Goal: Information Seeking & Learning: Learn about a topic

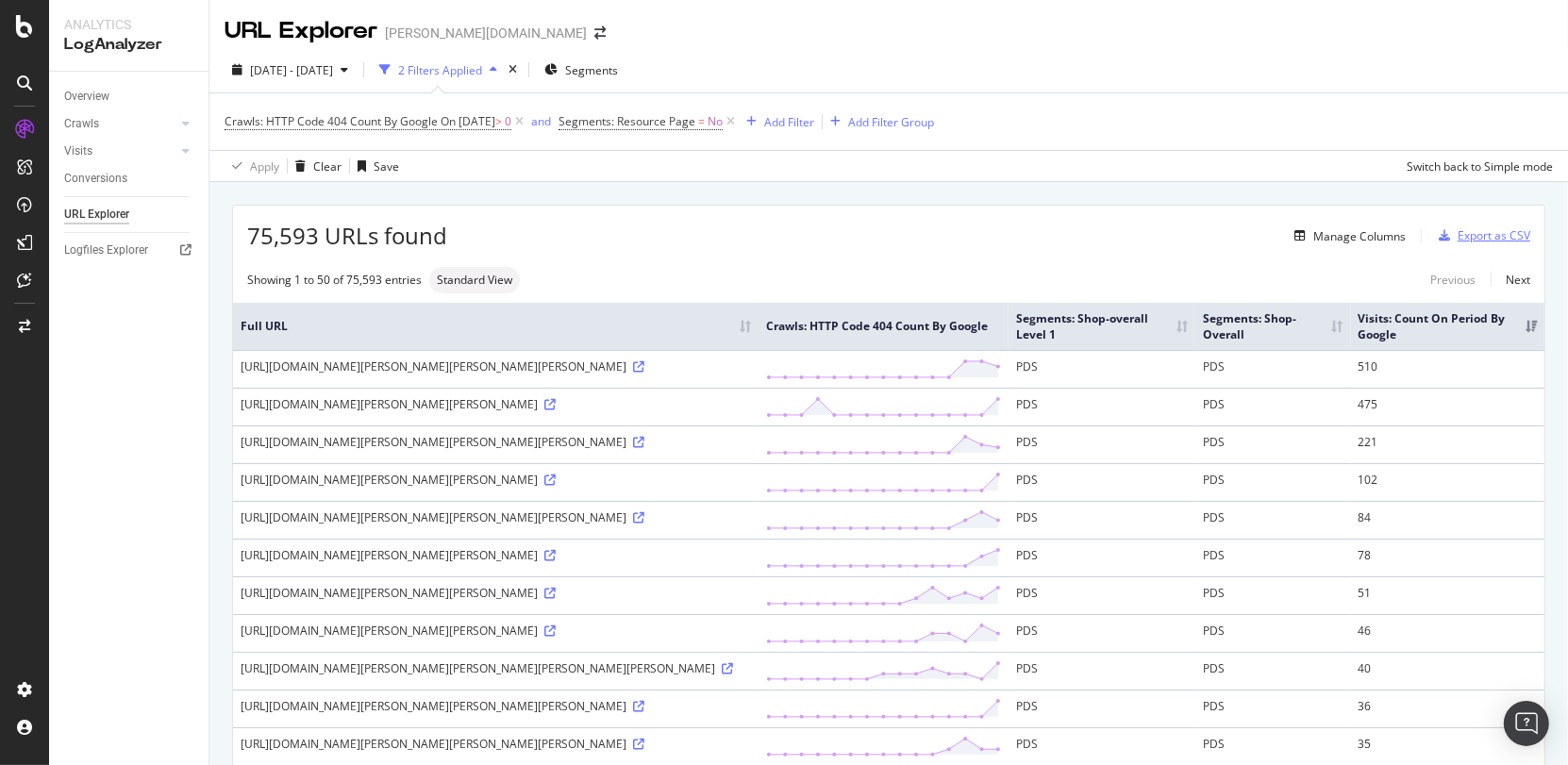
click at [1473, 235] on div "Export as CSV" at bounding box center [1494, 235] width 73 height 16
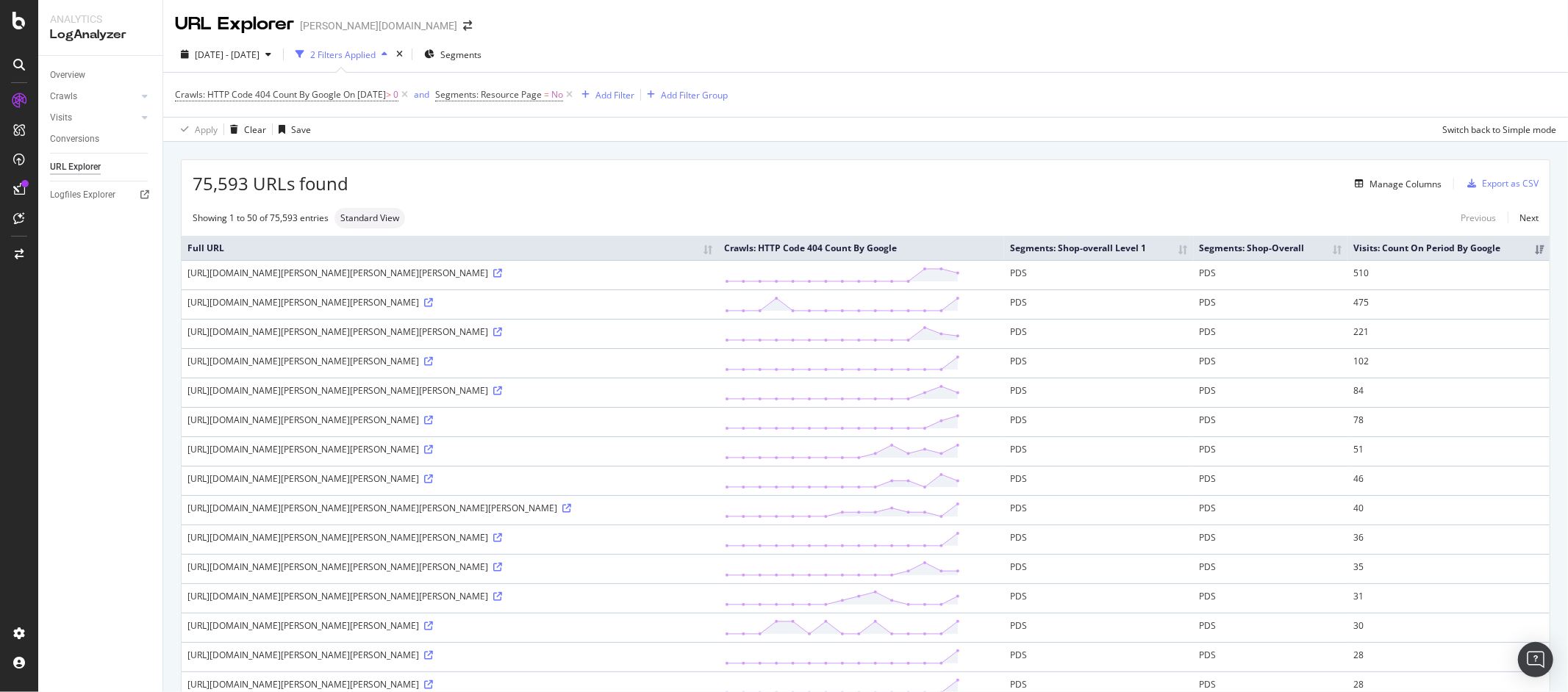
click at [58, 306] on div "Overview Crawls Daily Distribution Segments Distribution HTTP Codes Resources V…" at bounding box center [101, 374] width 125 height 637
click at [259, 49] on span "[DATE] - [DATE]" at bounding box center [227, 55] width 65 height 12
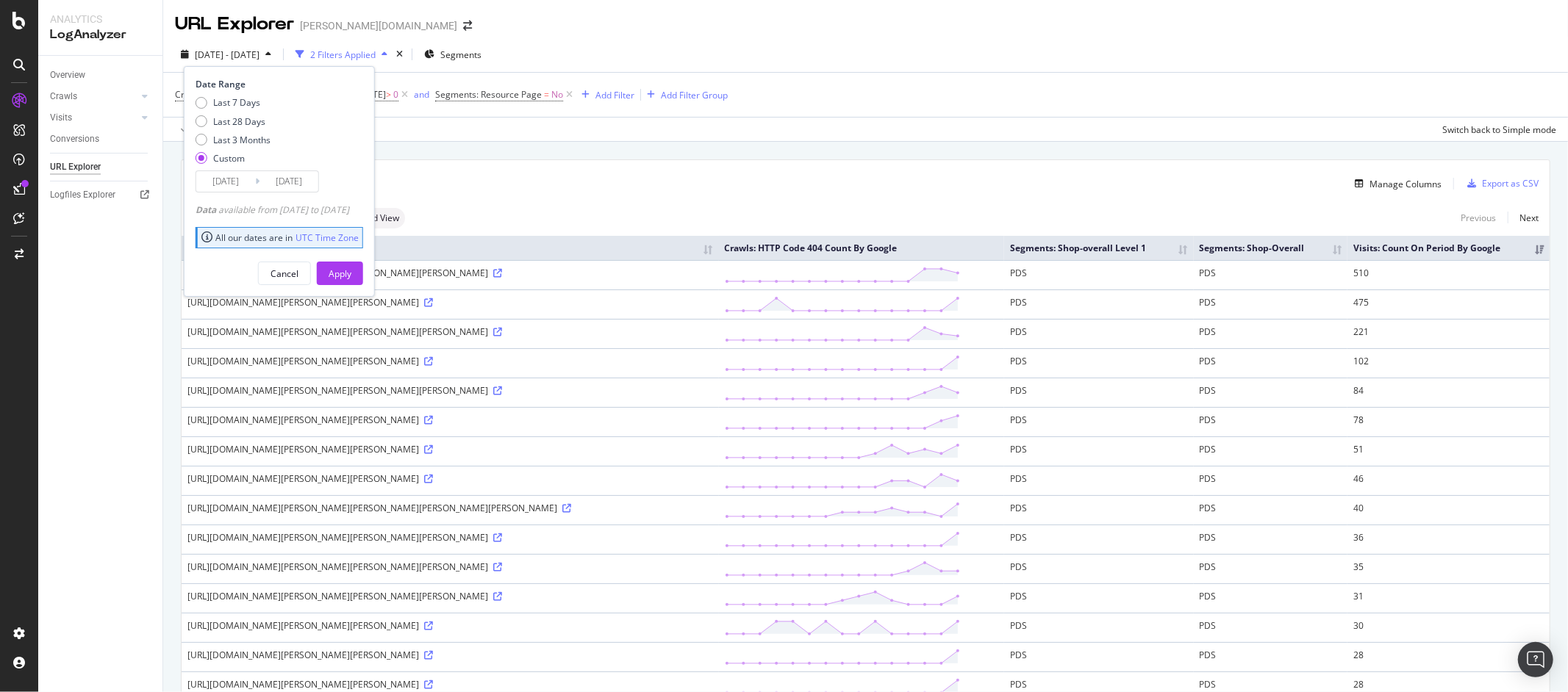
click at [265, 171] on input "2025/10/11" at bounding box center [288, 181] width 58 height 21
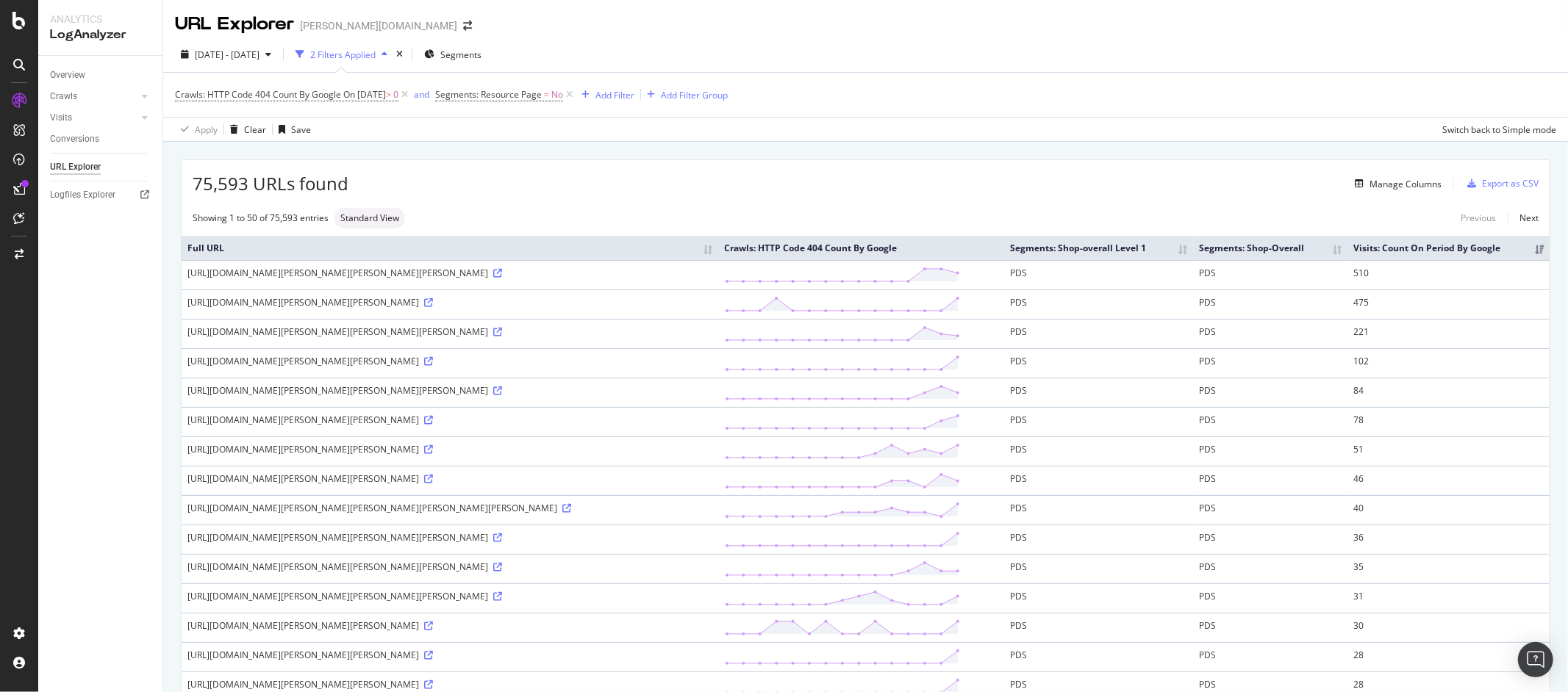
click at [259, 57] on span "2025 Sep. 27th - Oct. 11th" at bounding box center [227, 55] width 65 height 12
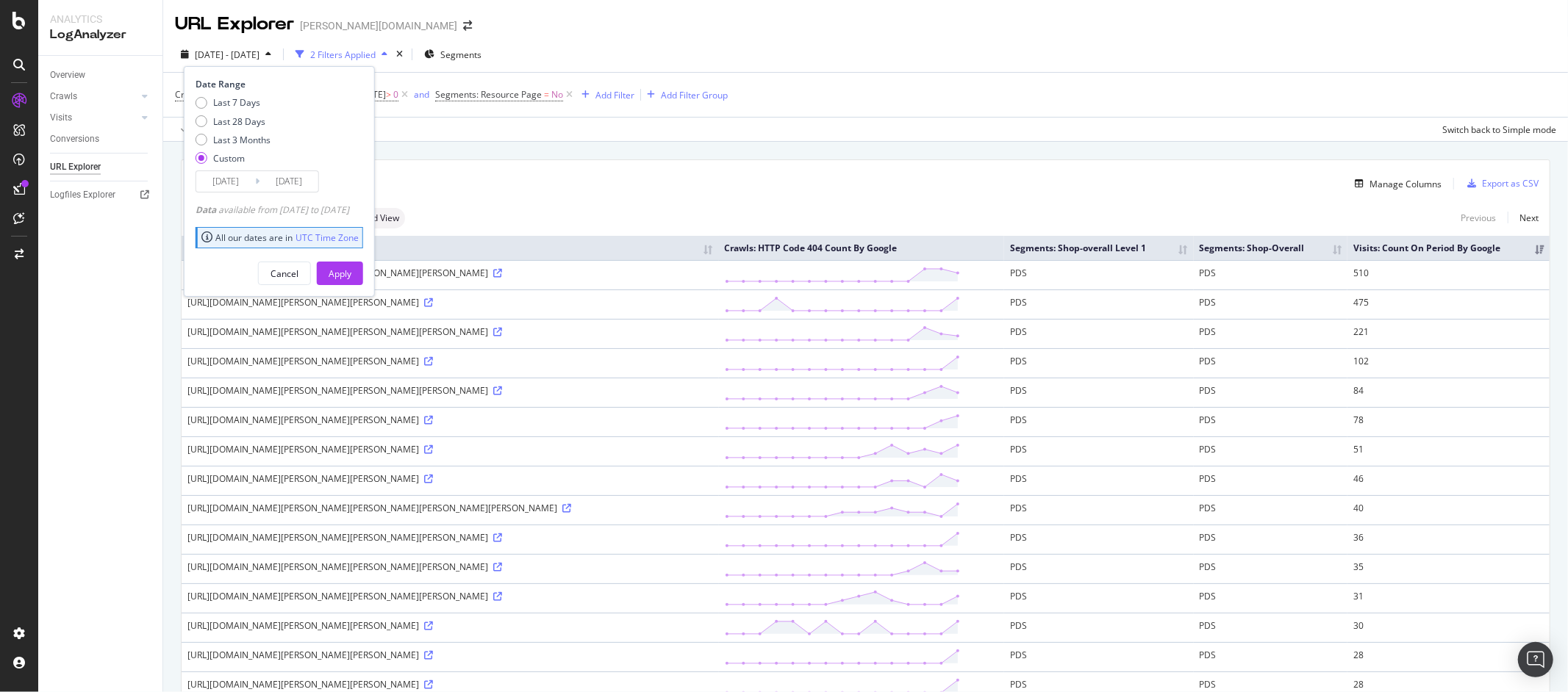
click at [238, 158] on div "Custom" at bounding box center [228, 158] width 32 height 12
type input "2025/09/15"
type input "2025/10/12"
click at [237, 183] on input "2025/09/15" at bounding box center [225, 181] width 58 height 21
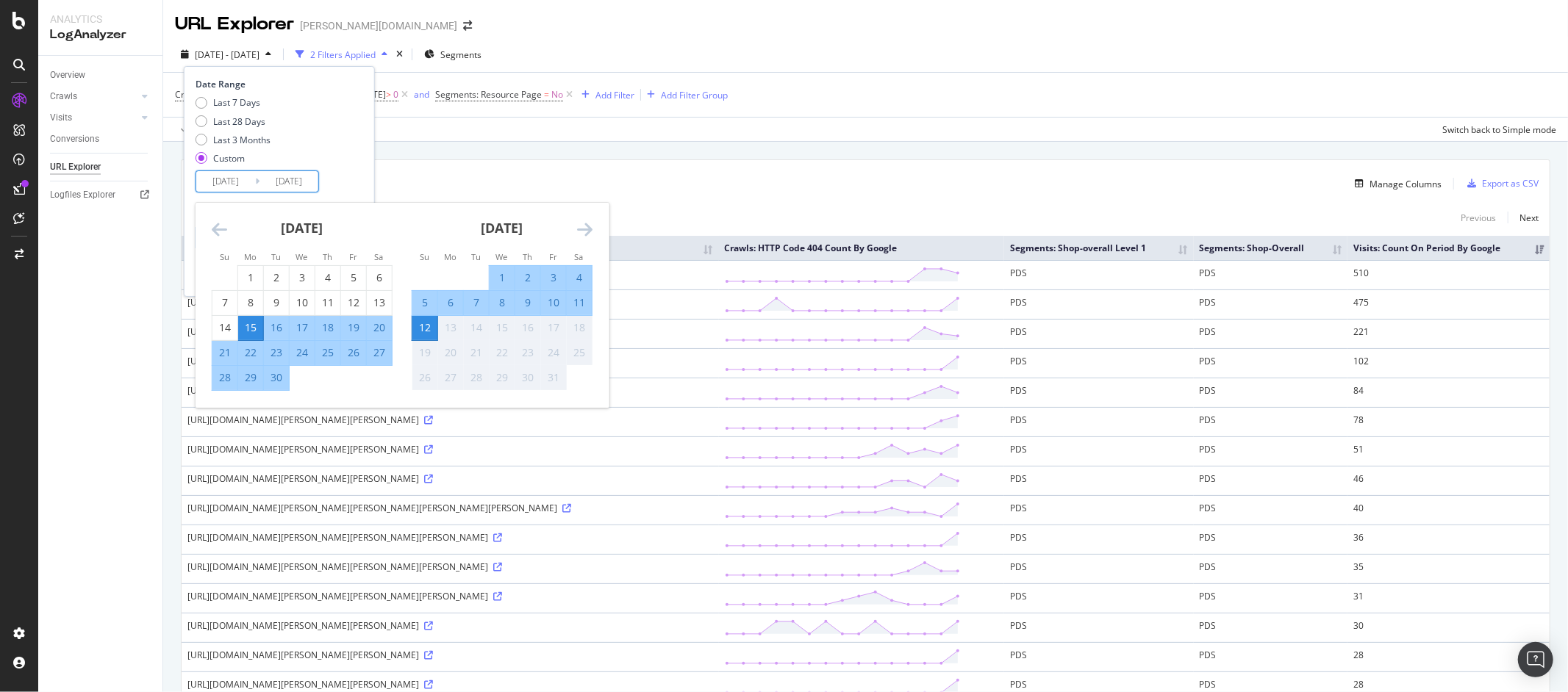
click at [558, 304] on div "10" at bounding box center [554, 302] width 25 height 15
type input "2025/10/10"
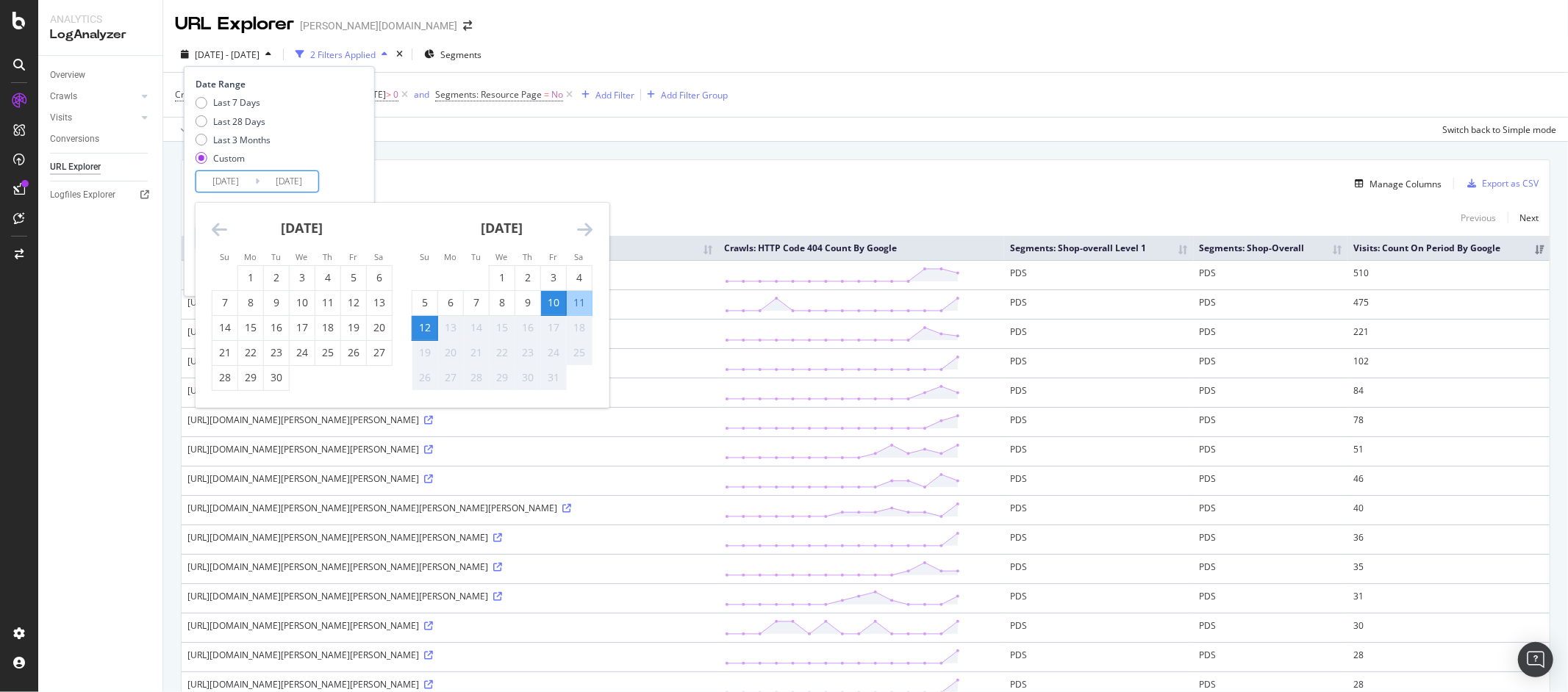
click at [558, 304] on div "10" at bounding box center [554, 302] width 25 height 15
type input "2025/10/10"
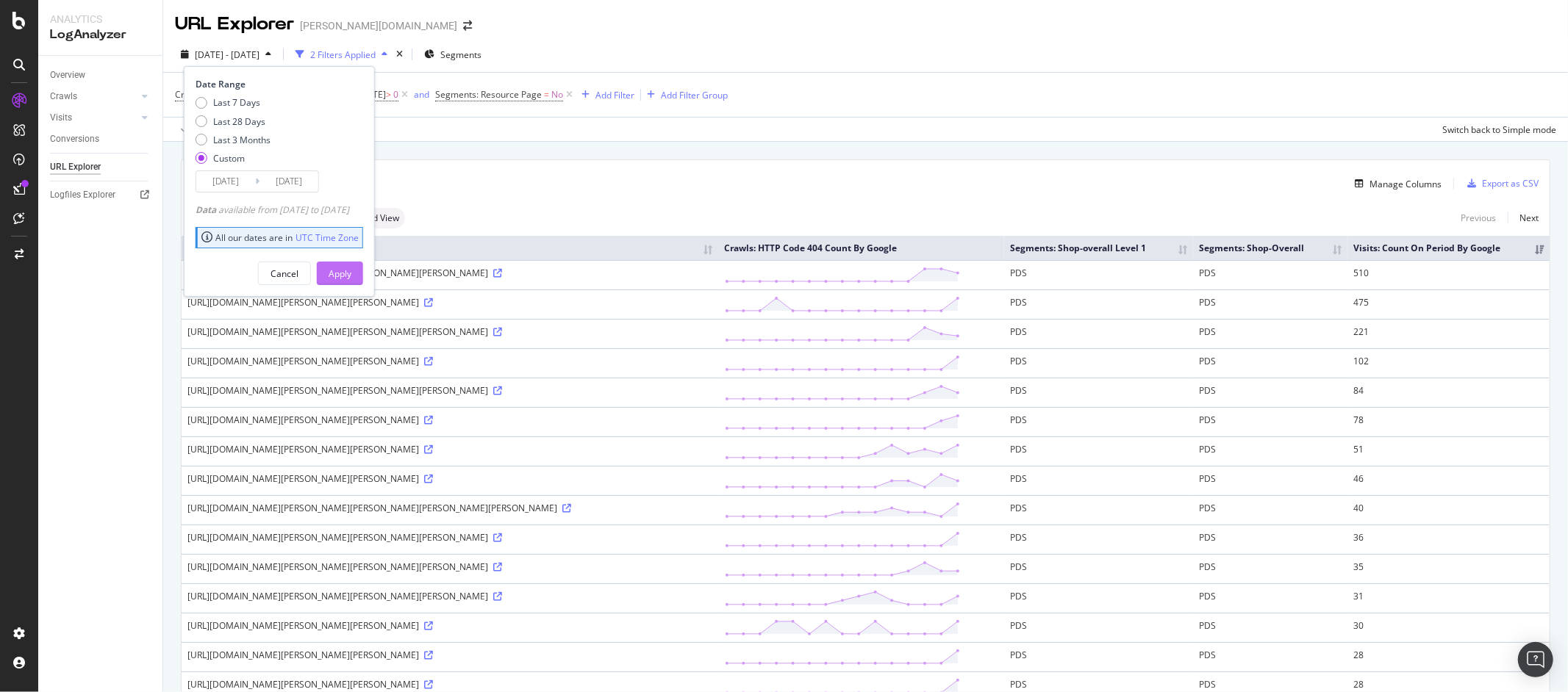
click at [341, 264] on button "Apply" at bounding box center [340, 273] width 46 height 24
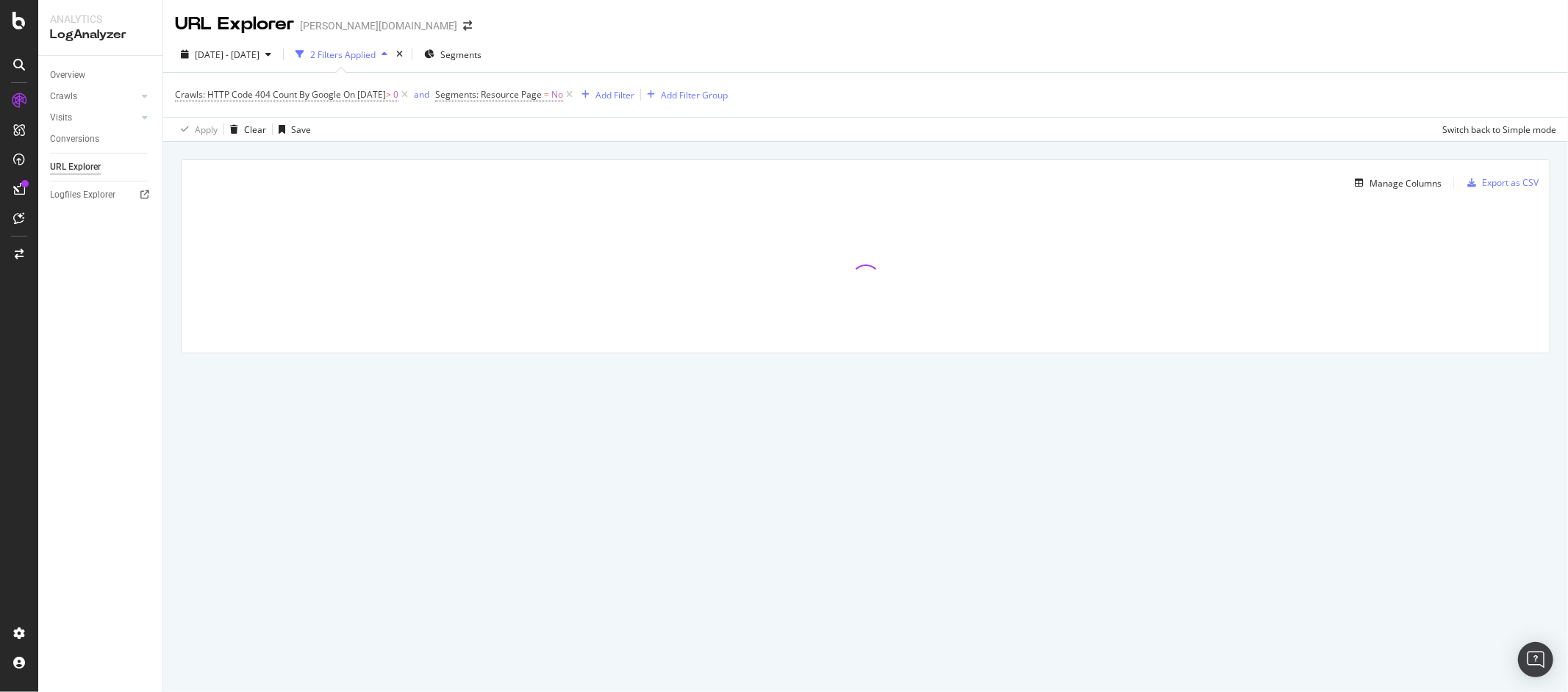
click at [361, 88] on span "Crawls: HTTP Code 404 Count By Google On 2025-10-24 > 0" at bounding box center [292, 95] width 236 height 21
click at [358, 93] on span "On 2025-10-24" at bounding box center [364, 95] width 42 height 12
click at [534, 148] on div "Cancel" at bounding box center [548, 142] width 28 height 12
click at [375, 96] on span "On 2025-10-24" at bounding box center [364, 95] width 42 height 12
click at [229, 158] on icon at bounding box center [224, 153] width 10 height 8
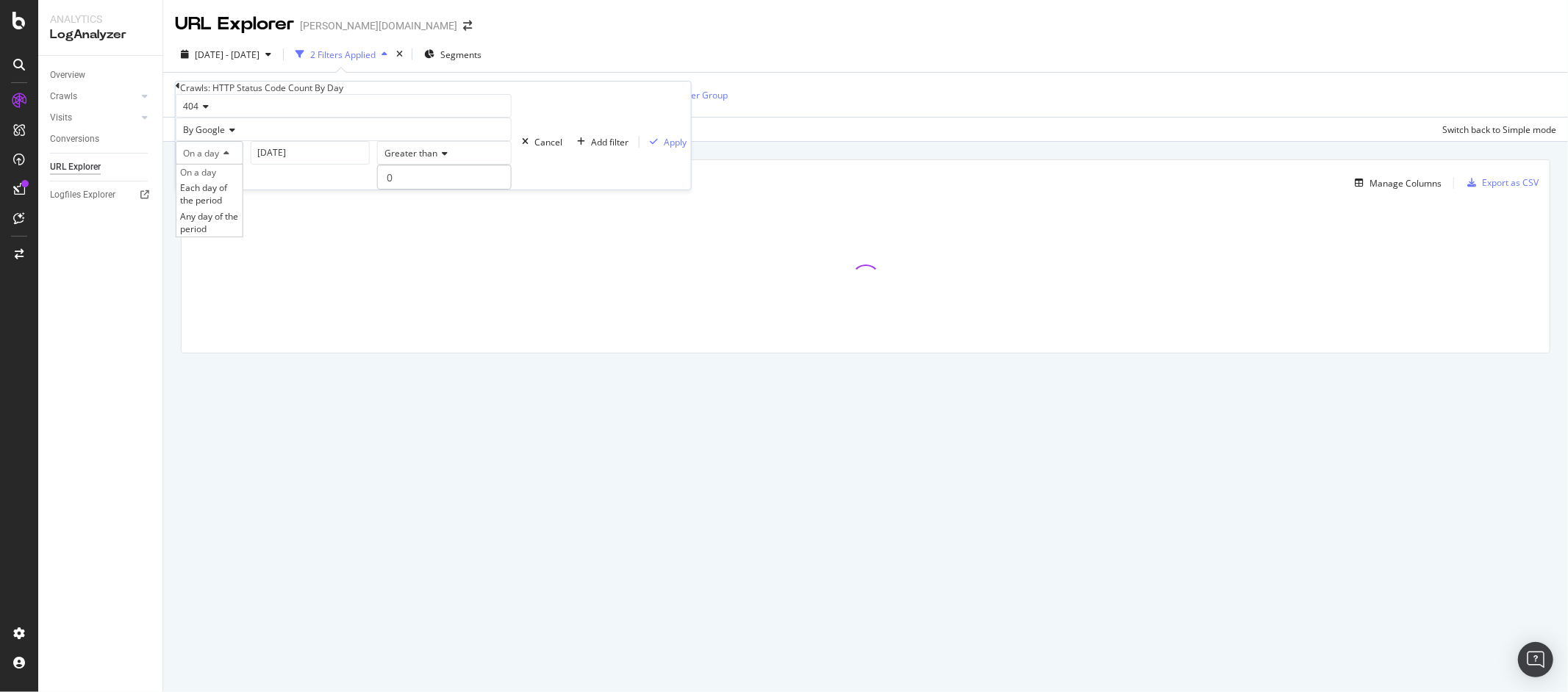
click at [229, 158] on icon at bounding box center [224, 153] width 10 height 8
click at [251, 165] on input "2025-10-24" at bounding box center [310, 153] width 119 height 24
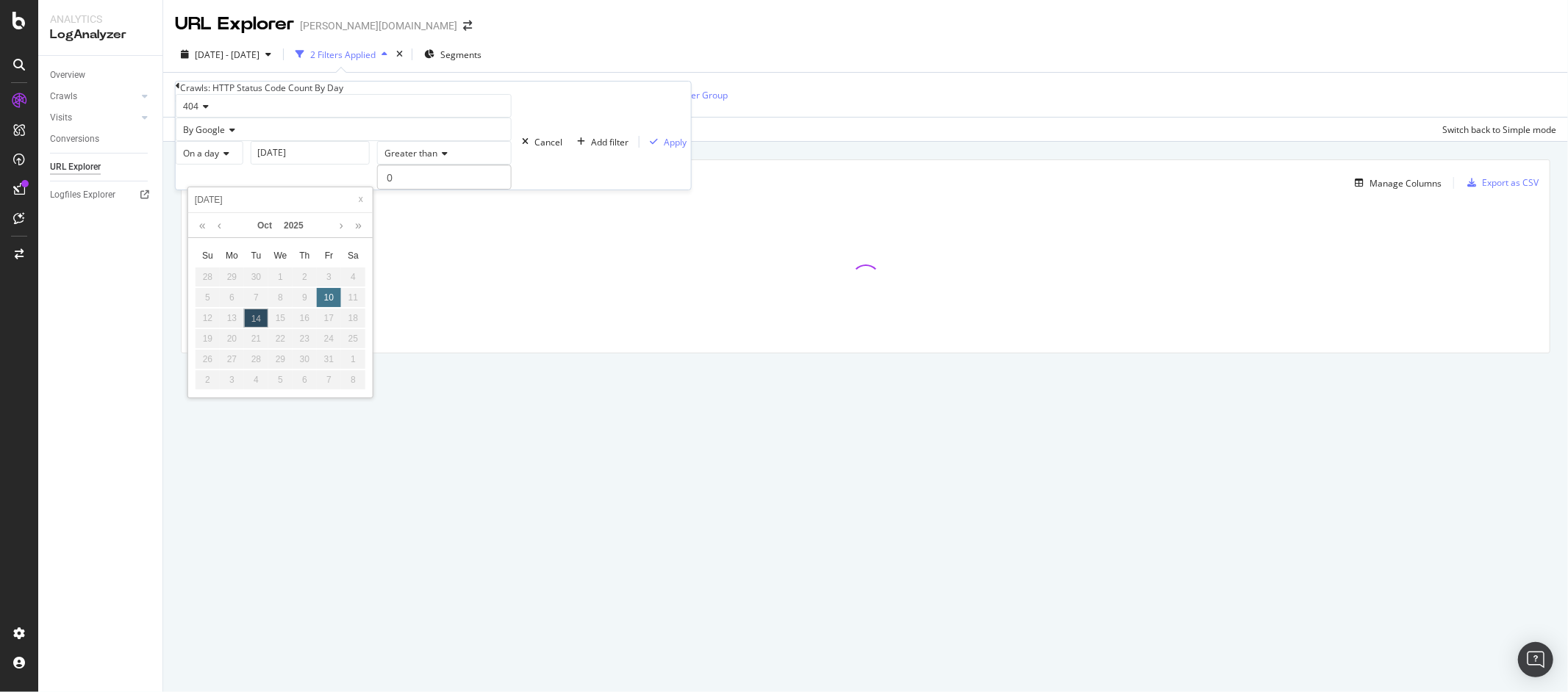
click at [319, 302] on div "10" at bounding box center [329, 298] width 25 height 19
click at [325, 299] on div "10" at bounding box center [329, 298] width 25 height 19
click at [331, 304] on div "10" at bounding box center [329, 298] width 25 height 19
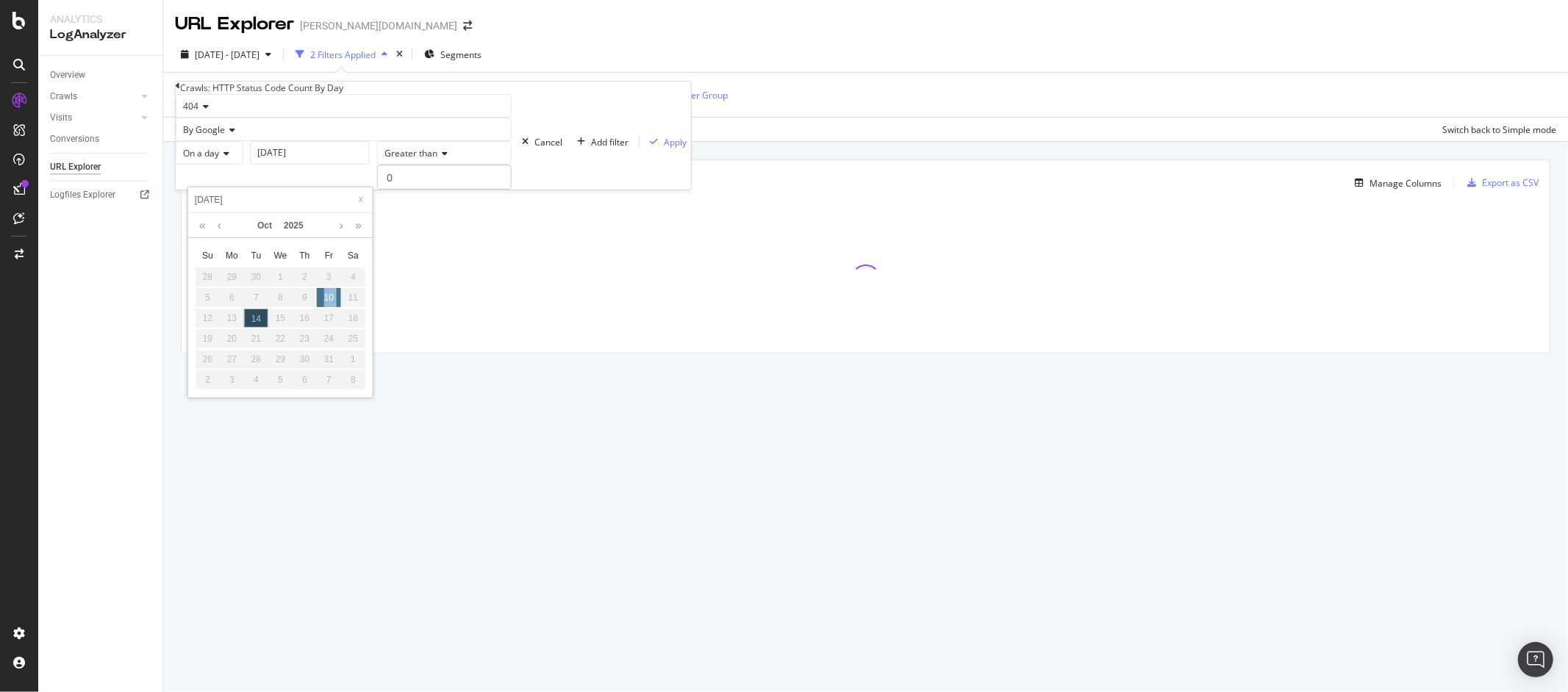
click at [331, 304] on div "10" at bounding box center [329, 298] width 25 height 19
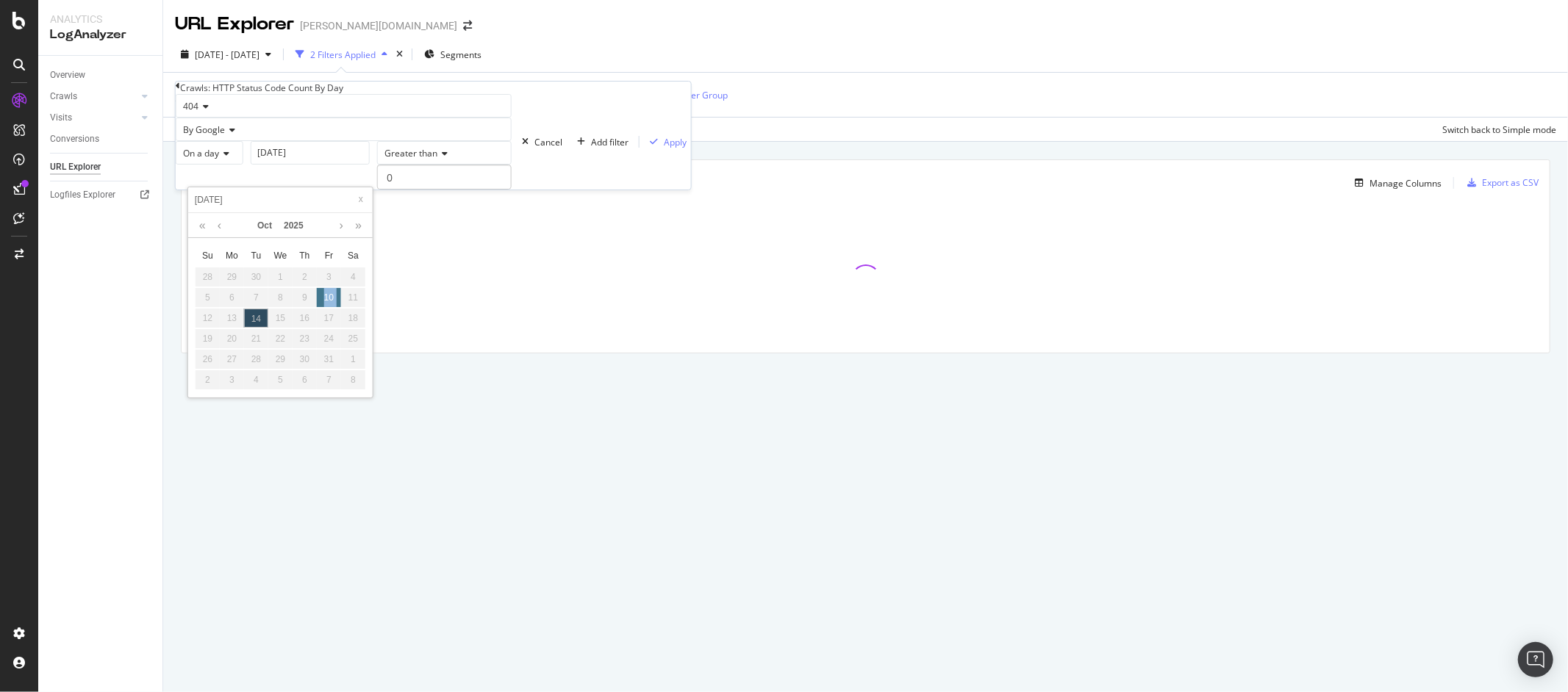
click at [331, 304] on div "10" at bounding box center [329, 298] width 25 height 19
click at [401, 274] on div at bounding box center [865, 279] width 1368 height 147
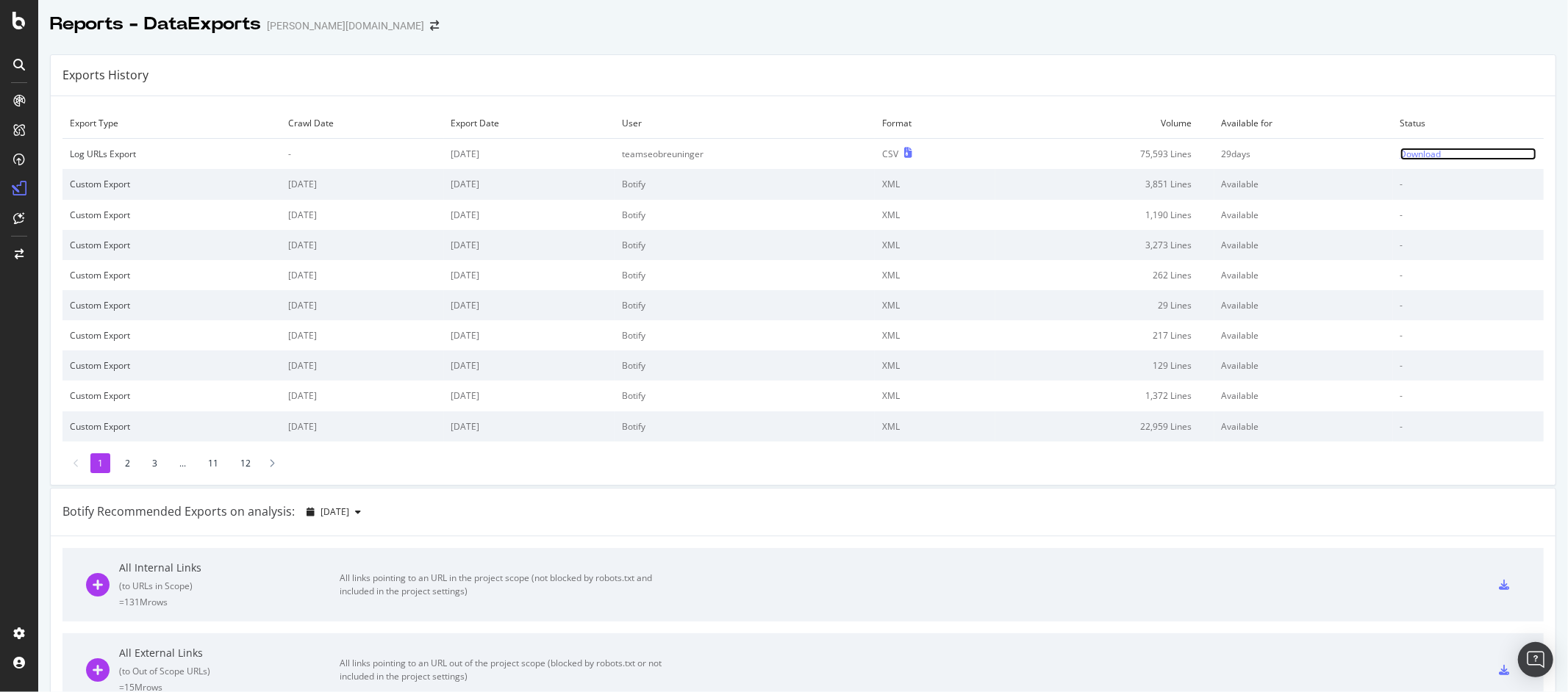
click at [1418, 155] on div "Download" at bounding box center [1421, 154] width 42 height 12
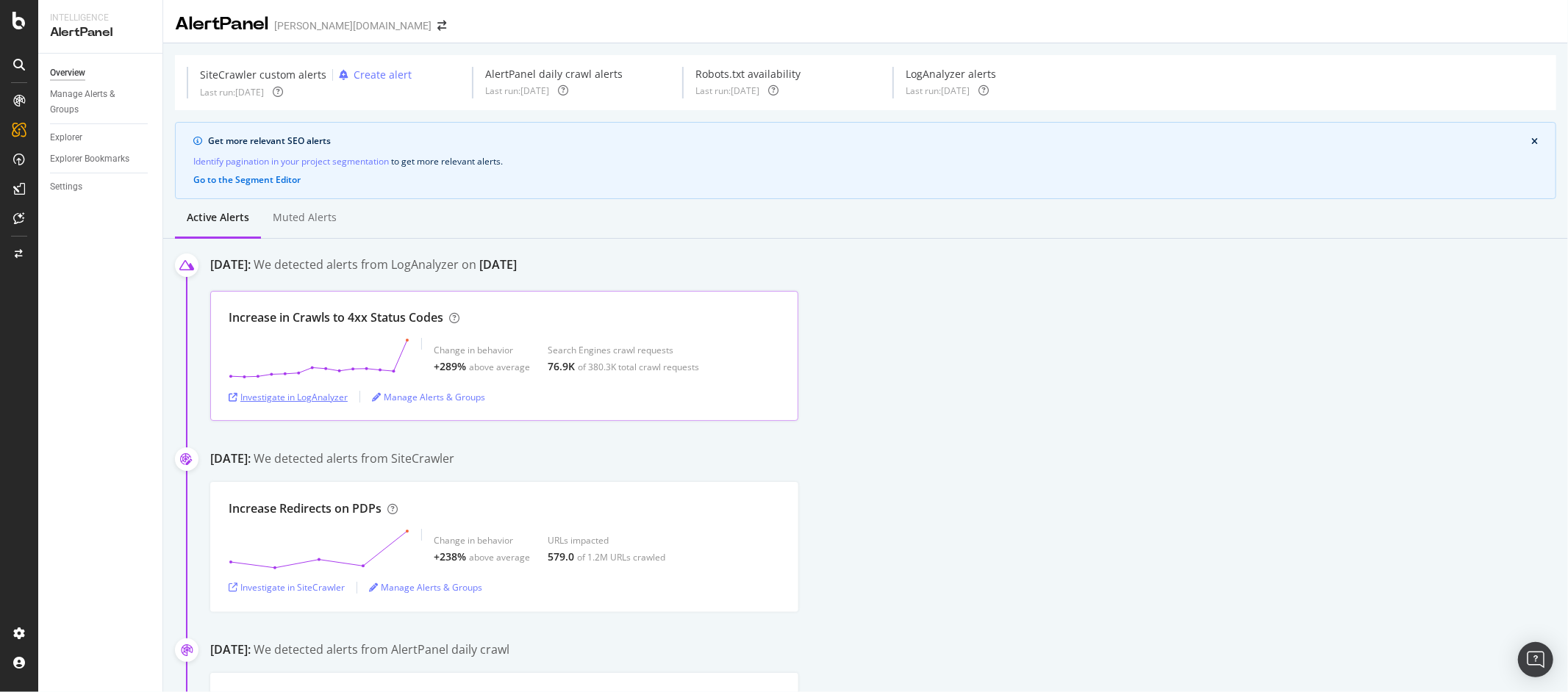
click at [316, 398] on div "Investigate in LogAnalyzer" at bounding box center [288, 398] width 119 height 12
click at [317, 397] on div "Investigate in LogAnalyzer" at bounding box center [288, 398] width 119 height 12
click at [297, 399] on div "Investigate in LogAnalyzer" at bounding box center [288, 398] width 119 height 12
click at [78, 159] on div "SiteCrawler" at bounding box center [81, 162] width 52 height 15
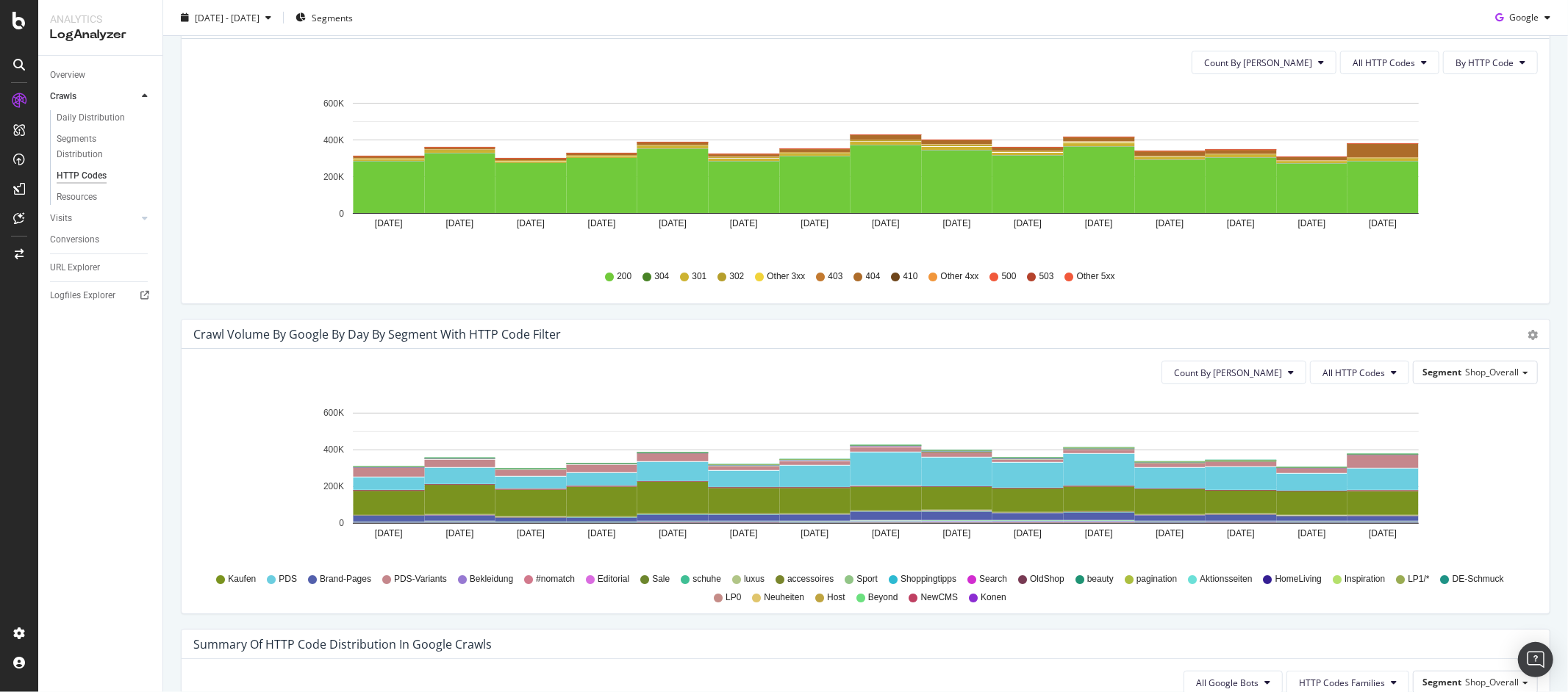
scroll to position [827, 0]
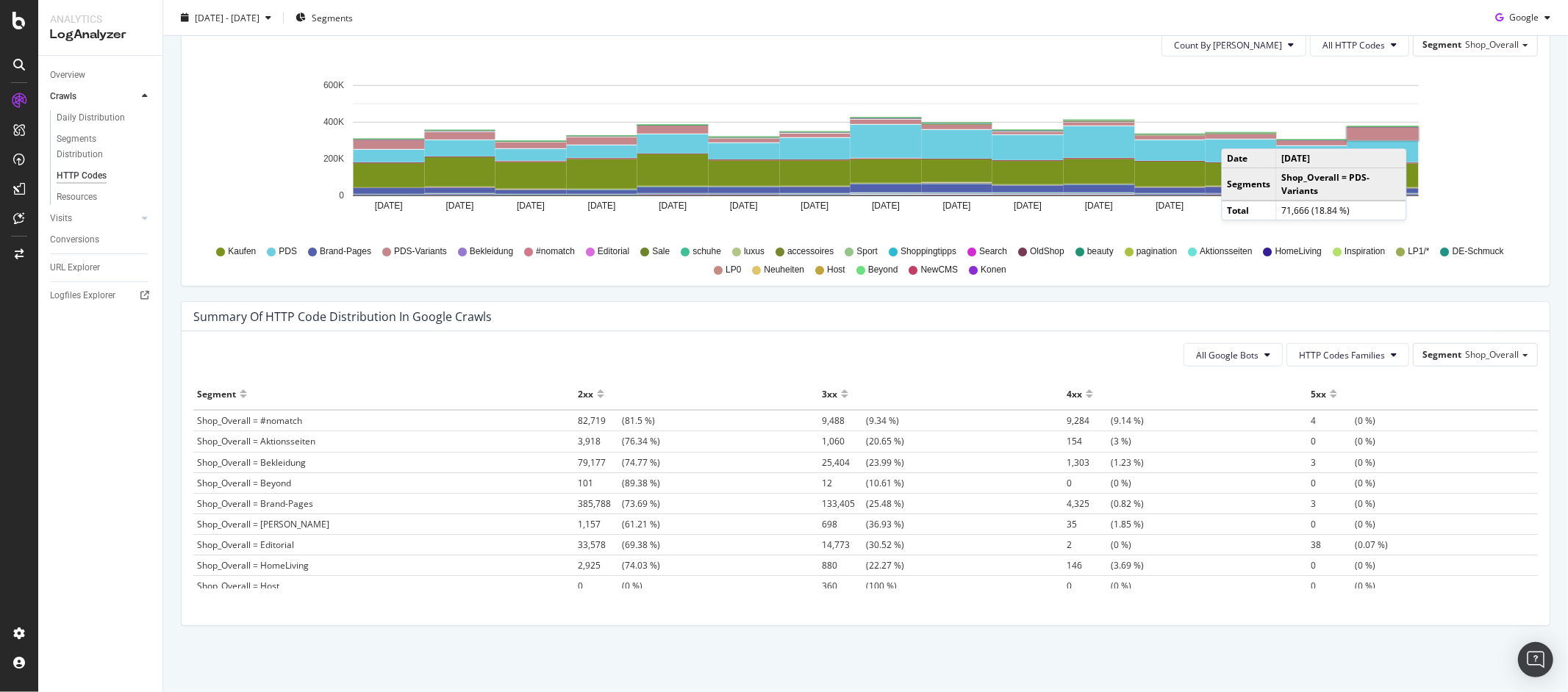
click at [1409, 135] on rect "A chart." at bounding box center [1383, 134] width 72 height 12
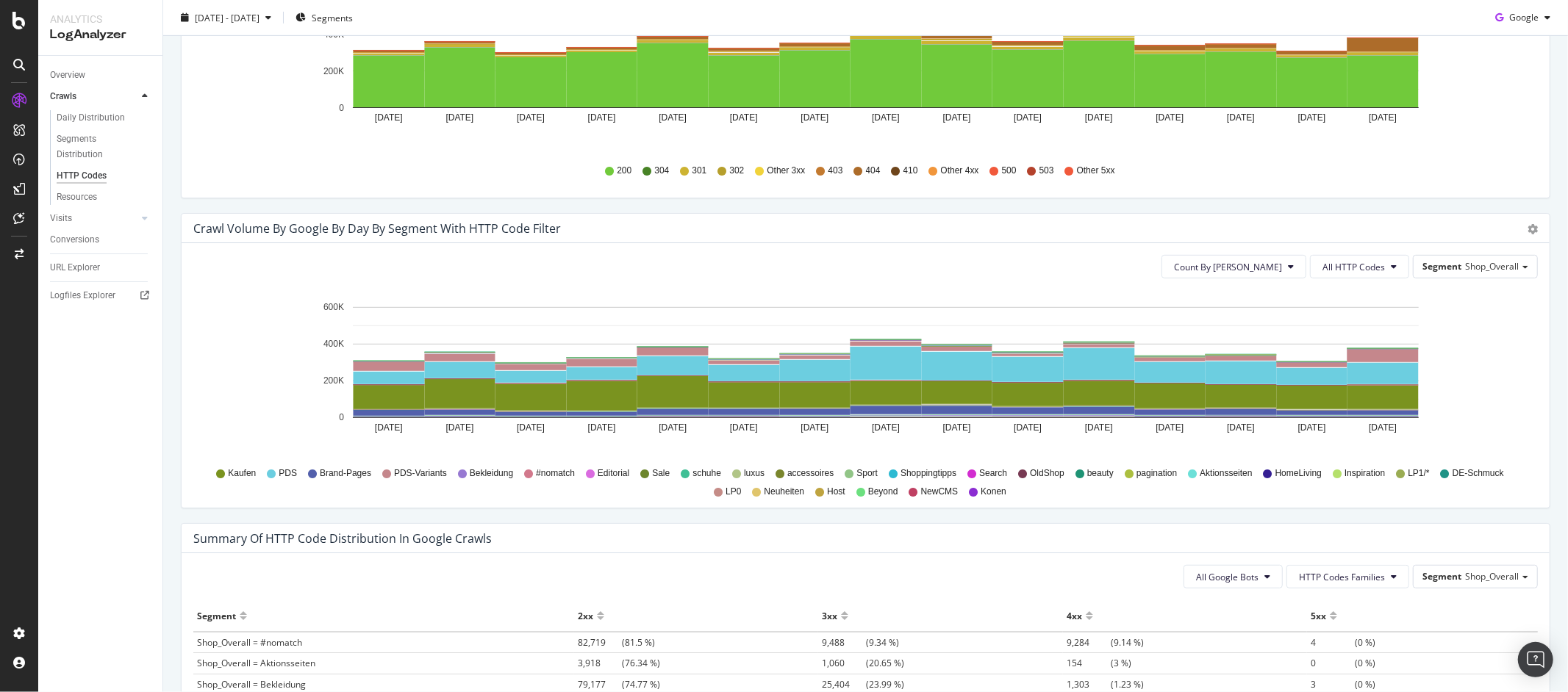
scroll to position [295, 0]
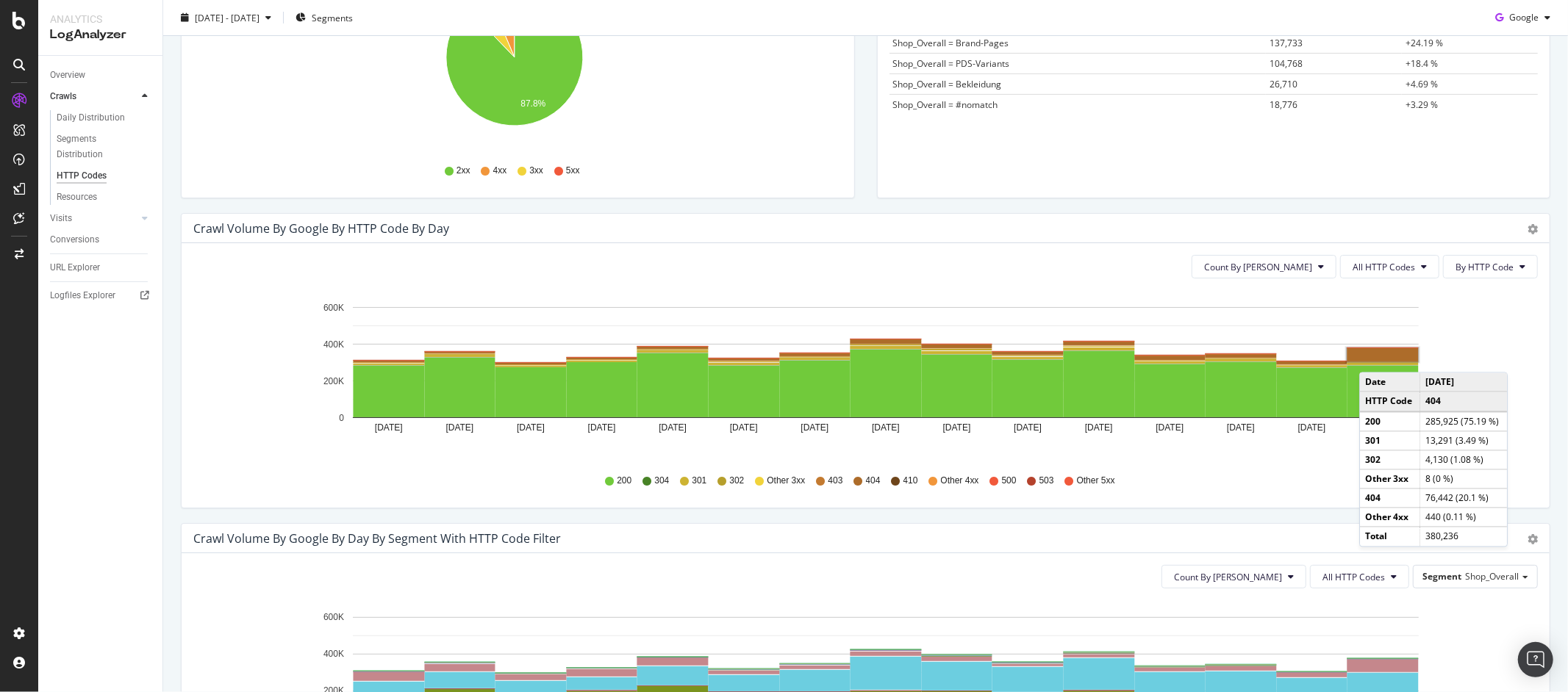
click at [1374, 358] on rect "A chart." at bounding box center [1383, 354] width 72 height 13
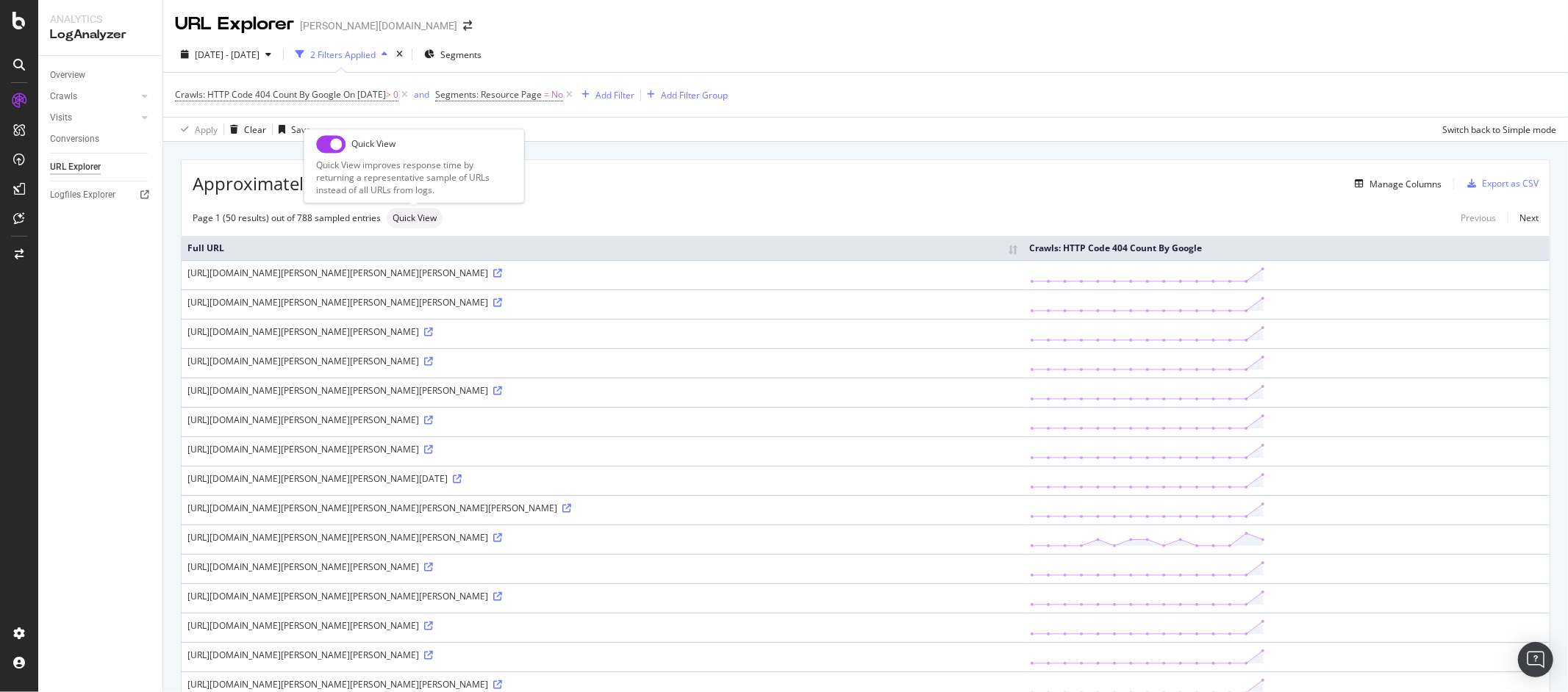
click at [421, 221] on span "Quick View" at bounding box center [414, 218] width 44 height 8
click at [330, 148] on input "checkbox" at bounding box center [331, 144] width 29 height 18
checkbox input "true"
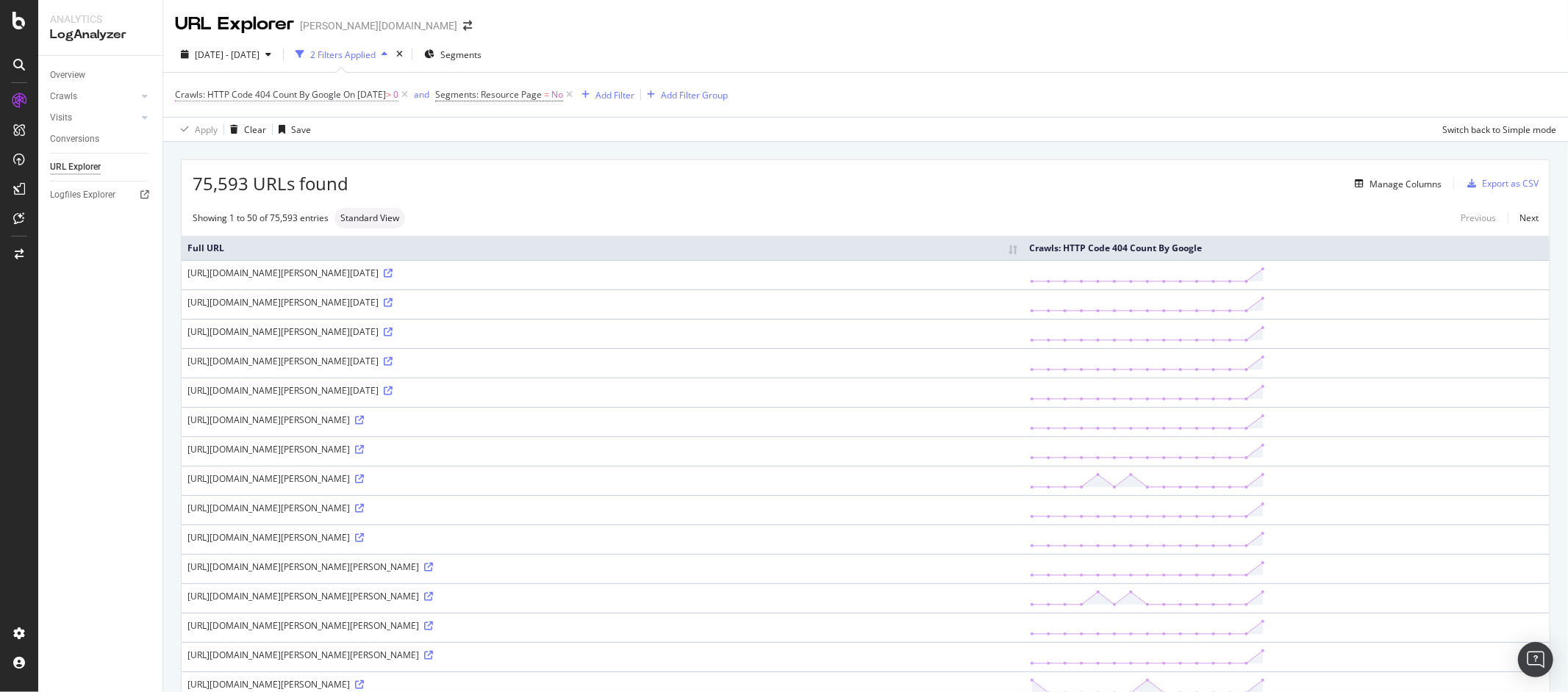
click at [386, 95] on span "On [DATE]" at bounding box center [364, 95] width 42 height 12
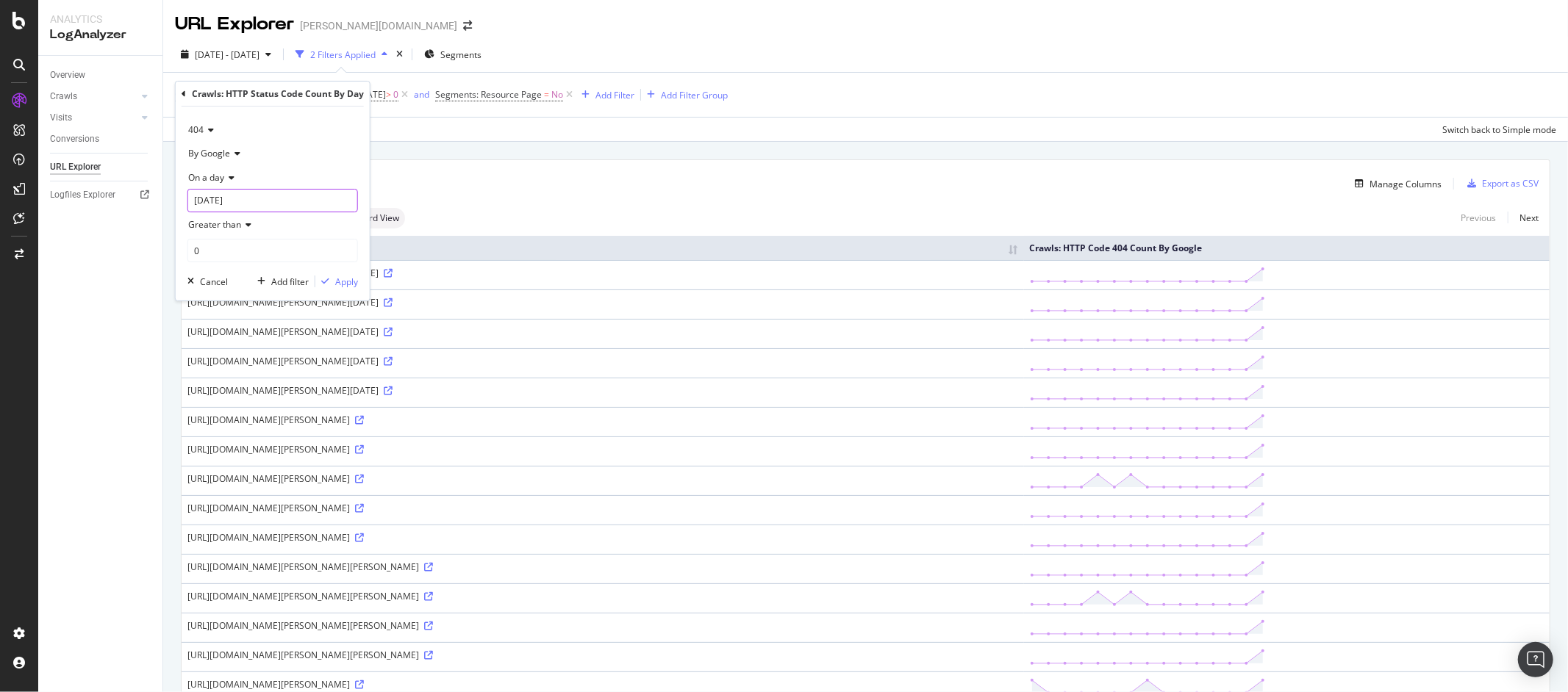
click at [313, 205] on input "[DATE]" at bounding box center [273, 201] width 171 height 24
click at [328, 307] on div "10" at bounding box center [329, 304] width 25 height 19
type input "2025-10-10"
click at [343, 282] on div "Apply" at bounding box center [347, 281] width 23 height 12
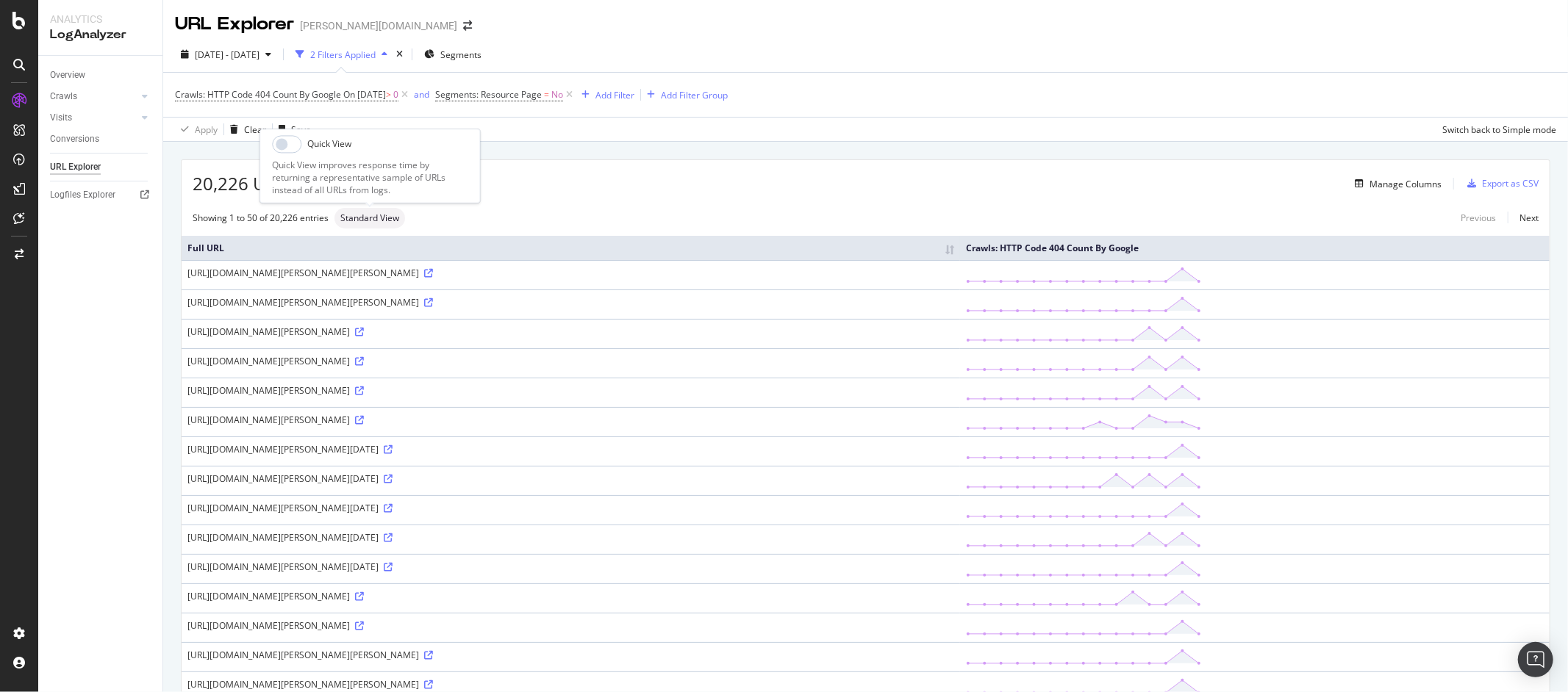
click at [378, 223] on span "Standard View" at bounding box center [370, 218] width 58 height 8
click at [1405, 185] on div "Manage Columns" at bounding box center [1406, 184] width 72 height 12
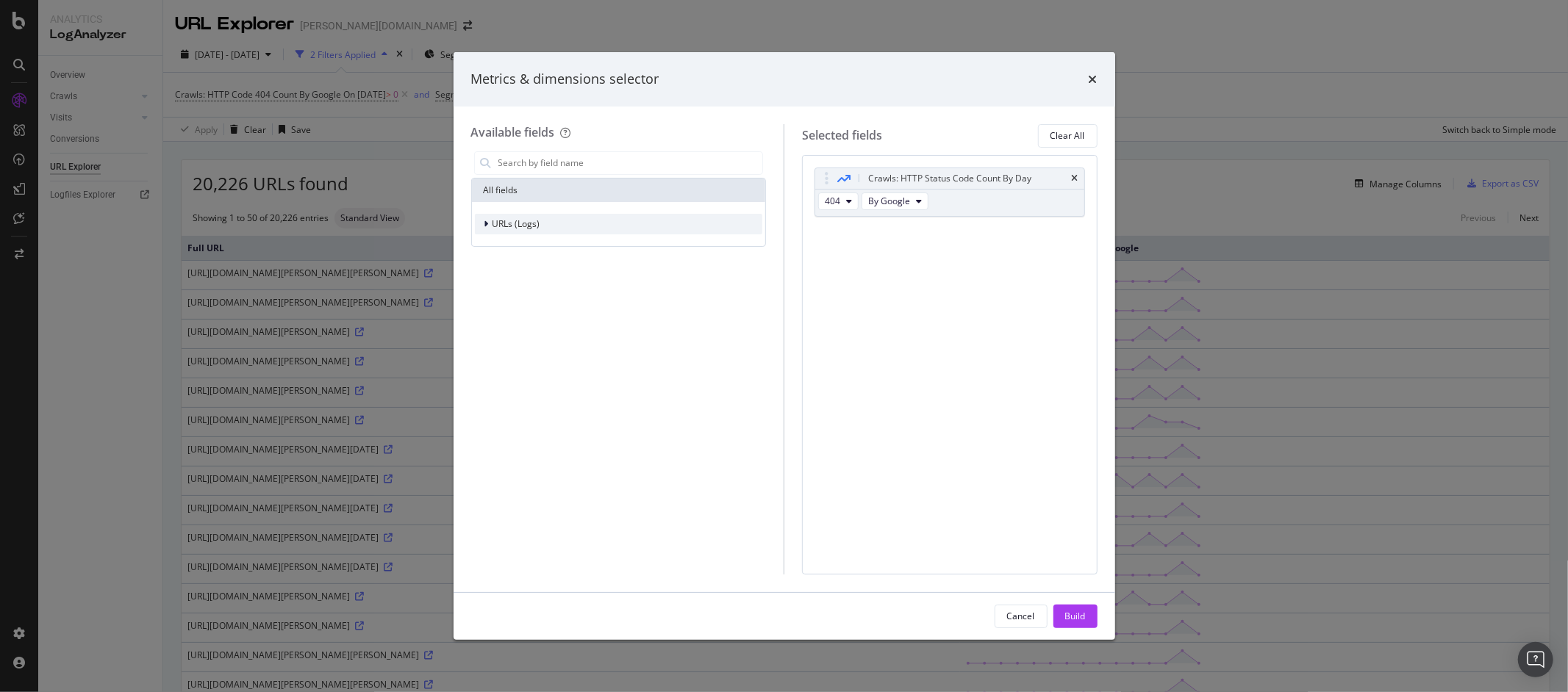
click at [529, 224] on span "URLs (Logs)" at bounding box center [516, 224] width 48 height 12
click at [514, 311] on span "Visits" at bounding box center [512, 314] width 22 height 12
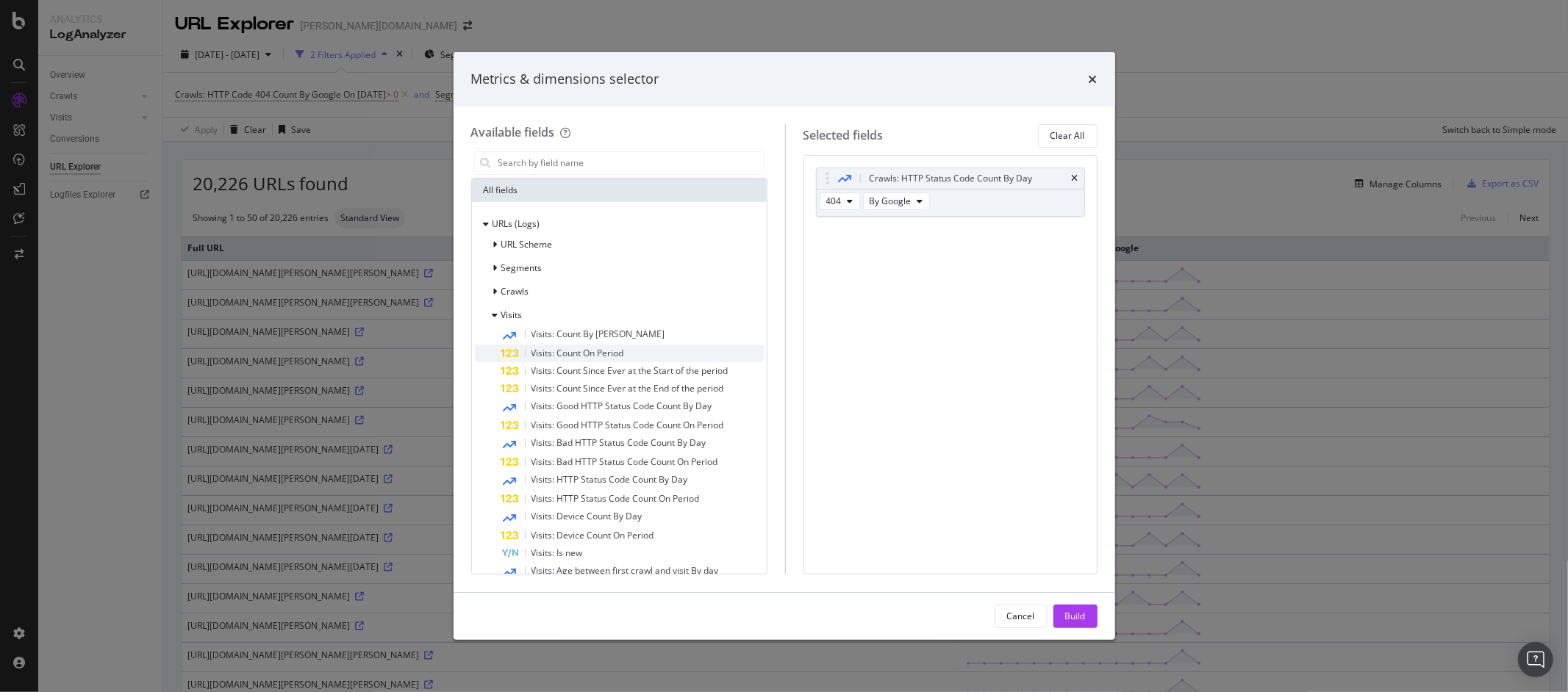
click at [544, 352] on span "Visits: Count On Period" at bounding box center [578, 353] width 92 height 12
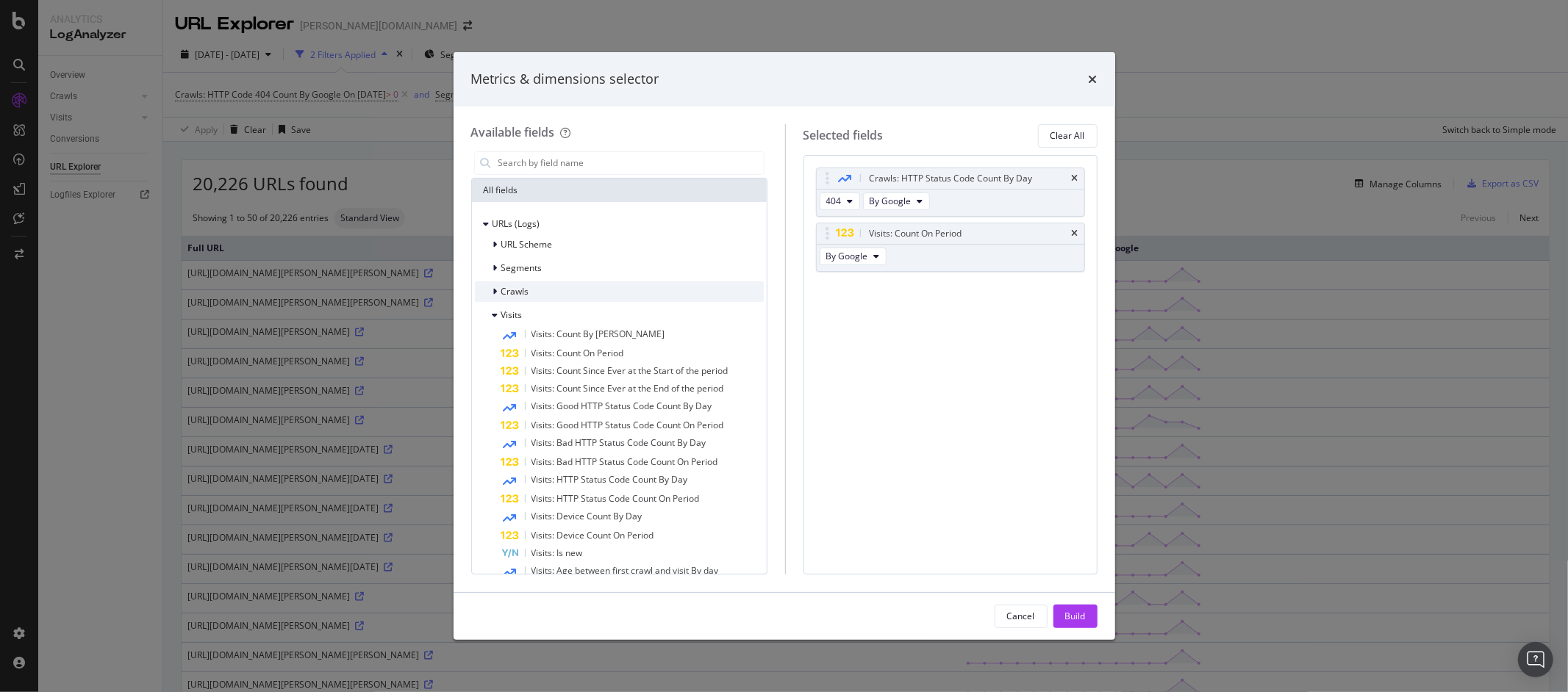
click at [503, 291] on span "Crawls" at bounding box center [515, 291] width 28 height 12
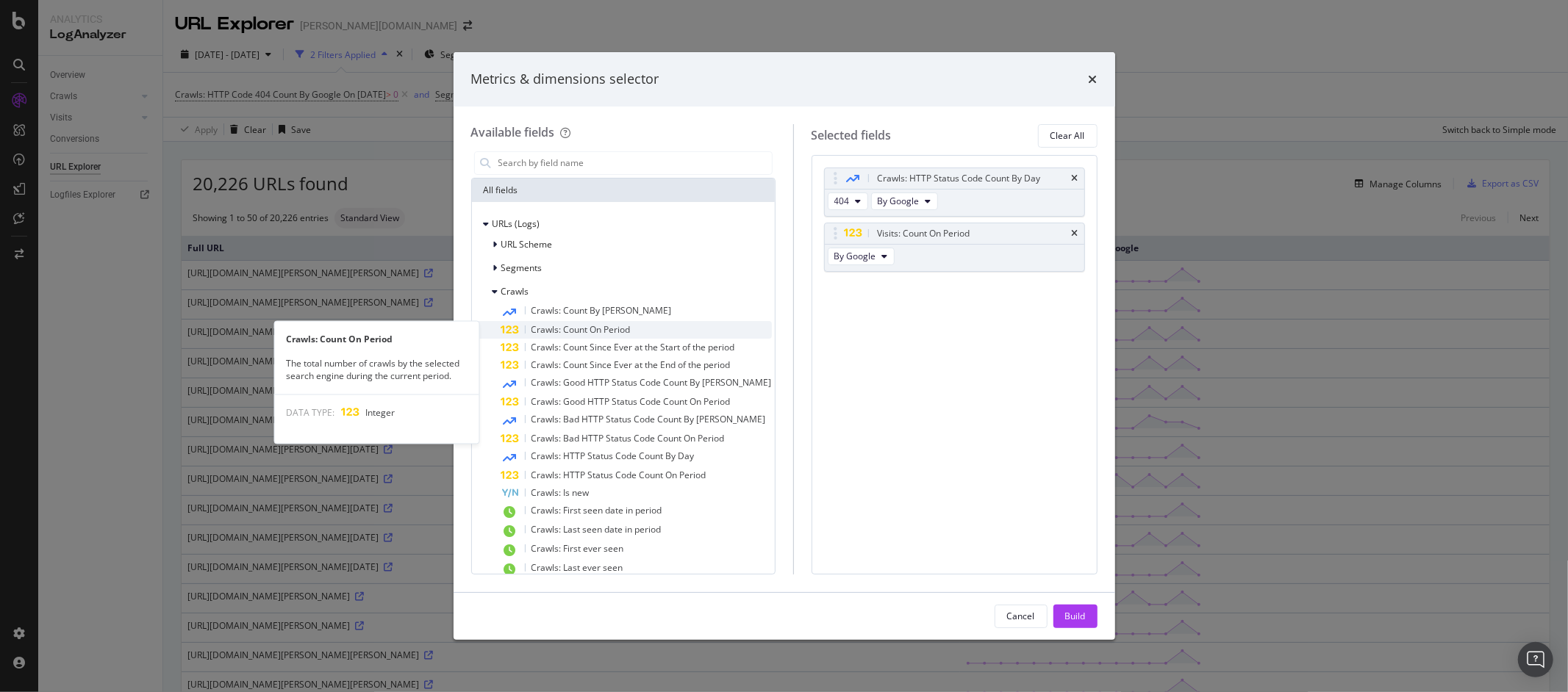
click at [523, 328] on div "Crawls: Count On Period" at bounding box center [637, 330] width 271 height 18
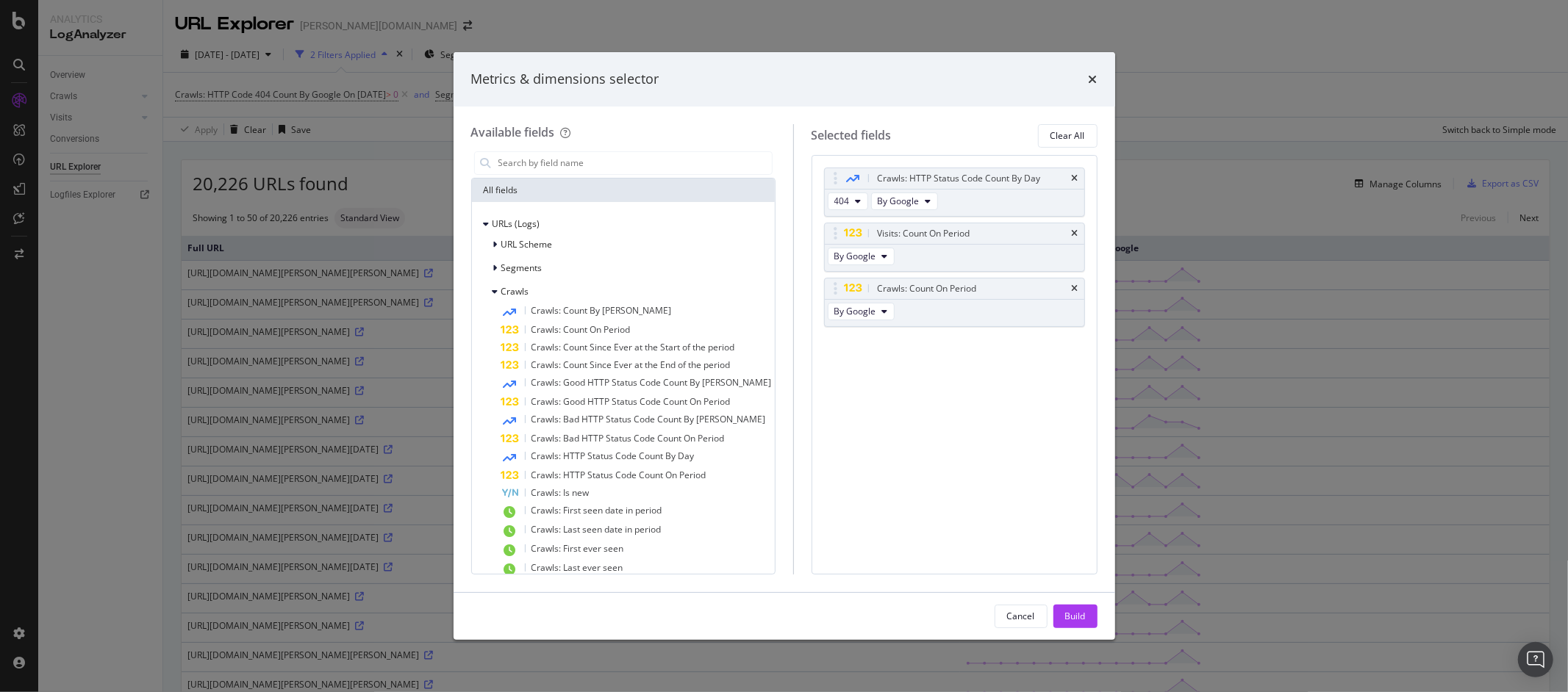
click at [1077, 620] on div "Build" at bounding box center [1075, 616] width 21 height 12
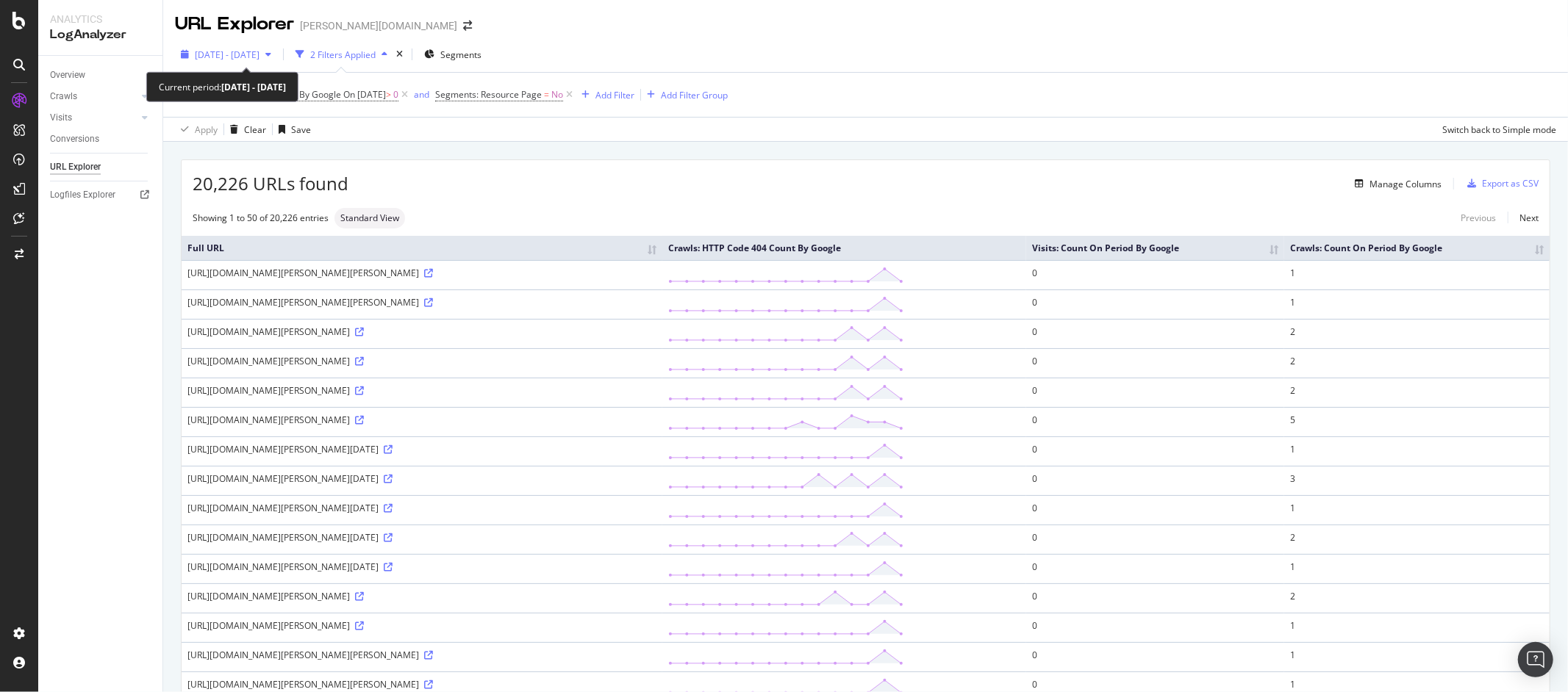
click at [277, 58] on div "2025 Sep. 27th - Oct. 11th" at bounding box center [225, 54] width 102 height 22
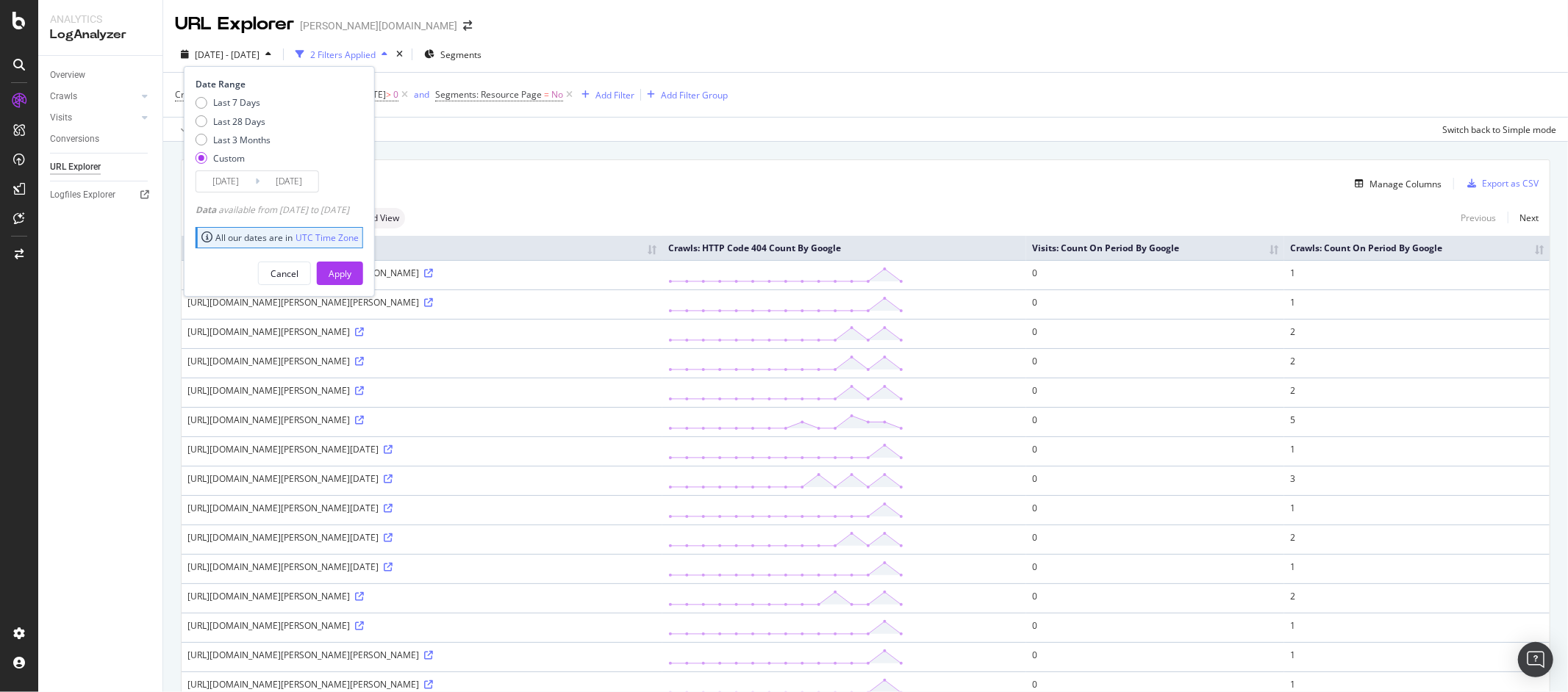
click at [244, 183] on input "2025/09/27" at bounding box center [225, 181] width 58 height 21
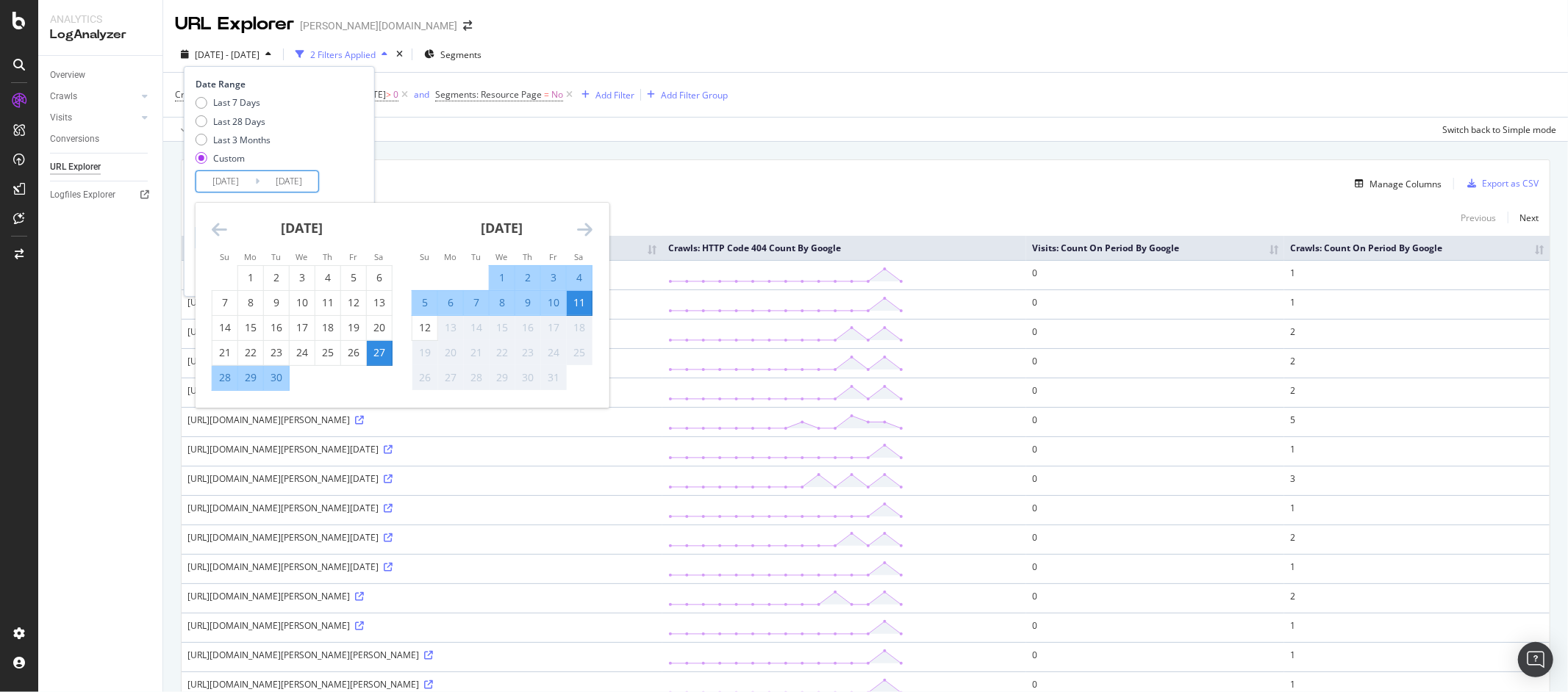
click at [558, 304] on div "10" at bounding box center [554, 302] width 25 height 15
type input "2025/10/10"
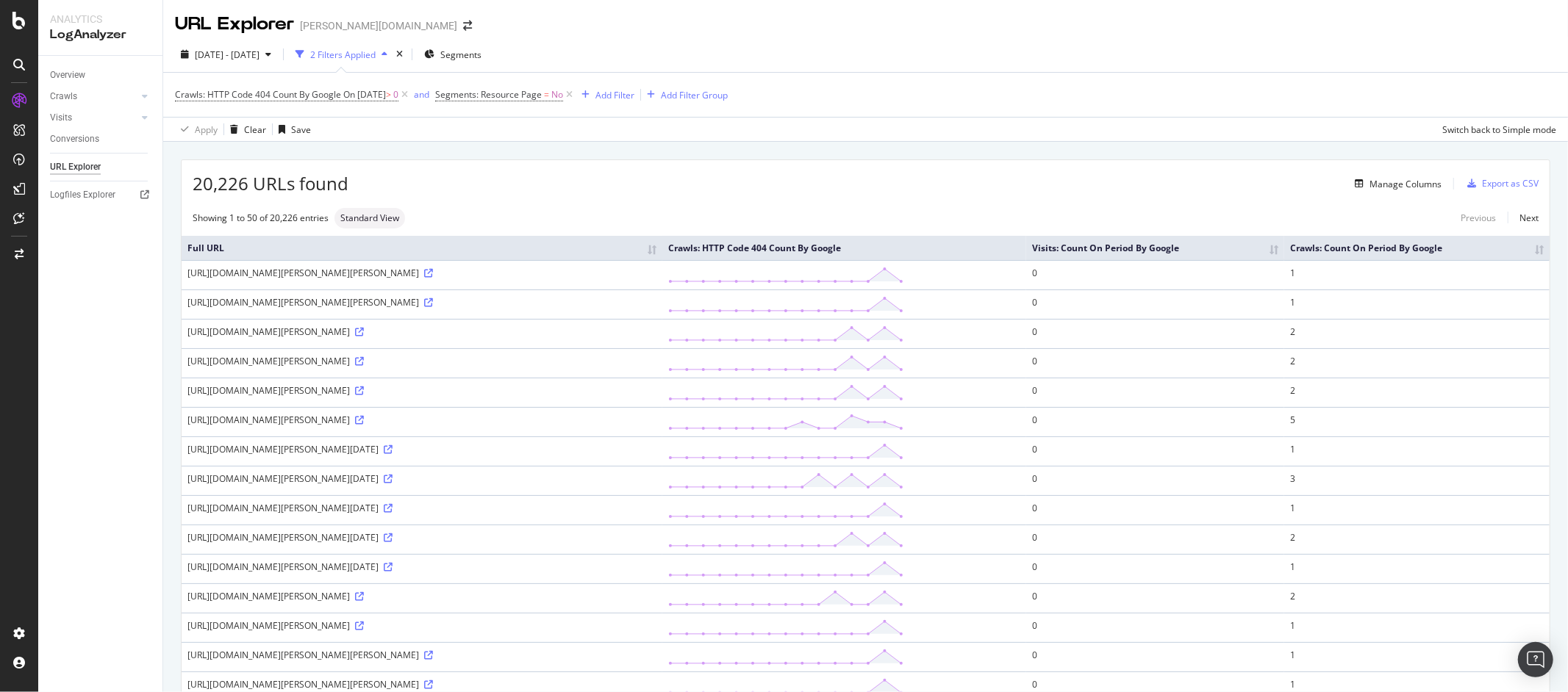
click at [555, 180] on div "Manage Columns" at bounding box center [894, 183] width 1093 height 18
click at [259, 55] on span "2025 Sep. 27th - Oct. 11th" at bounding box center [227, 55] width 65 height 12
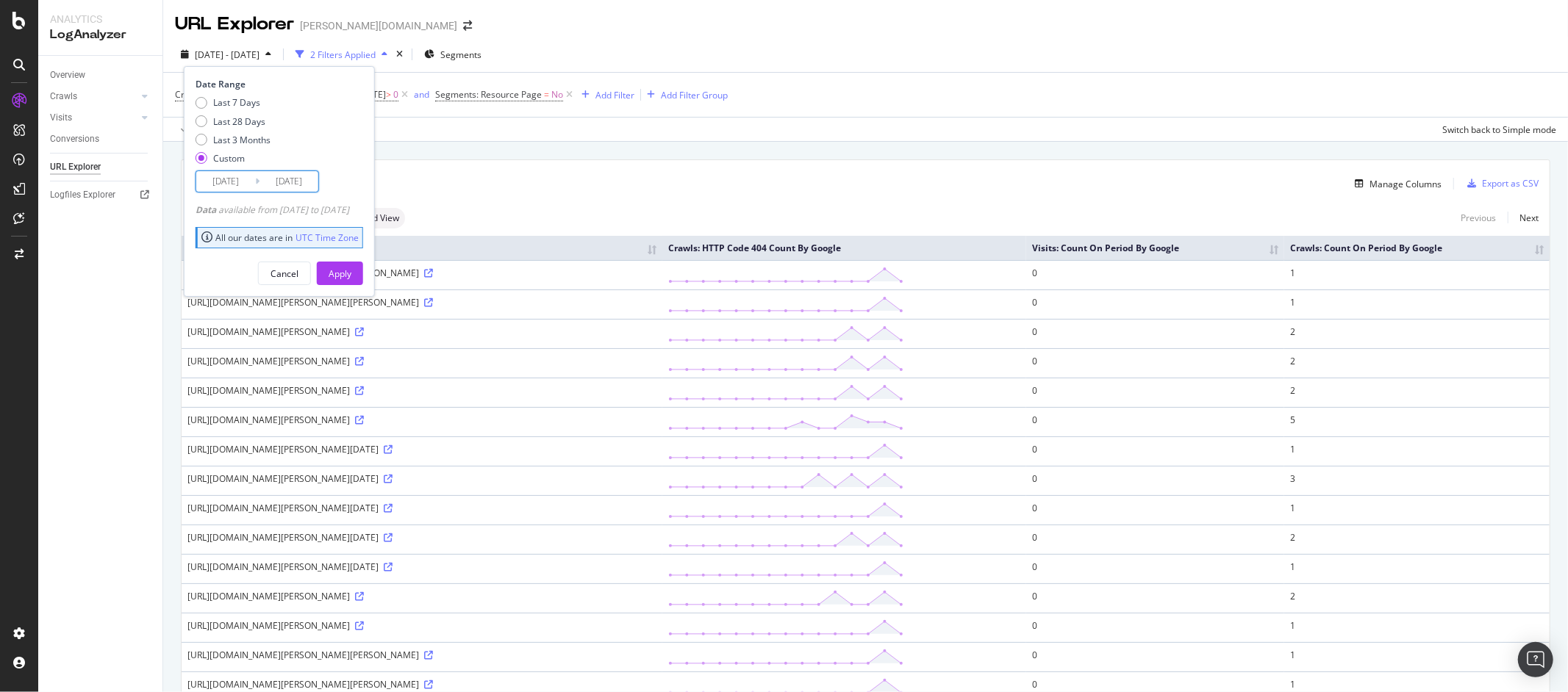
click at [275, 180] on input "2025/10/11" at bounding box center [288, 181] width 58 height 21
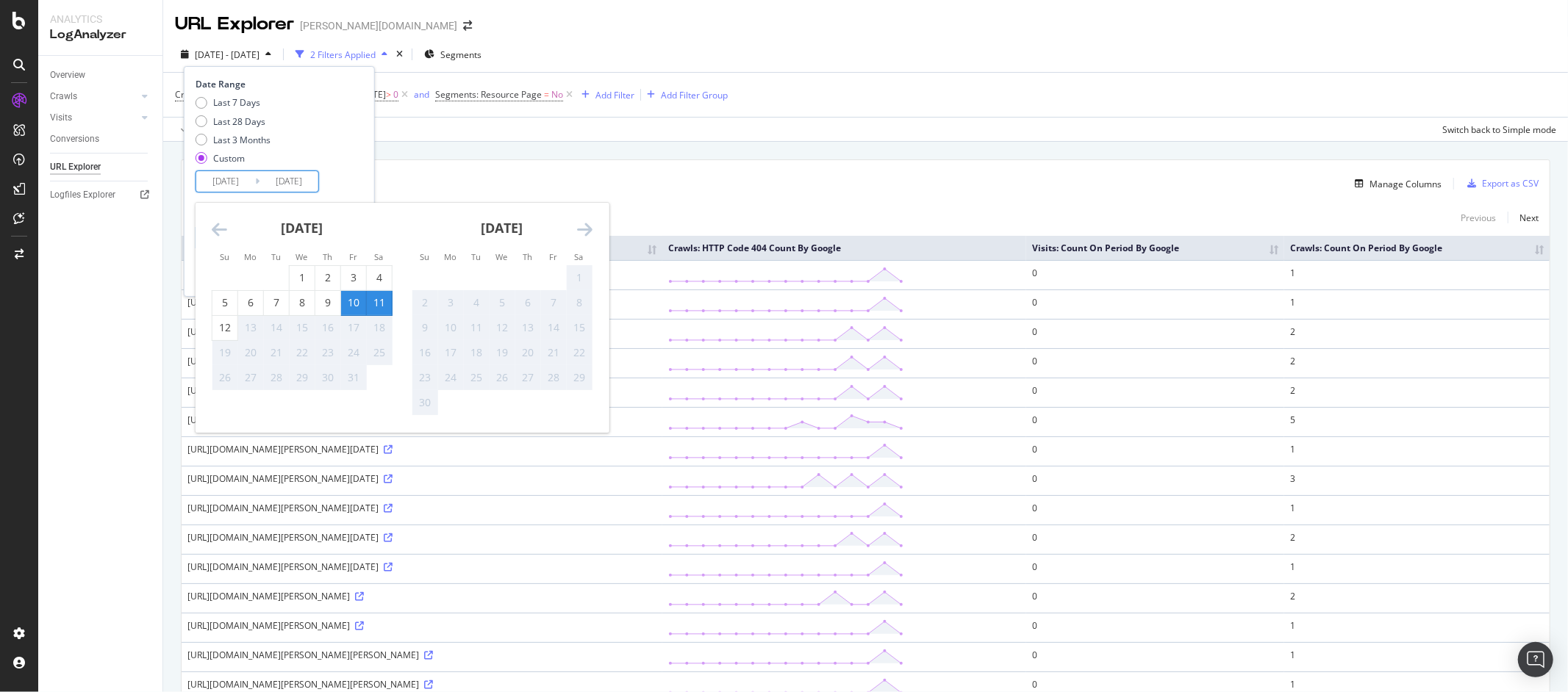
click at [355, 301] on div "10" at bounding box center [354, 302] width 25 height 15
type input "2025/10/10"
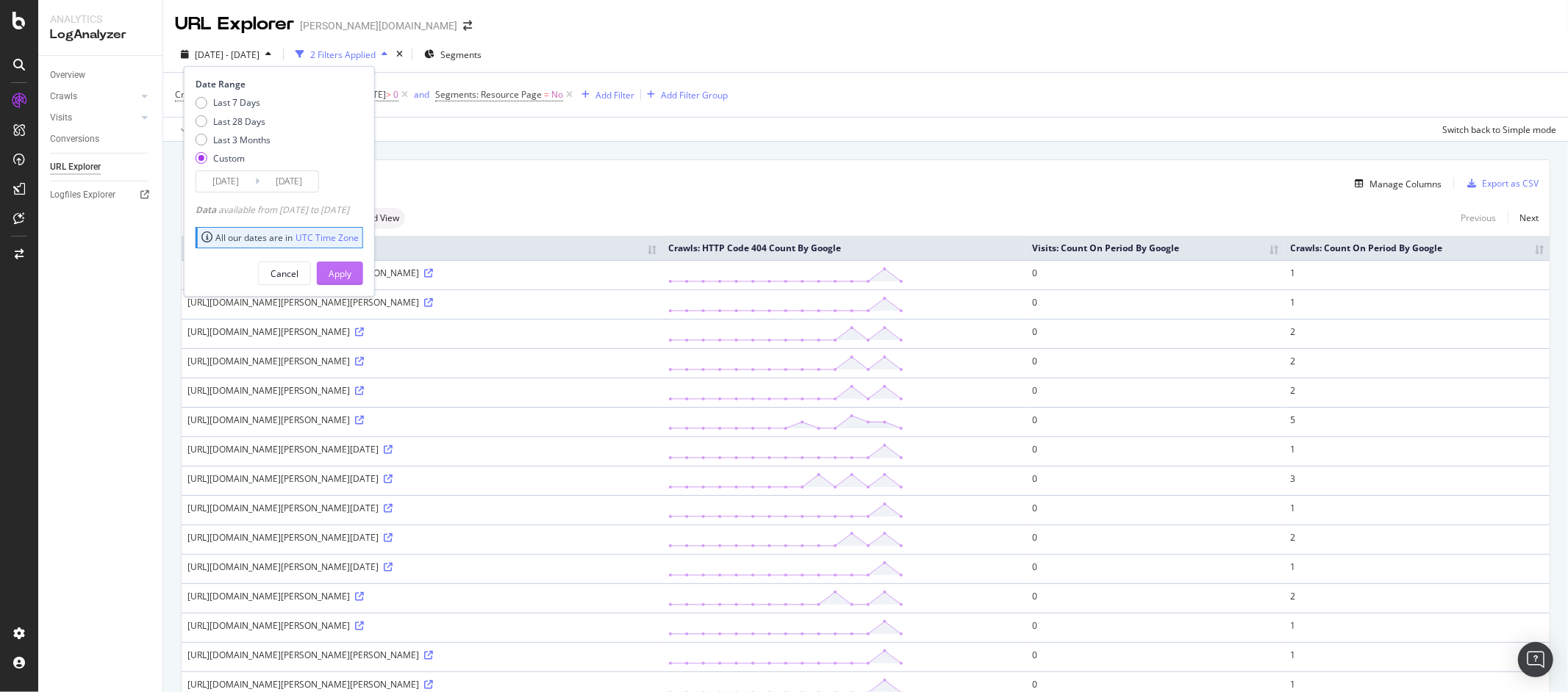
click at [351, 271] on div "Apply" at bounding box center [340, 274] width 23 height 12
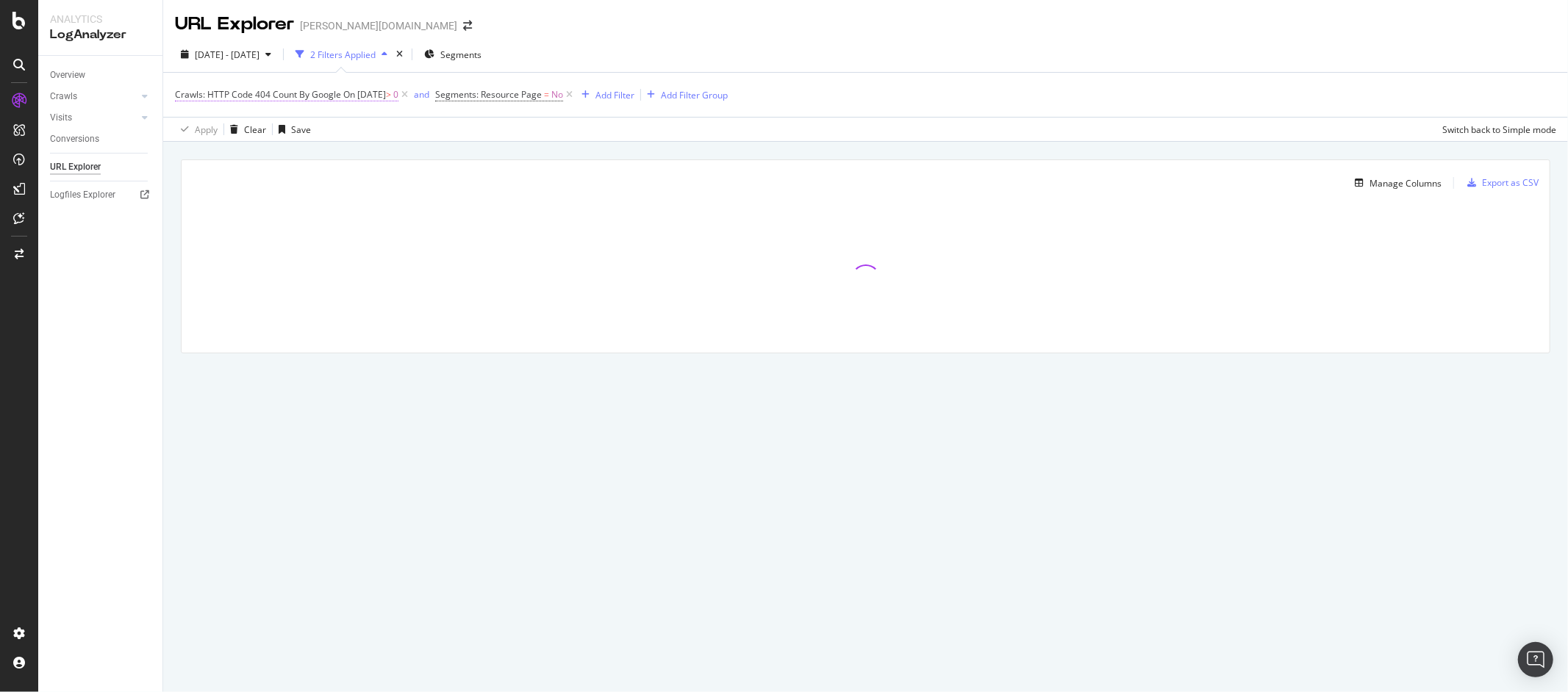
click at [348, 95] on span "On 2025-10-23" at bounding box center [364, 95] width 42 height 12
click at [252, 195] on input "2025-10-23" at bounding box center [273, 201] width 171 height 24
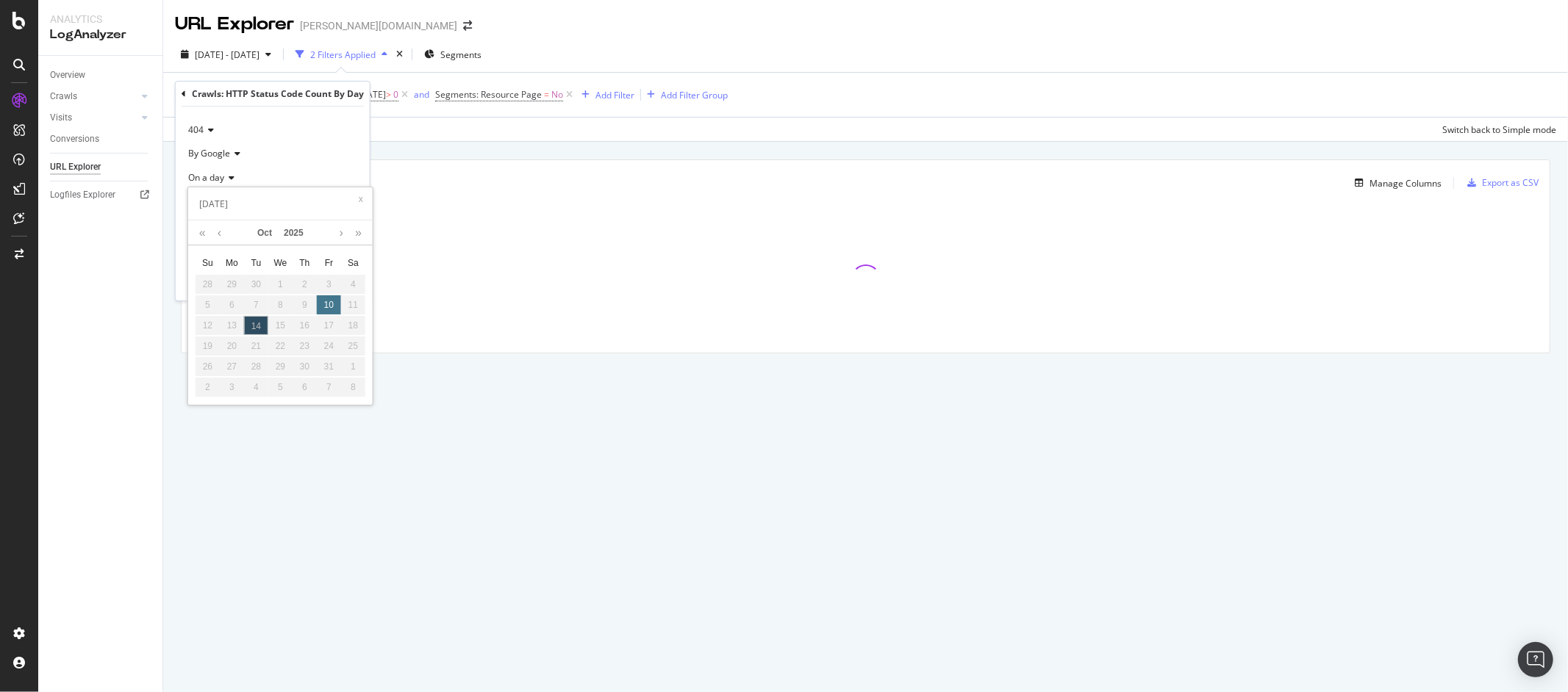
click at [325, 306] on div "10" at bounding box center [329, 304] width 25 height 19
click at [424, 200] on div "Manage Columns Export as CSV Full URL Crawls: HTTP Code 404 Count By Google Vis…" at bounding box center [865, 256] width 1368 height 192
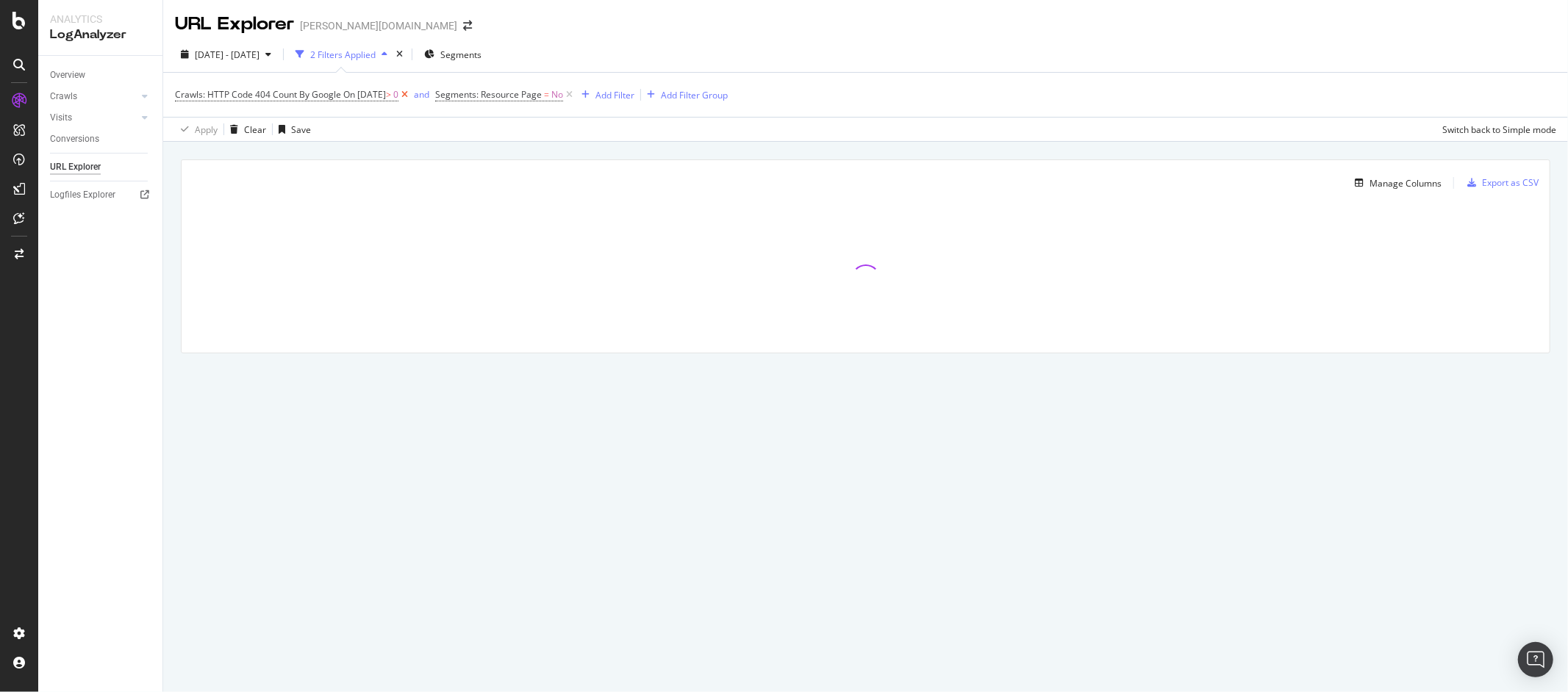
click at [411, 95] on icon at bounding box center [404, 95] width 12 height 15
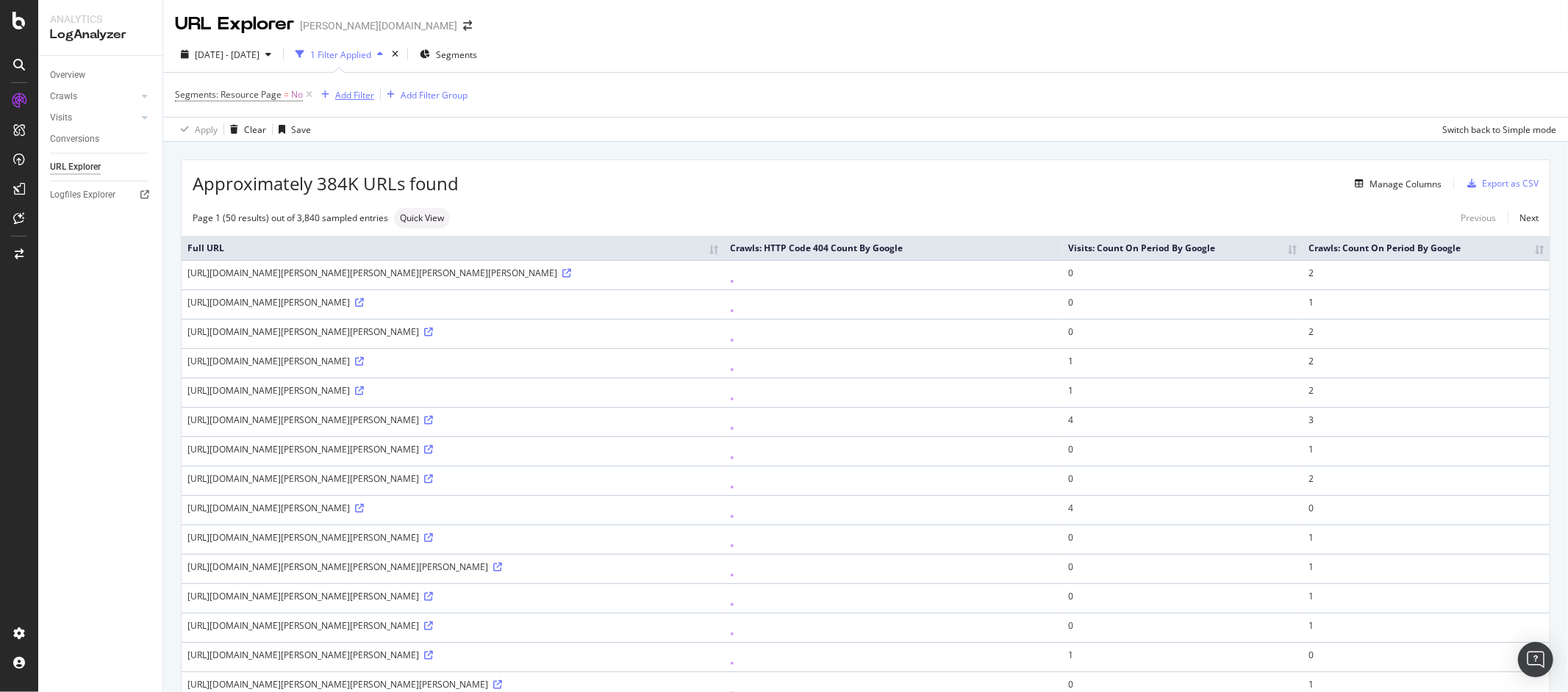
click at [343, 93] on div "Add Filter" at bounding box center [355, 95] width 39 height 12
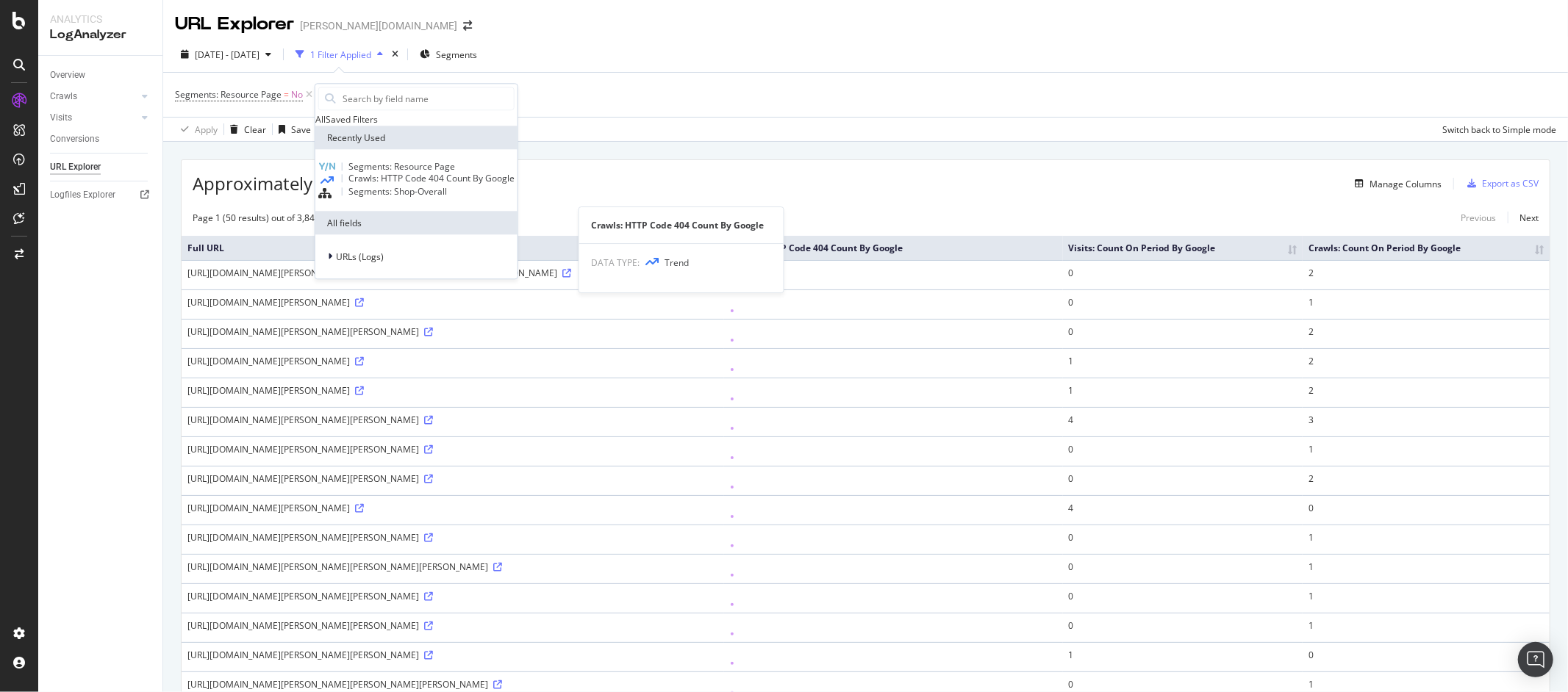
click at [386, 185] on span "Crawls: HTTP Code 404 Count By Google" at bounding box center [431, 178] width 166 height 12
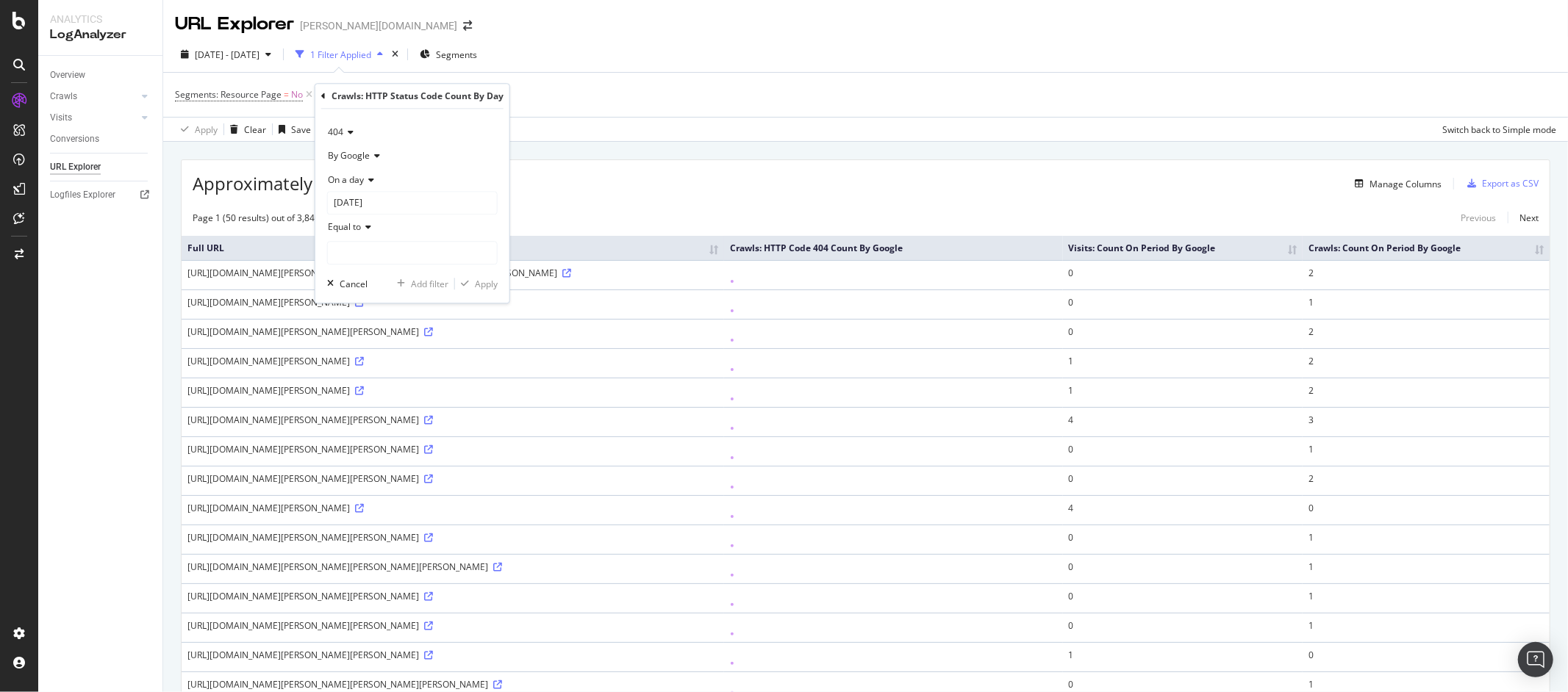
click at [369, 227] on icon at bounding box center [365, 227] width 10 height 8
drag, startPoint x: 361, startPoint y: 329, endPoint x: 368, endPoint y: 323, distance: 9.2
click at [361, 329] on span "Greater than" at bounding box center [361, 333] width 53 height 12
click at [388, 253] on input "number" at bounding box center [412, 253] width 171 height 24
type input "0"
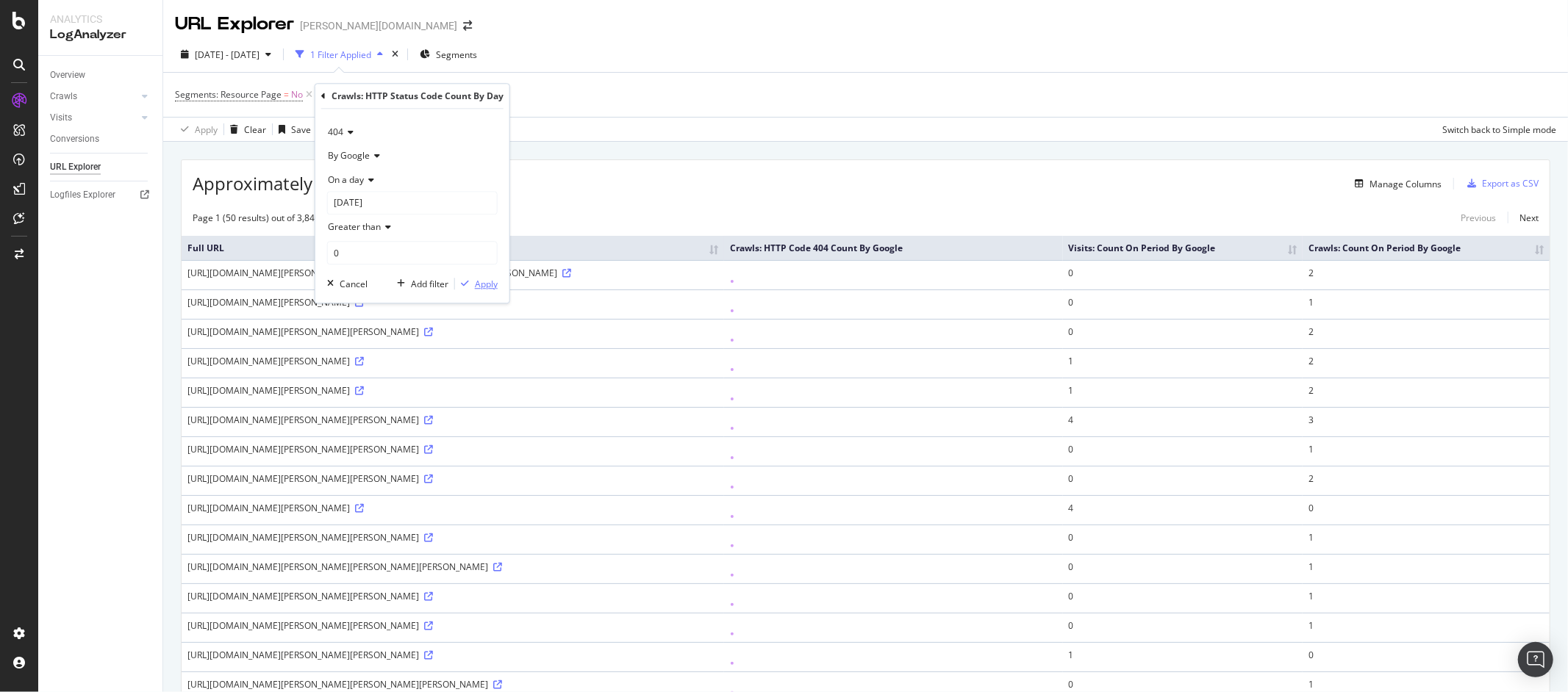
click at [482, 284] on div "Apply" at bounding box center [486, 284] width 23 height 12
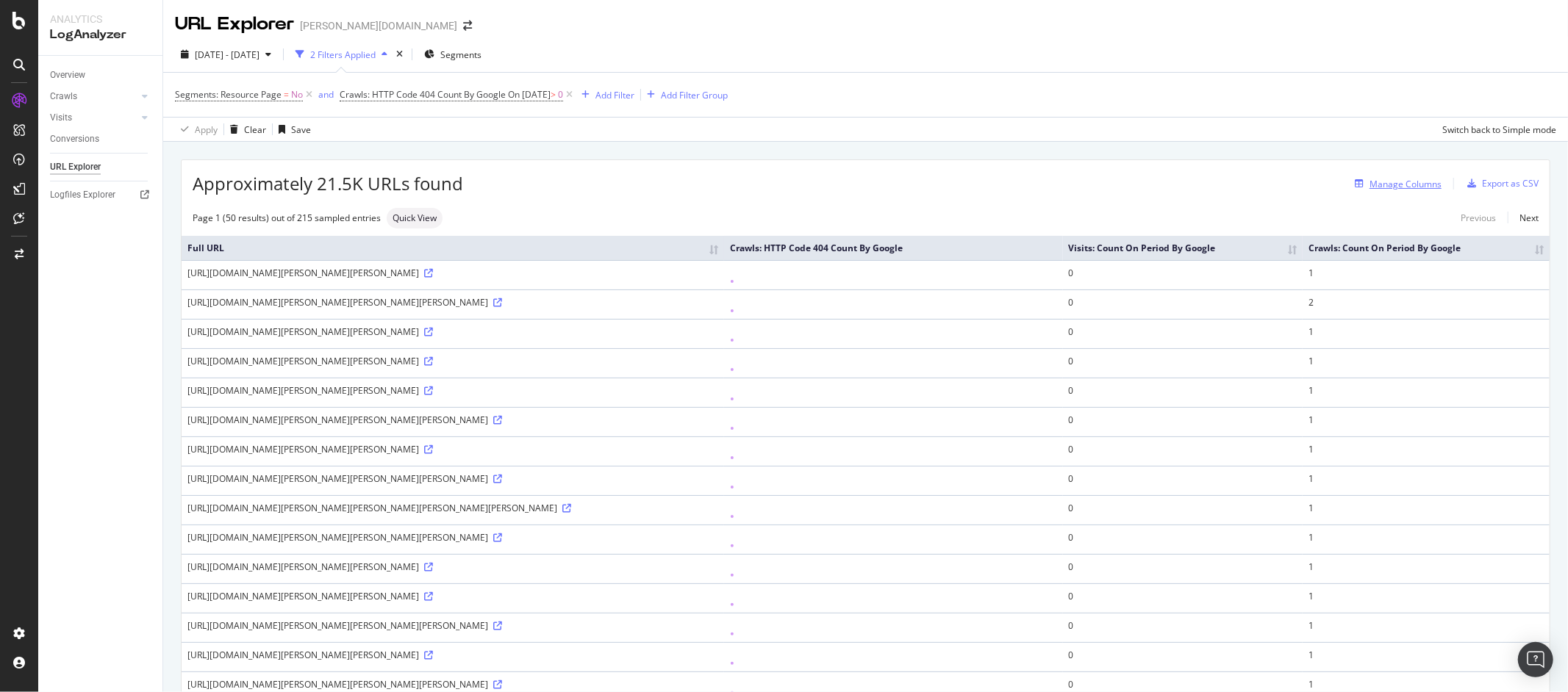
click at [1393, 188] on div "Manage Columns" at bounding box center [1406, 184] width 72 height 12
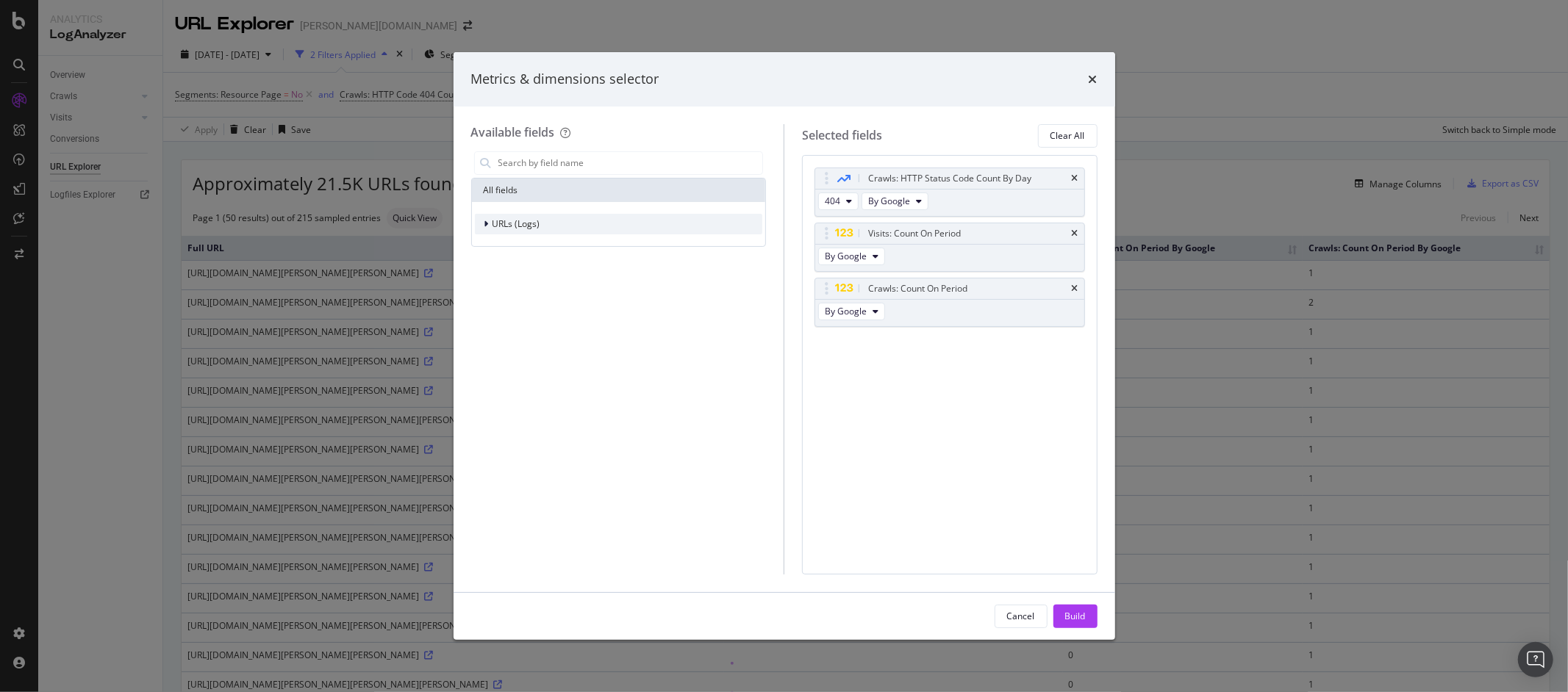
click at [490, 218] on div "modal" at bounding box center [488, 224] width 8 height 15
click at [529, 258] on div "Segments" at bounding box center [618, 268] width 288 height 21
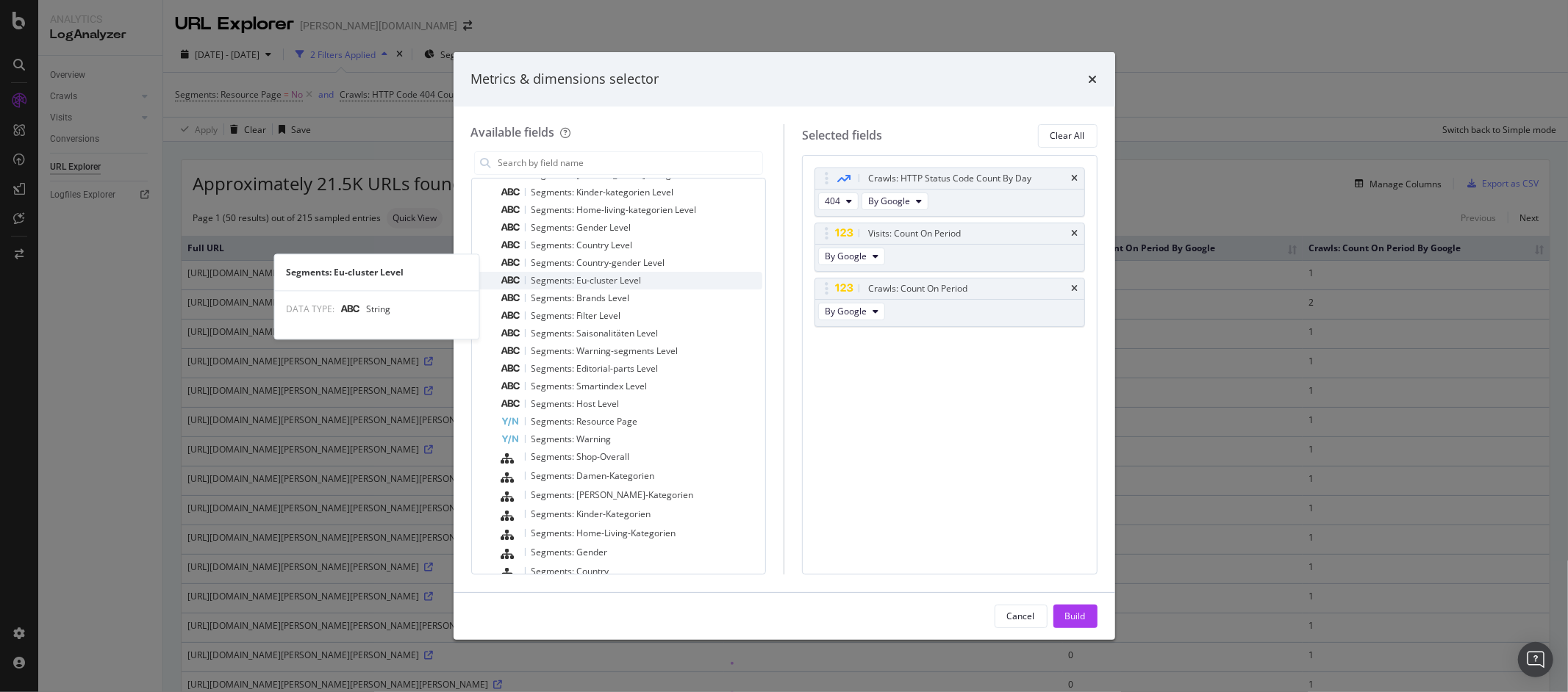
scroll to position [180, 0]
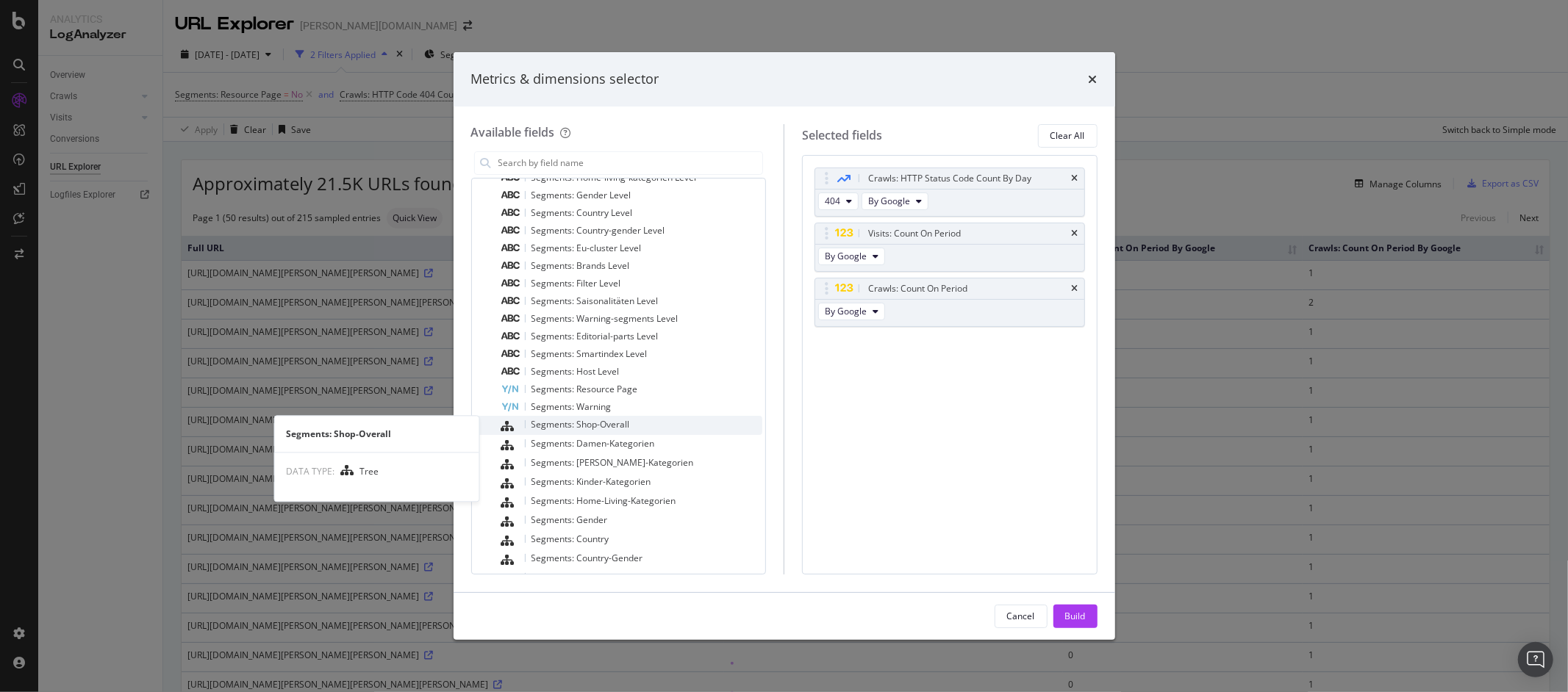
click at [612, 424] on span "Segments: Shop-Overall" at bounding box center [581, 424] width 98 height 12
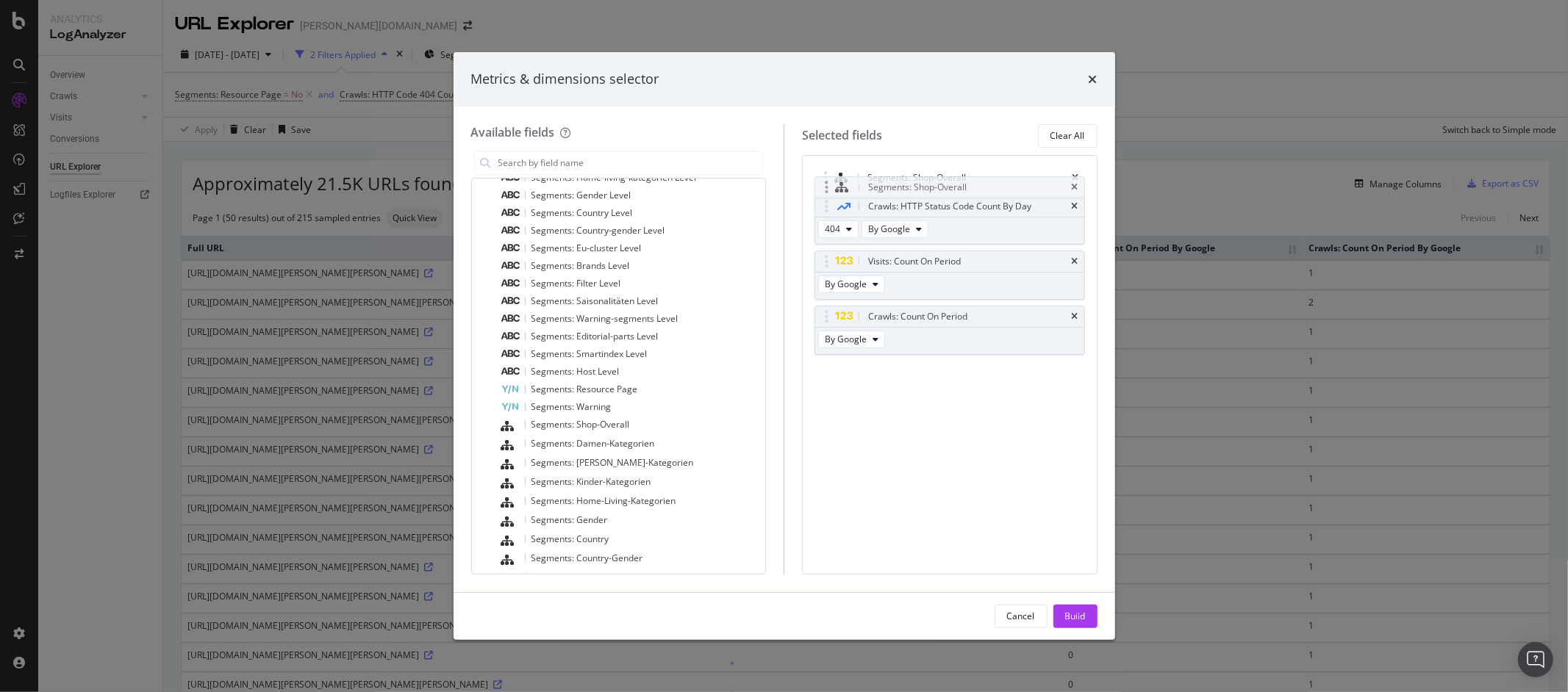
drag, startPoint x: 822, startPoint y: 337, endPoint x: 821, endPoint y: 184, distance: 153.0
click at [821, 184] on body "Analytics LogAnalyzer Overview Crawls Daily Distribution Segments Distribution …" at bounding box center [784, 346] width 1568 height 692
drag, startPoint x: 1087, startPoint y: 633, endPoint x: 1085, endPoint y: 621, distance: 12.2
click at [1087, 632] on div "Cancel Build" at bounding box center [784, 616] width 661 height 47
click at [1084, 617] on div "Build" at bounding box center [1075, 616] width 21 height 12
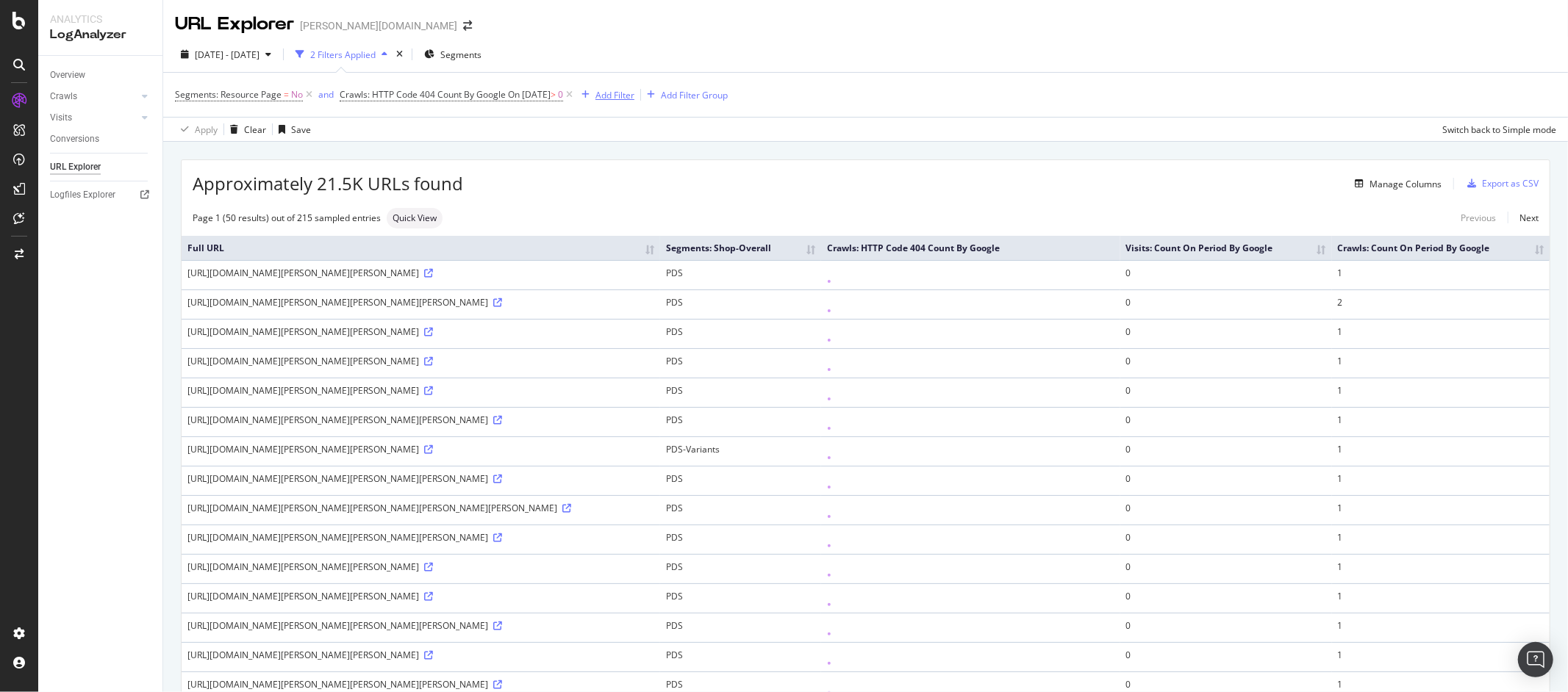
click at [623, 98] on div "Add Filter" at bounding box center [614, 95] width 39 height 12
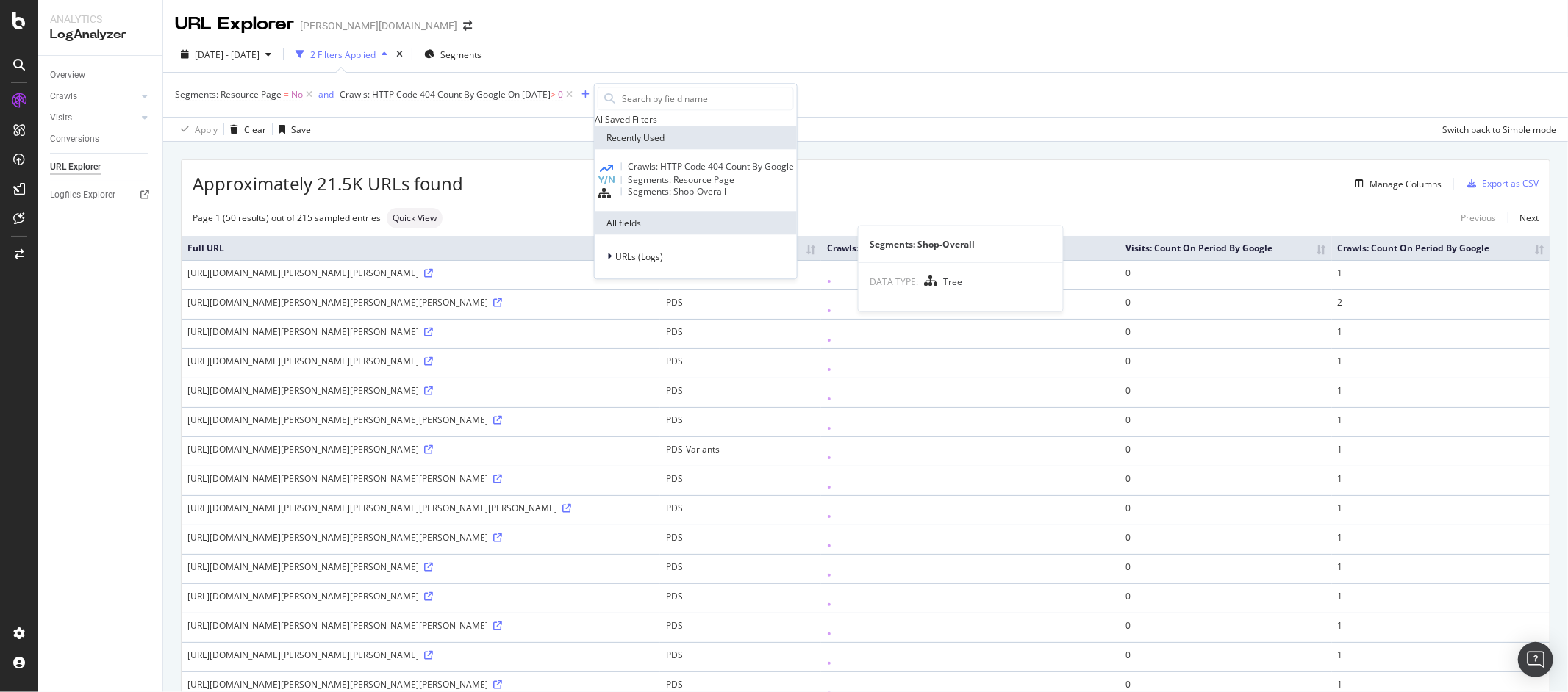
click at [658, 198] on span "Segments: Shop-Overall" at bounding box center [677, 191] width 98 height 12
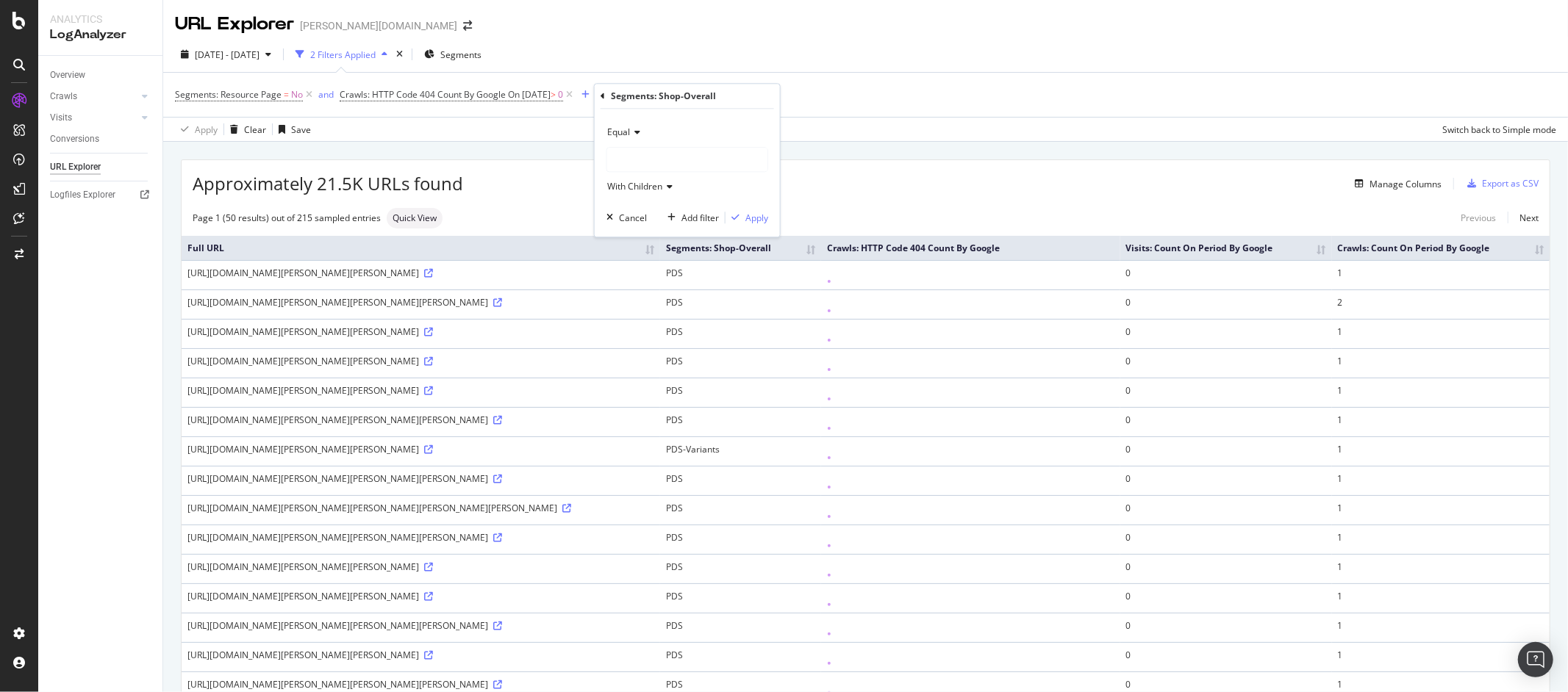
click at [634, 132] on icon at bounding box center [634, 131] width 10 height 8
click at [634, 181] on span "Not Equal" at bounding box center [634, 181] width 40 height 12
click at [638, 163] on div at bounding box center [687, 159] width 160 height 24
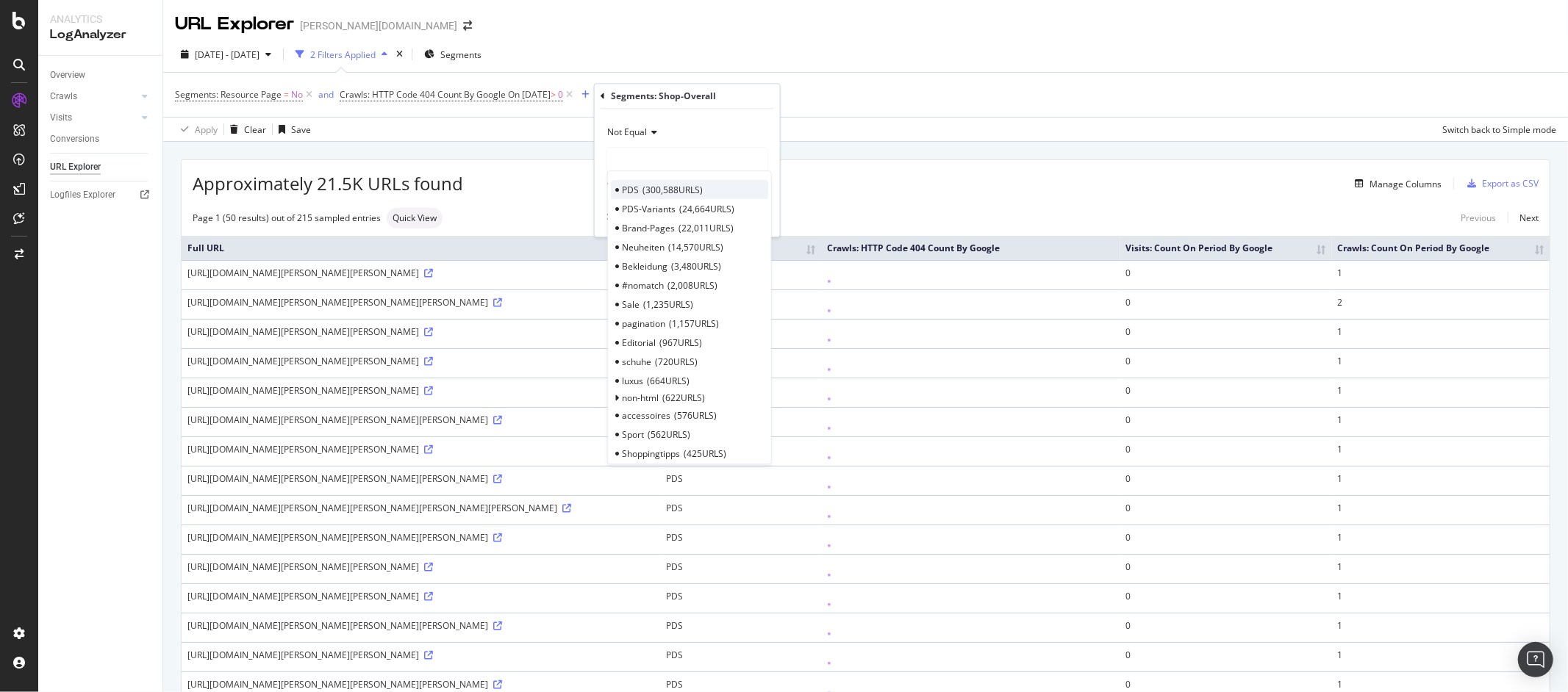
click at [679, 191] on span "300,588 URLS" at bounding box center [672, 190] width 60 height 12
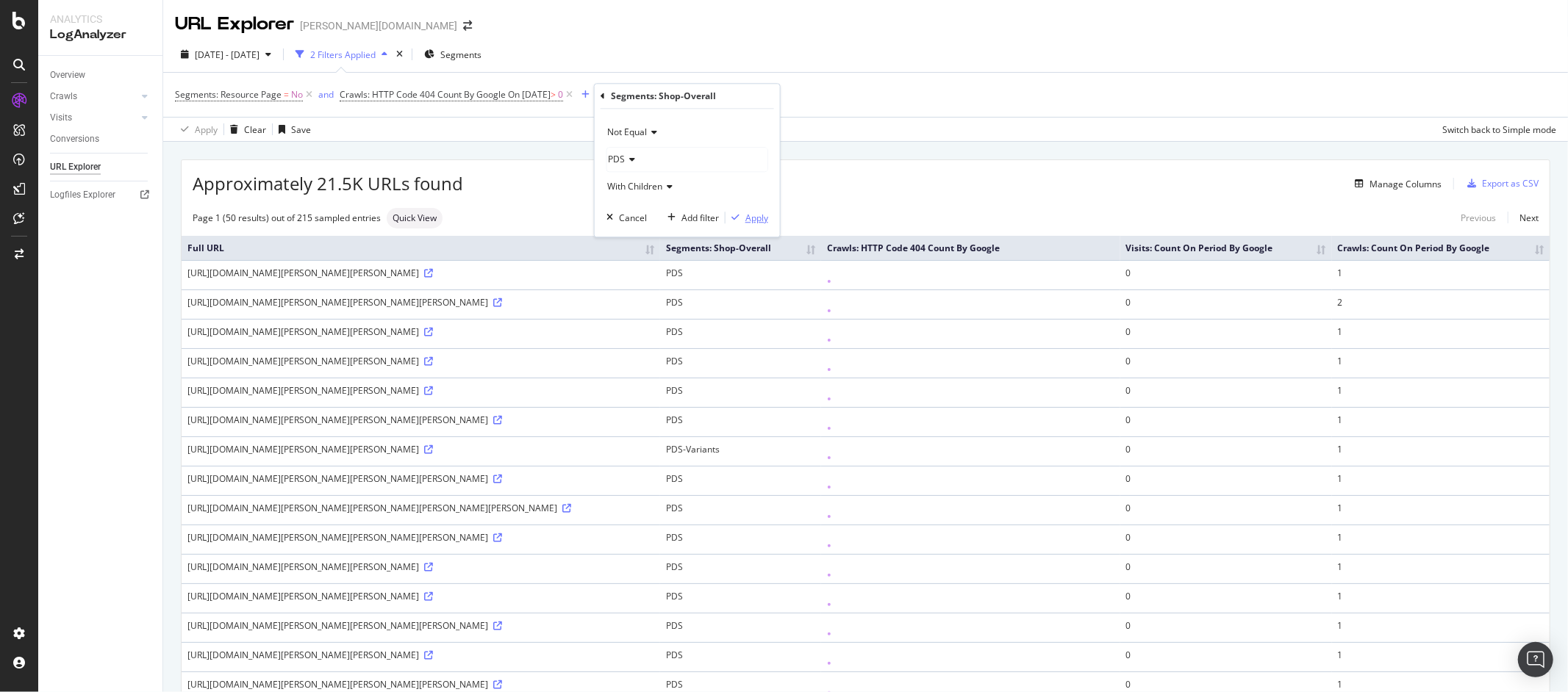
click at [757, 218] on div "Apply" at bounding box center [757, 218] width 23 height 12
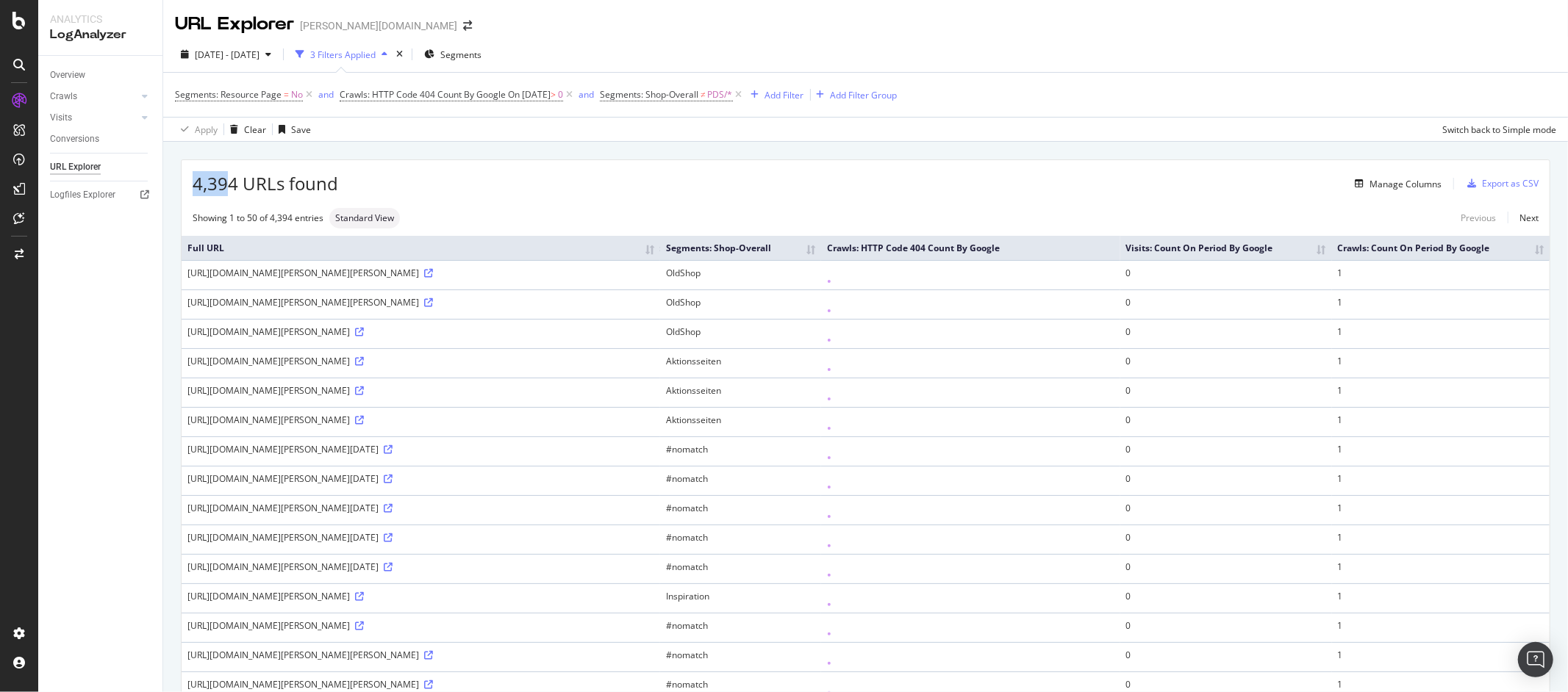
drag, startPoint x: 188, startPoint y: 182, endPoint x: 224, endPoint y: 181, distance: 36.0
click at [224, 181] on div "4,394 URLs found Manage Columns Export as CSV" at bounding box center [865, 178] width 1368 height 36
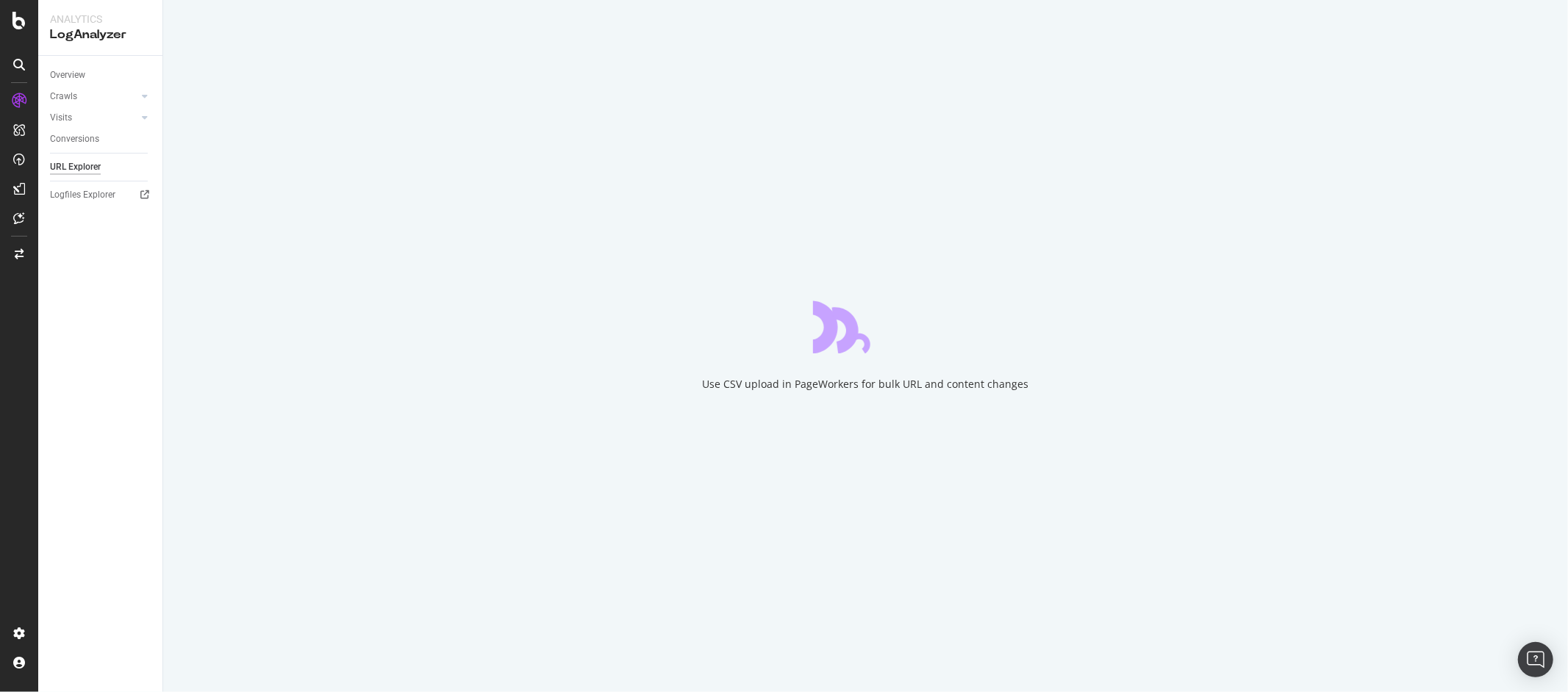
click at [1447, 65] on div "Use CSV upload in PageWorkers for bulk URL and content changes" at bounding box center [865, 346] width 1405 height 692
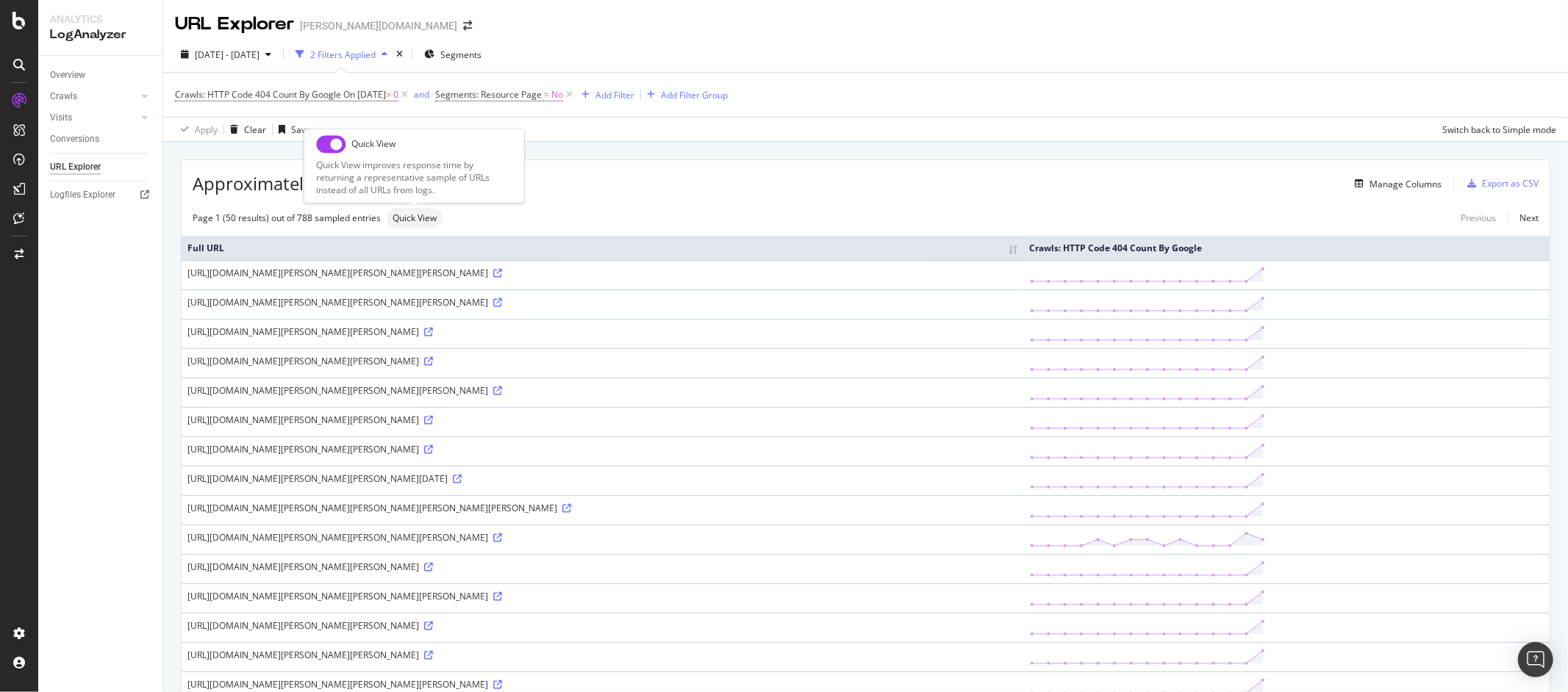
click at [438, 218] on div "Quick View" at bounding box center [414, 218] width 56 height 21
click at [326, 145] on input "checkbox" at bounding box center [331, 144] width 29 height 18
checkbox input "true"
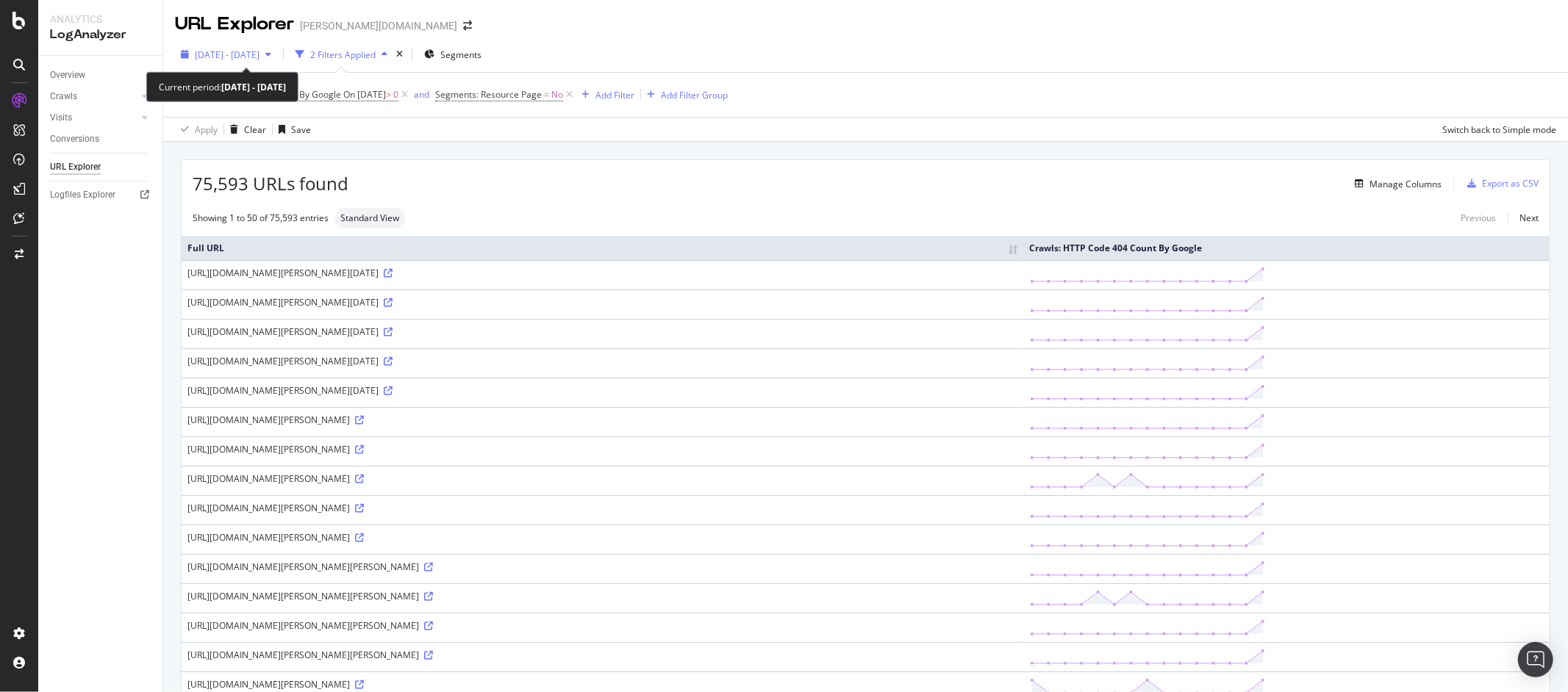
click at [259, 55] on span "[DATE] - [DATE]" at bounding box center [227, 55] width 65 height 12
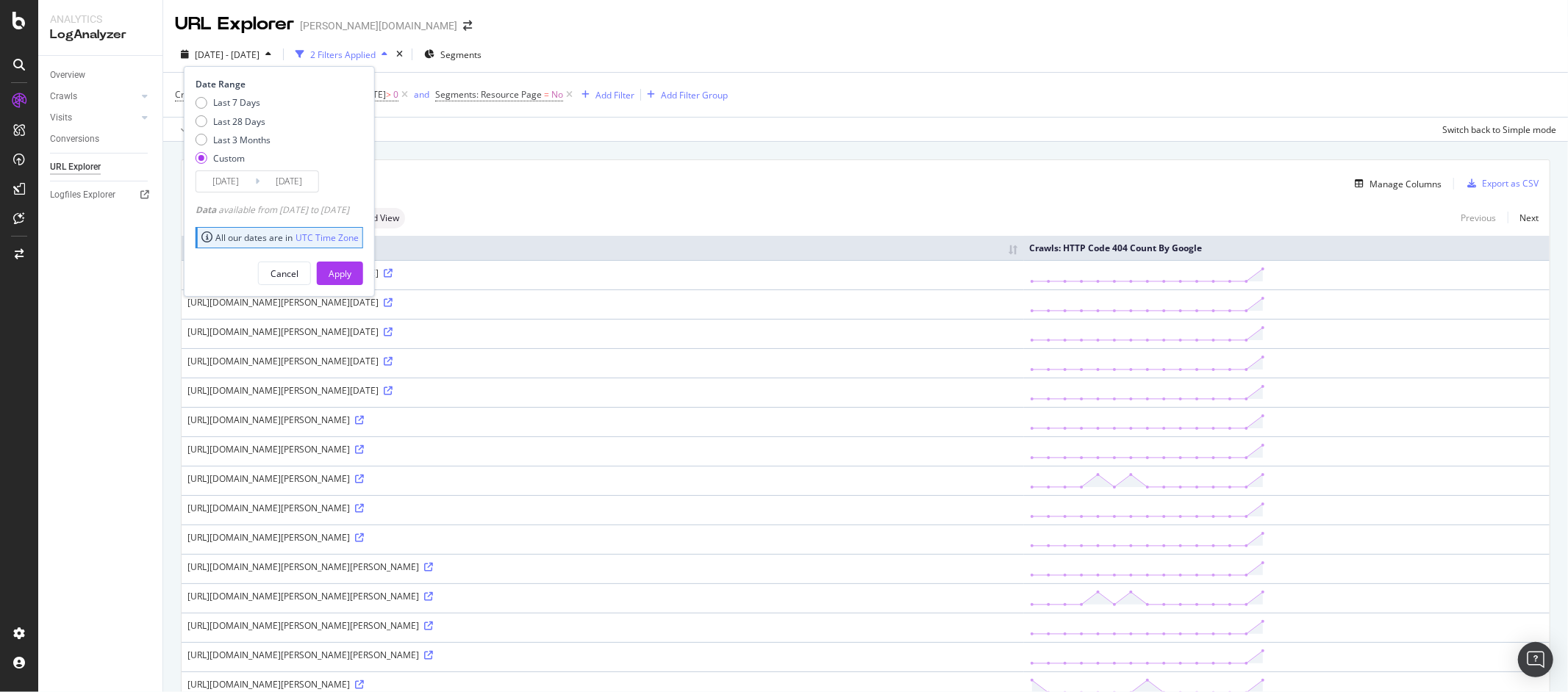
click at [241, 181] on input "[DATE]" at bounding box center [225, 181] width 58 height 21
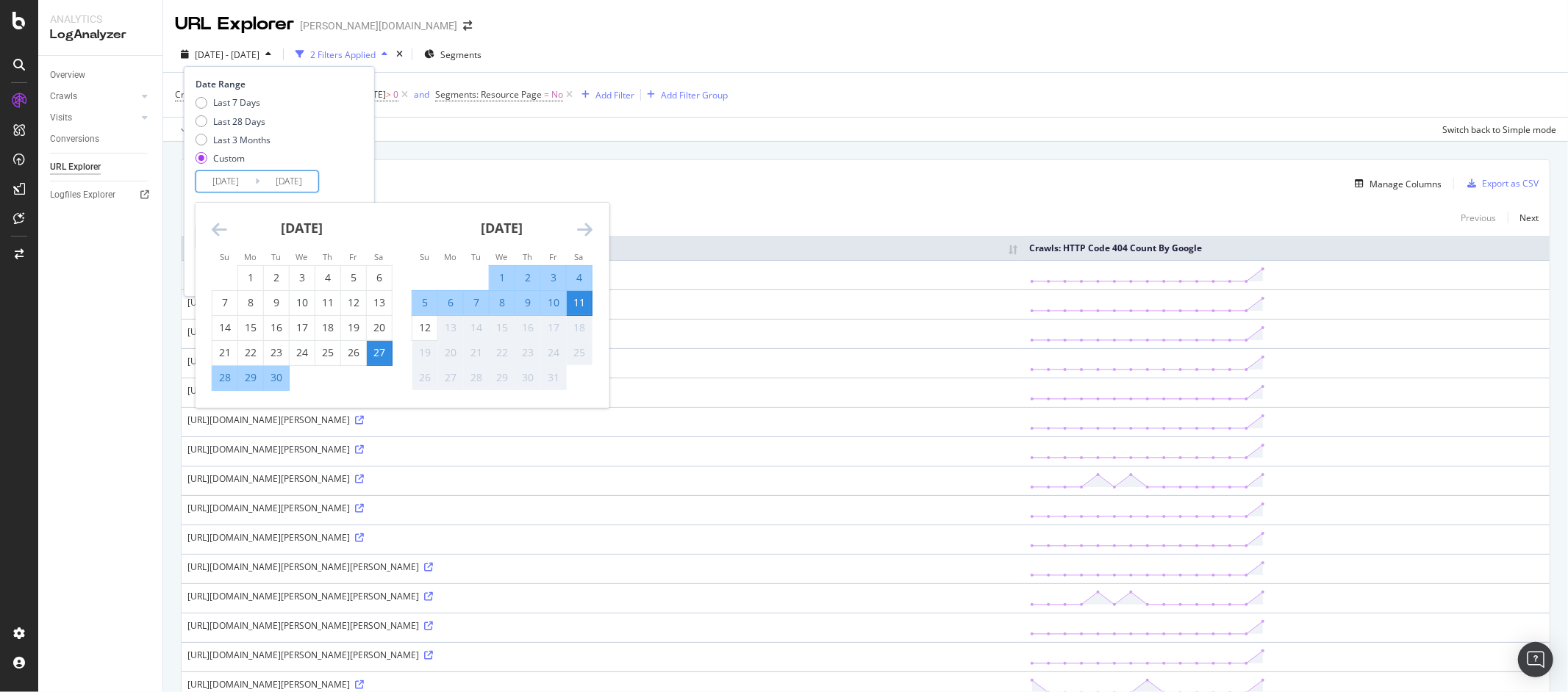
click at [574, 300] on div "11" at bounding box center [579, 302] width 25 height 15
type input "[DATE]"
click at [574, 300] on div "11" at bounding box center [579, 302] width 25 height 15
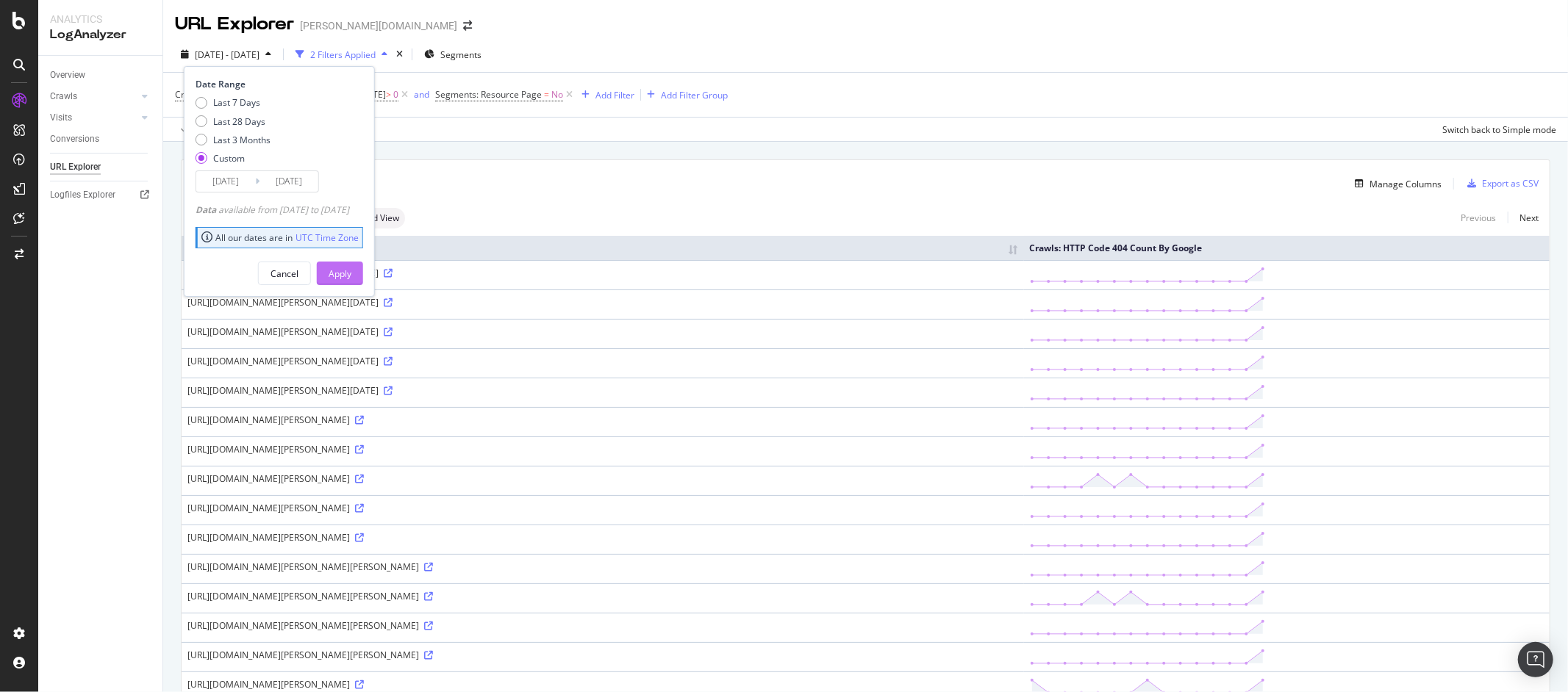
click at [348, 273] on button "Apply" at bounding box center [340, 273] width 46 height 24
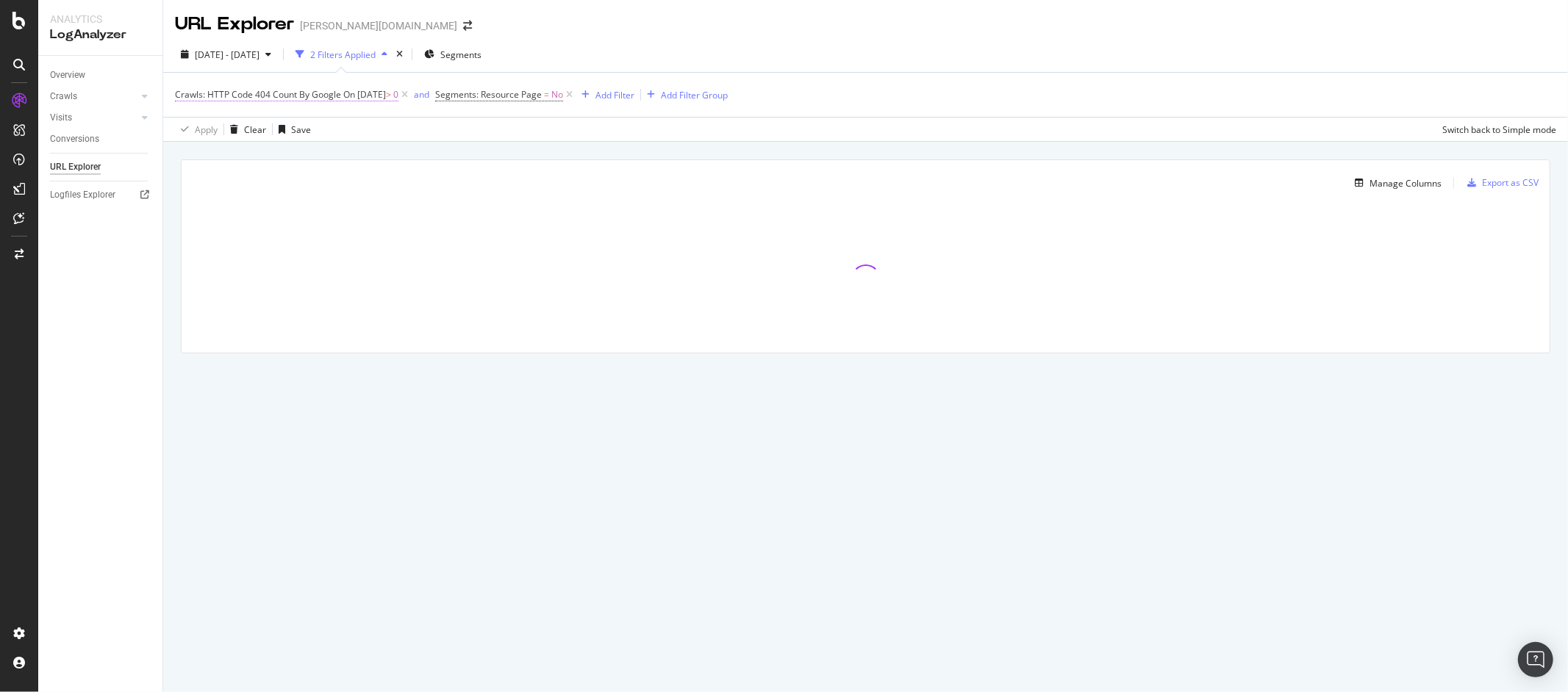
click at [386, 96] on span "On 2025-10-25" at bounding box center [364, 95] width 42 height 12
click at [379, 95] on span "On 2025-10-25" at bounding box center [364, 95] width 42 height 12
click at [251, 165] on input "2025-10-25" at bounding box center [310, 153] width 119 height 24
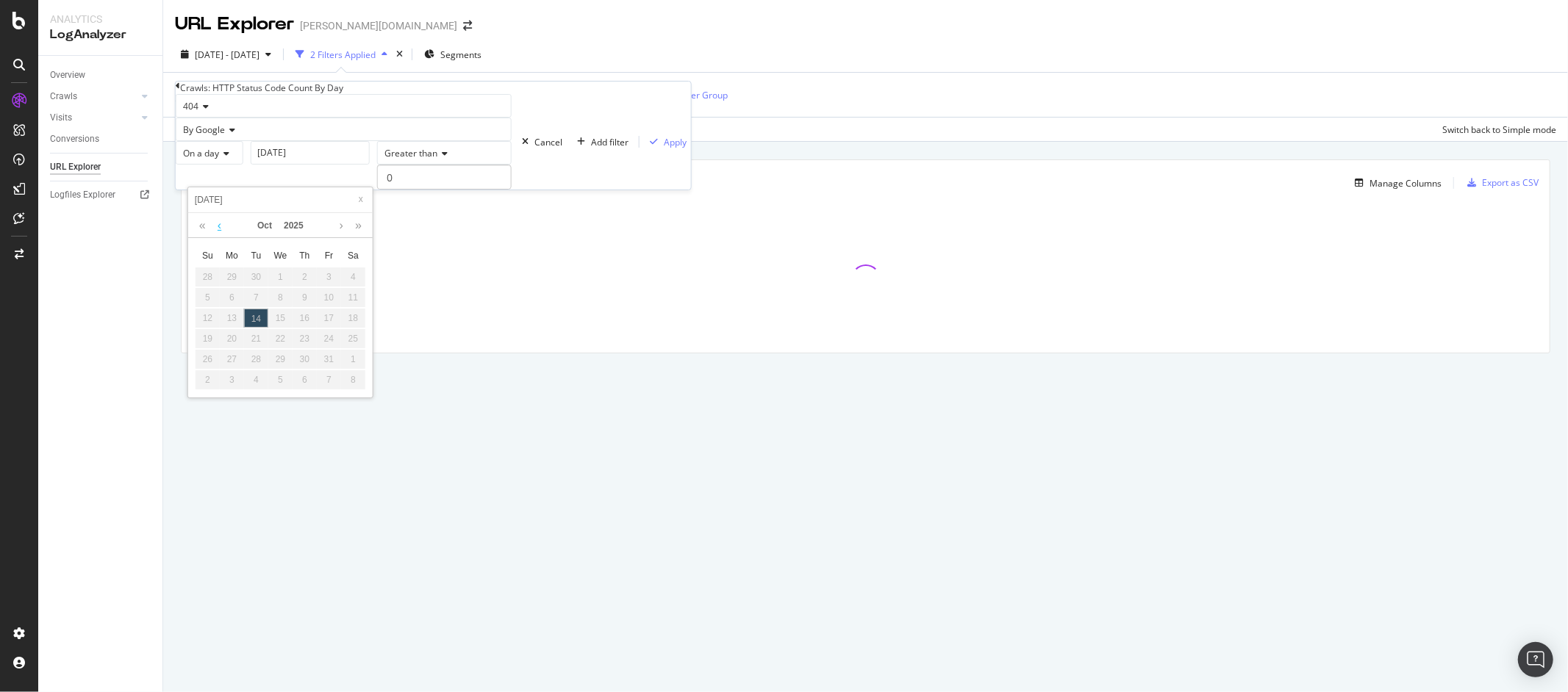
click at [219, 235] on link at bounding box center [219, 225] width 11 height 25
click at [341, 232] on link at bounding box center [341, 225] width 11 height 25
click at [329, 301] on div "10" at bounding box center [329, 298] width 25 height 19
click at [348, 306] on div "11" at bounding box center [354, 298] width 25 height 19
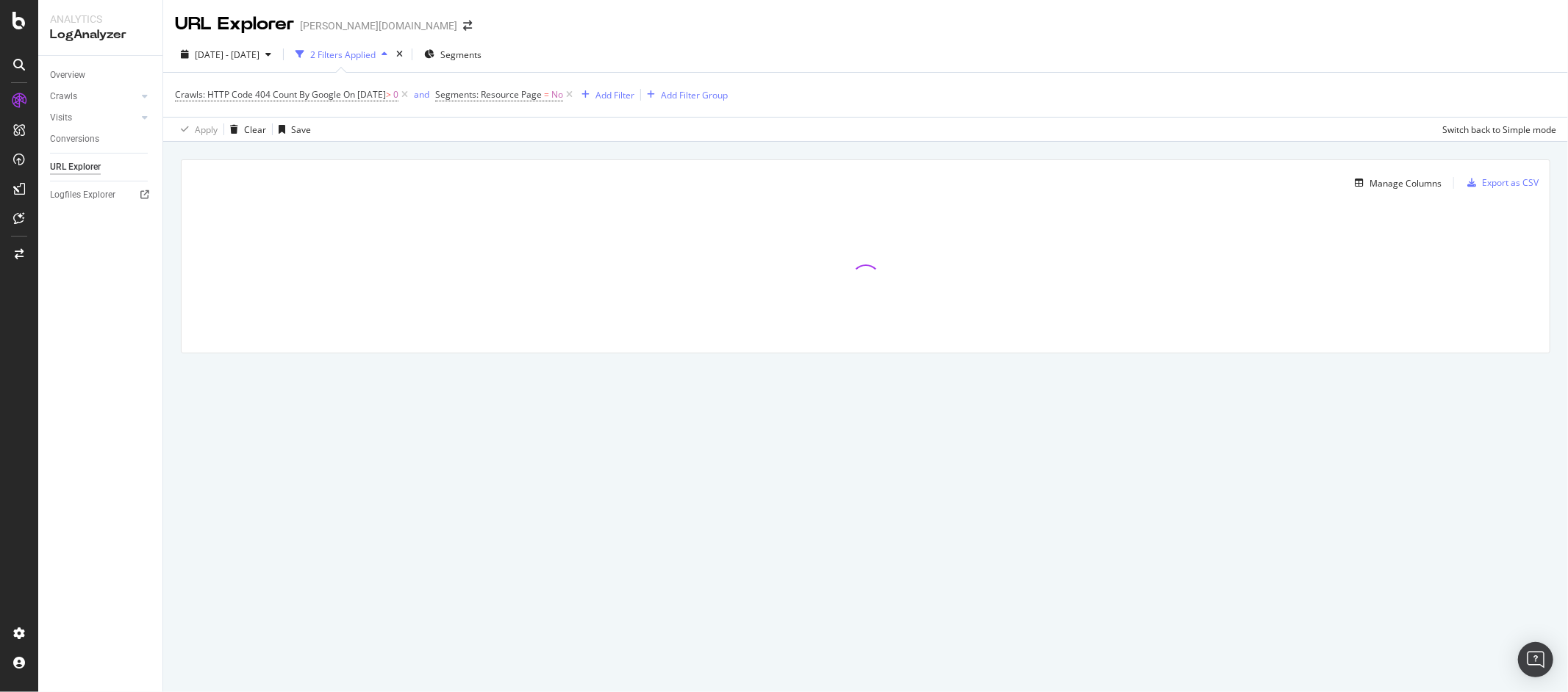
click at [403, 262] on div at bounding box center [865, 279] width 1368 height 147
click at [411, 96] on icon at bounding box center [404, 95] width 12 height 15
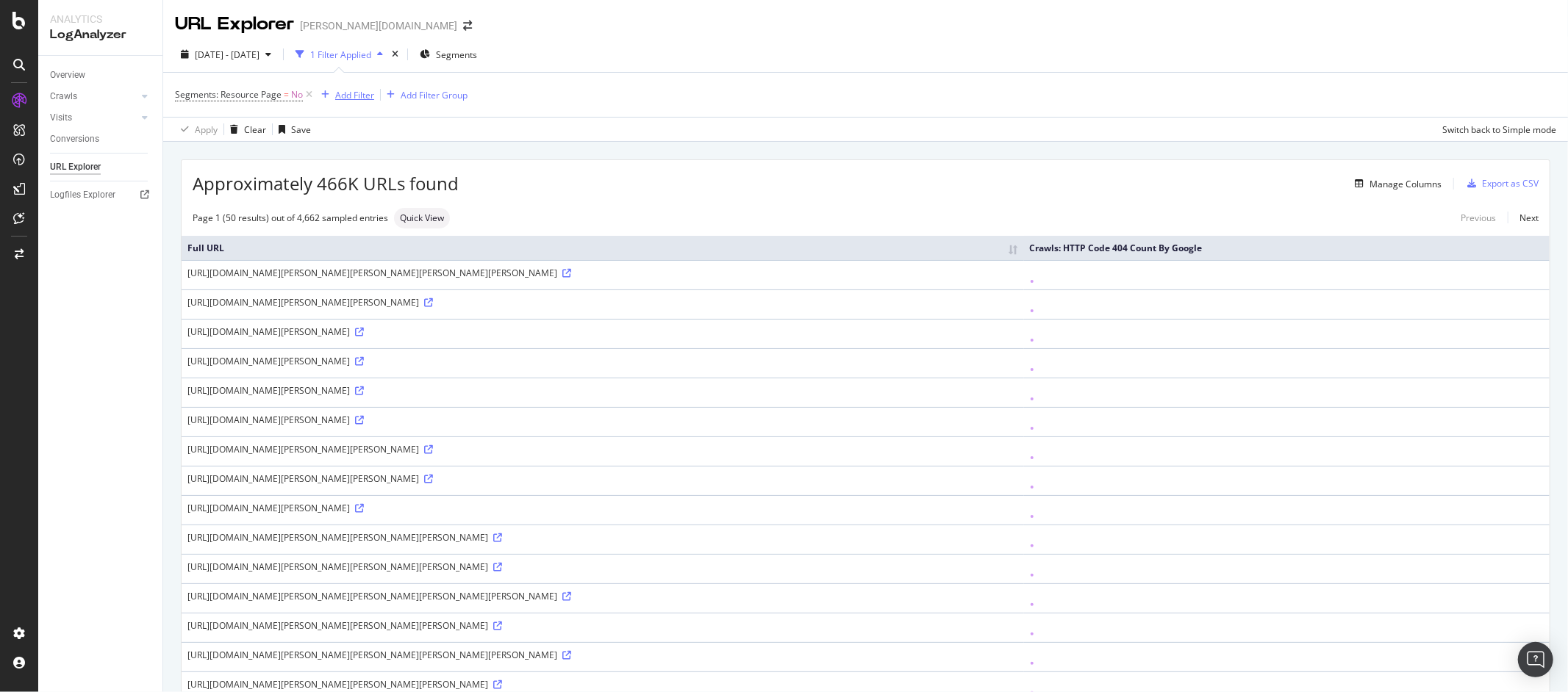
click at [345, 98] on div "Add Filter" at bounding box center [355, 95] width 39 height 12
click at [495, 122] on span "Crawls: HTTP Code 404 Count By Google" at bounding box center [578, 115] width 166 height 12
click at [517, 191] on input "number" at bounding box center [584, 179] width 135 height 25
click at [558, 160] on icon at bounding box center [562, 155] width 10 height 8
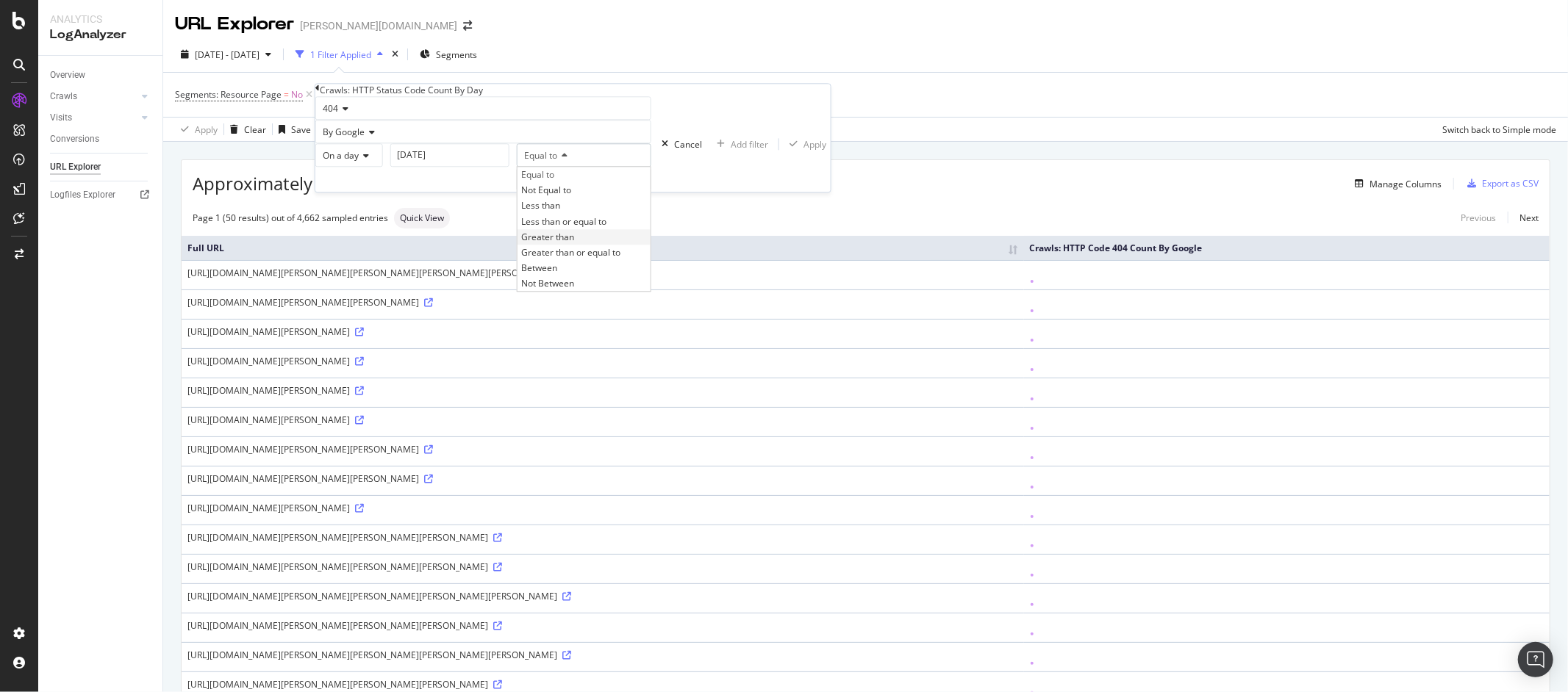
click at [521, 243] on span "Greater than" at bounding box center [548, 237] width 53 height 12
click at [517, 191] on input "number" at bounding box center [584, 179] width 135 height 25
type input "0"
click at [804, 151] on div "Apply" at bounding box center [815, 145] width 23 height 12
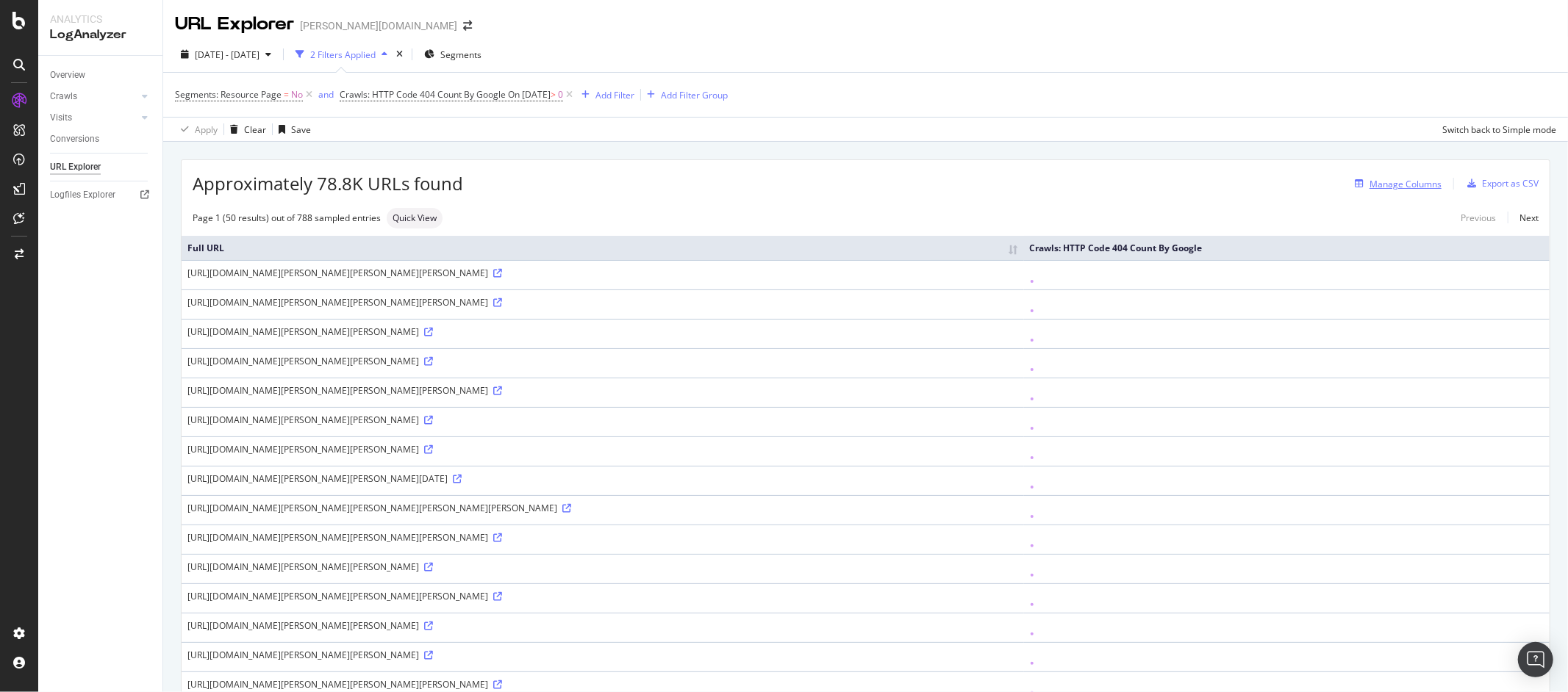
click at [1383, 188] on div "Manage Columns" at bounding box center [1406, 184] width 72 height 12
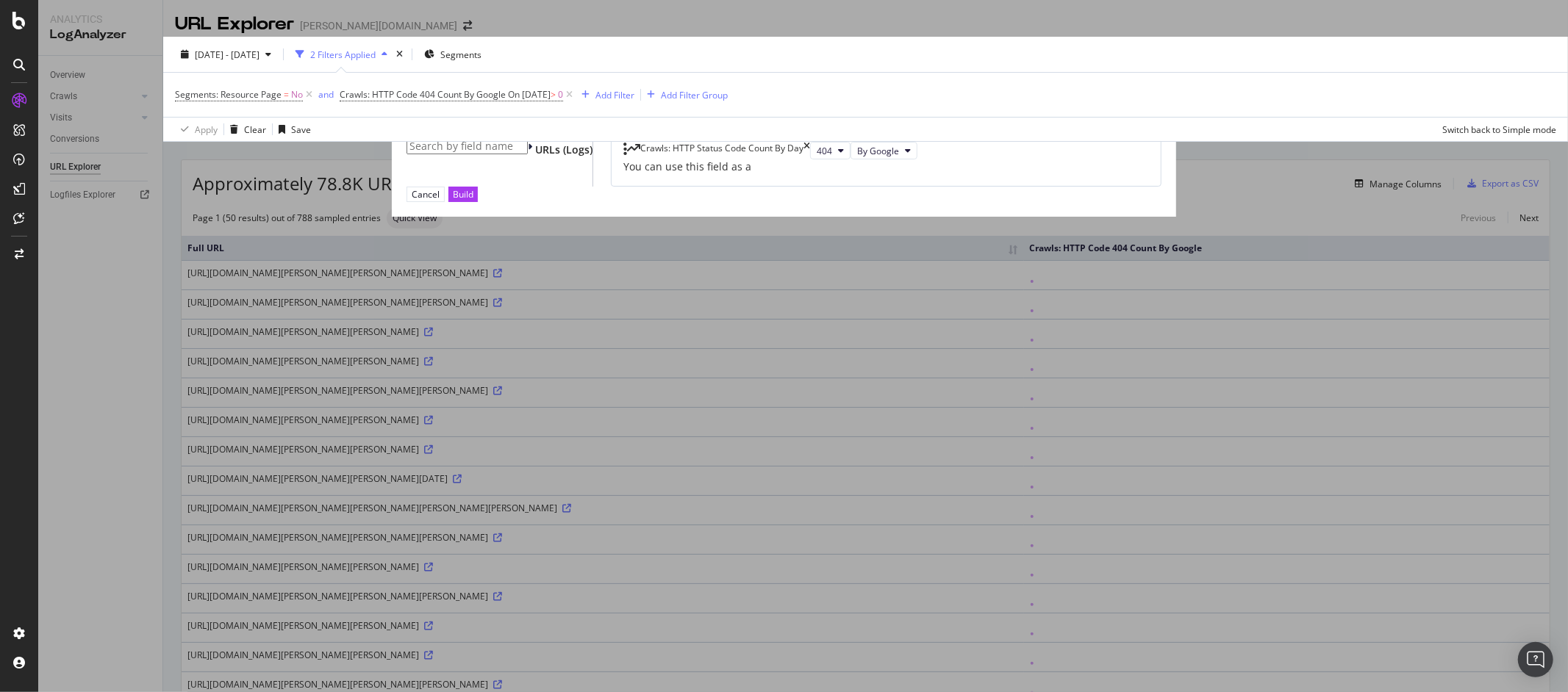
click at [528, 158] on div "URLs (Logs)" at bounding box center [560, 149] width 65 height 15
click at [535, 157] on span "URLs (Logs)" at bounding box center [564, 149] width 58 height 14
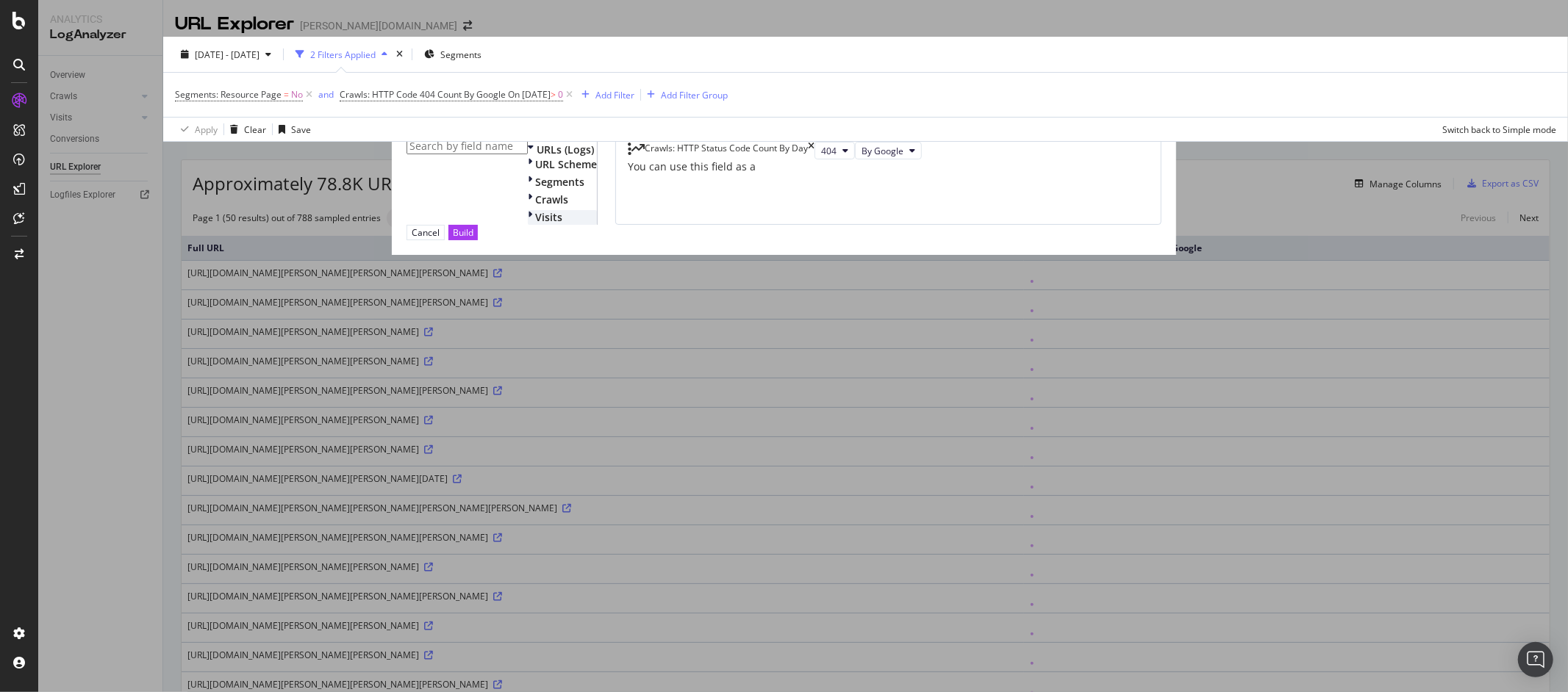
click at [535, 225] on span "Visits" at bounding box center [548, 217] width 27 height 14
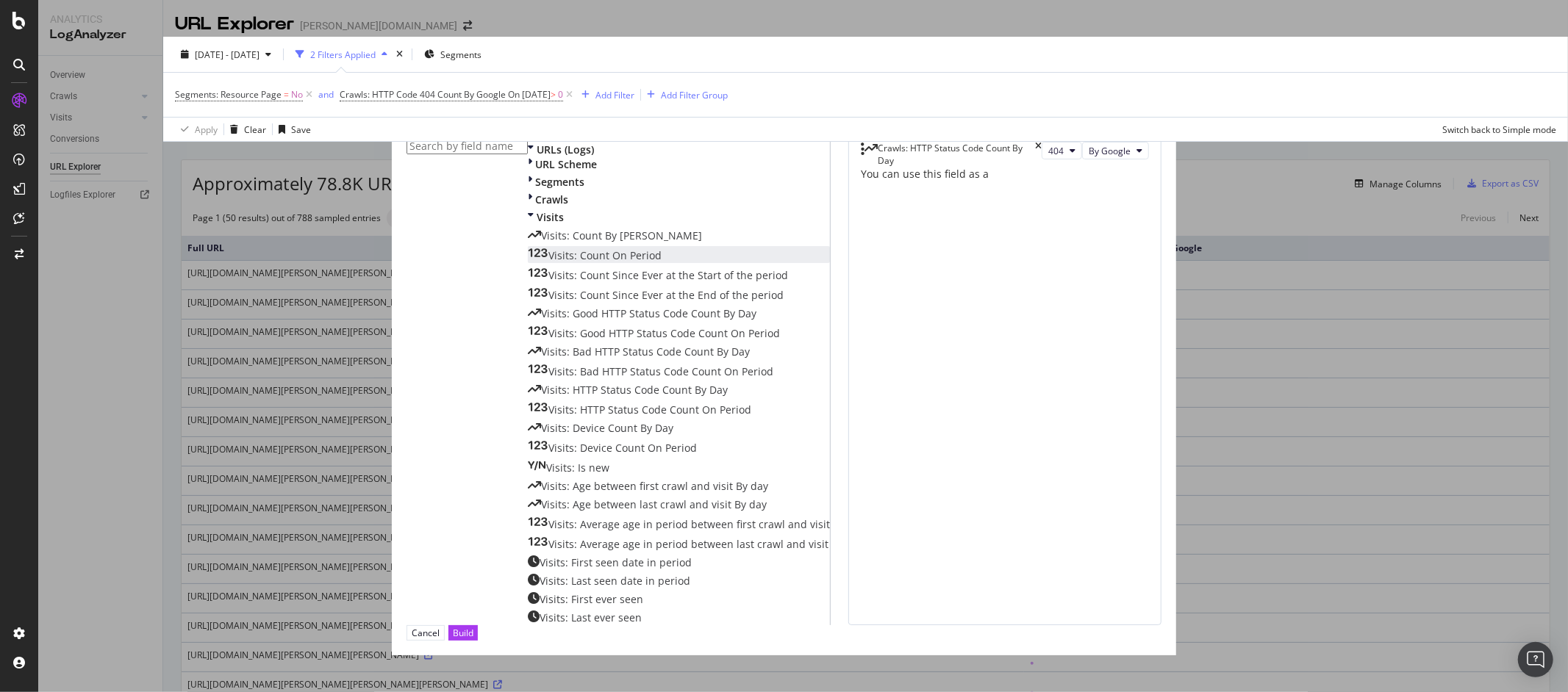
click at [528, 263] on div "Visits: Count On Period" at bounding box center [594, 255] width 134 height 15
click at [535, 207] on span "Crawls" at bounding box center [551, 199] width 33 height 14
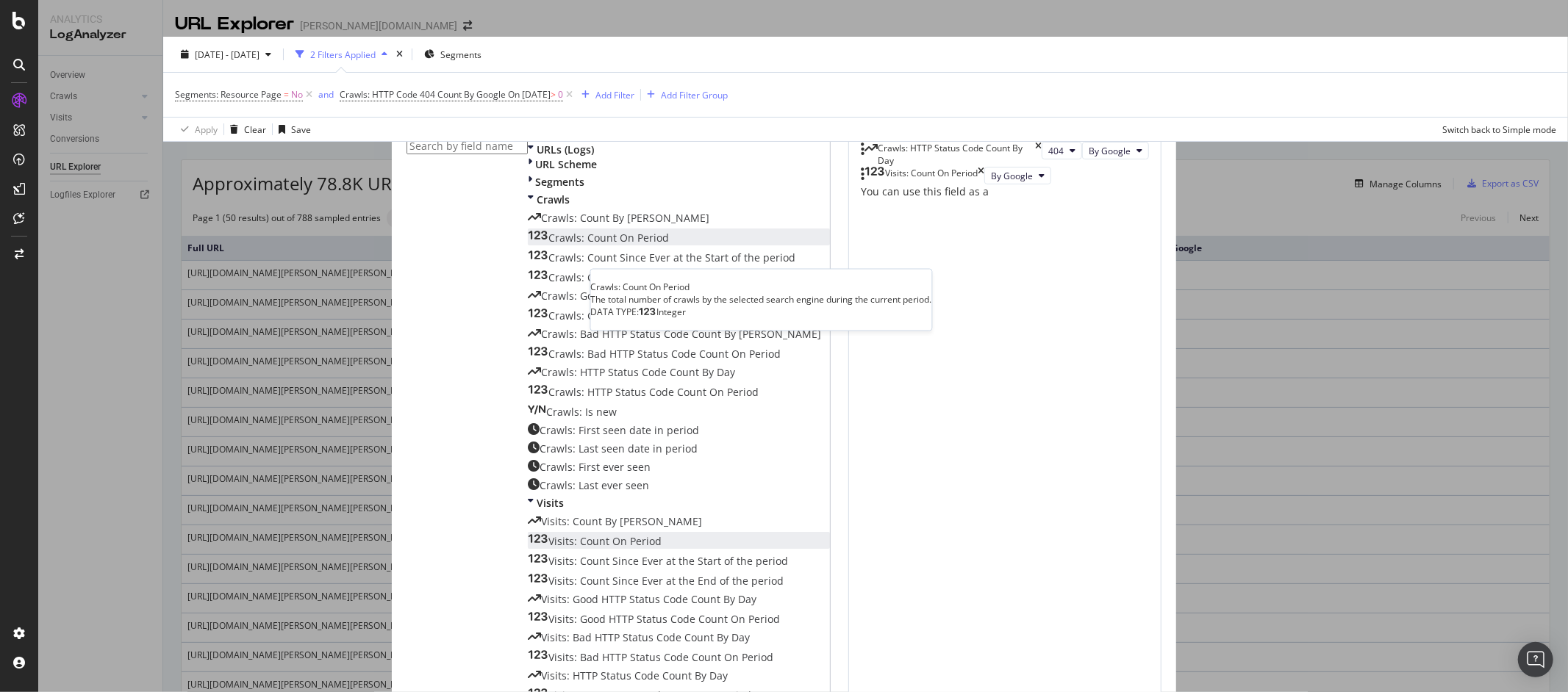
click at [558, 245] on span "Crawls: Count On Period" at bounding box center [608, 238] width 121 height 14
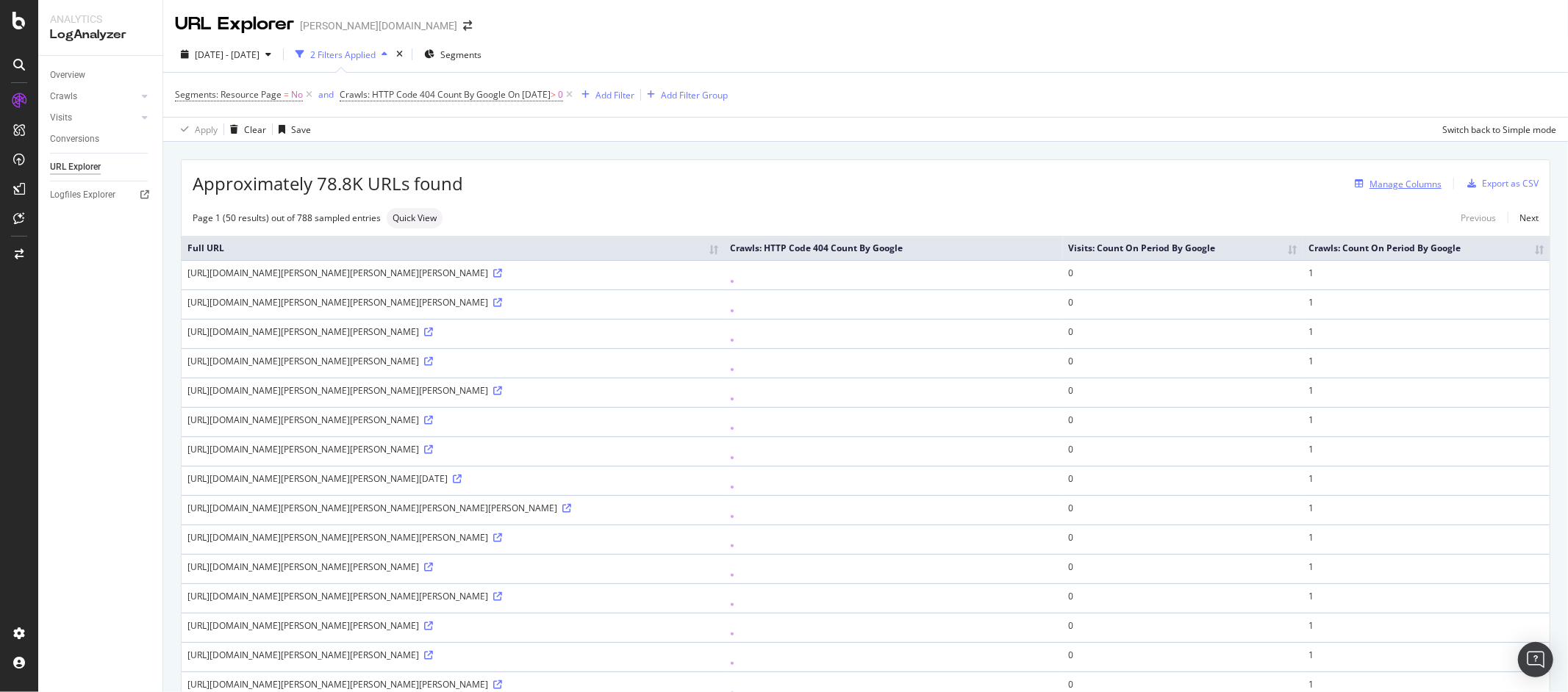
click at [1412, 187] on div "Manage Columns" at bounding box center [1406, 184] width 72 height 12
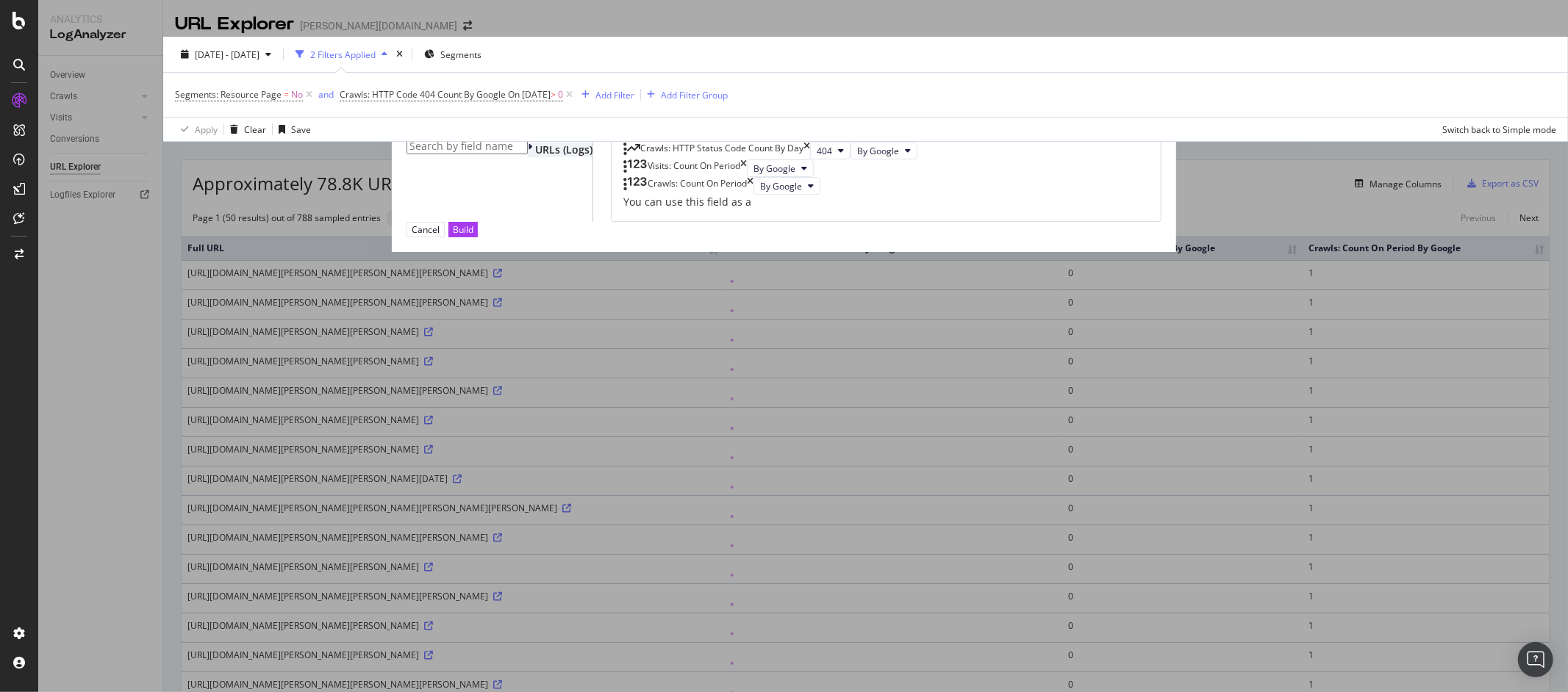
click at [535, 157] on span "URLs (Logs)" at bounding box center [564, 149] width 58 height 14
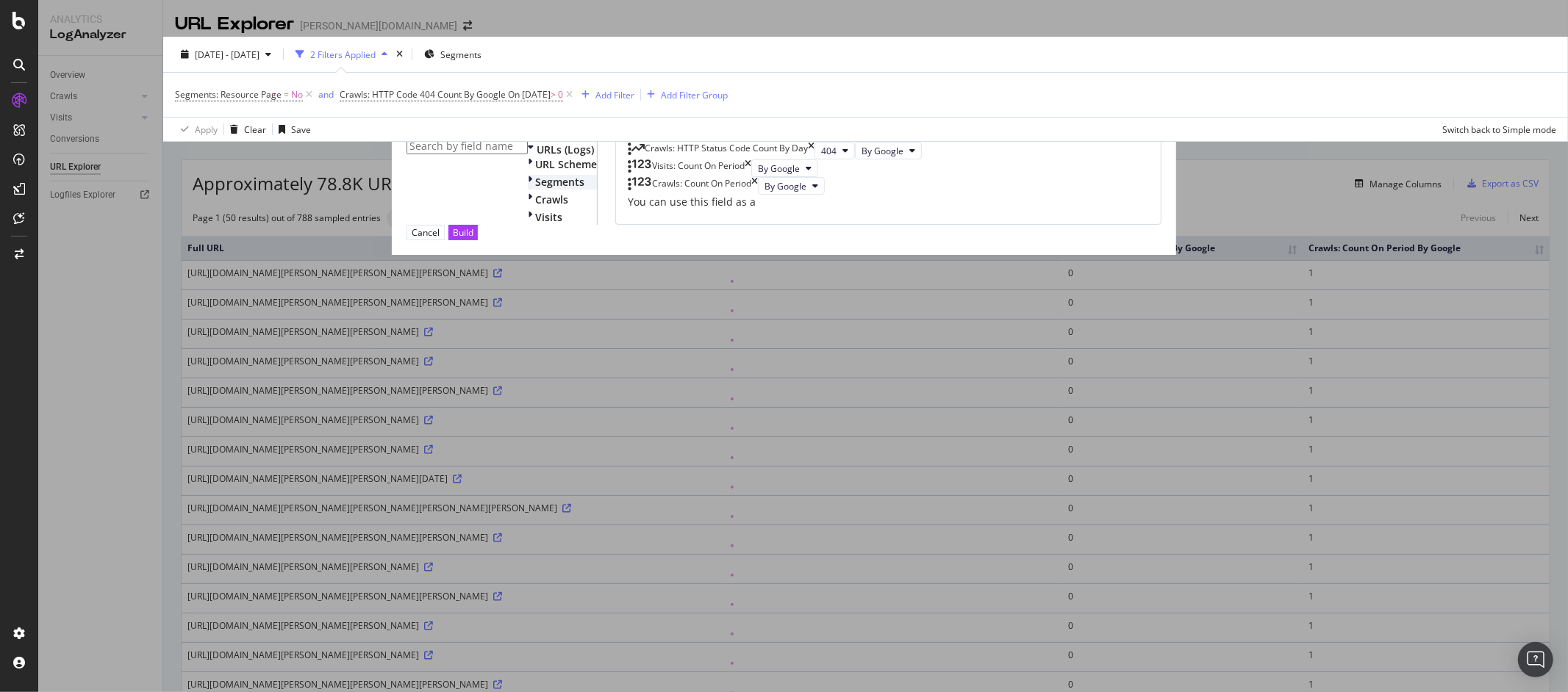
click at [528, 190] on div "modal" at bounding box center [531, 181] width 8 height 15
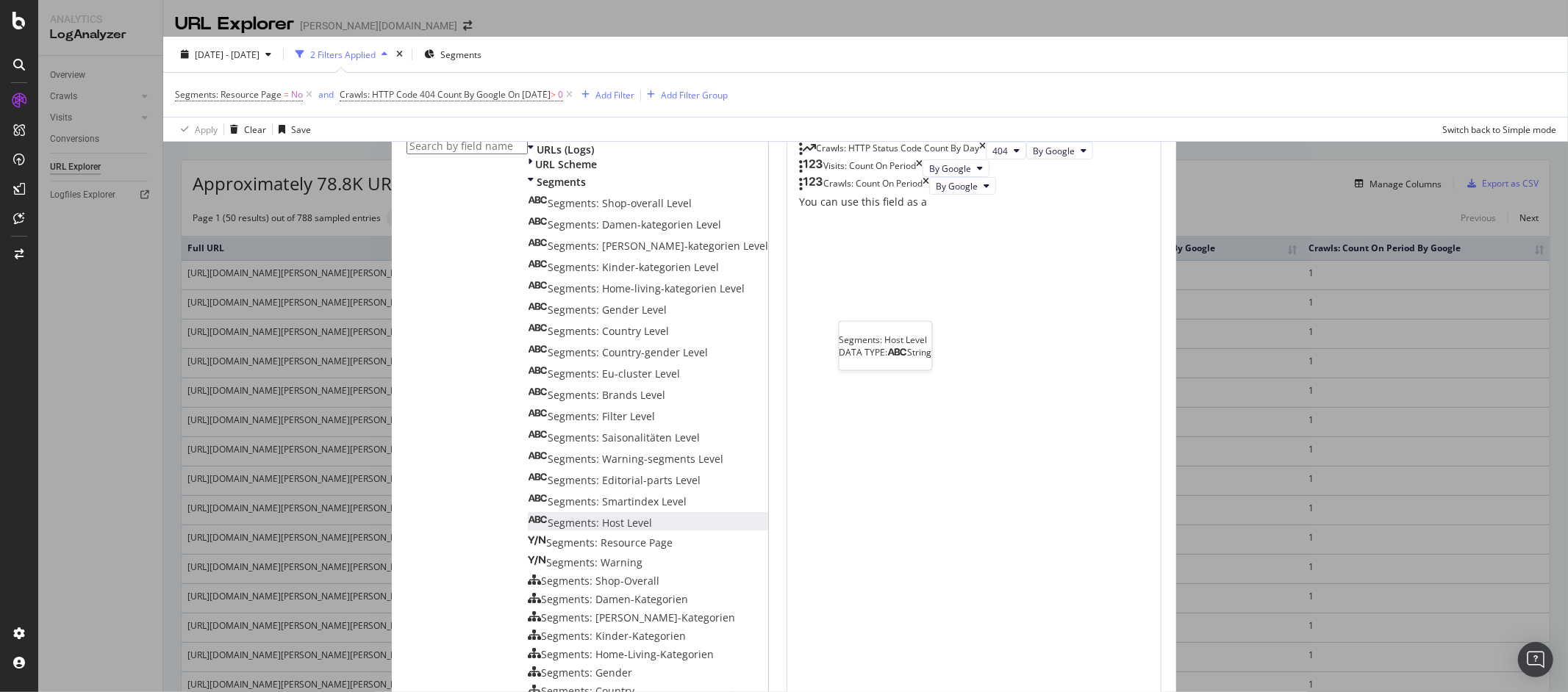
scroll to position [172, 0]
click at [551, 574] on span "Segments: Shop-Overall" at bounding box center [601, 581] width 118 height 14
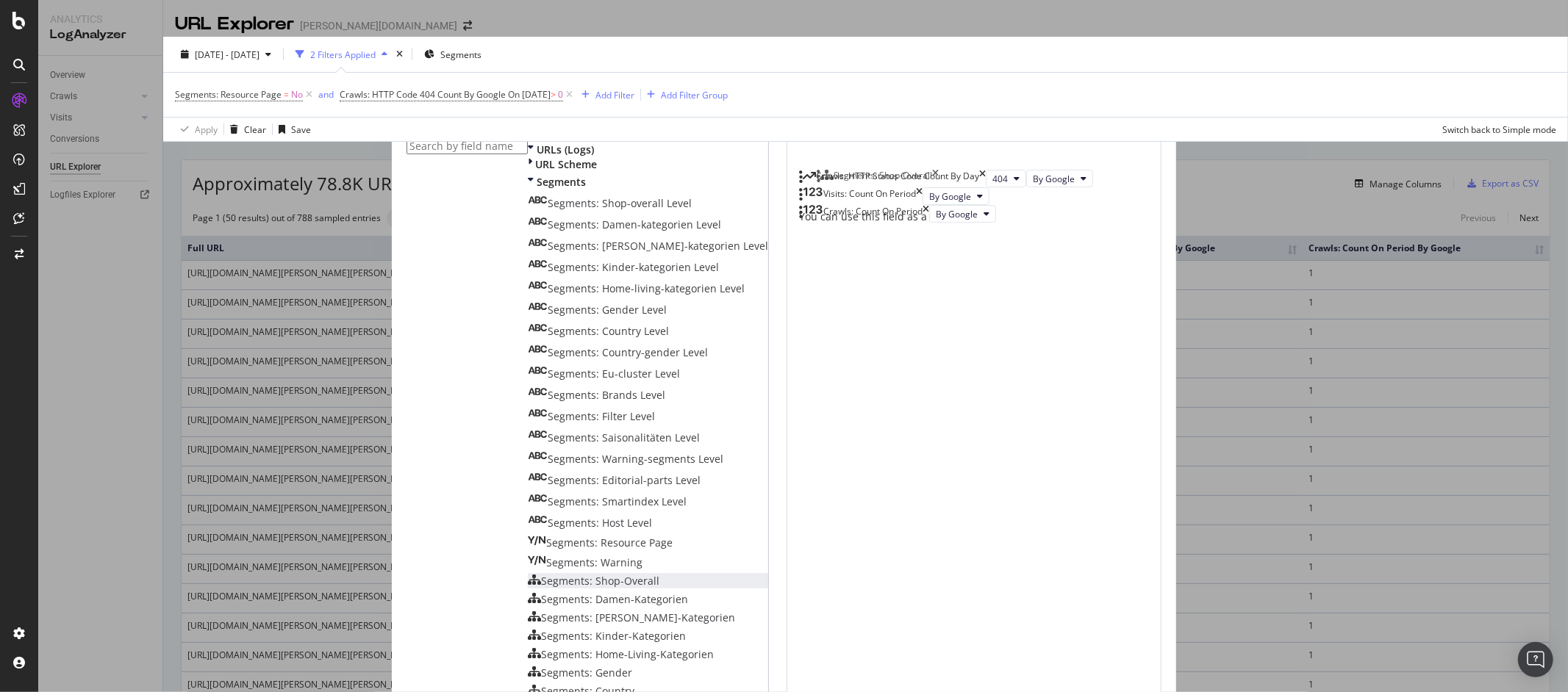
drag, startPoint x: 825, startPoint y: 345, endPoint x: 884, endPoint y: 374, distance: 65.7
click at [827, 181] on body "Analytics LogAnalyzer Overview Crawls Daily Distribution Segments Distribution …" at bounding box center [784, 346] width 1568 height 692
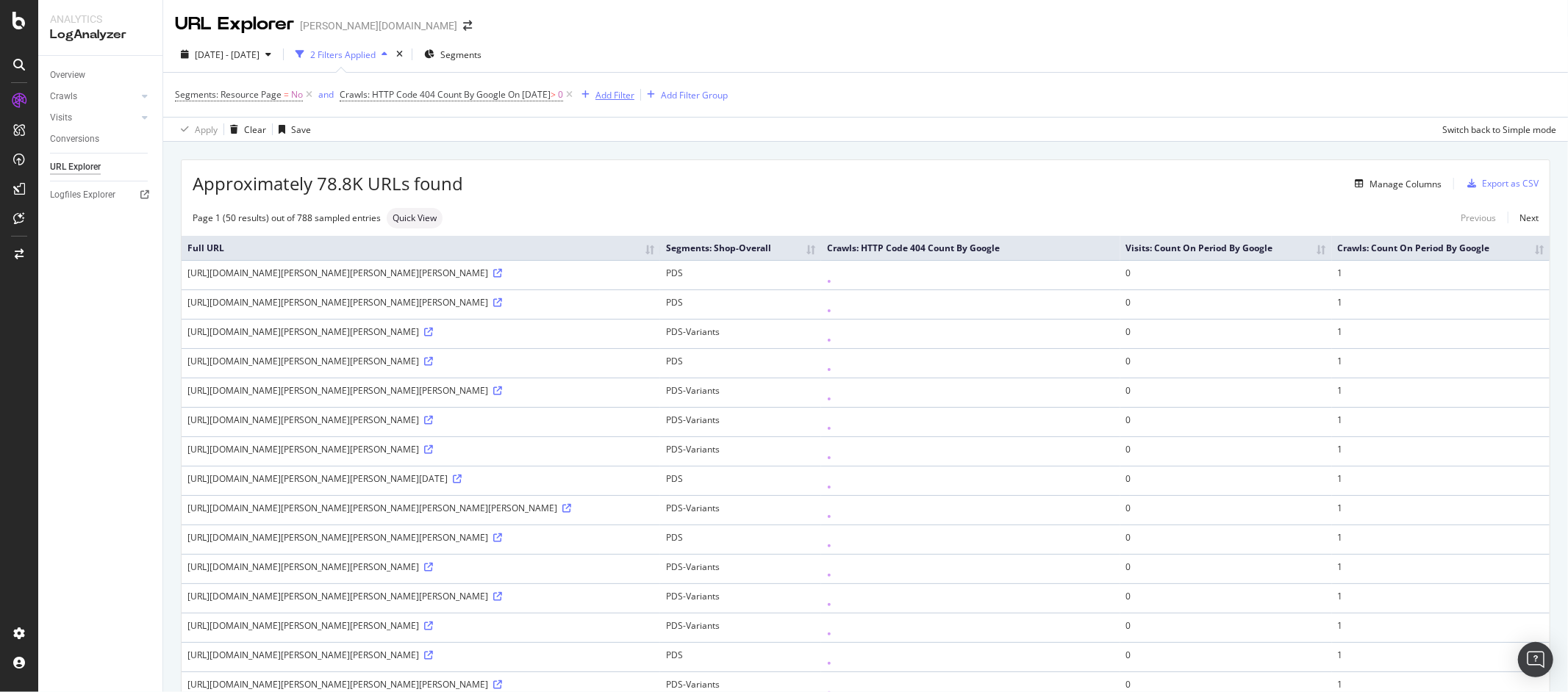
click at [618, 93] on div "Add Filter" at bounding box center [614, 95] width 39 height 12
click at [777, 138] on span "Segments: Resource Page" at bounding box center [830, 131] width 107 height 12
click at [591, 115] on div "Segments: Resource Page = No and Crawls: HTTP Code 404 Count By Google On 2025-…" at bounding box center [865, 95] width 1381 height 44
click at [615, 97] on div "Add Filter" at bounding box center [614, 95] width 39 height 12
click at [774, 108] on span "Segments: Shop-Overall" at bounding box center [824, 101] width 98 height 12
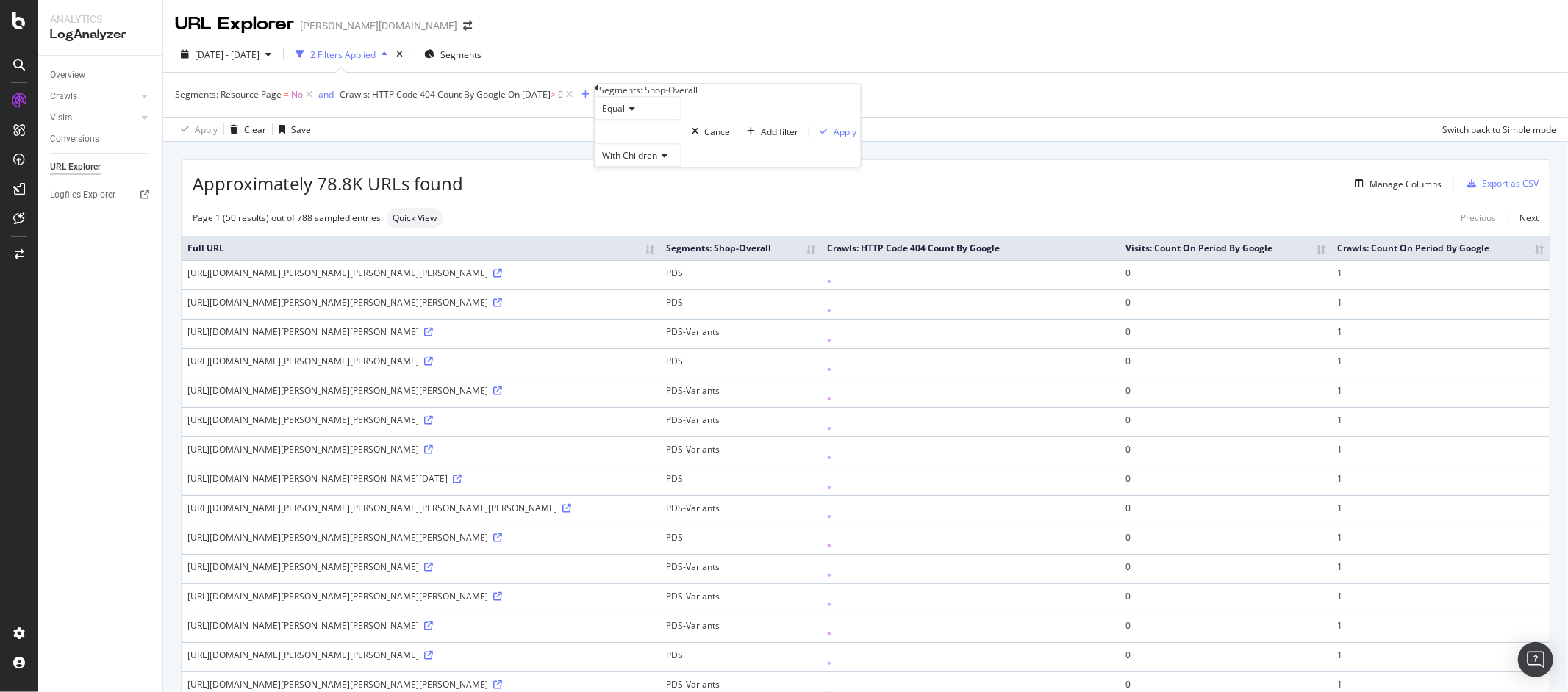
click at [635, 113] on icon at bounding box center [629, 108] width 10 height 8
click at [633, 150] on span "Not Equal" at bounding box center [619, 144] width 40 height 12
click at [641, 143] on div at bounding box center [638, 131] width 87 height 24
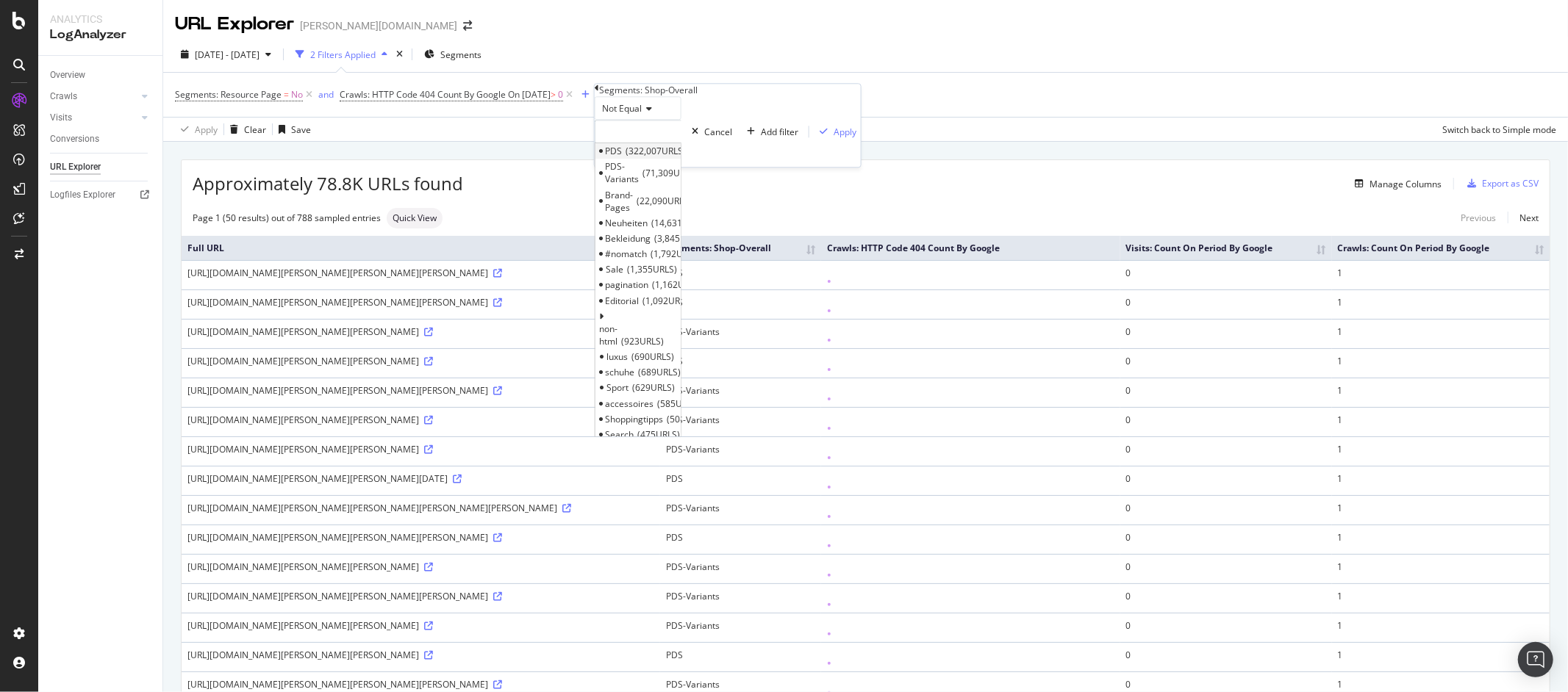
click at [658, 158] on span "322,007 URLS" at bounding box center [655, 151] width 60 height 12
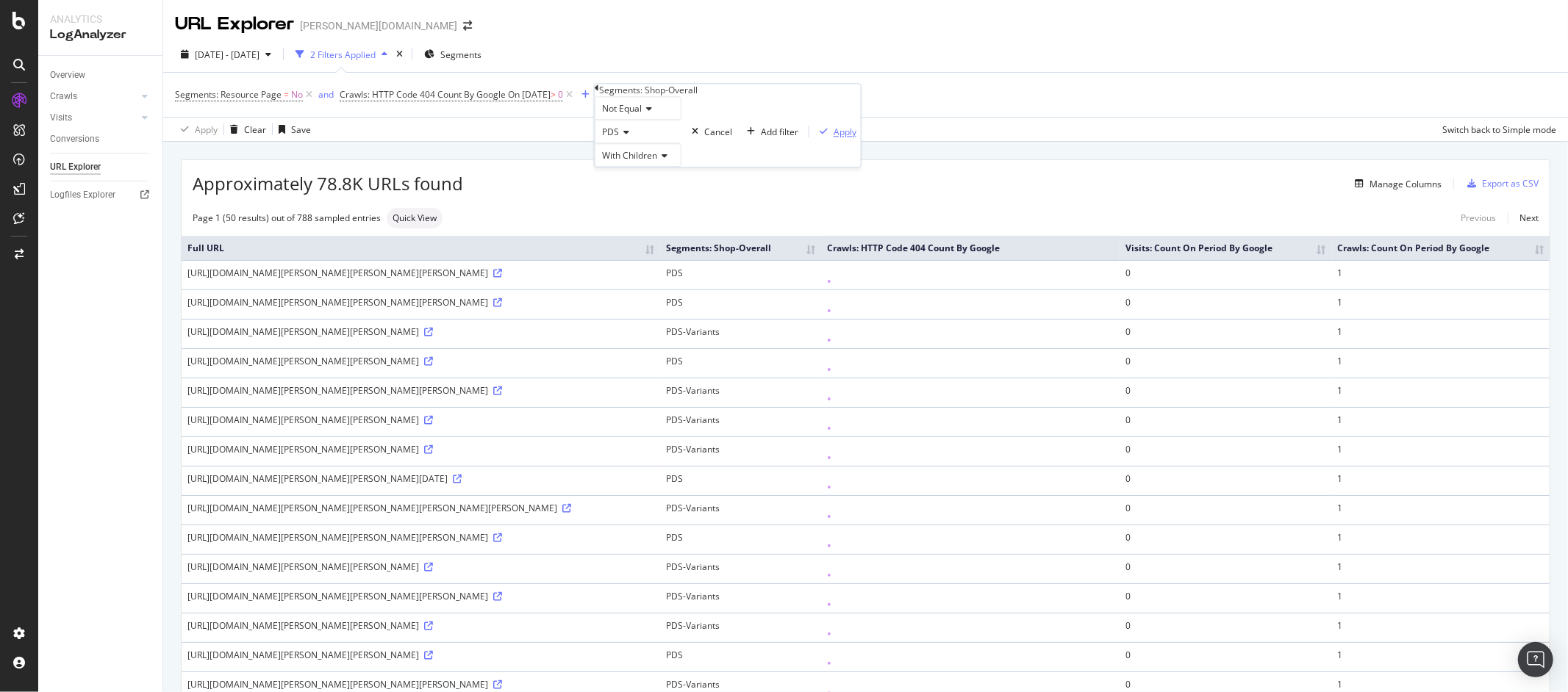
click at [834, 138] on div "Apply" at bounding box center [845, 131] width 23 height 12
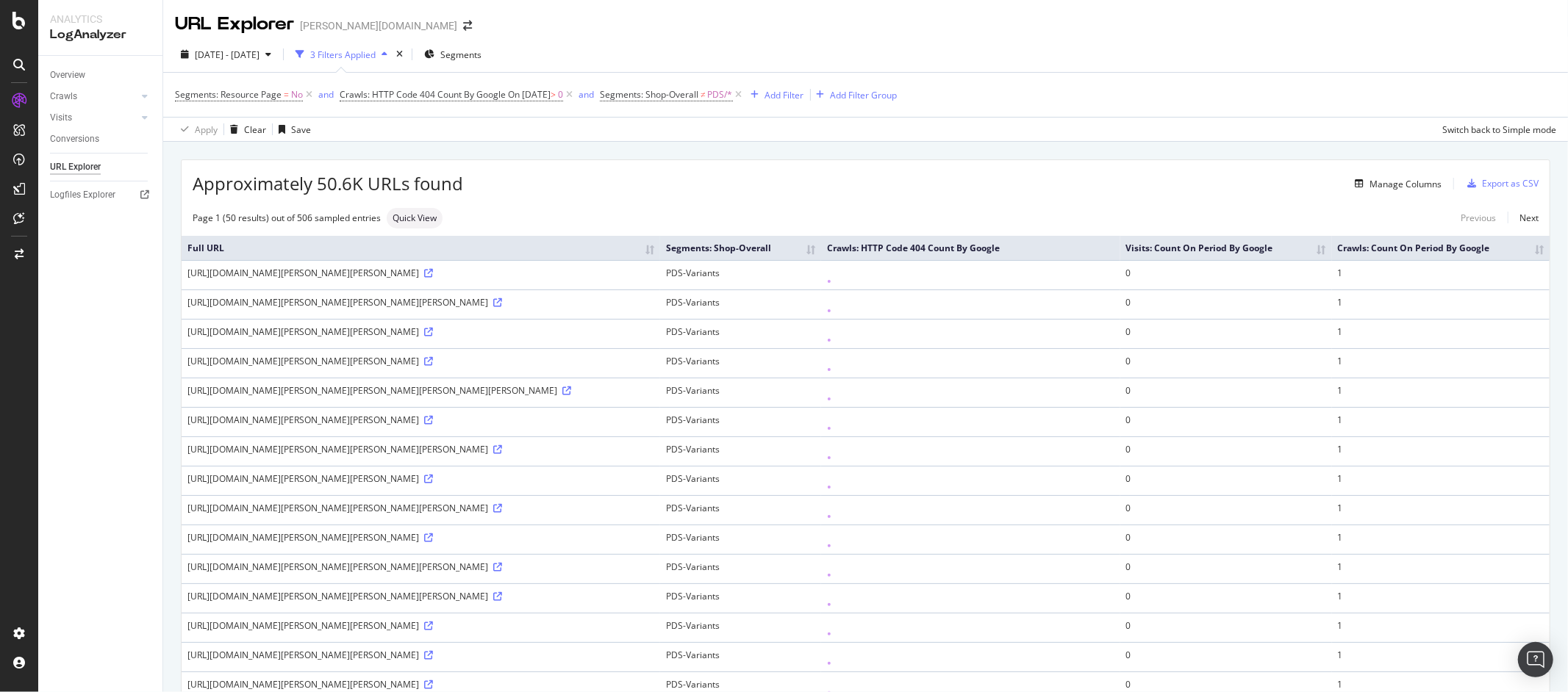
click at [401, 220] on span "Quick View" at bounding box center [414, 218] width 44 height 8
click at [411, 214] on span "Quick View" at bounding box center [414, 218] width 44 height 8
click at [316, 148] on input "checkbox" at bounding box center [331, 144] width 29 height 18
checkbox input "true"
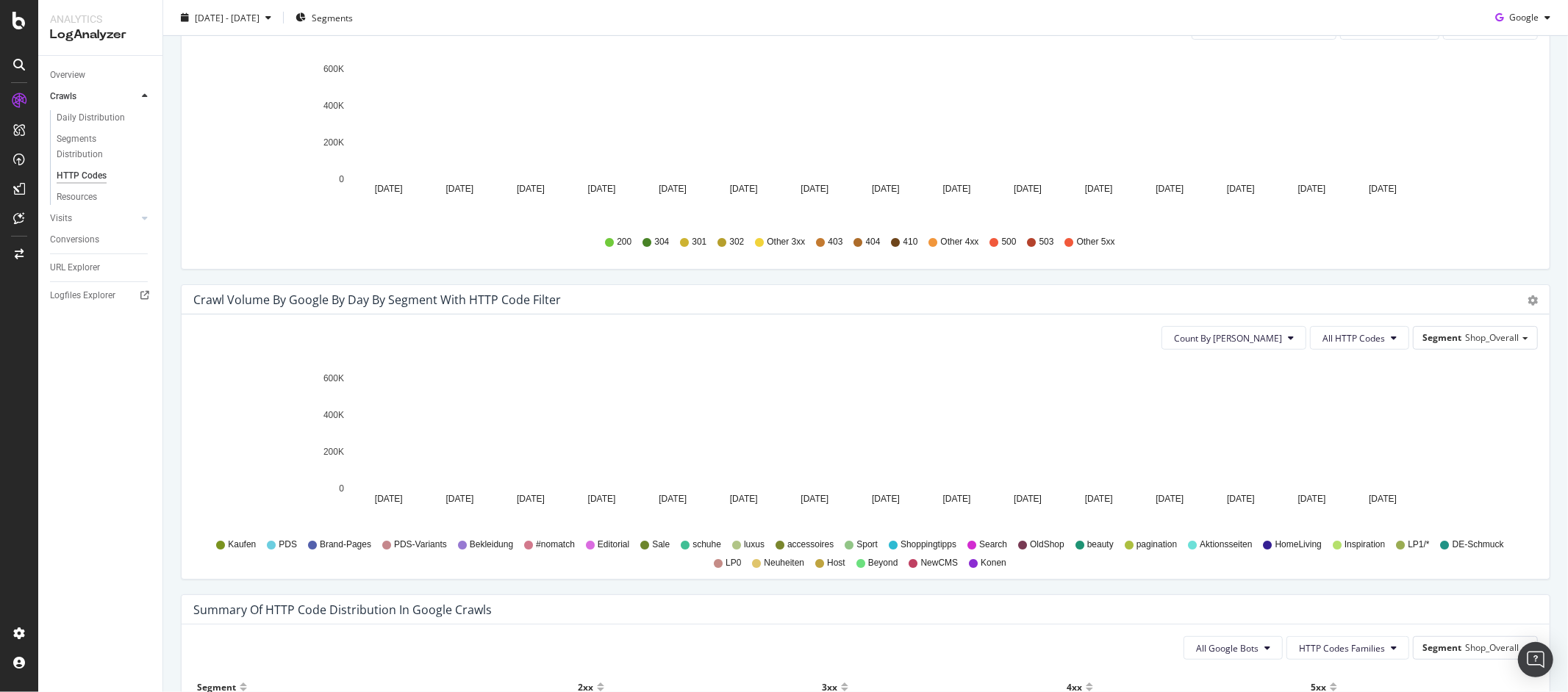
scroll to position [545, 0]
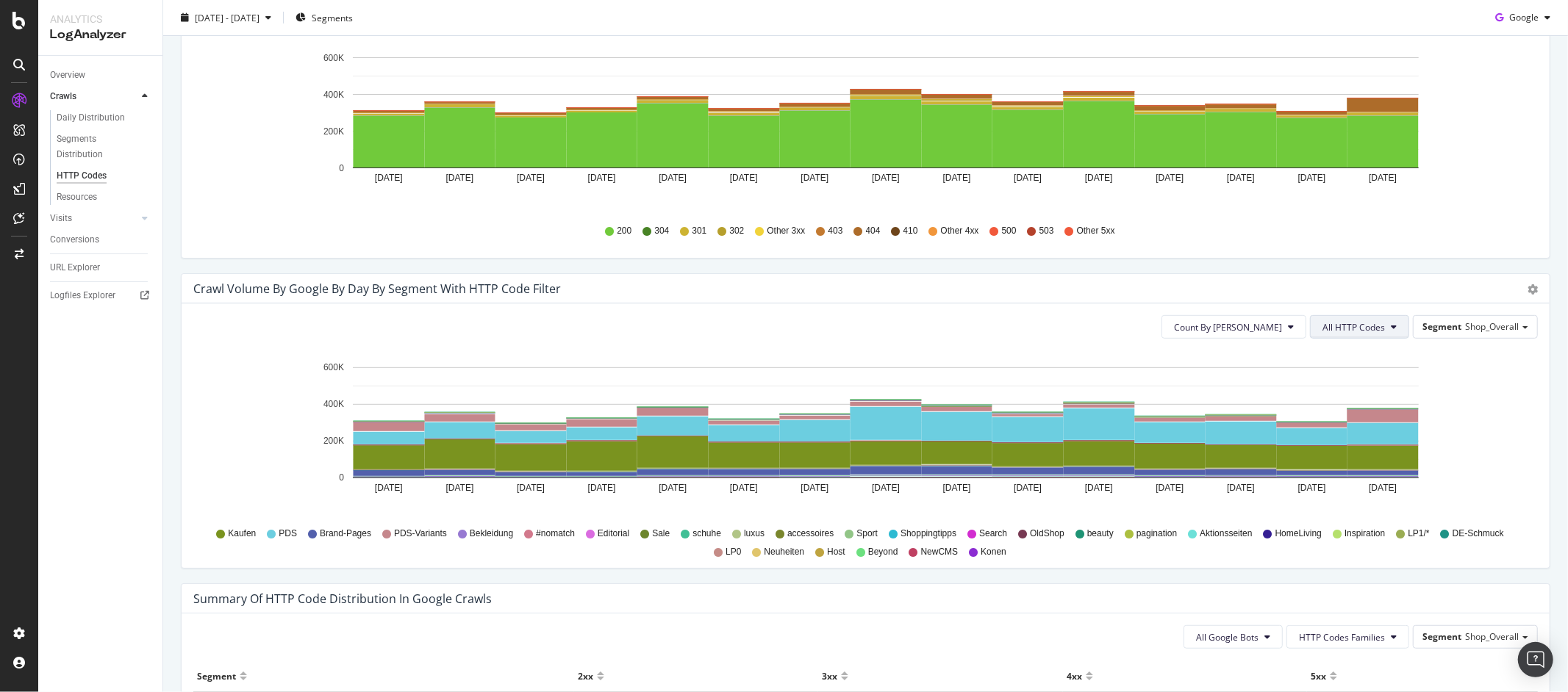
click at [1366, 328] on span "All HTTP Codes" at bounding box center [1353, 328] width 62 height 12
click at [1345, 468] on span "404" at bounding box center [1350, 471] width 75 height 13
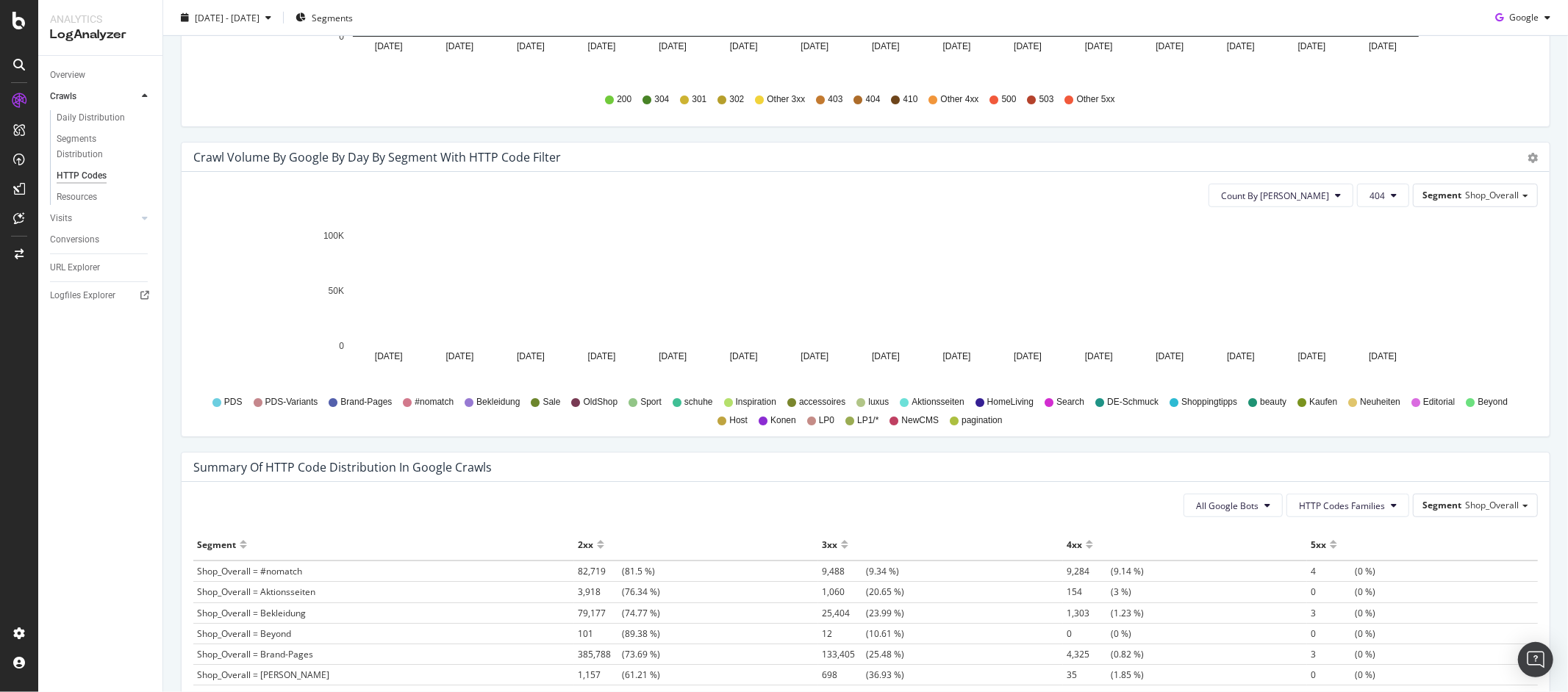
scroll to position [620, 0]
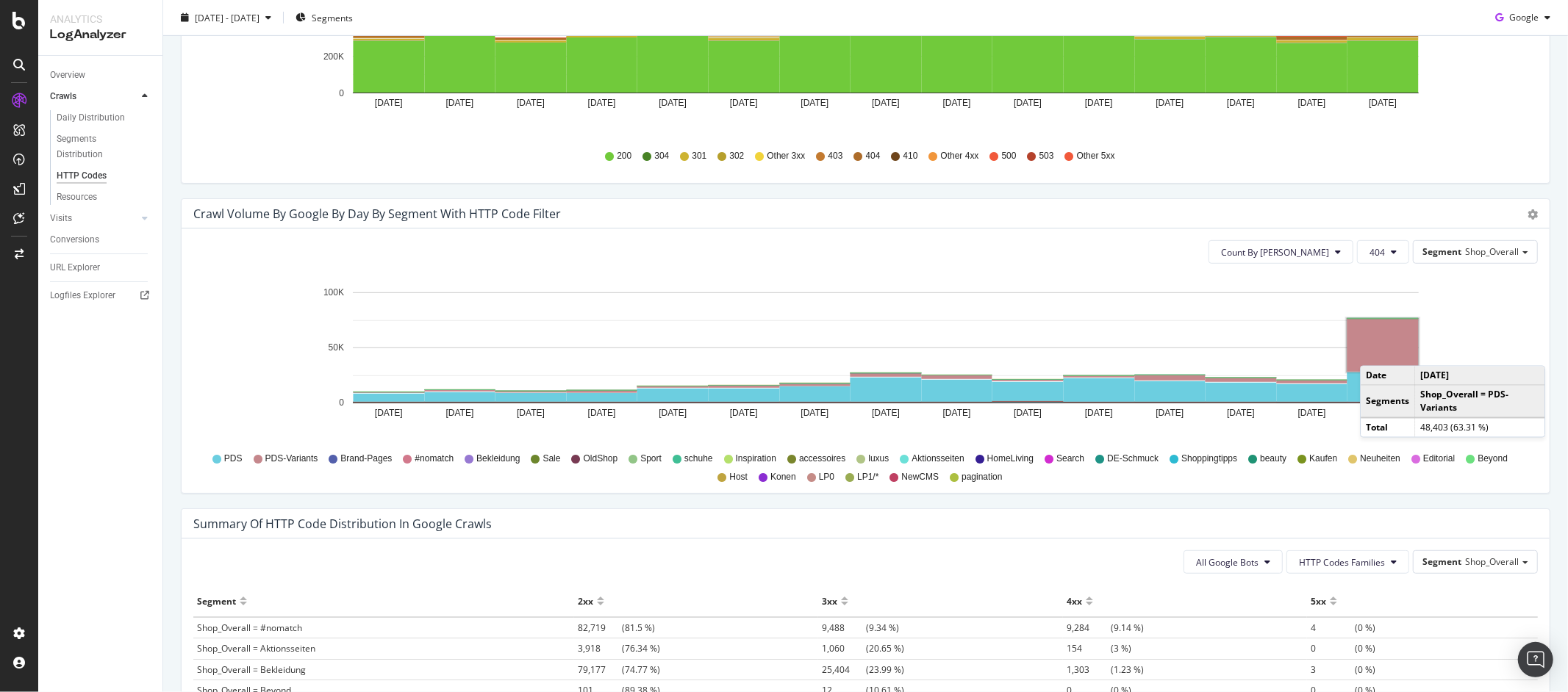
click at [1374, 351] on rect "A chart." at bounding box center [1383, 345] width 72 height 53
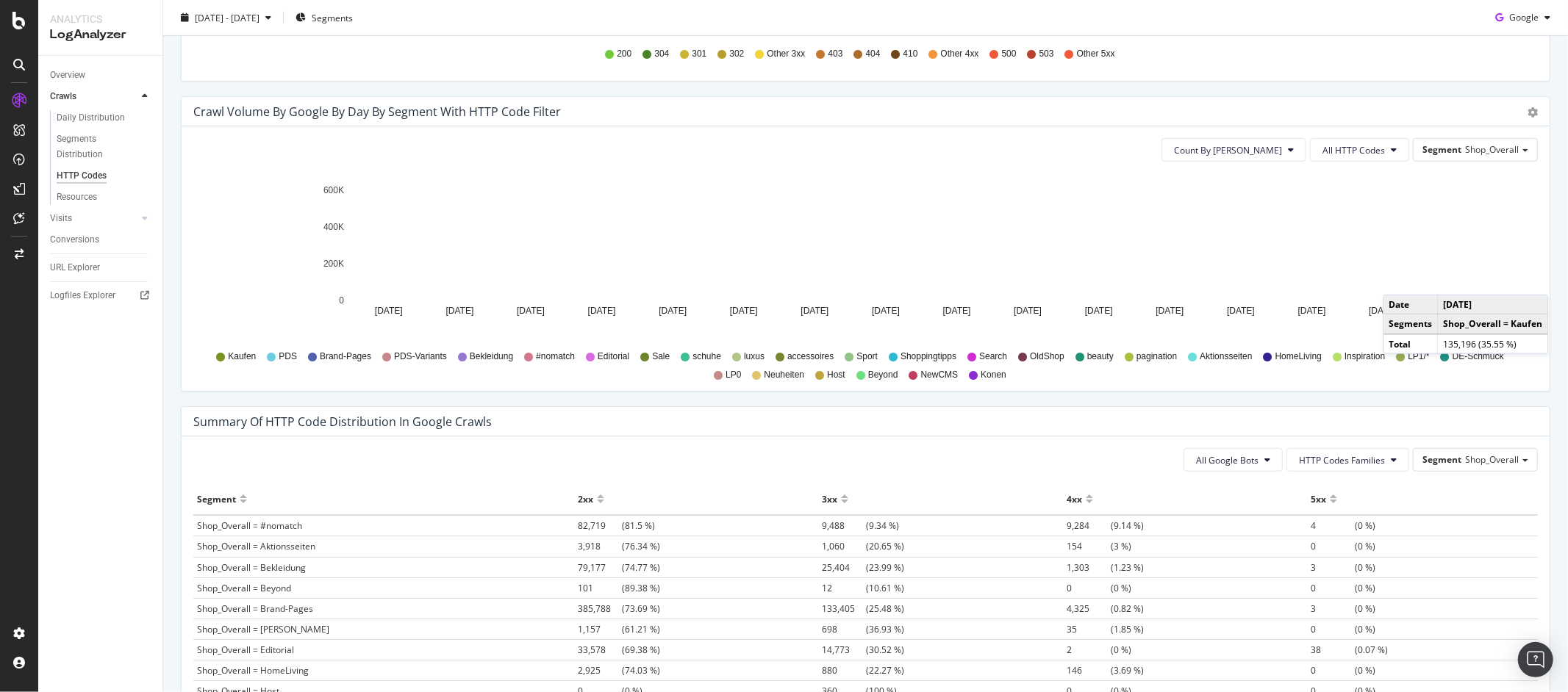
scroll to position [719, 0]
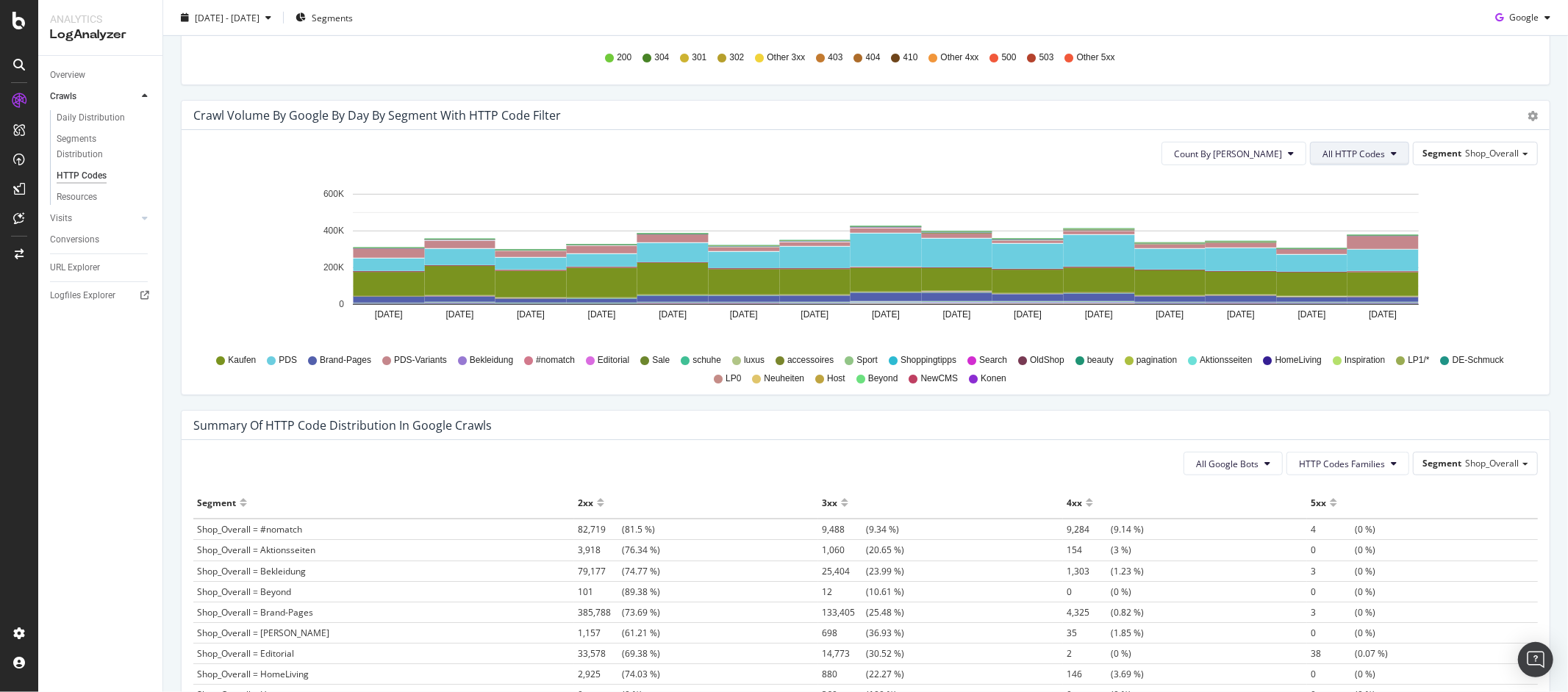
click at [1374, 160] on button "All HTTP Codes" at bounding box center [1359, 153] width 99 height 24
click at [1333, 341] on span "404" at bounding box center [1350, 347] width 75 height 13
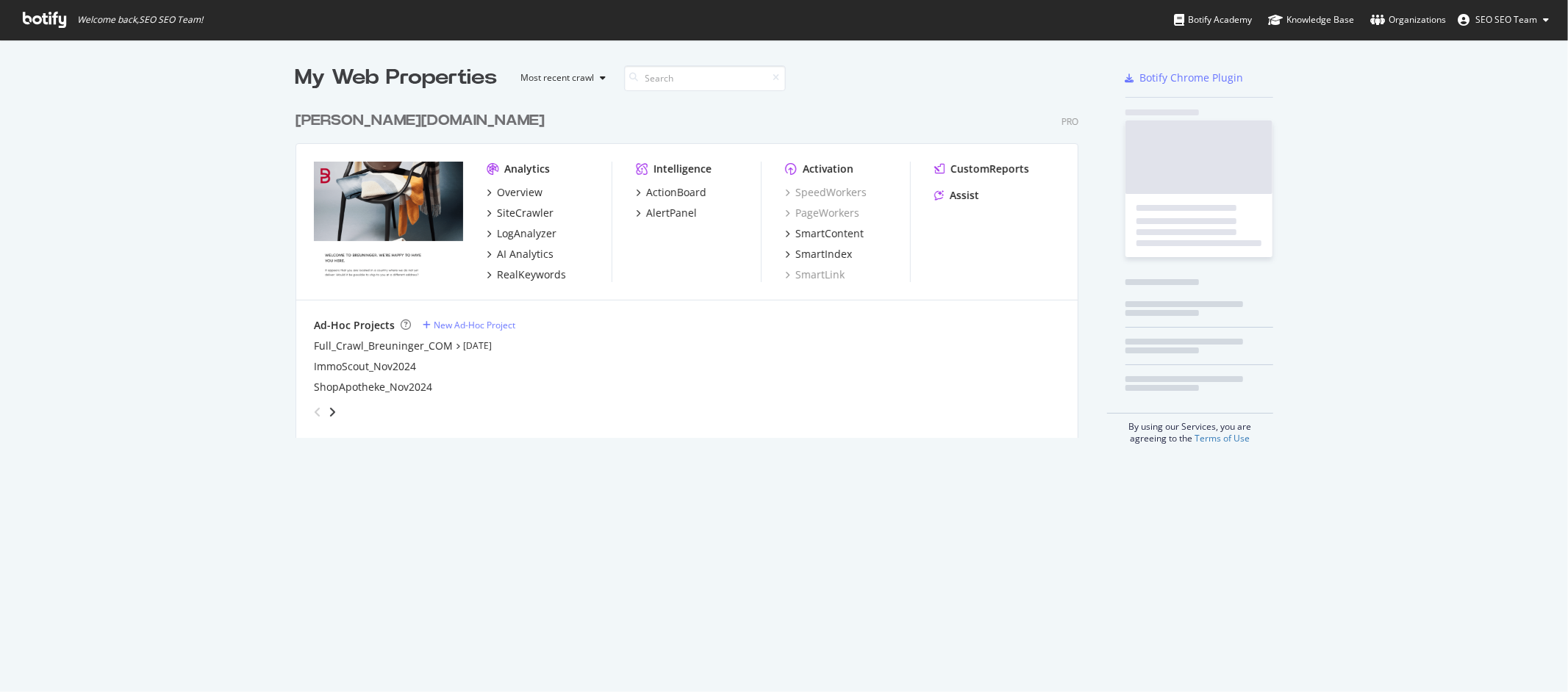
scroll to position [680, 1543]
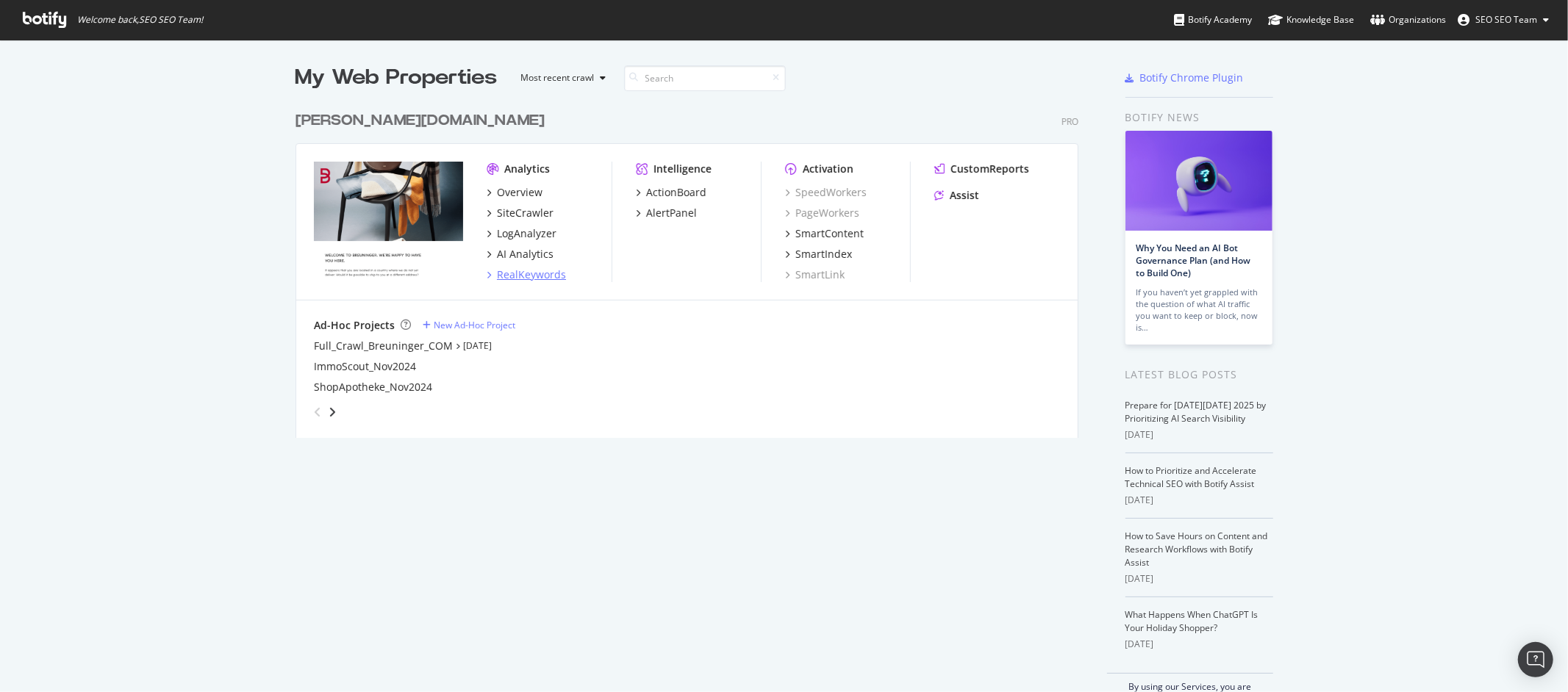
click at [517, 273] on div "RealKeywords" at bounding box center [531, 274] width 69 height 15
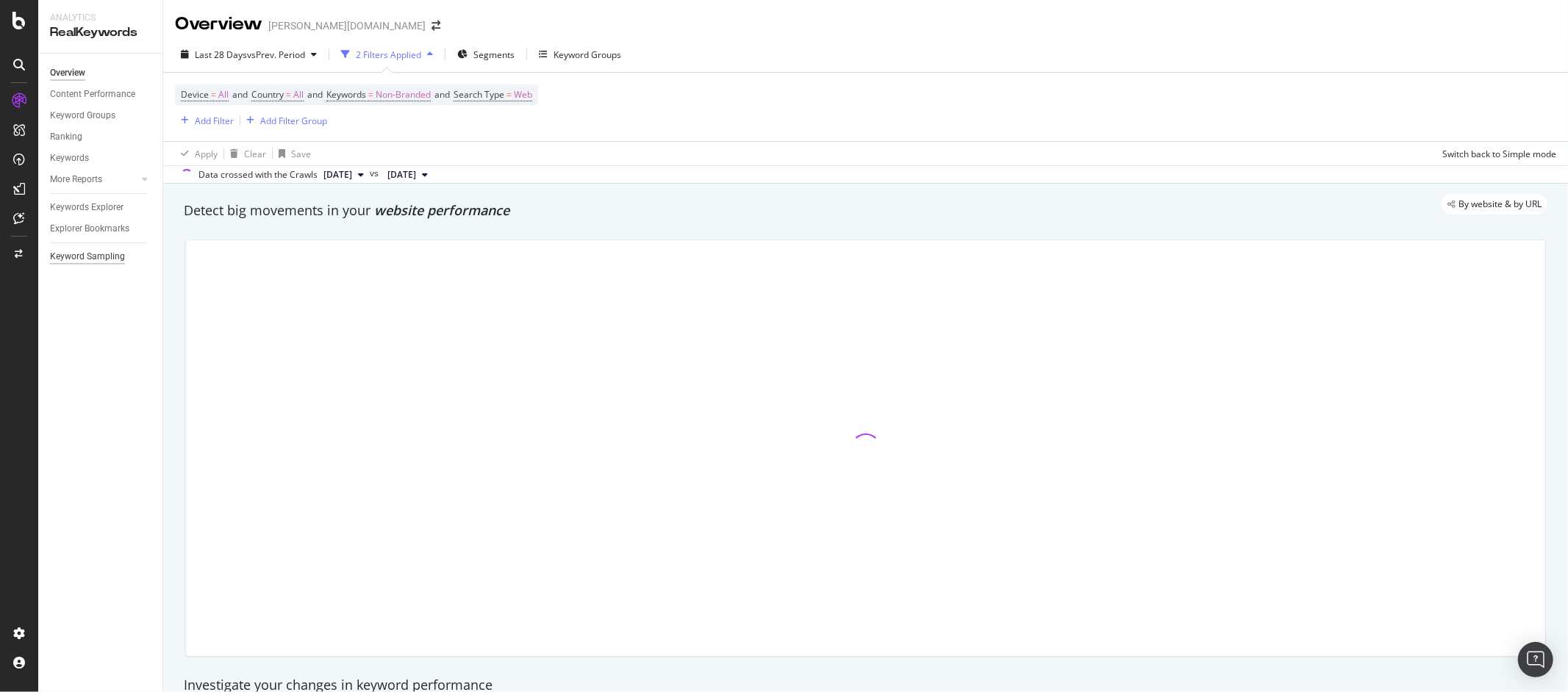
click at [93, 252] on div "Keyword Sampling" at bounding box center [87, 257] width 75 height 15
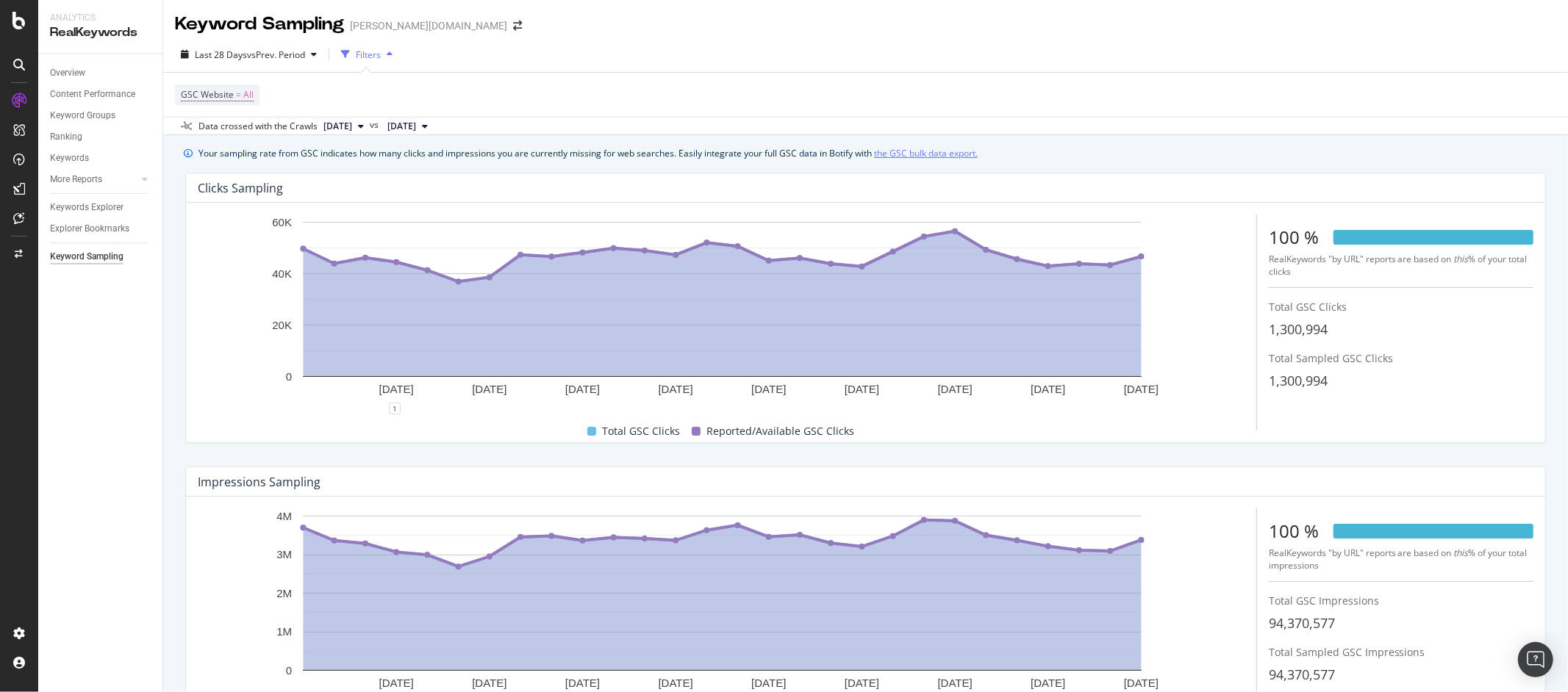
click at [911, 158] on link "the GSC bulk data export." at bounding box center [926, 153] width 104 height 15
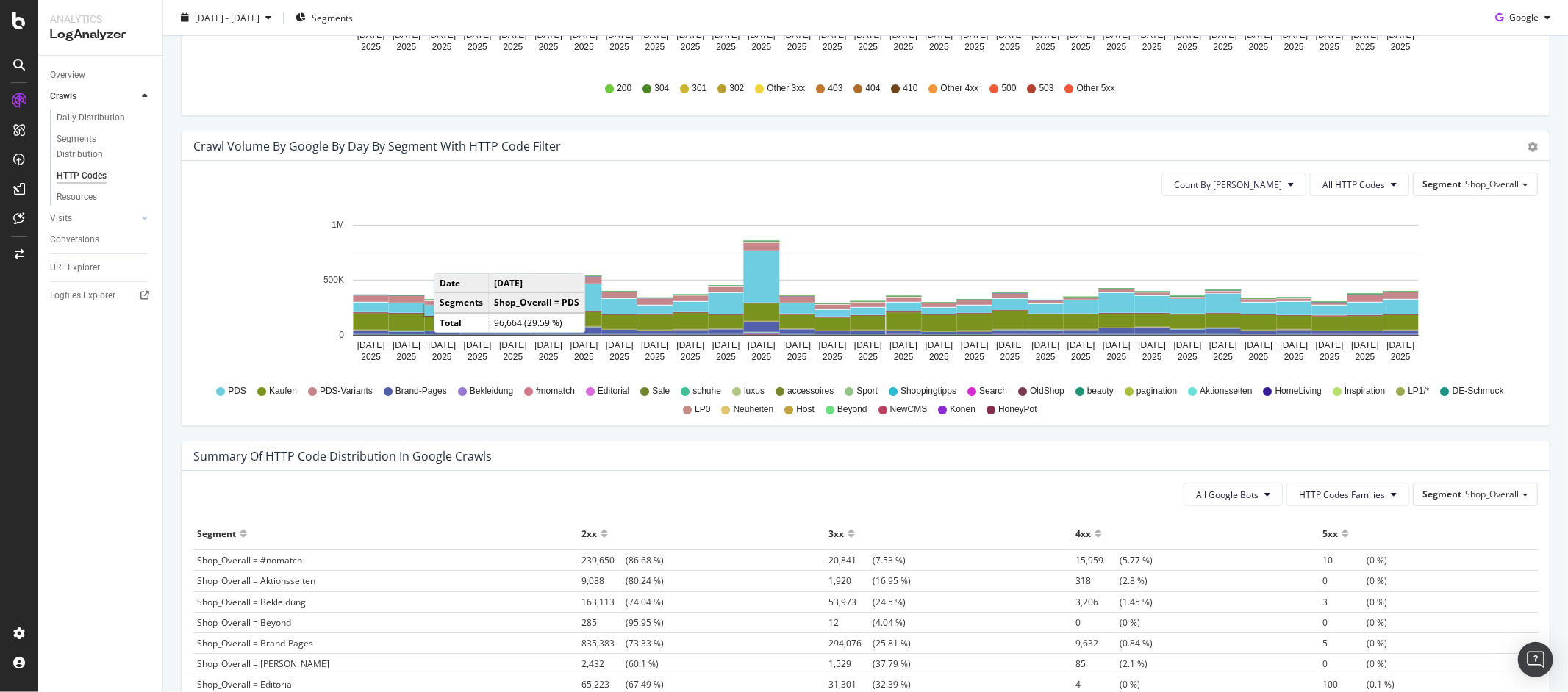
scroll to position [508, 0]
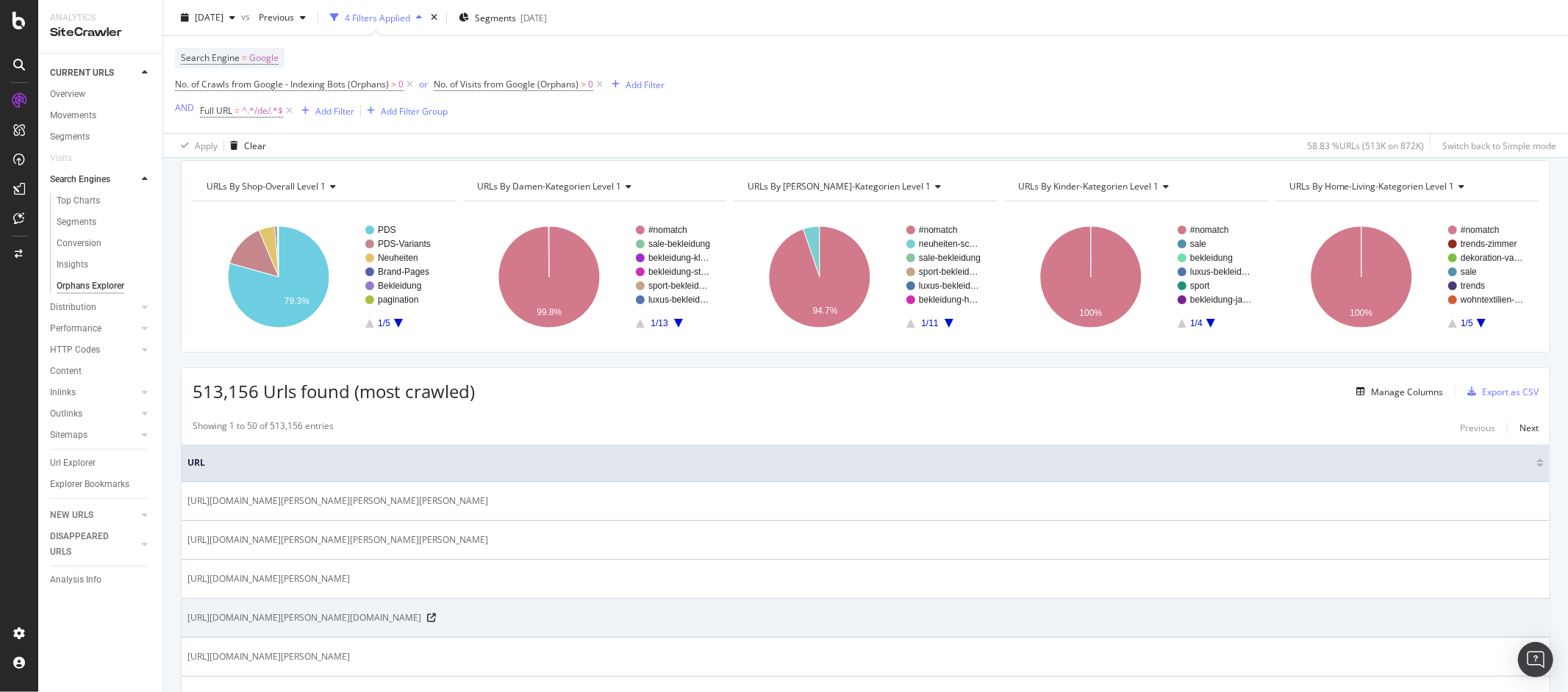
scroll to position [52, 0]
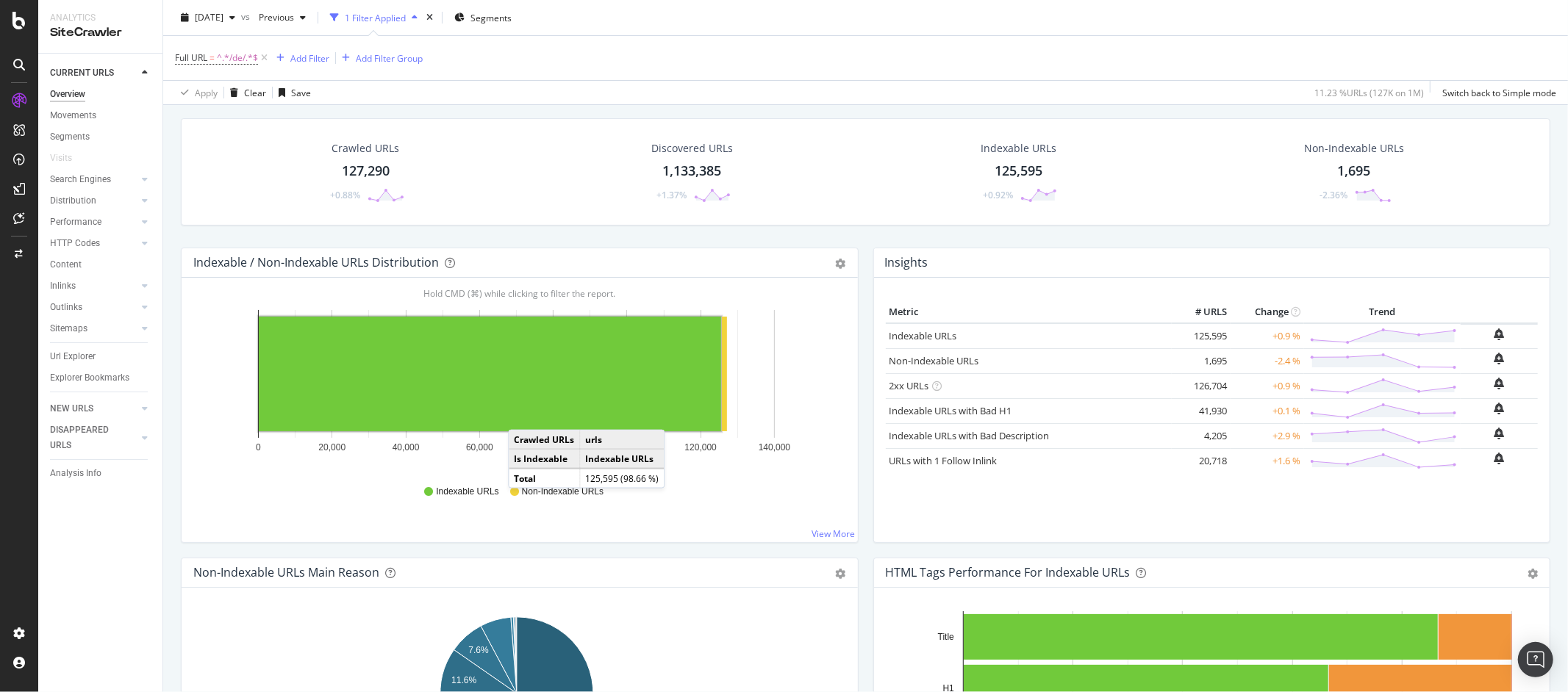
scroll to position [55, 0]
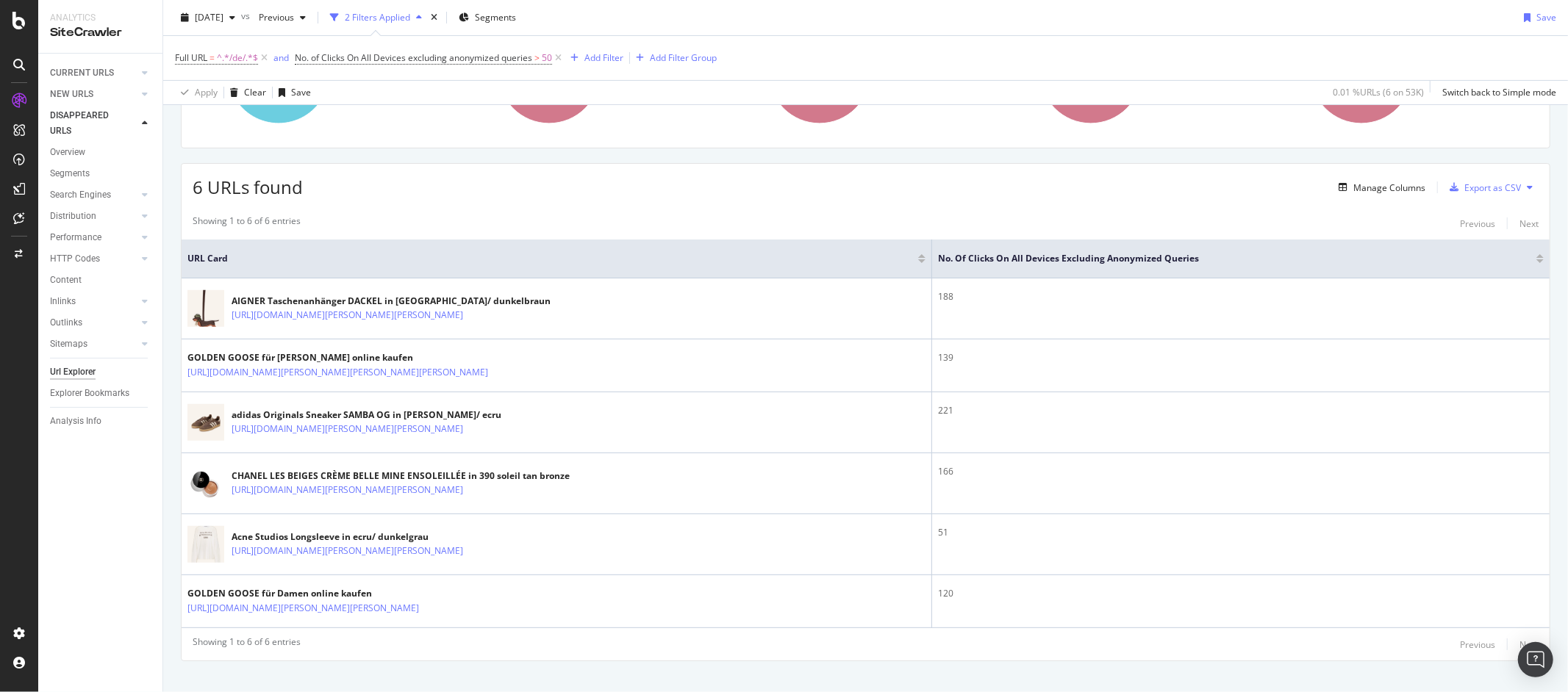
scroll to position [321, 0]
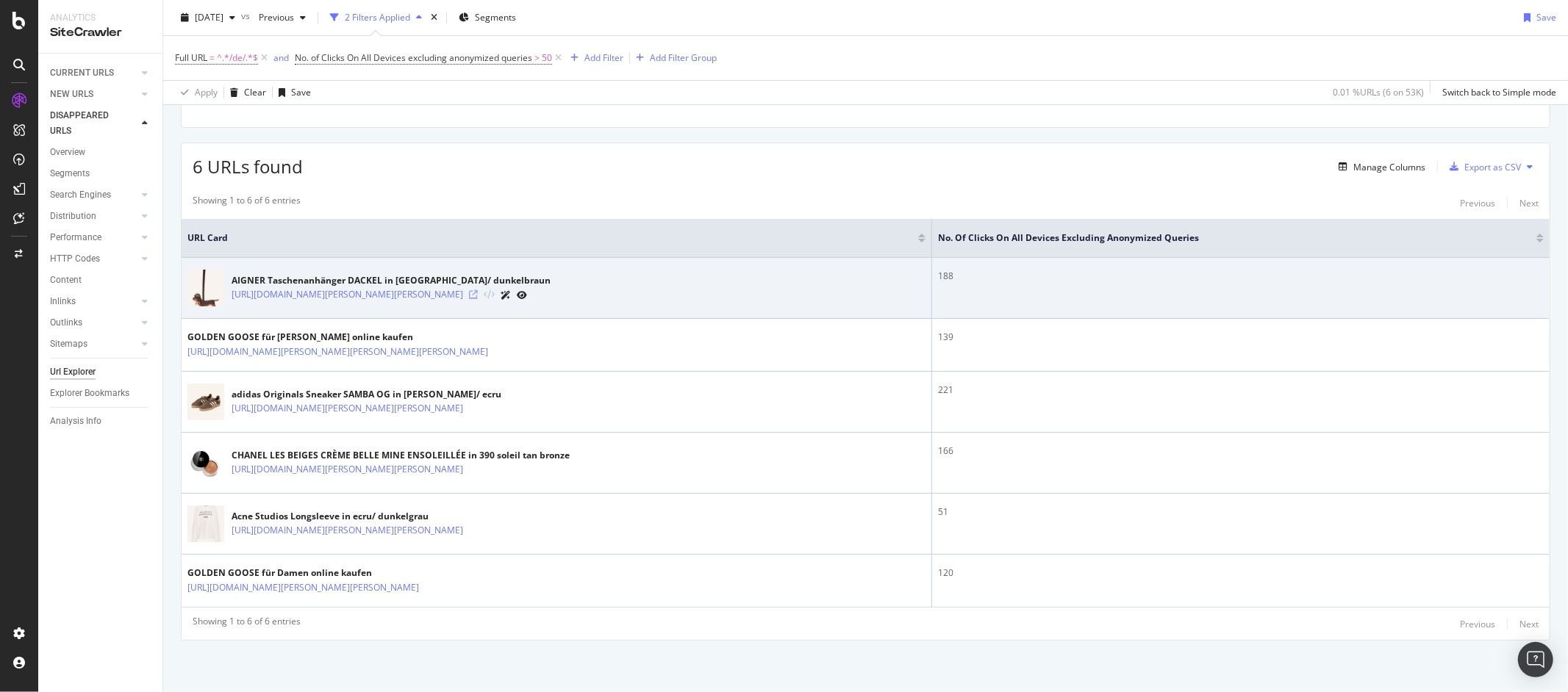
click at [478, 293] on icon at bounding box center [473, 294] width 8 height 8
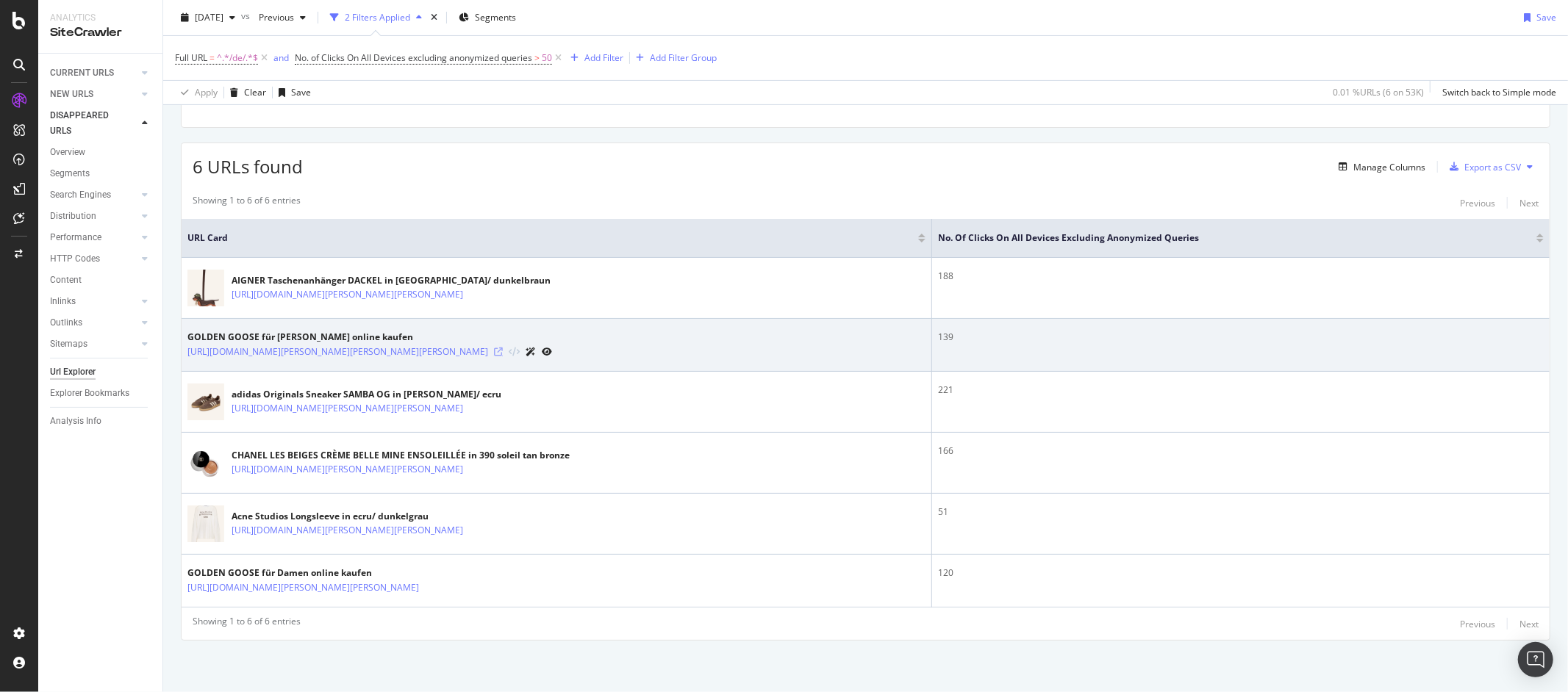
click at [503, 351] on icon at bounding box center [498, 351] width 8 height 8
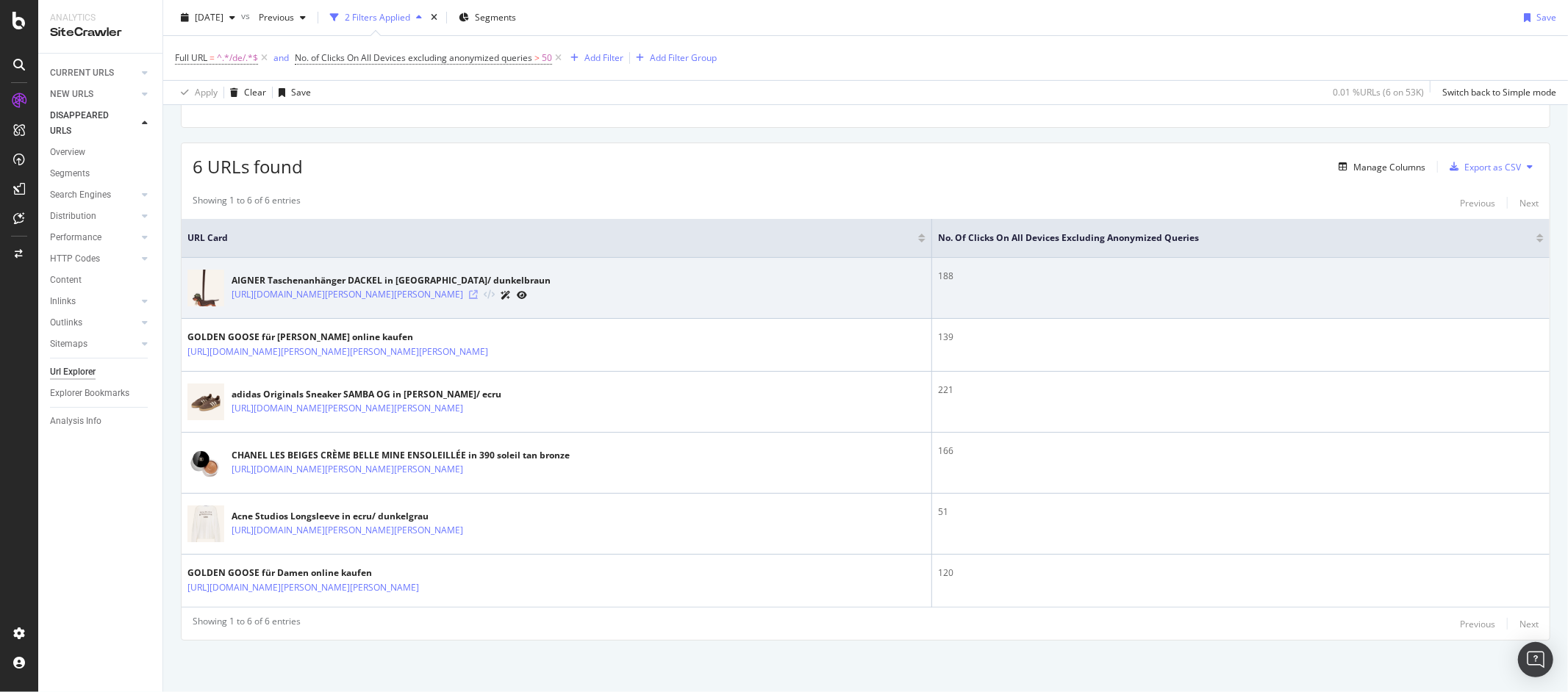
click at [478, 291] on icon at bounding box center [473, 294] width 8 height 8
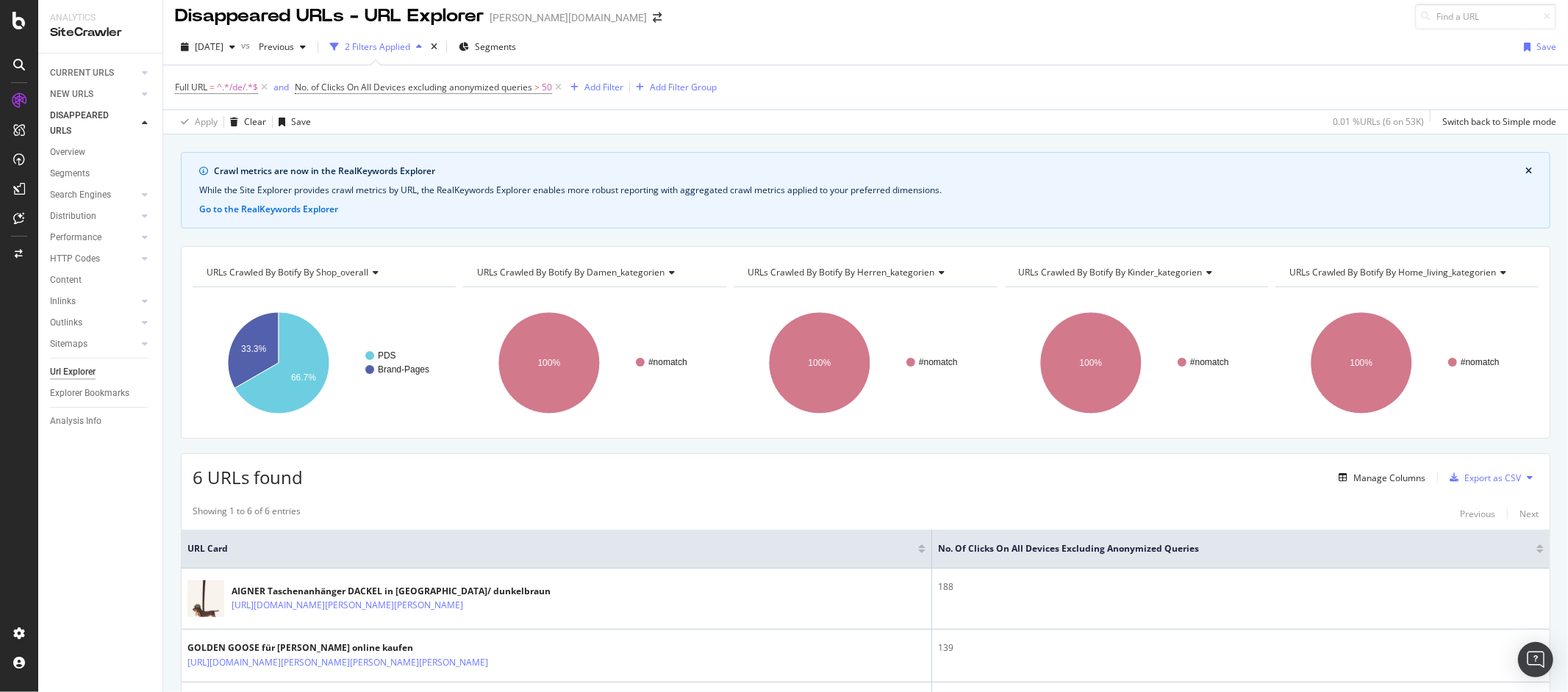
scroll to position [0, 0]
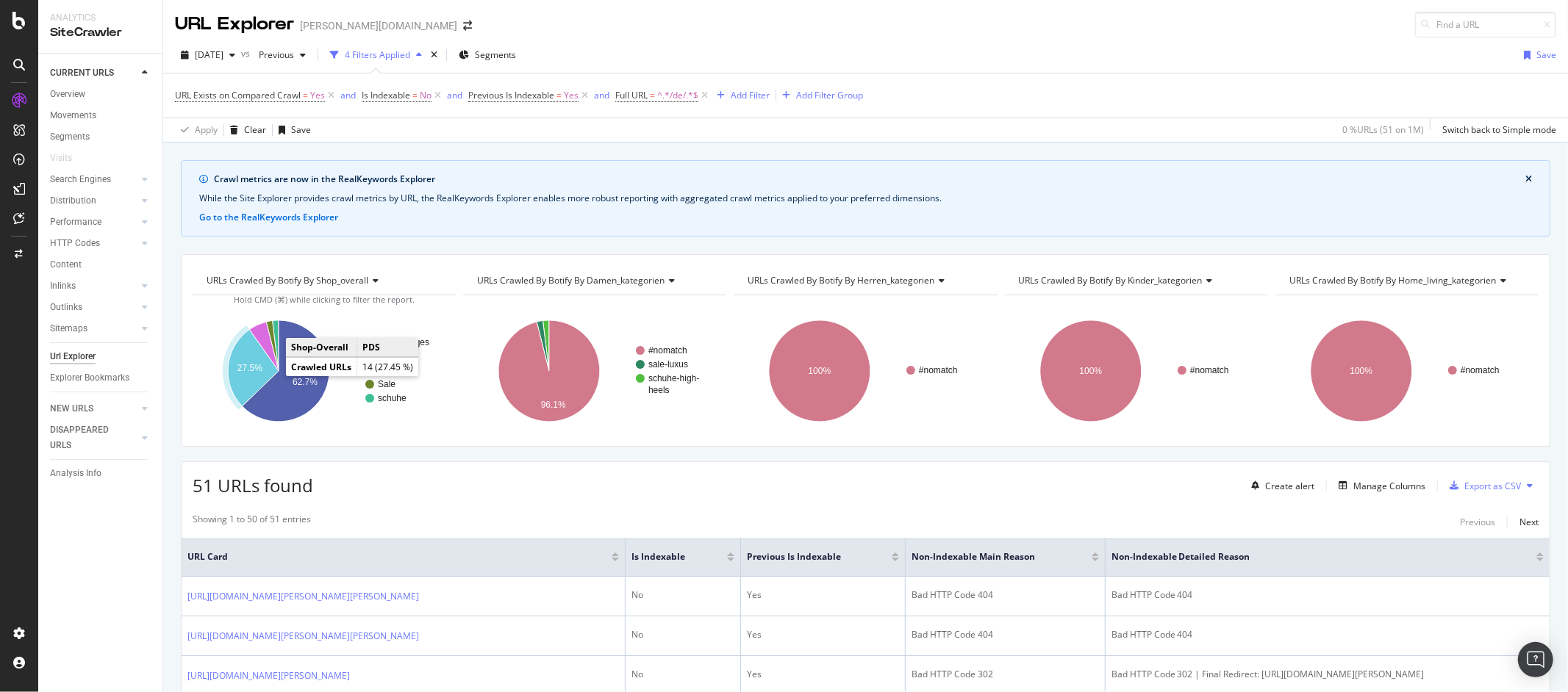
click at [252, 374] on icon "A chart." at bounding box center [253, 368] width 51 height 76
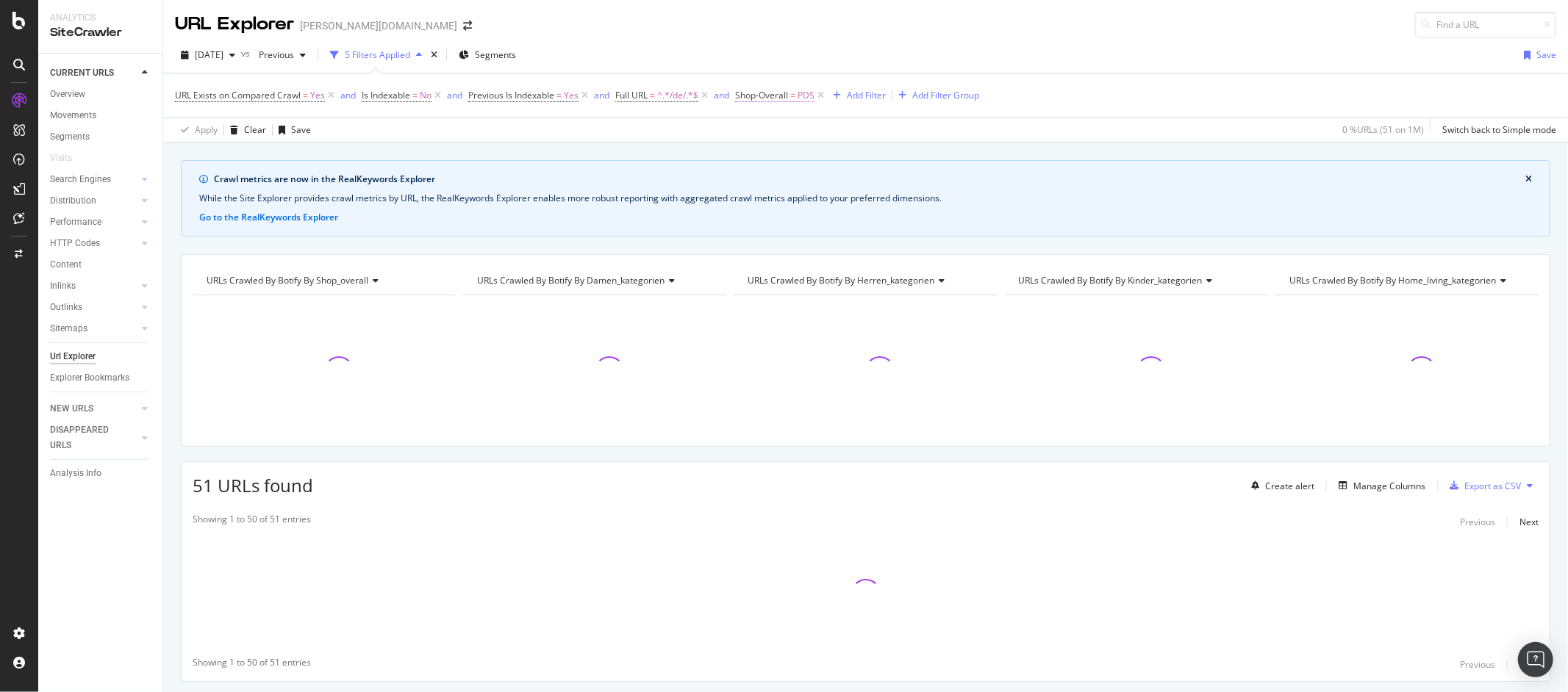
click at [757, 92] on span "Shop-Overall" at bounding box center [761, 95] width 53 height 12
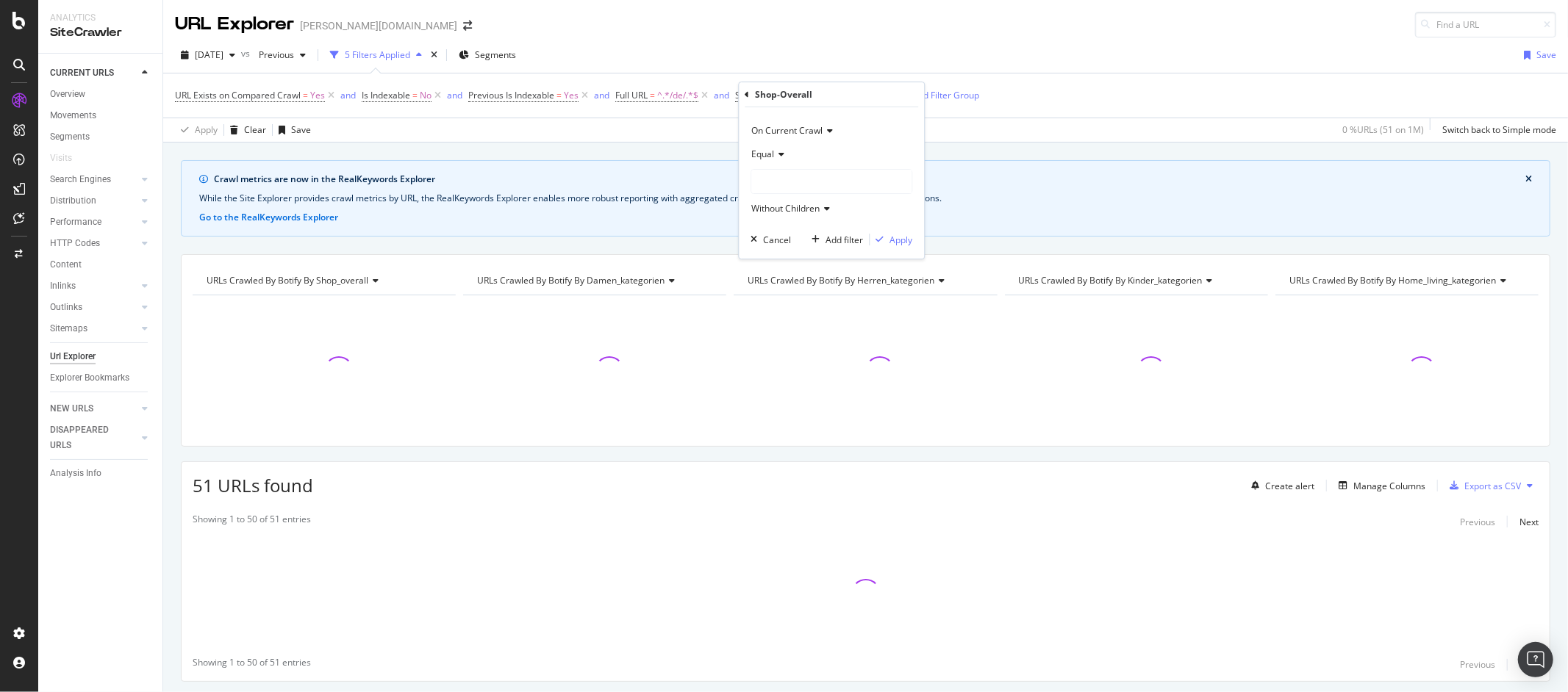
click at [769, 151] on span "Equal" at bounding box center [763, 154] width 23 height 12
click at [772, 200] on span "Not Equal" at bounding box center [778, 204] width 40 height 12
click at [907, 241] on div "Apply" at bounding box center [901, 240] width 23 height 12
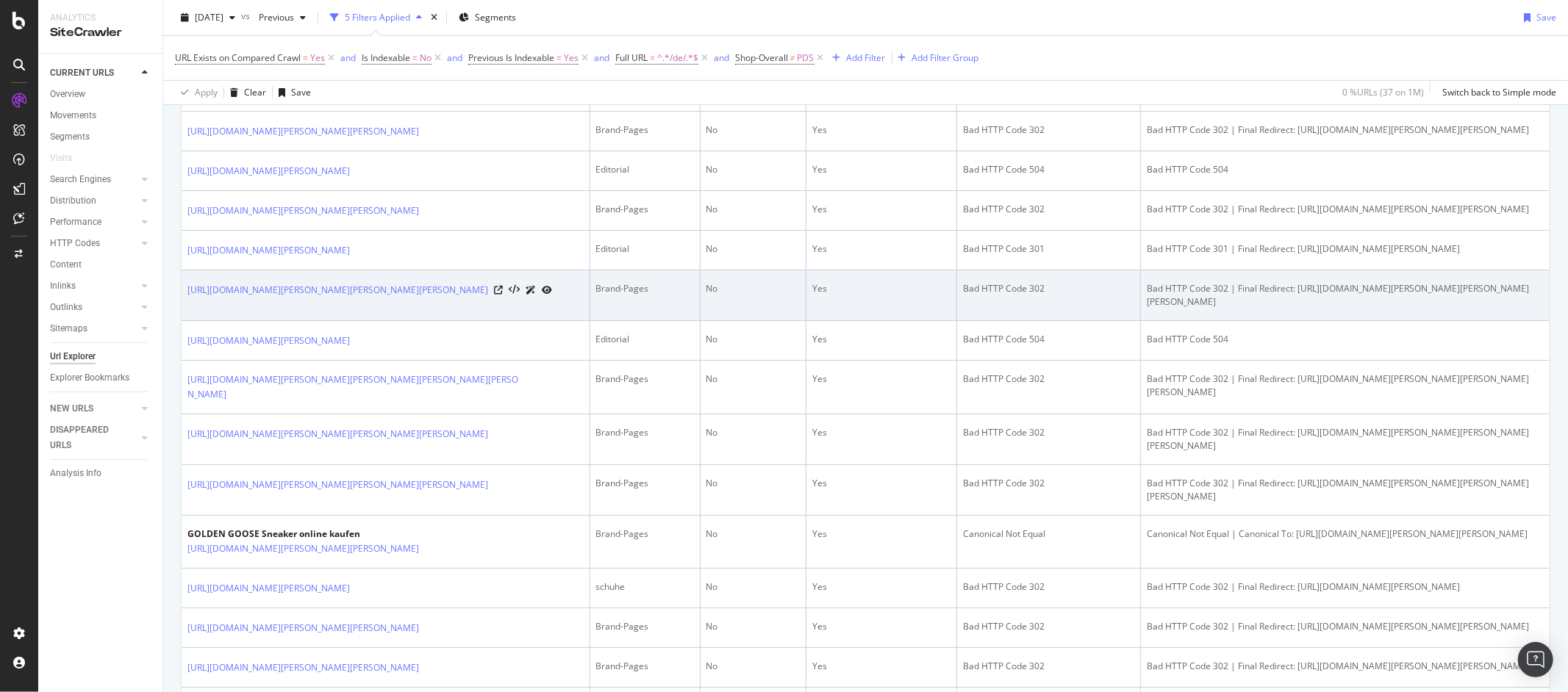
scroll to position [506, 0]
click at [503, 294] on icon at bounding box center [498, 289] width 8 height 8
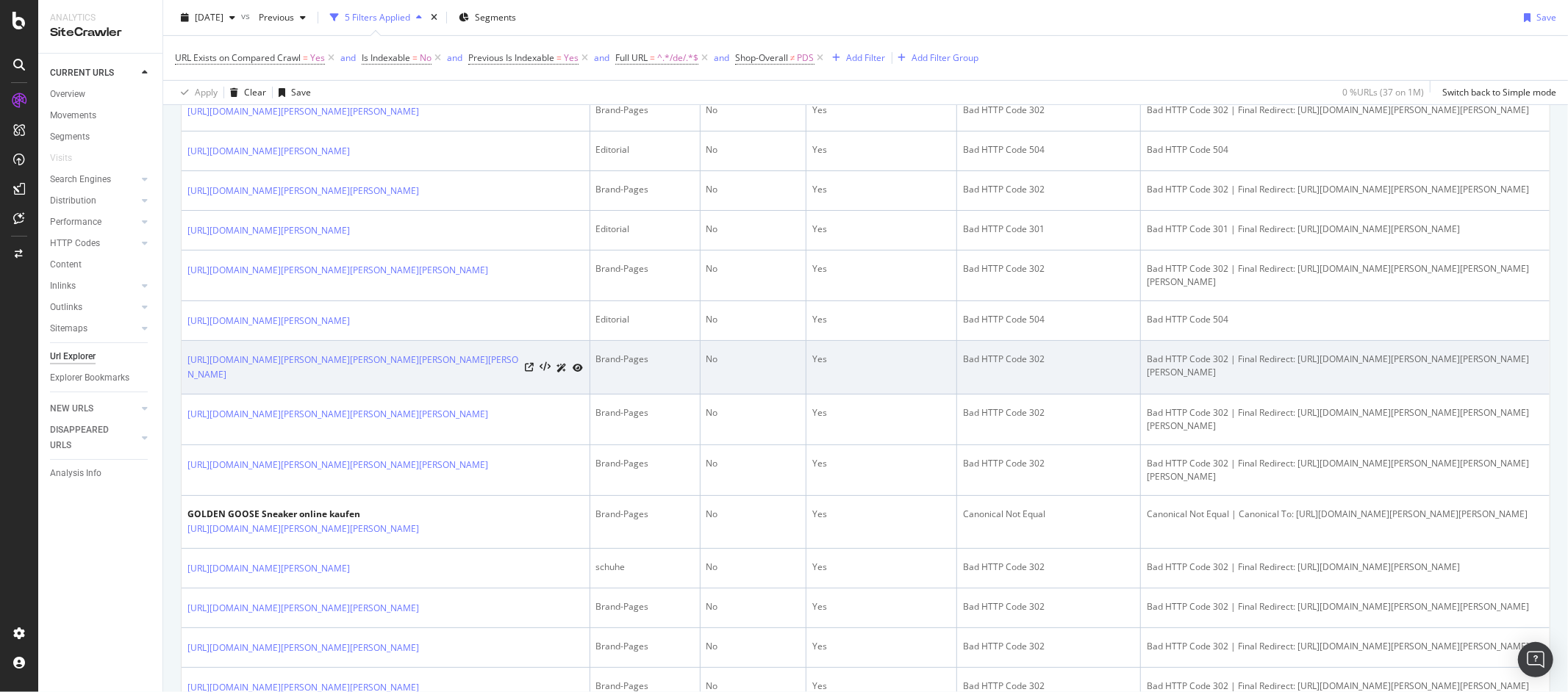
scroll to position [620, 0]
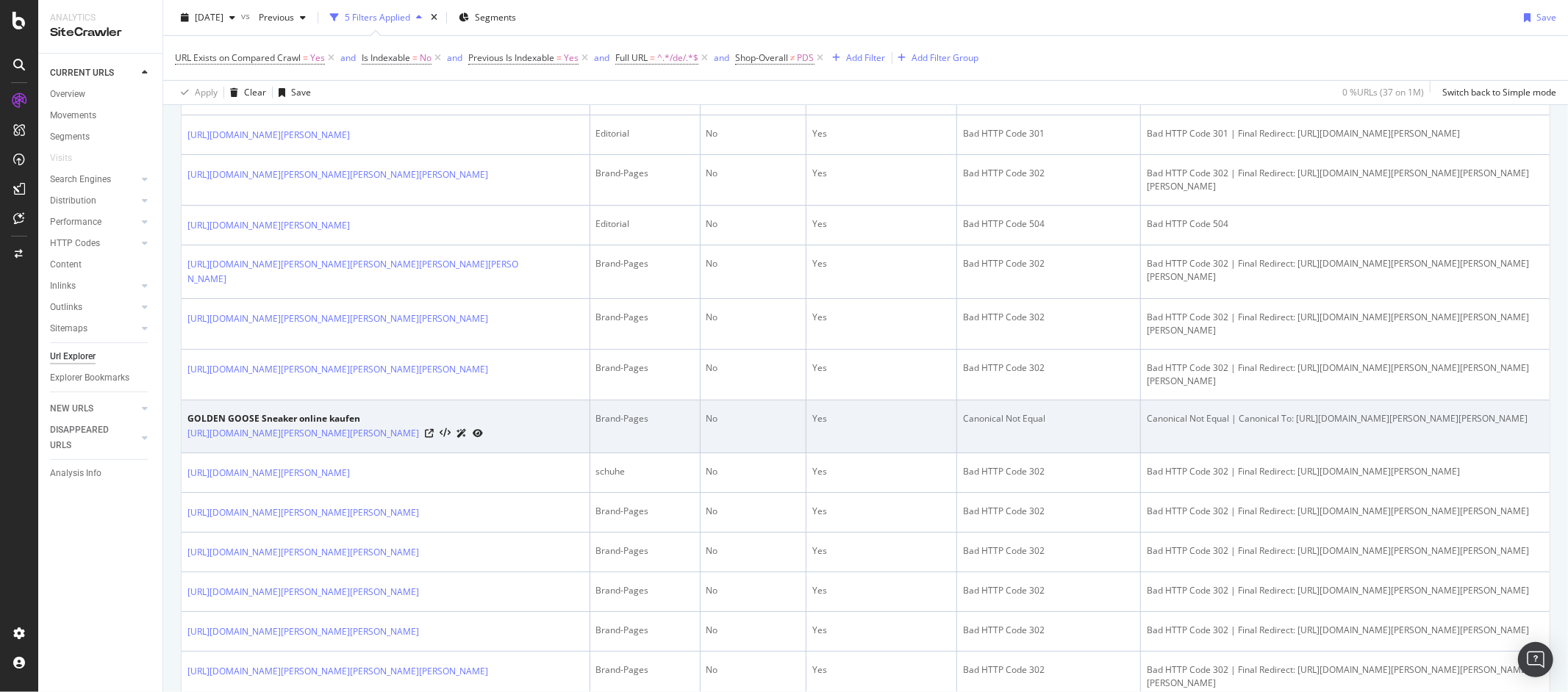
click at [483, 441] on div at bounding box center [454, 433] width 58 height 15
click at [434, 438] on icon at bounding box center [428, 433] width 8 height 8
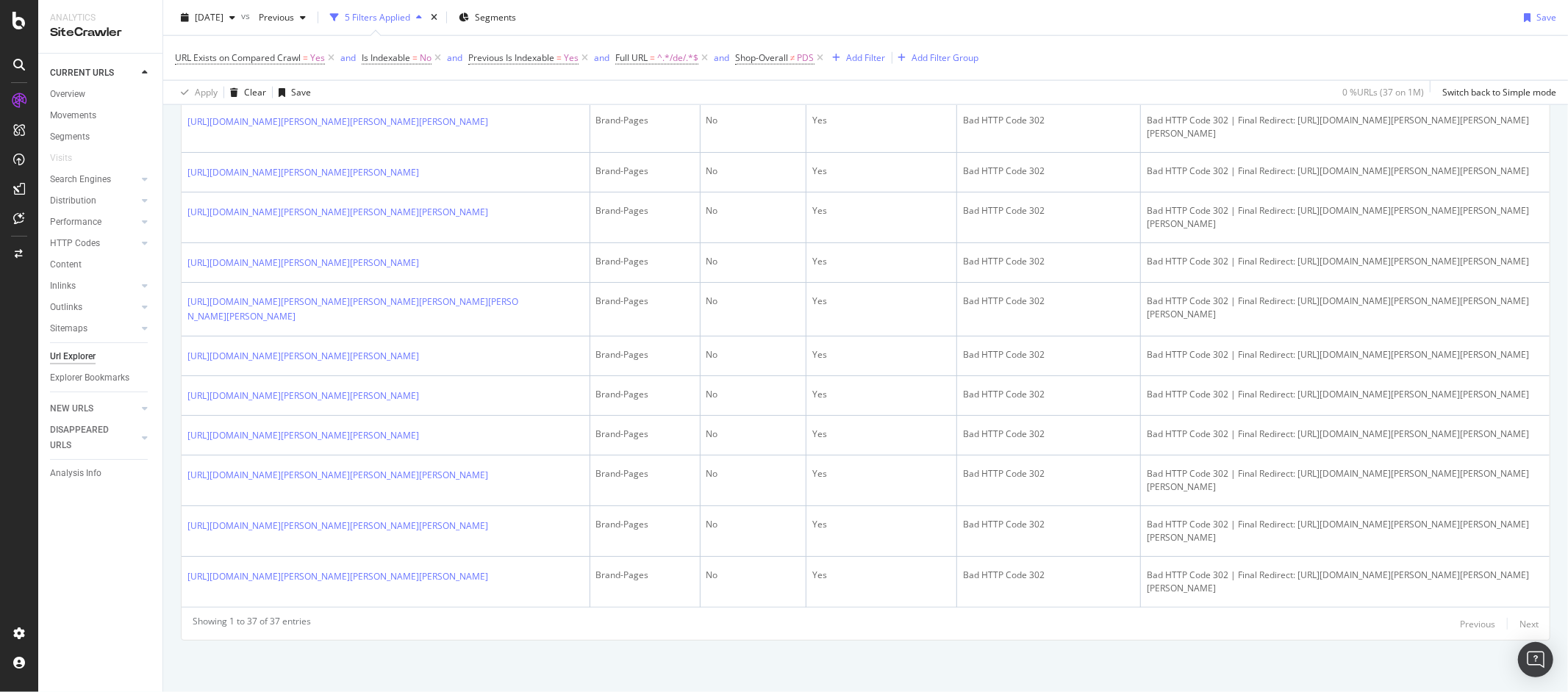
scroll to position [1640, 0]
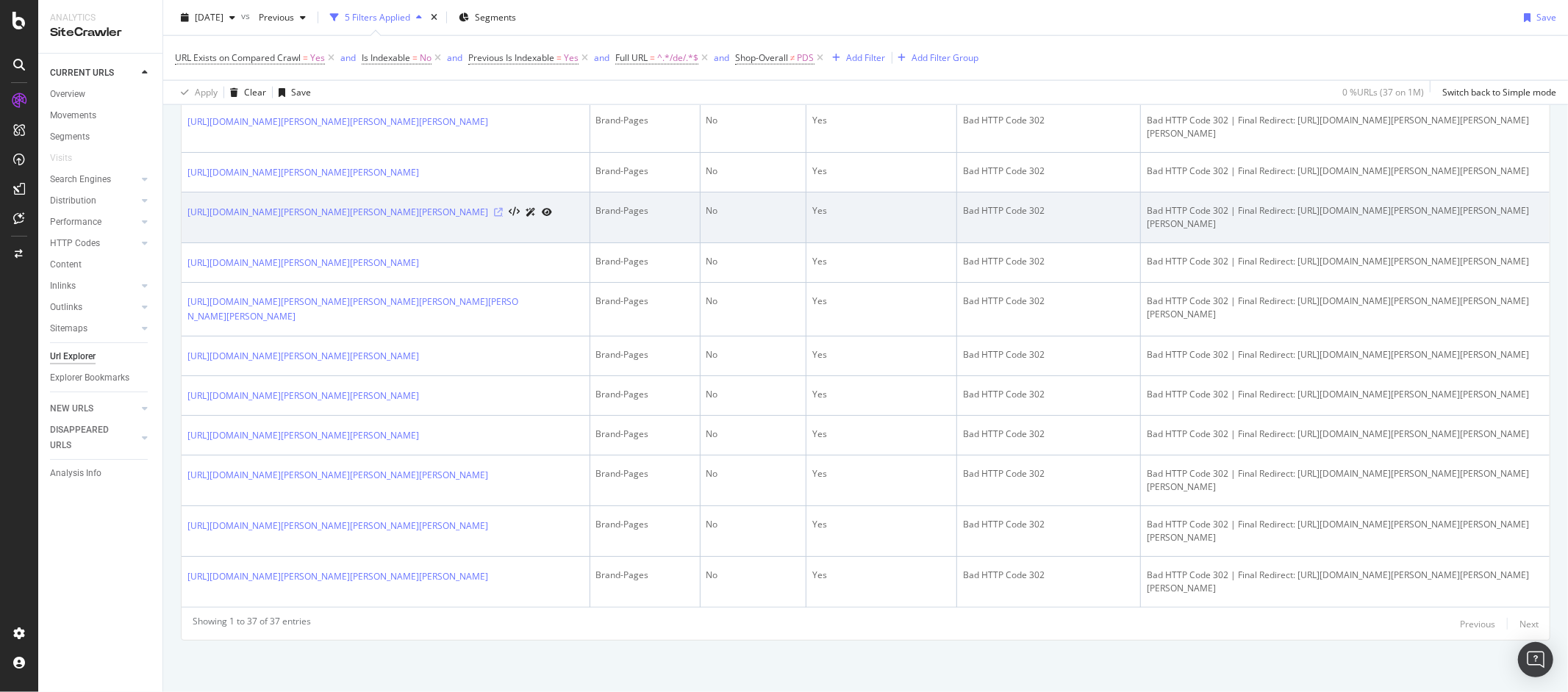
click at [494, 217] on icon at bounding box center [498, 212] width 8 height 8
drag, startPoint x: 481, startPoint y: 334, endPoint x: 187, endPoint y: 335, distance: 294.0
click at [188, 220] on div "https://www.breuninger.com/de/marken/stine-goya/bekleidung-blazer/" at bounding box center [370, 212] width 365 height 15
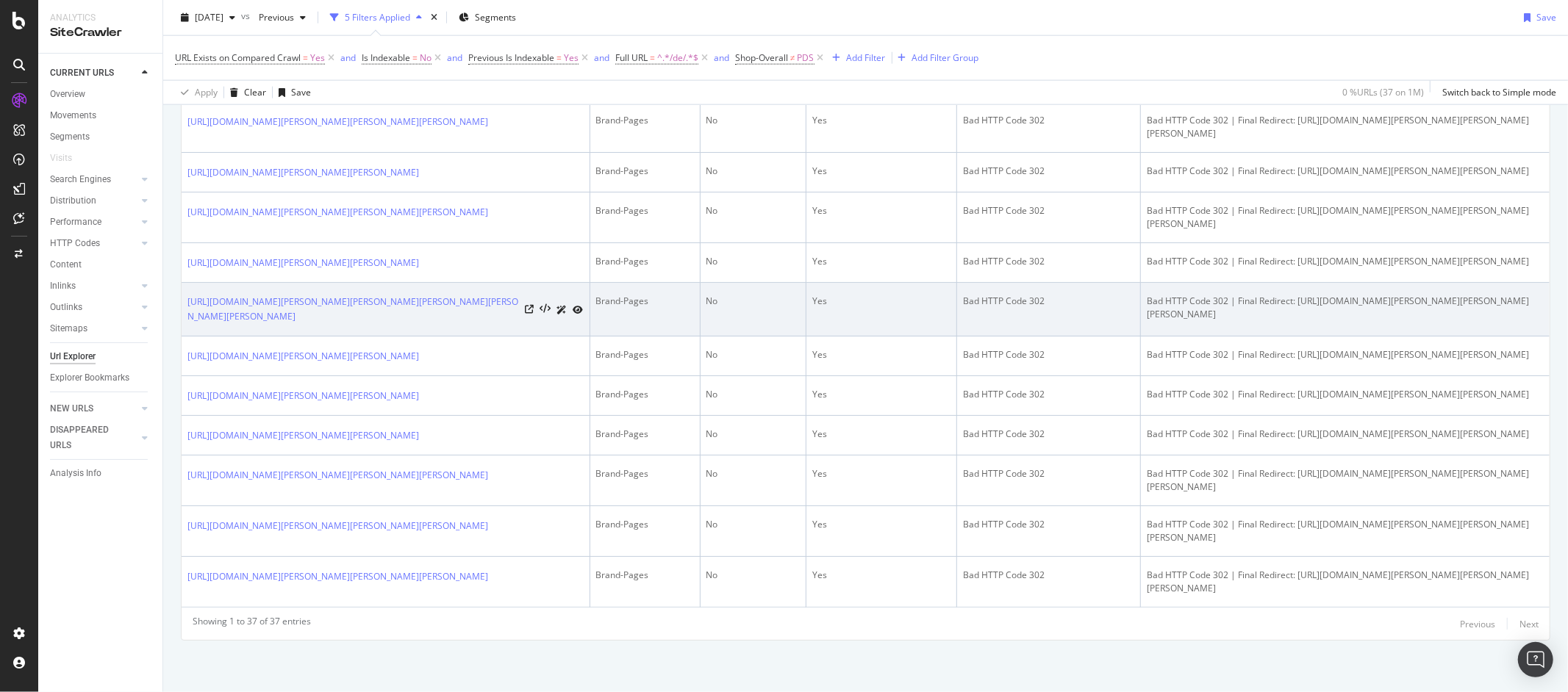
copy link "https://www.breuninger.com/de/marken/stine-goya/bekleidung-blazer/"
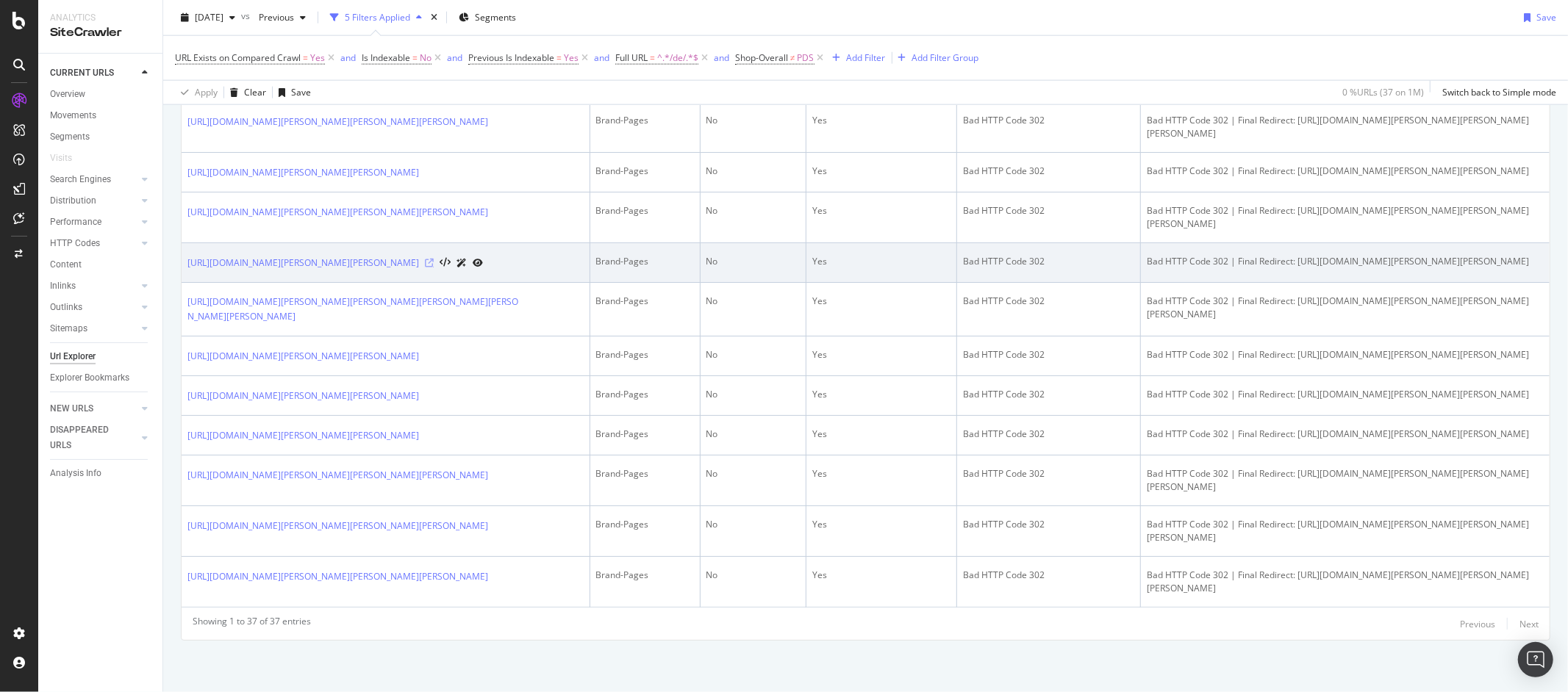
click at [434, 268] on icon at bounding box center [428, 262] width 8 height 8
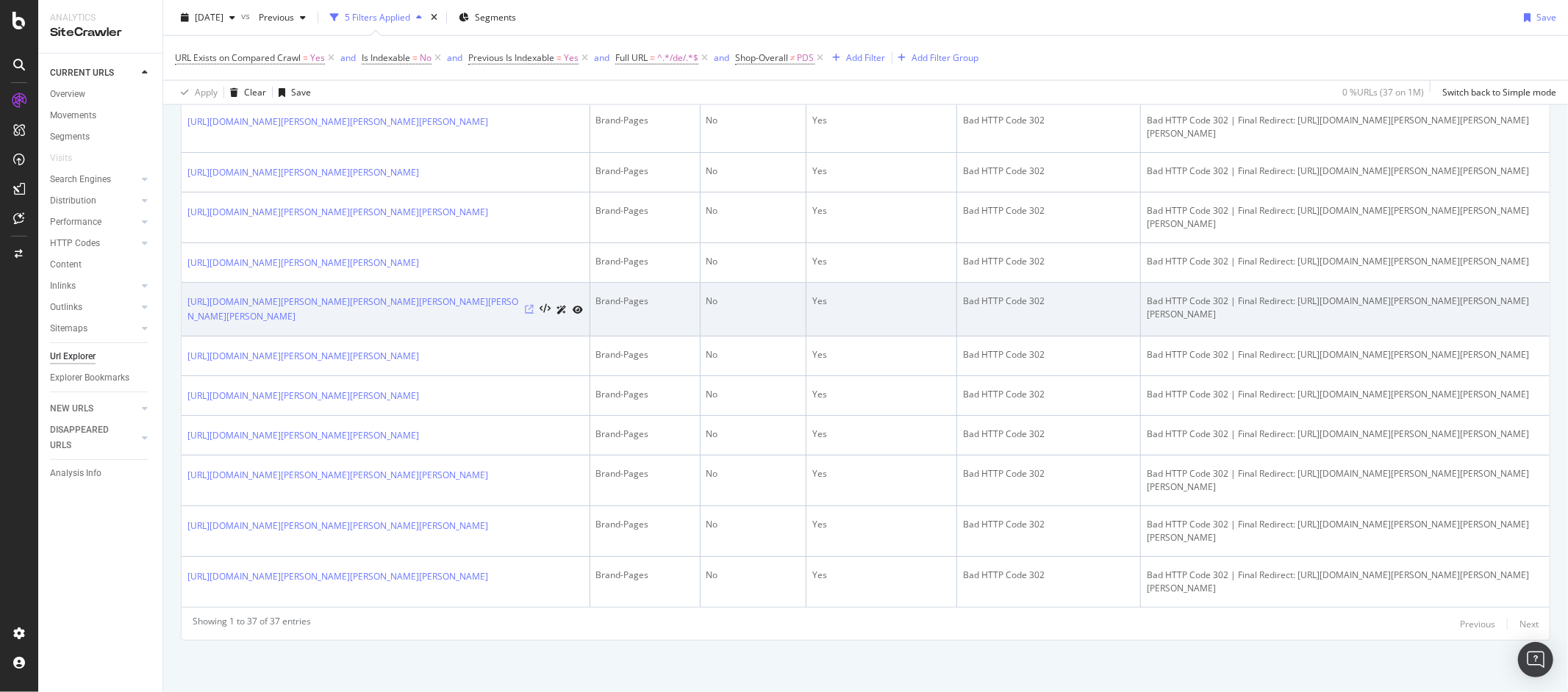
click at [528, 314] on icon at bounding box center [529, 309] width 8 height 8
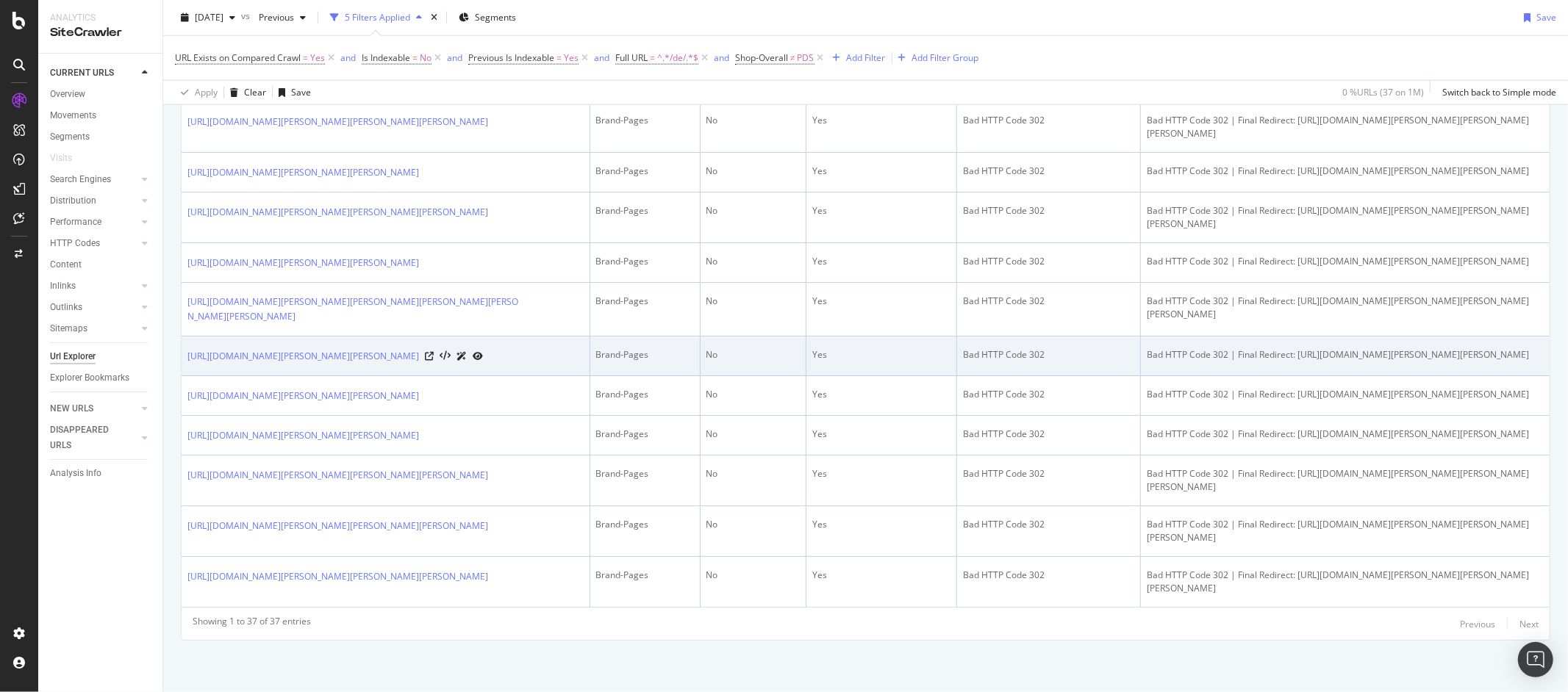
scroll to position [1794, 0]
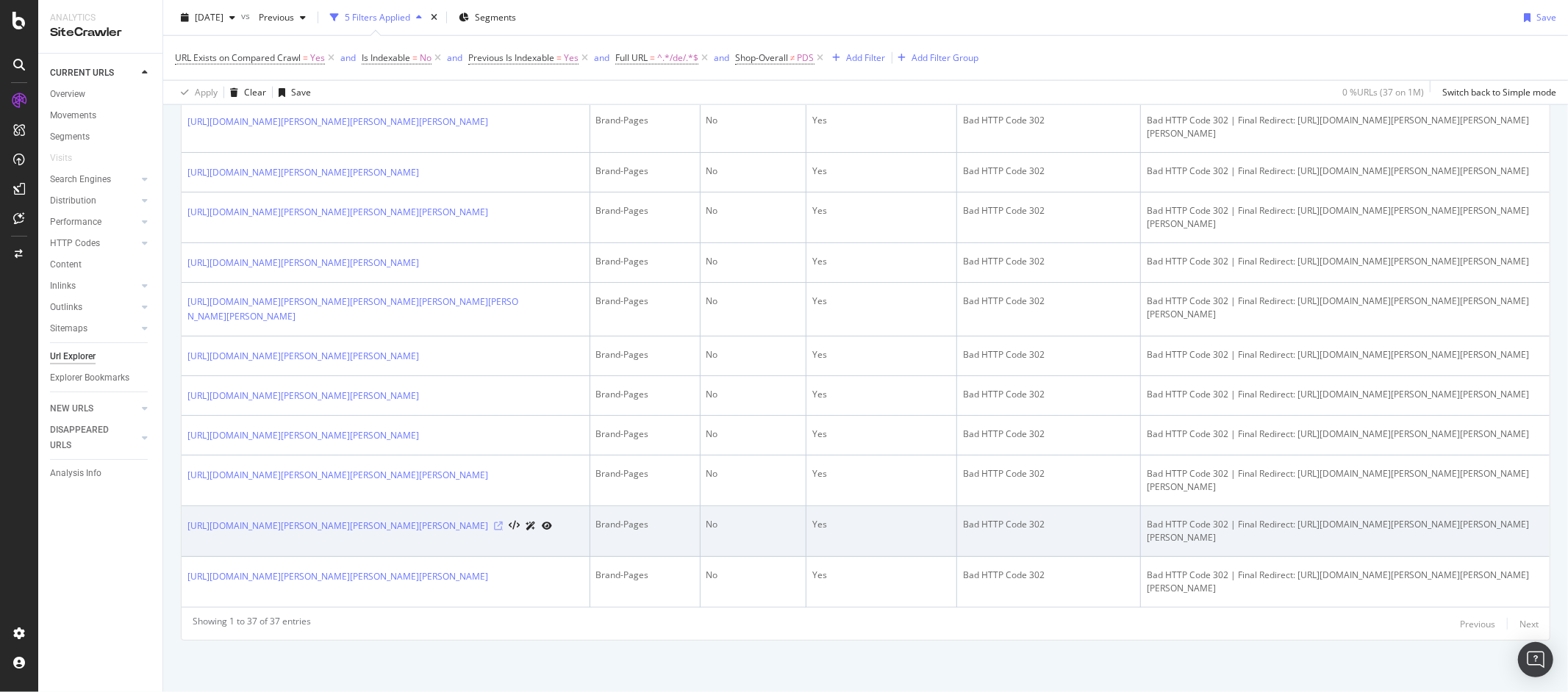
click at [503, 528] on icon at bounding box center [498, 526] width 8 height 8
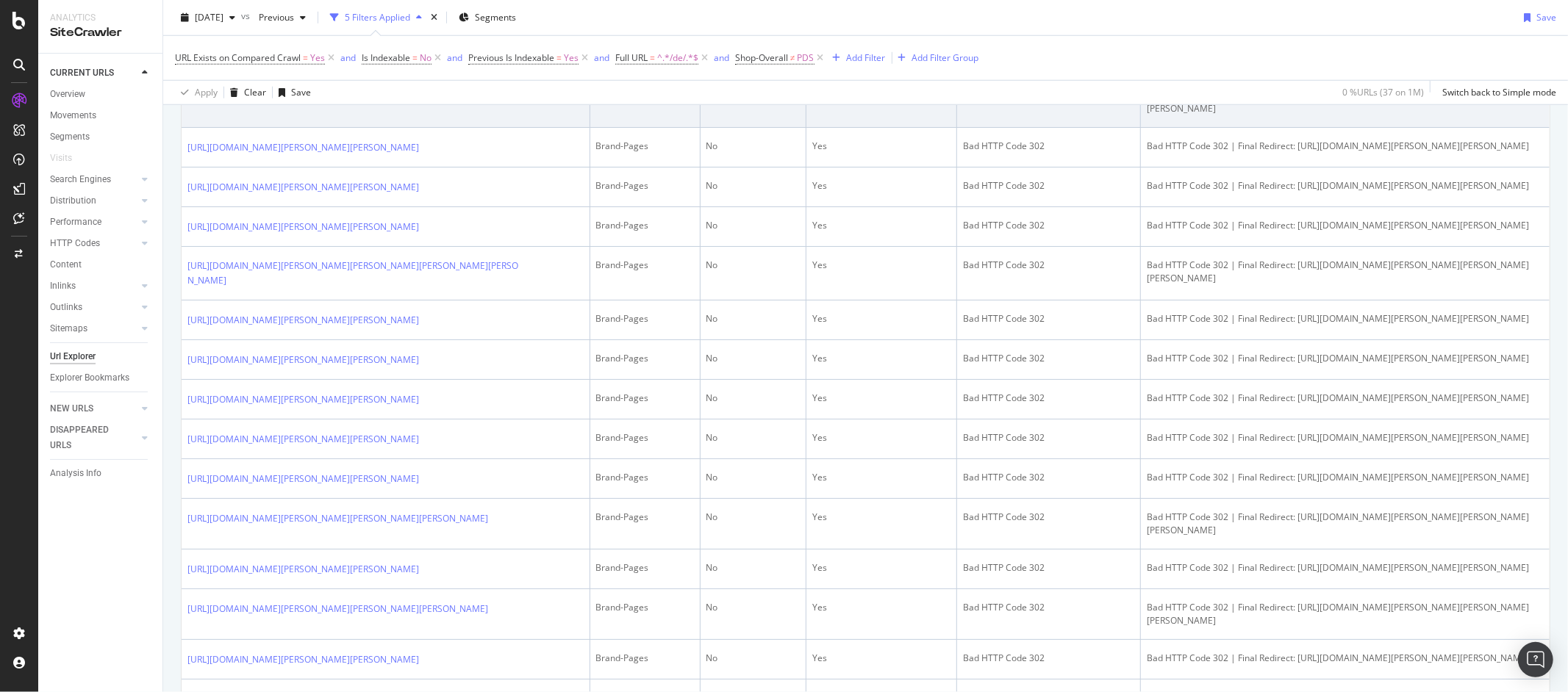
scroll to position [1005, 0]
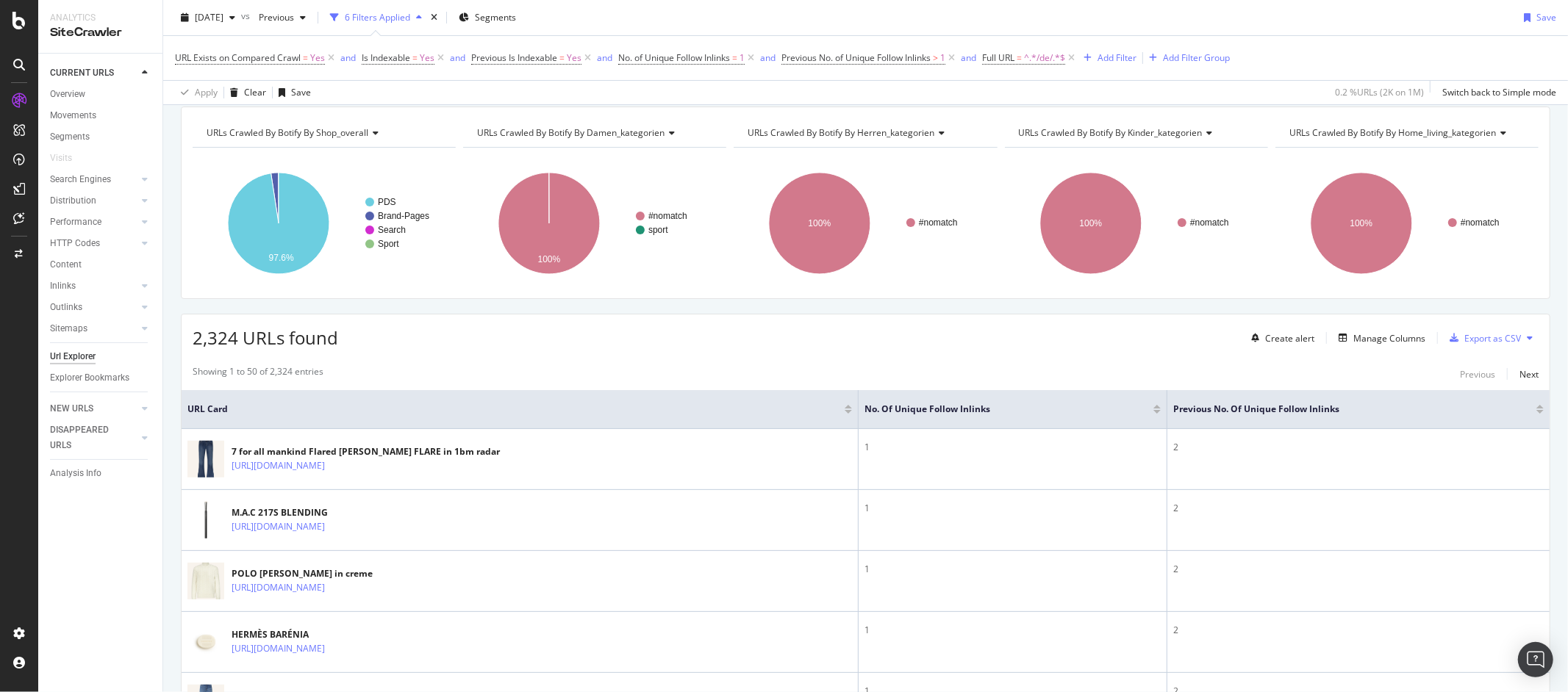
scroll to position [137, 0]
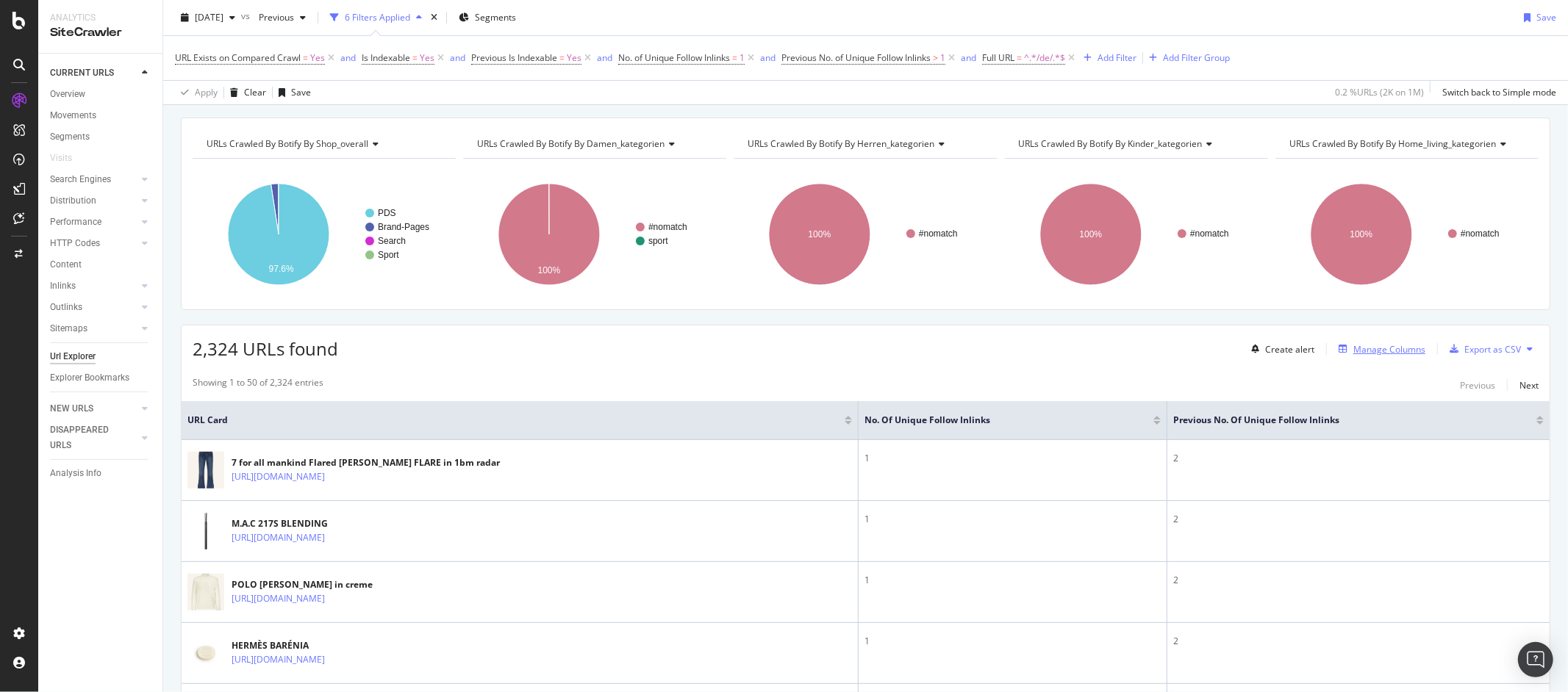
click at [1382, 349] on div "Manage Columns" at bounding box center [1390, 349] width 72 height 12
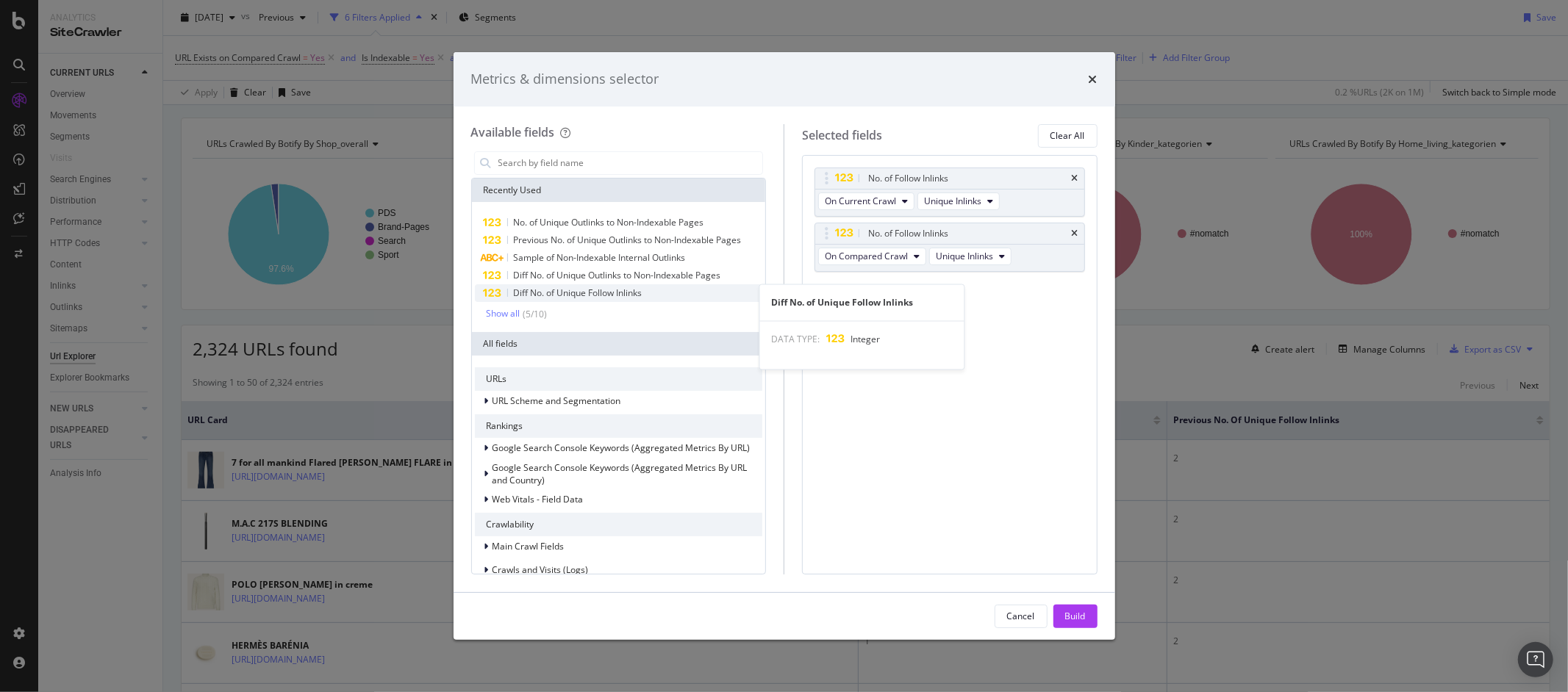
click at [639, 291] on span "Diff No. of Unique Follow Inlinks" at bounding box center [578, 293] width 128 height 12
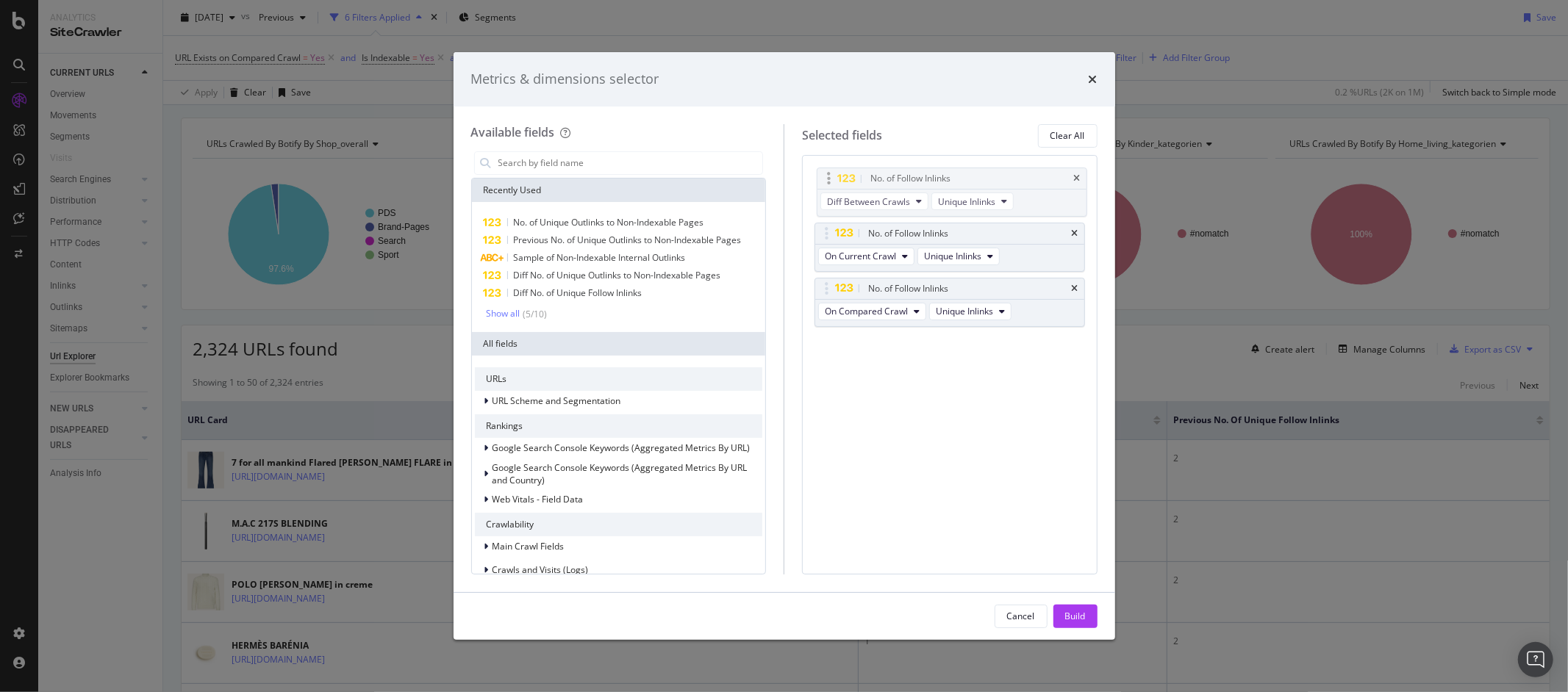
drag, startPoint x: 828, startPoint y: 294, endPoint x: 830, endPoint y: 183, distance: 111.0
click at [830, 183] on body "Analytics SiteCrawler CURRENT URLS Overview Movements Segments Visits Search En…" at bounding box center [784, 346] width 1568 height 692
click at [1070, 623] on div "Build" at bounding box center [1075, 617] width 21 height 22
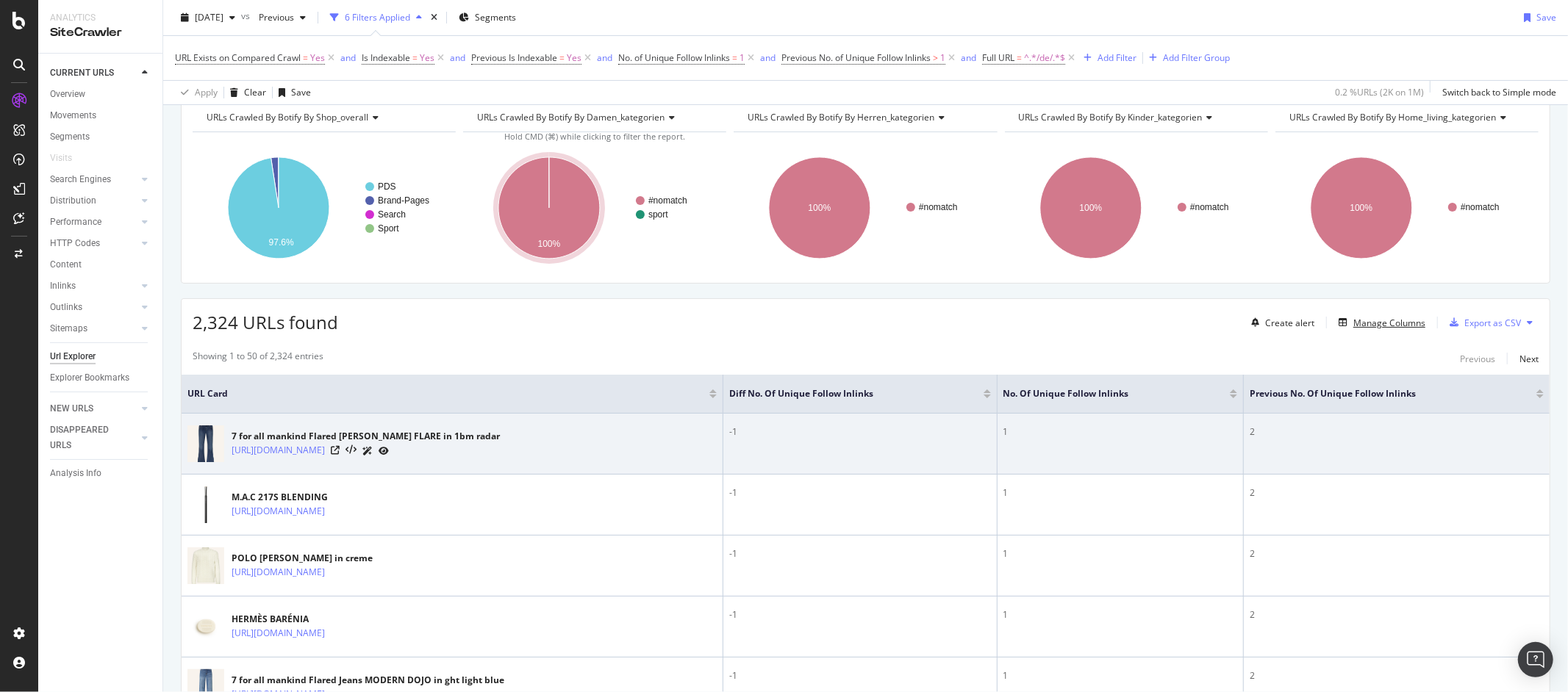
scroll to position [174, 0]
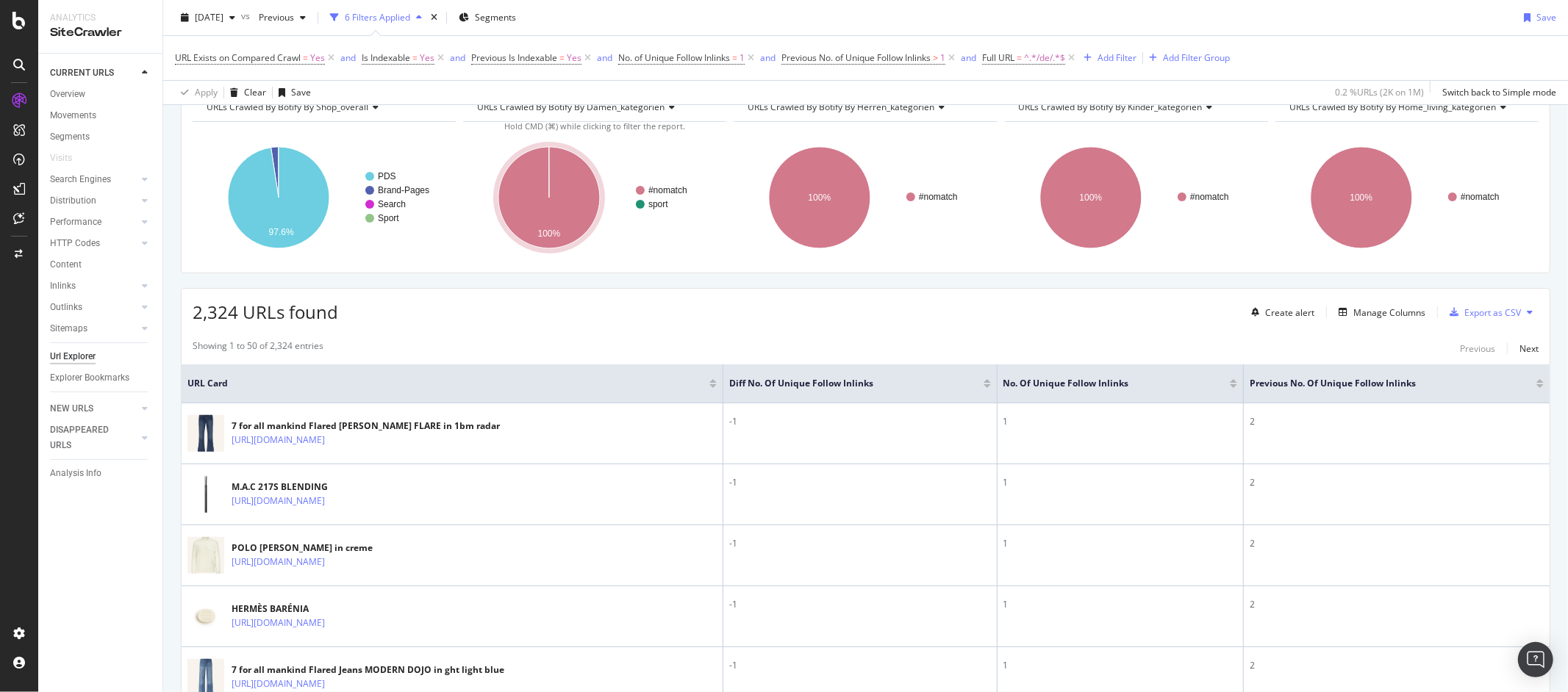
click at [984, 388] on div at bounding box center [987, 386] width 8 height 4
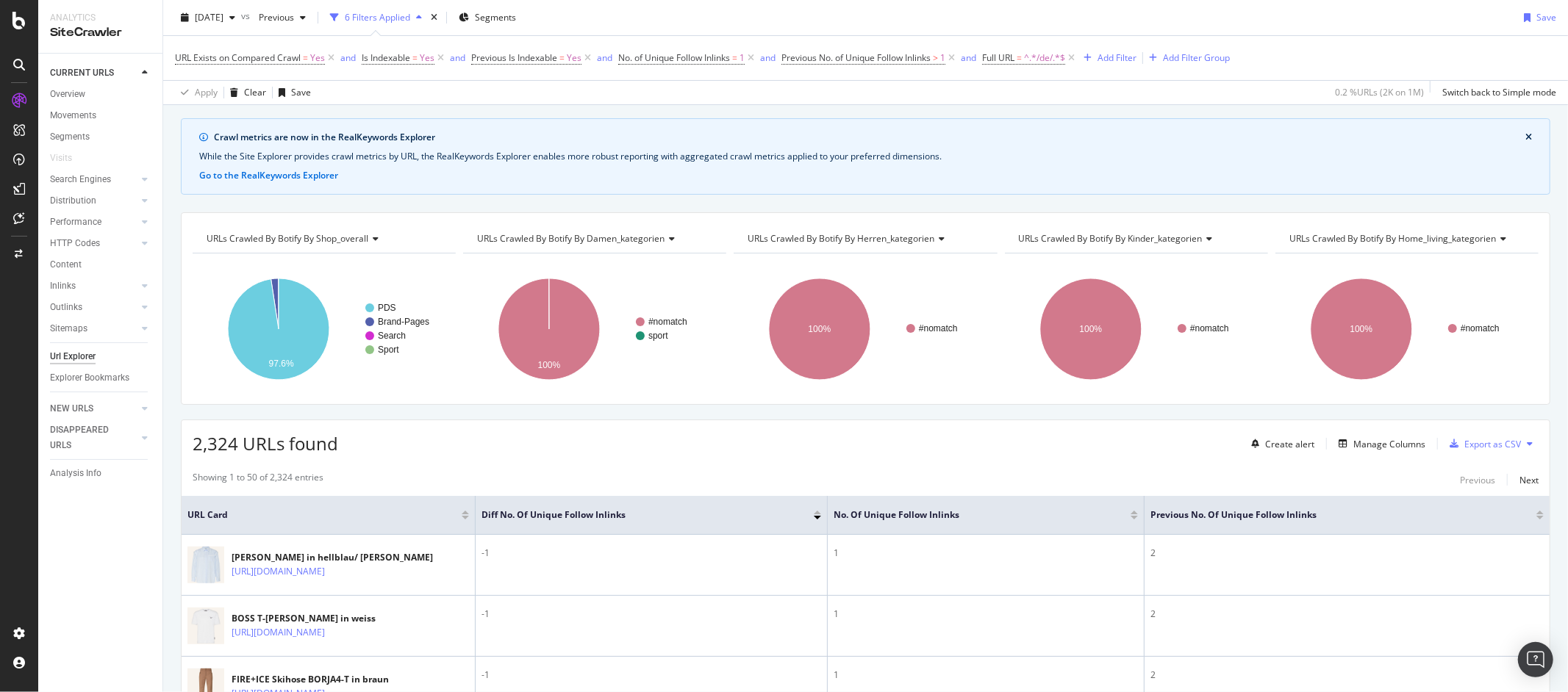
scroll to position [174, 0]
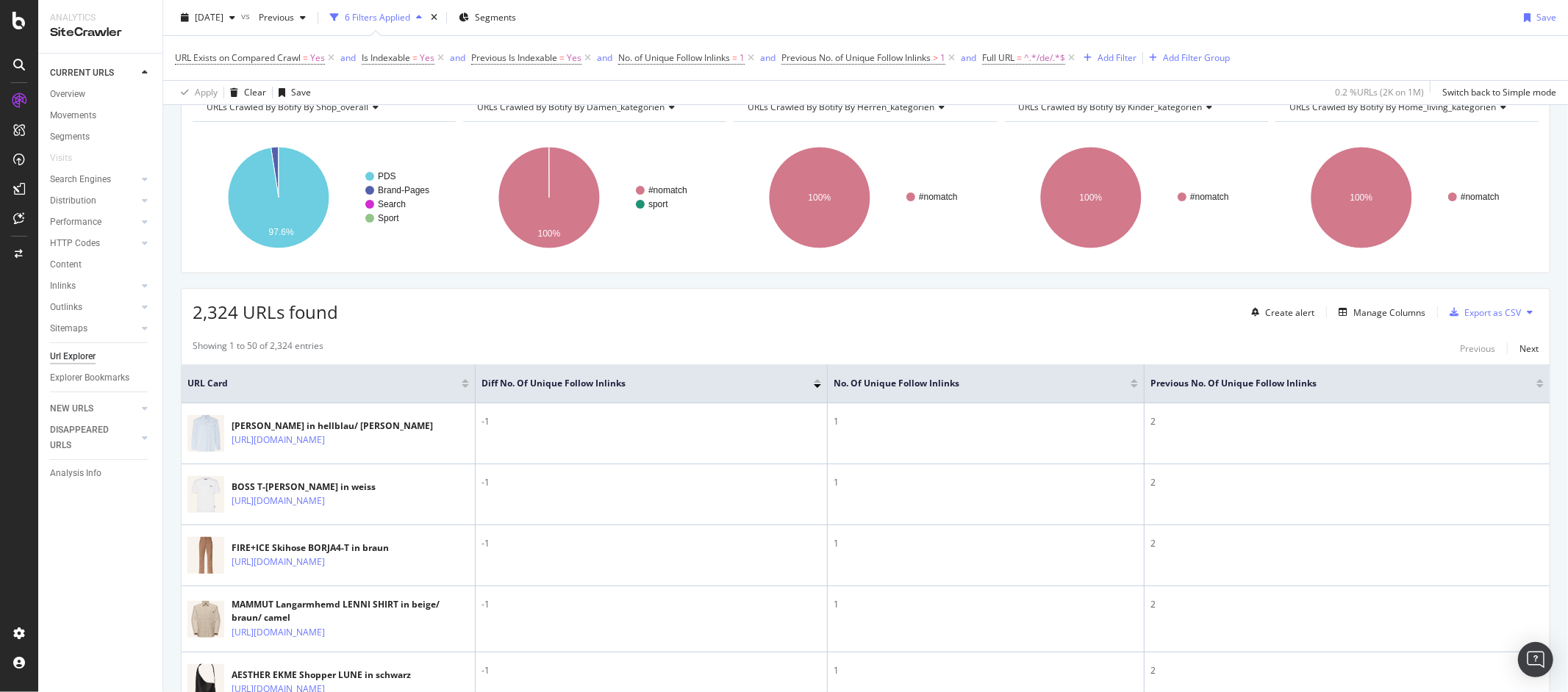
click at [817, 382] on div at bounding box center [817, 381] width 8 height 4
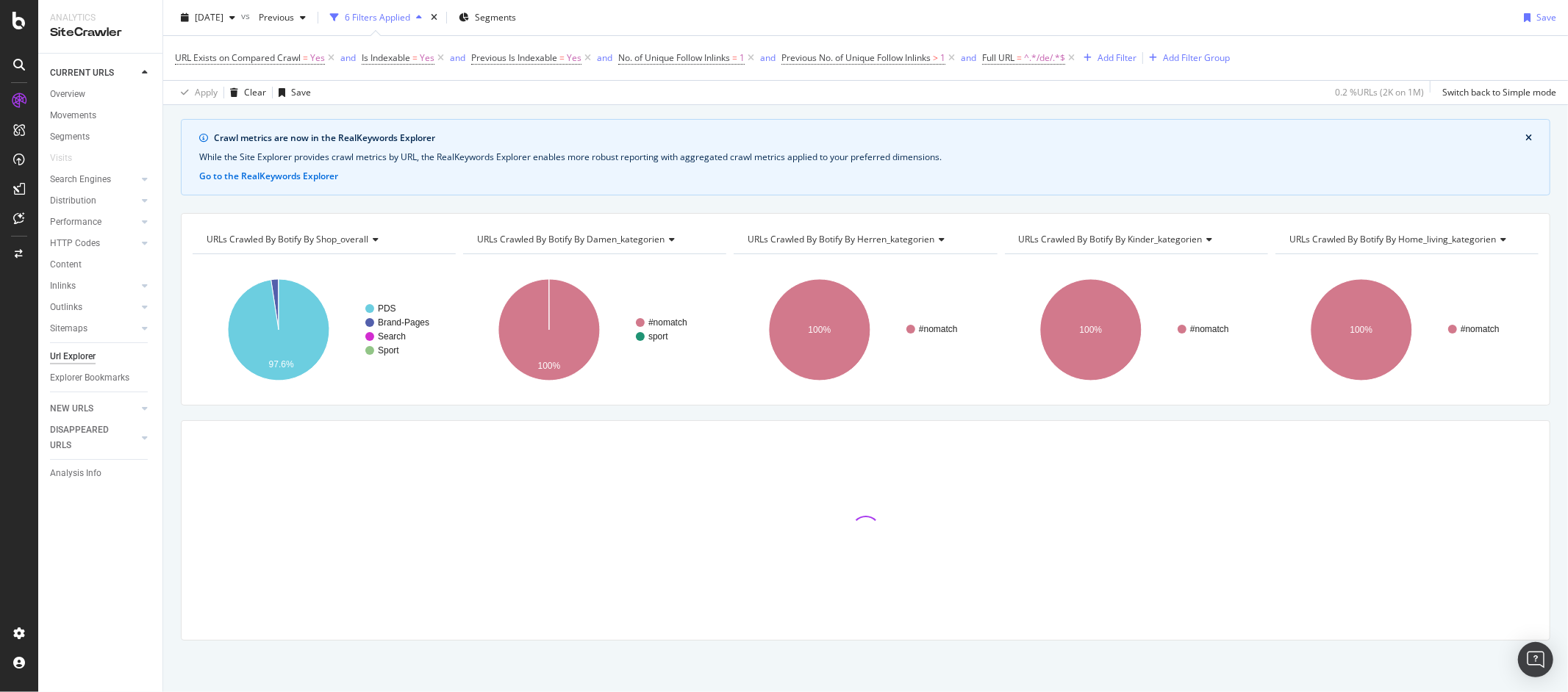
scroll to position [174, 0]
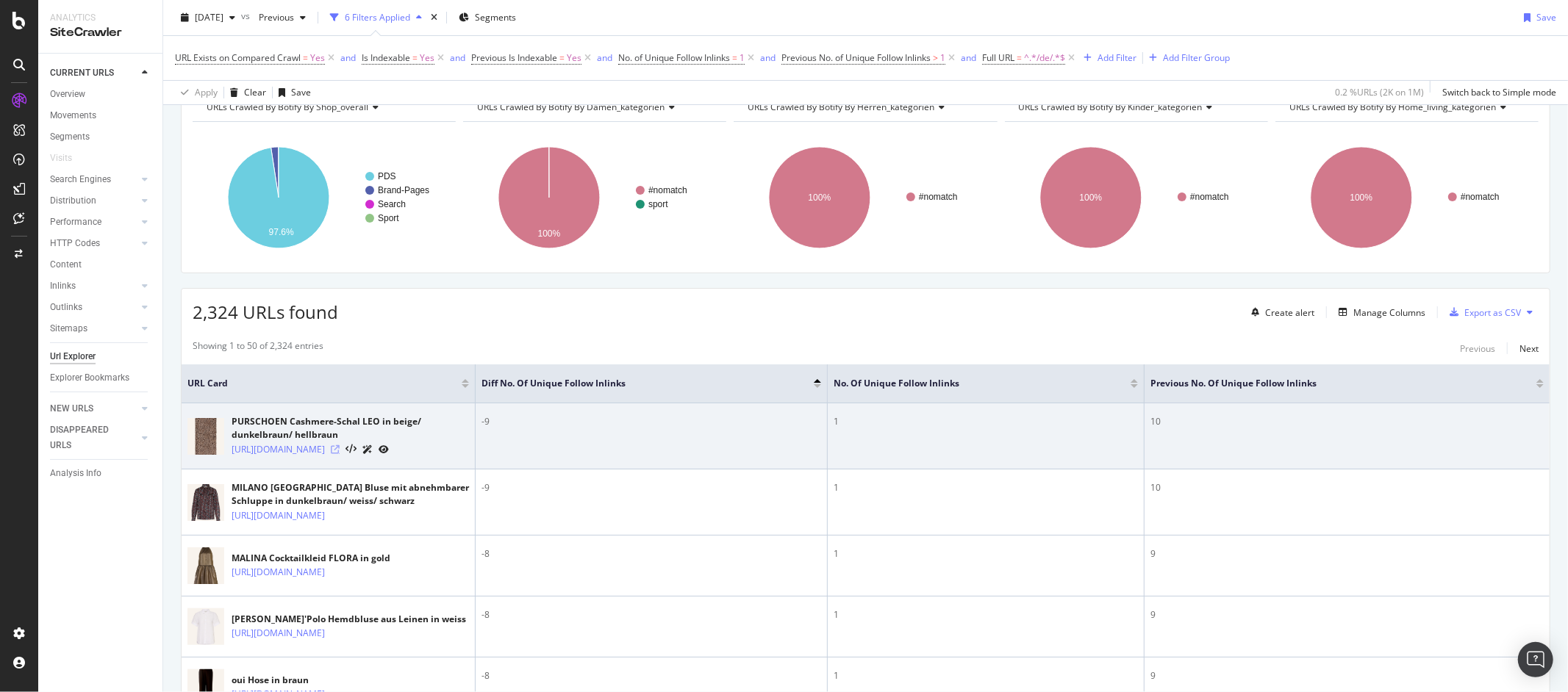
click at [340, 454] on icon at bounding box center [335, 449] width 8 height 8
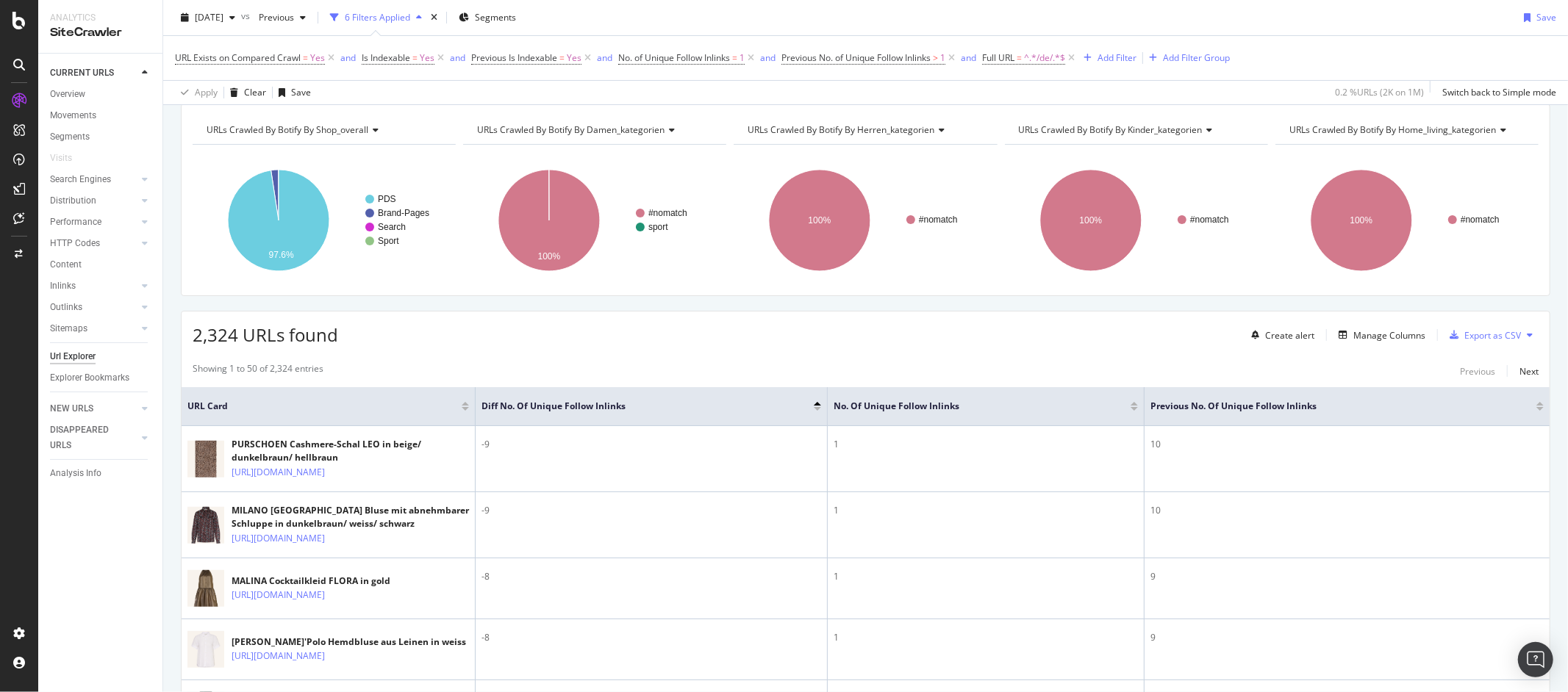
scroll to position [0, 0]
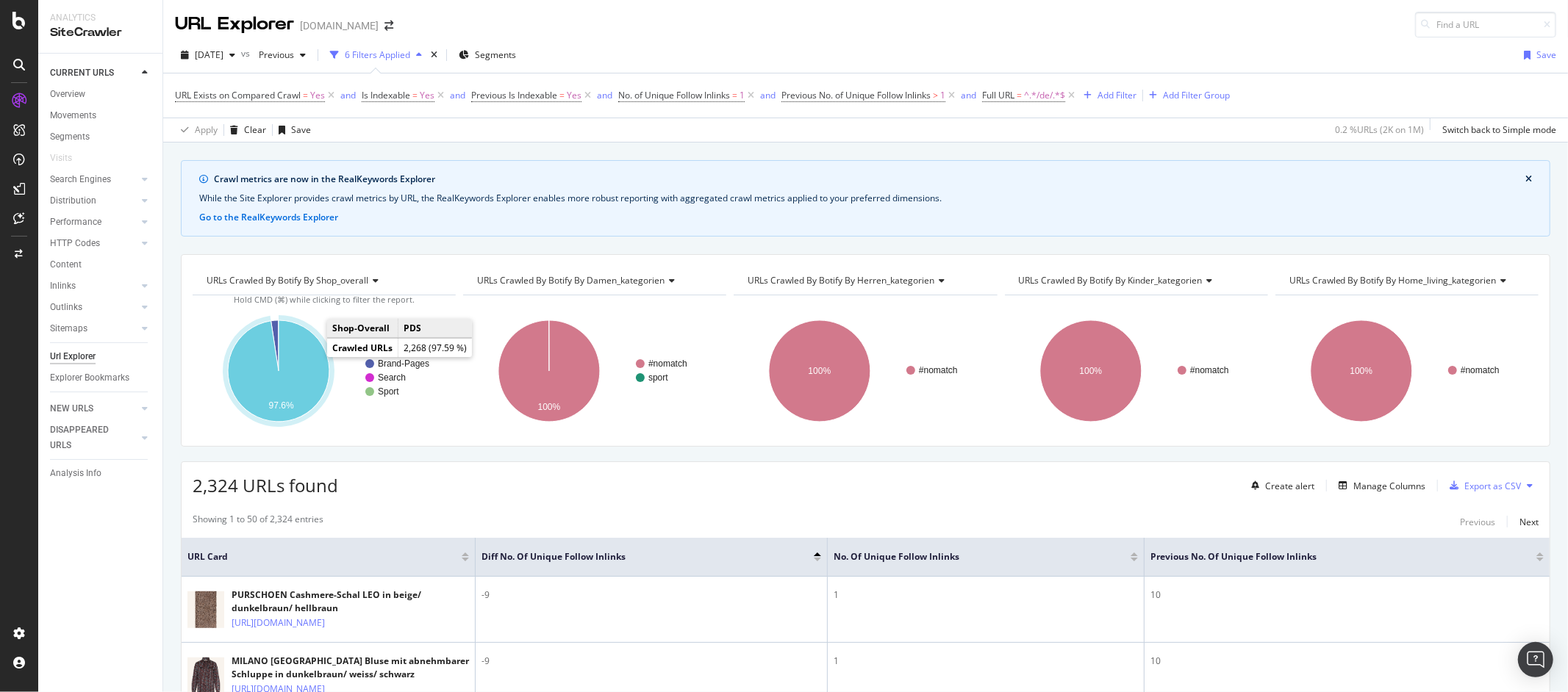
click at [313, 357] on icon "A chart." at bounding box center [278, 371] width 102 height 101
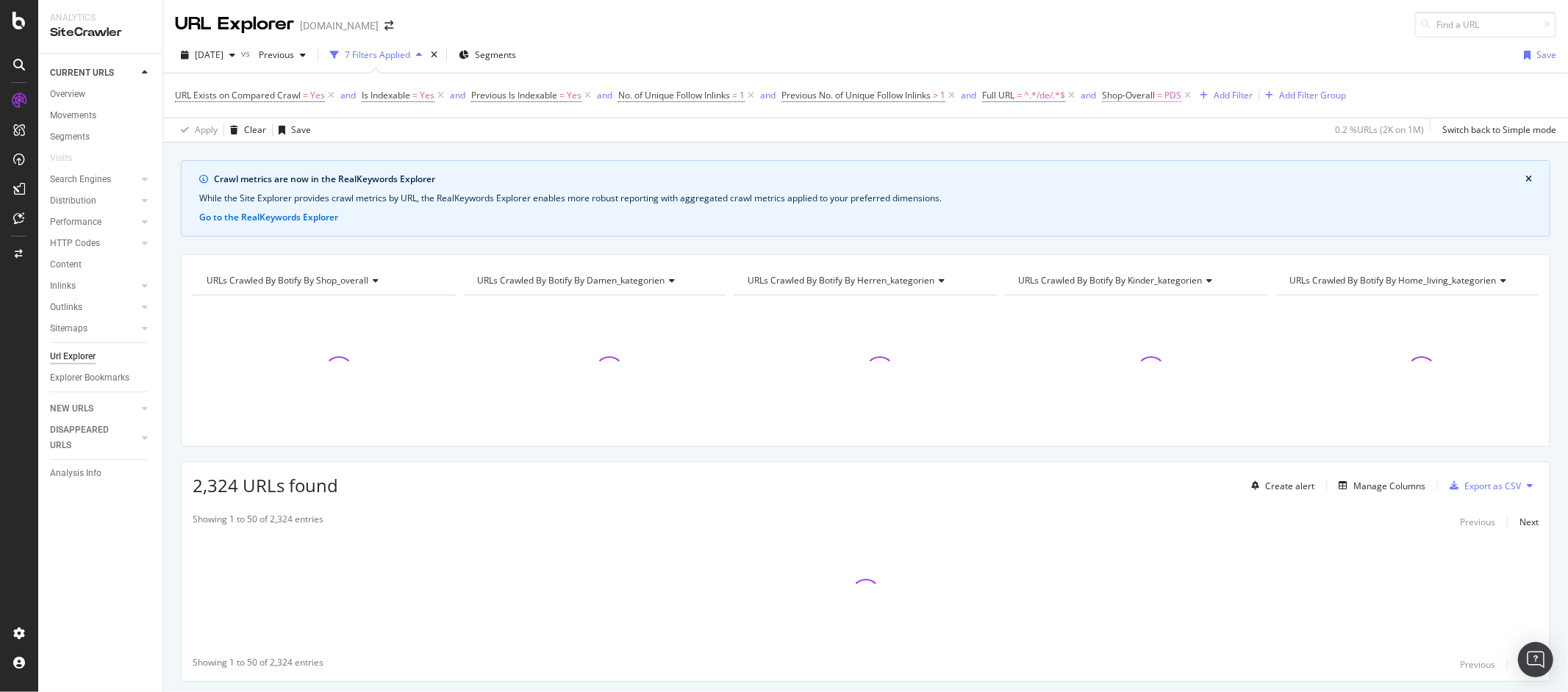
click at [1137, 98] on span "Shop-Overall" at bounding box center [1128, 95] width 53 height 12
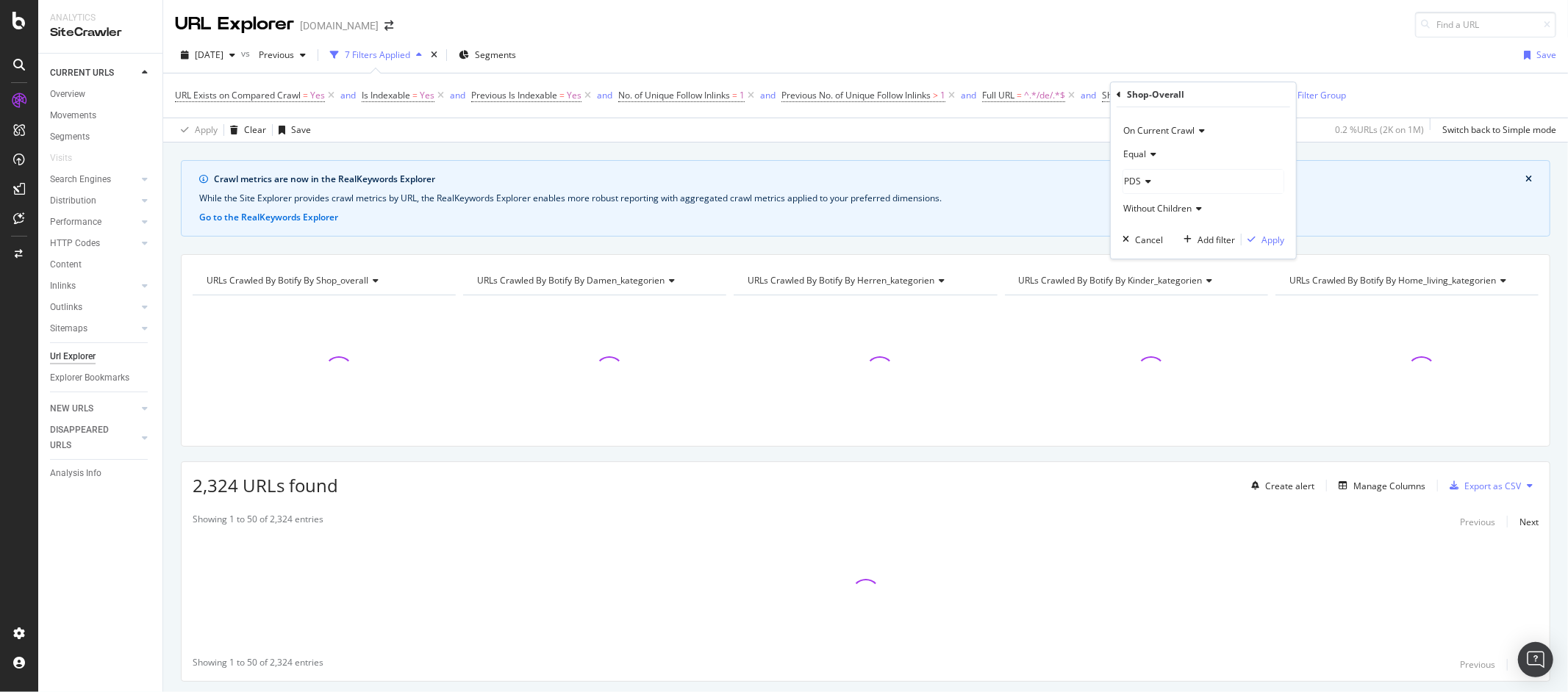
click at [1141, 158] on span "Equal" at bounding box center [1135, 154] width 23 height 12
click at [1145, 199] on span "Not Equal" at bounding box center [1150, 204] width 40 height 12
click at [1270, 241] on div "Apply" at bounding box center [1273, 240] width 23 height 12
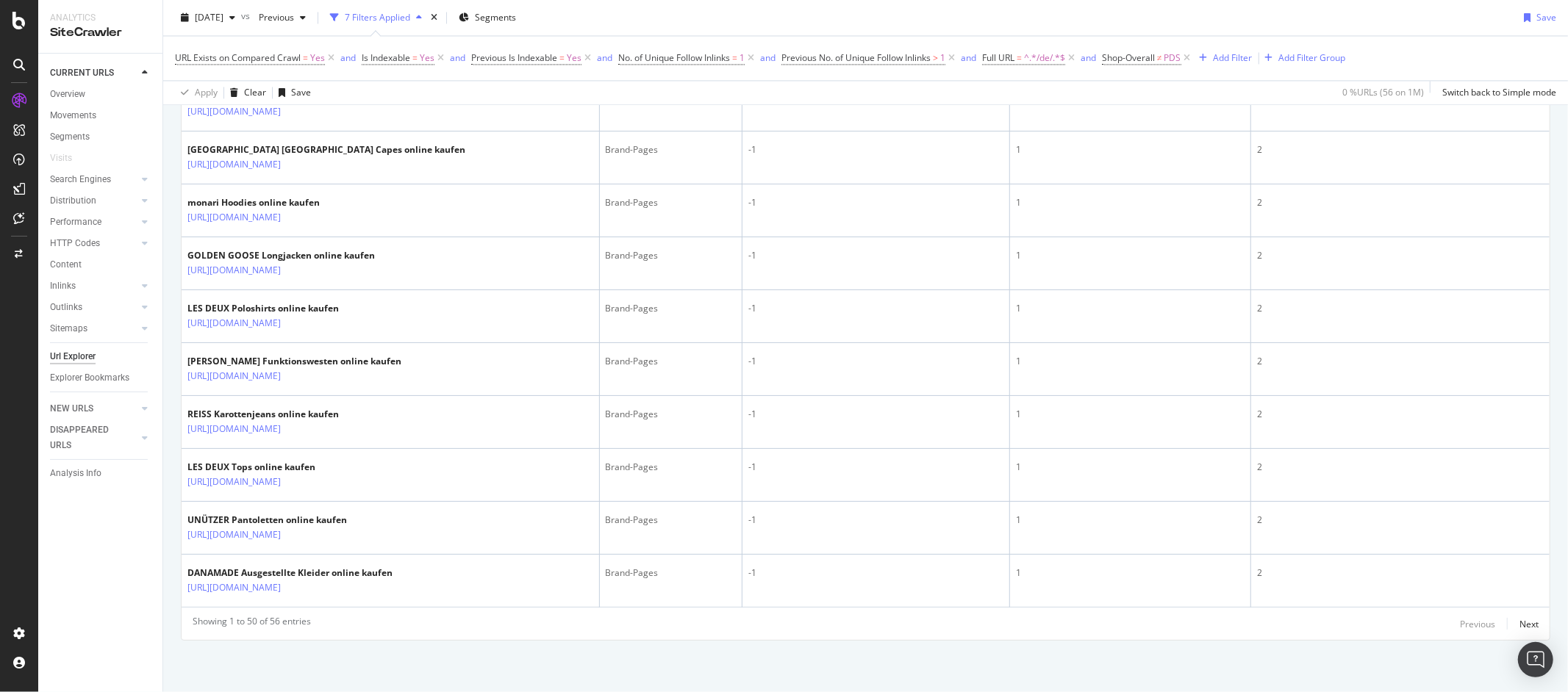
scroll to position [2787, 0]
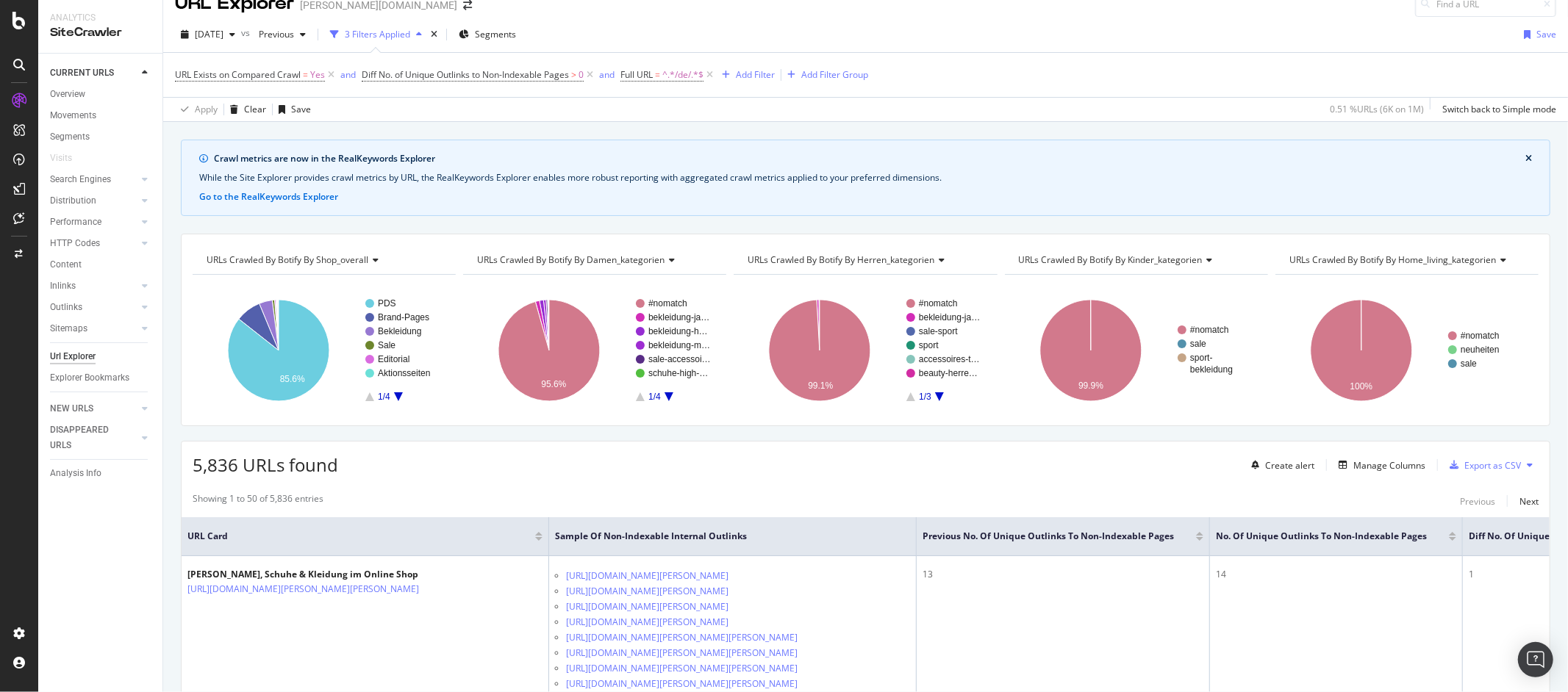
scroll to position [111, 0]
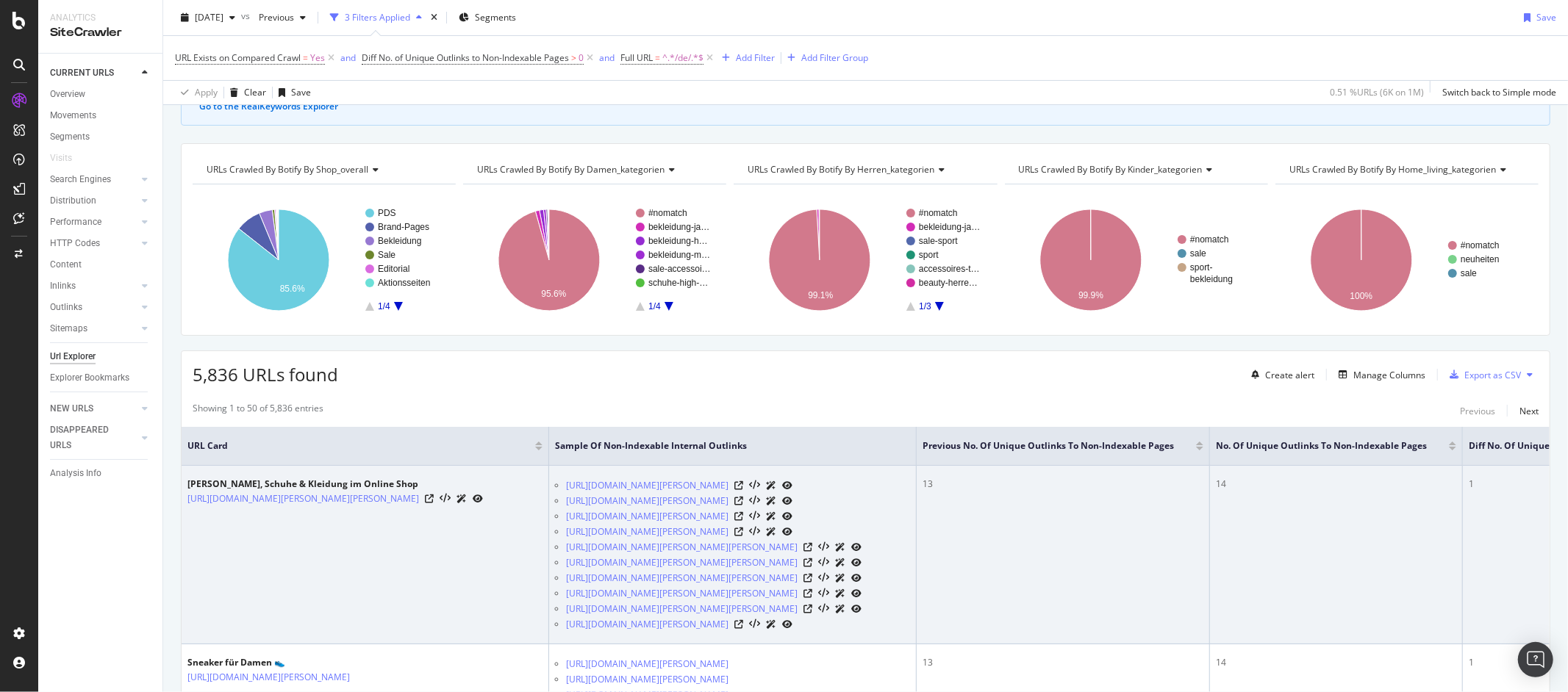
drag, startPoint x: 1437, startPoint y: 501, endPoint x: 1474, endPoint y: 507, distance: 37.5
drag, startPoint x: 1342, startPoint y: 477, endPoint x: 1350, endPoint y: 476, distance: 8.1
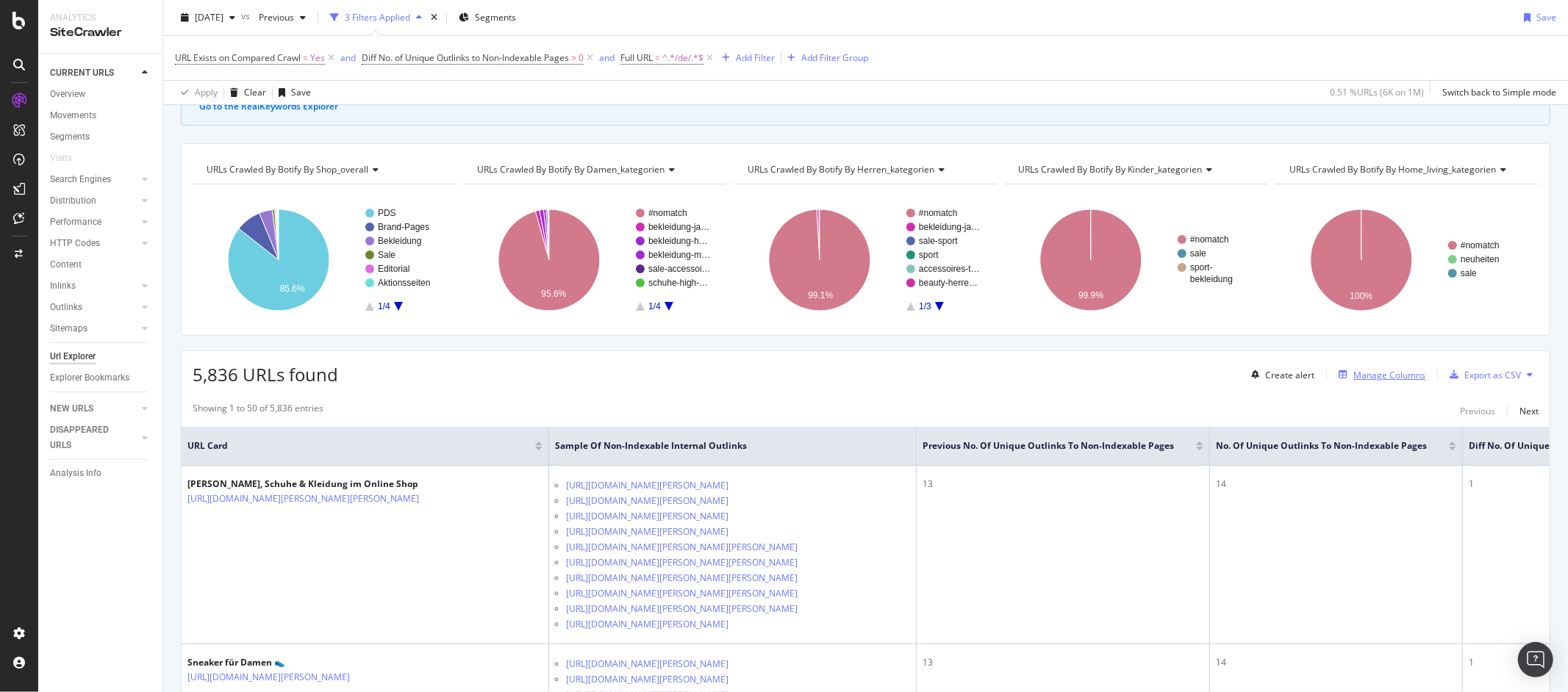
click at [1397, 377] on div "Manage Columns" at bounding box center [1390, 375] width 72 height 12
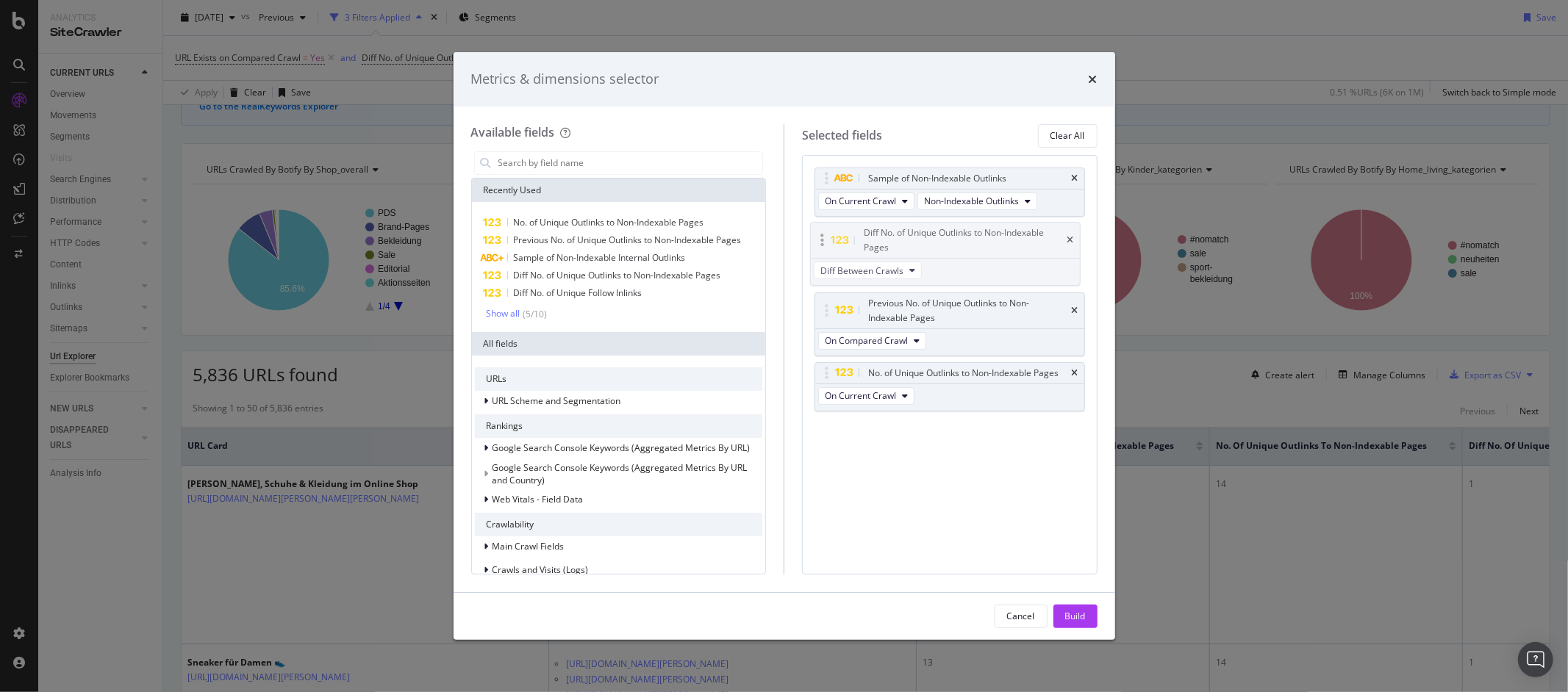
drag, startPoint x: 830, startPoint y: 371, endPoint x: 826, endPoint y: 241, distance: 130.1
click at [826, 241] on body "Analytics SiteCrawler CURRENT URLS Overview Movements Segments Visits Search En…" at bounding box center [784, 346] width 1568 height 692
click at [1060, 612] on button "Build" at bounding box center [1075, 617] width 44 height 24
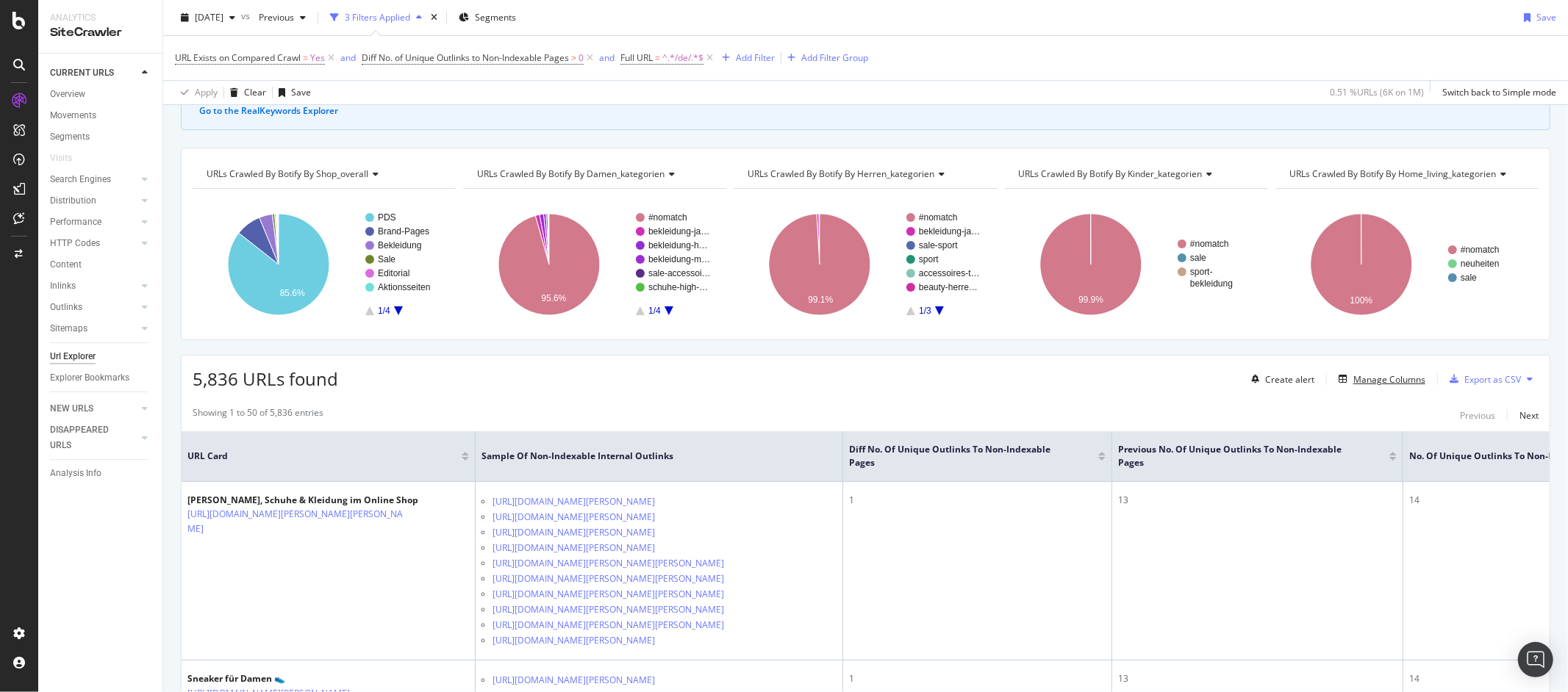
scroll to position [168, 0]
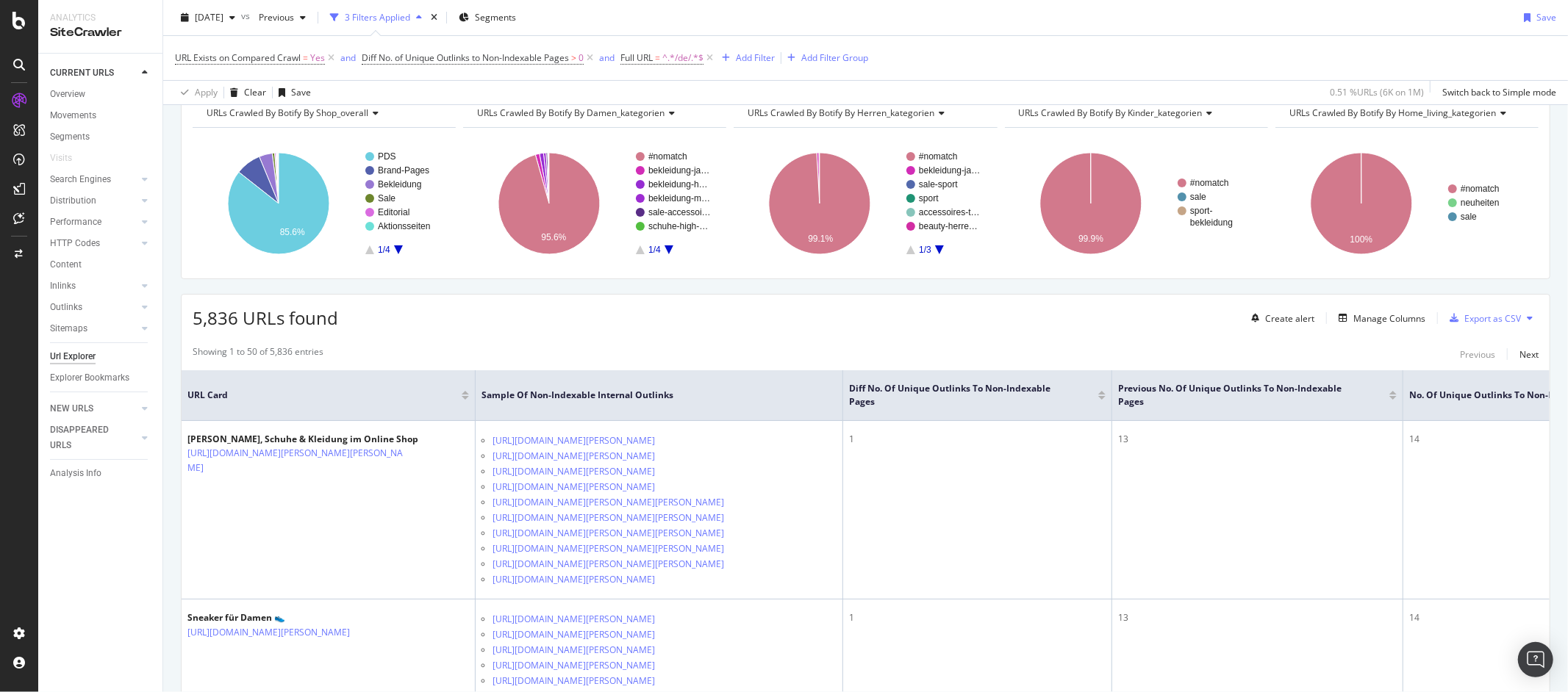
click at [1105, 396] on div at bounding box center [1102, 398] width 8 height 4
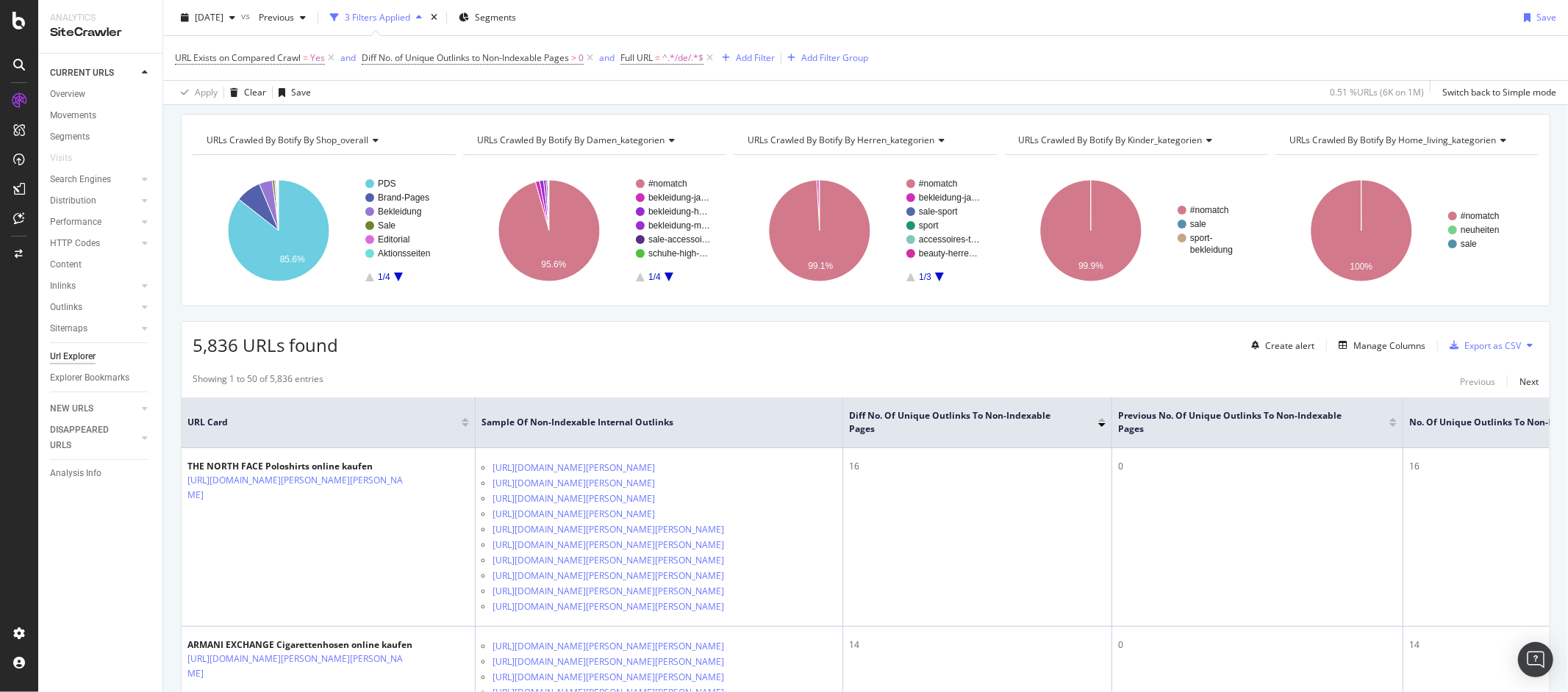
scroll to position [127, 0]
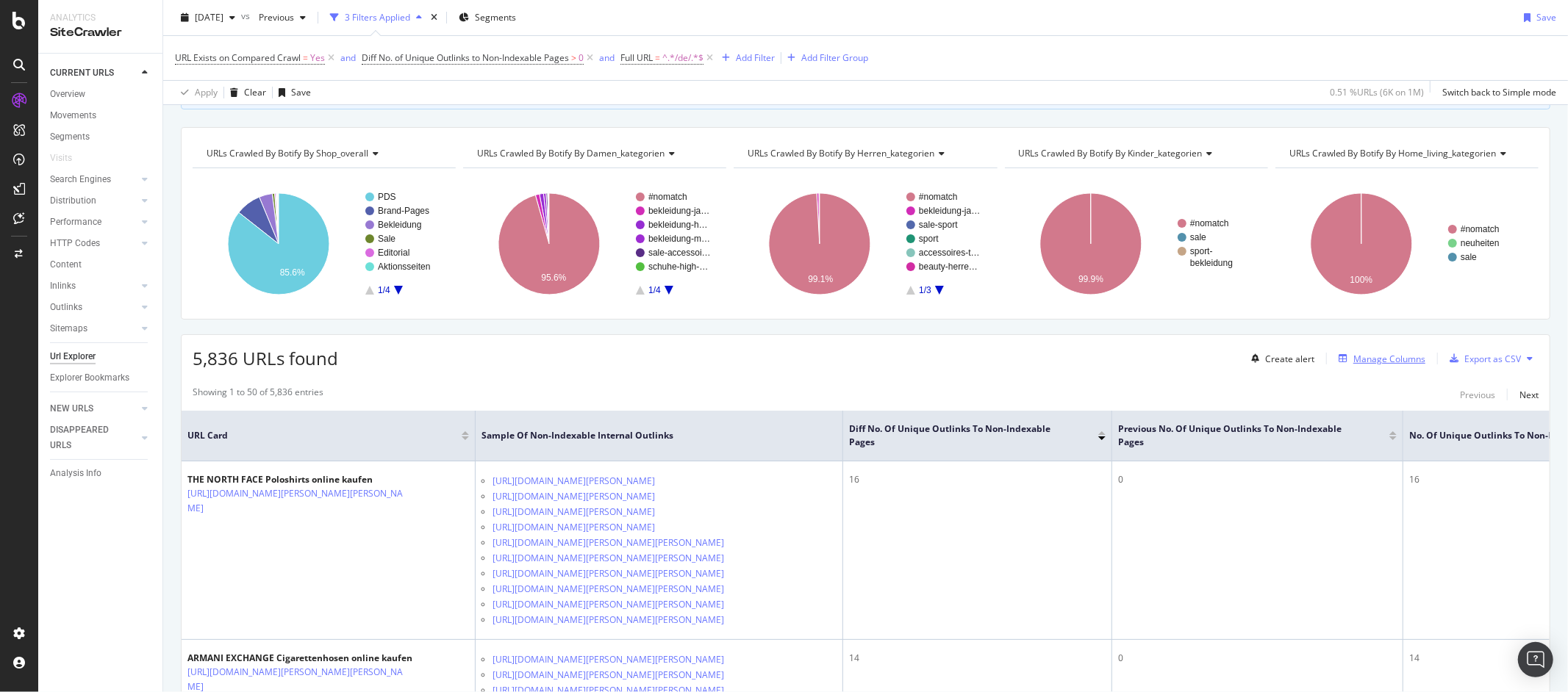
click at [1365, 362] on div "Manage Columns" at bounding box center [1390, 359] width 72 height 12
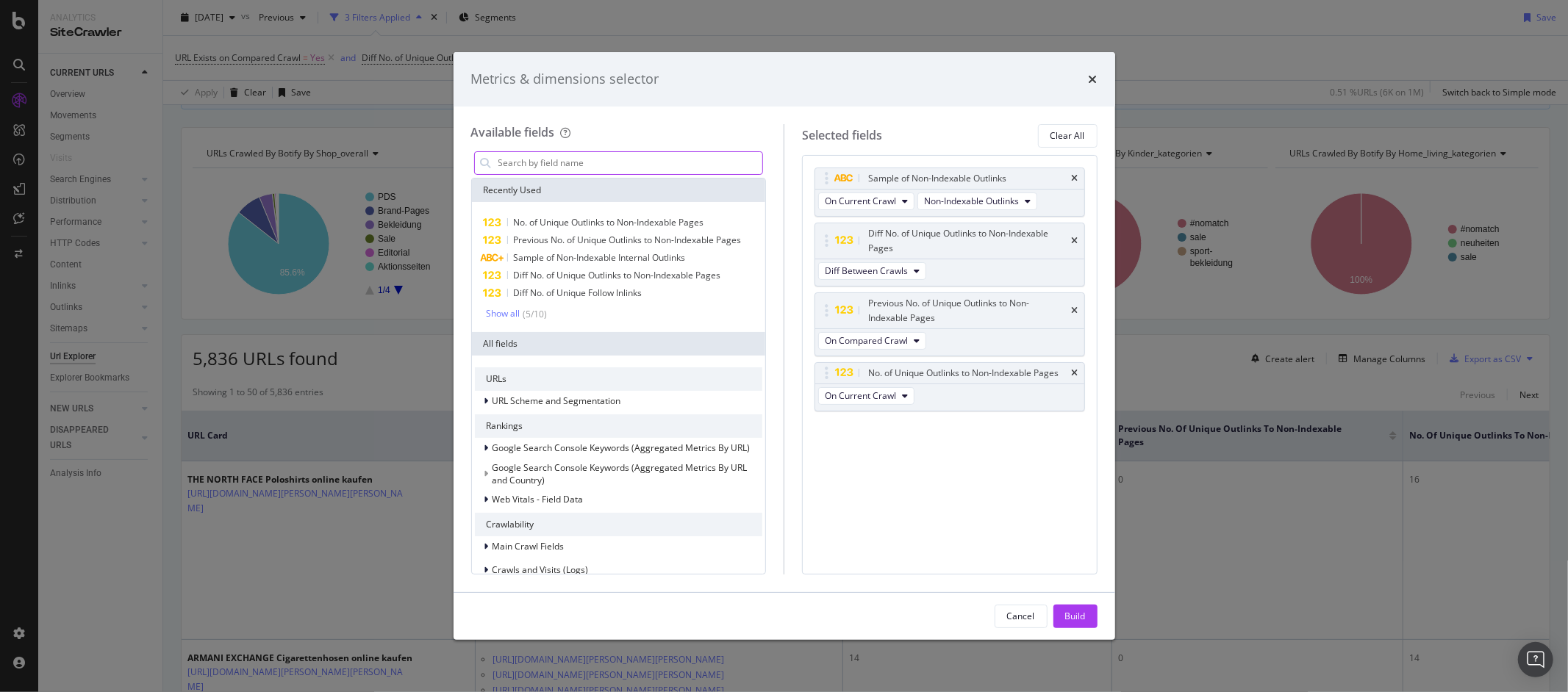
click at [601, 161] on input "modal" at bounding box center [630, 163] width 266 height 22
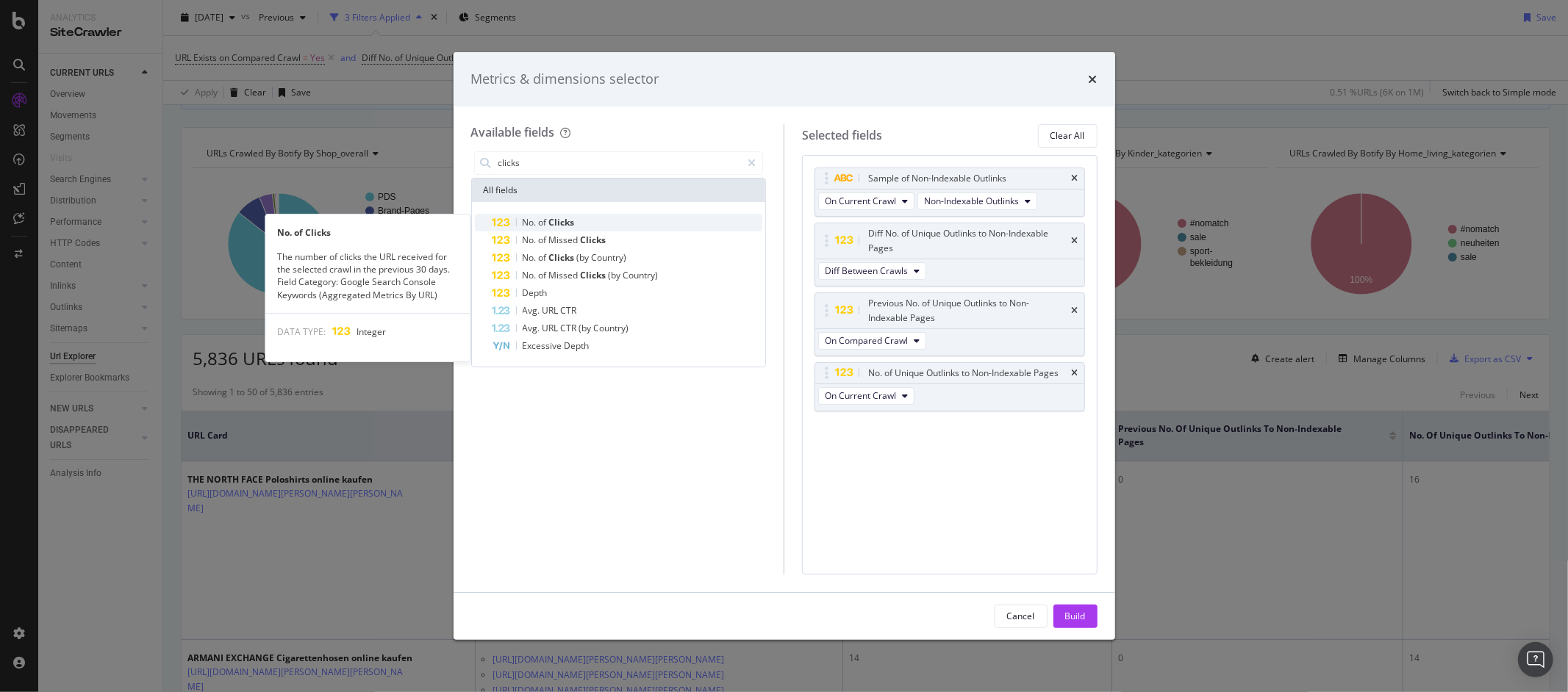
type input "clicks"
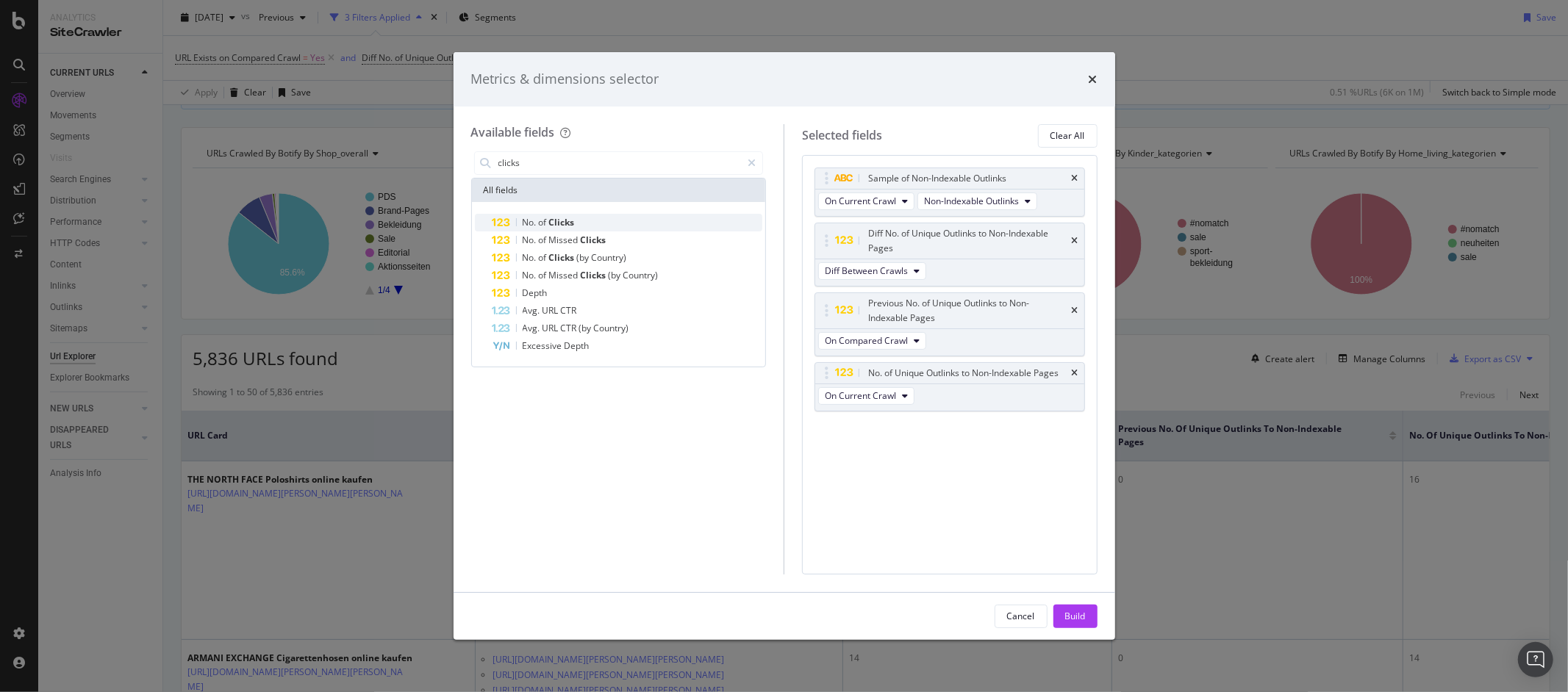
click at [541, 225] on span "of" at bounding box center [544, 222] width 10 height 12
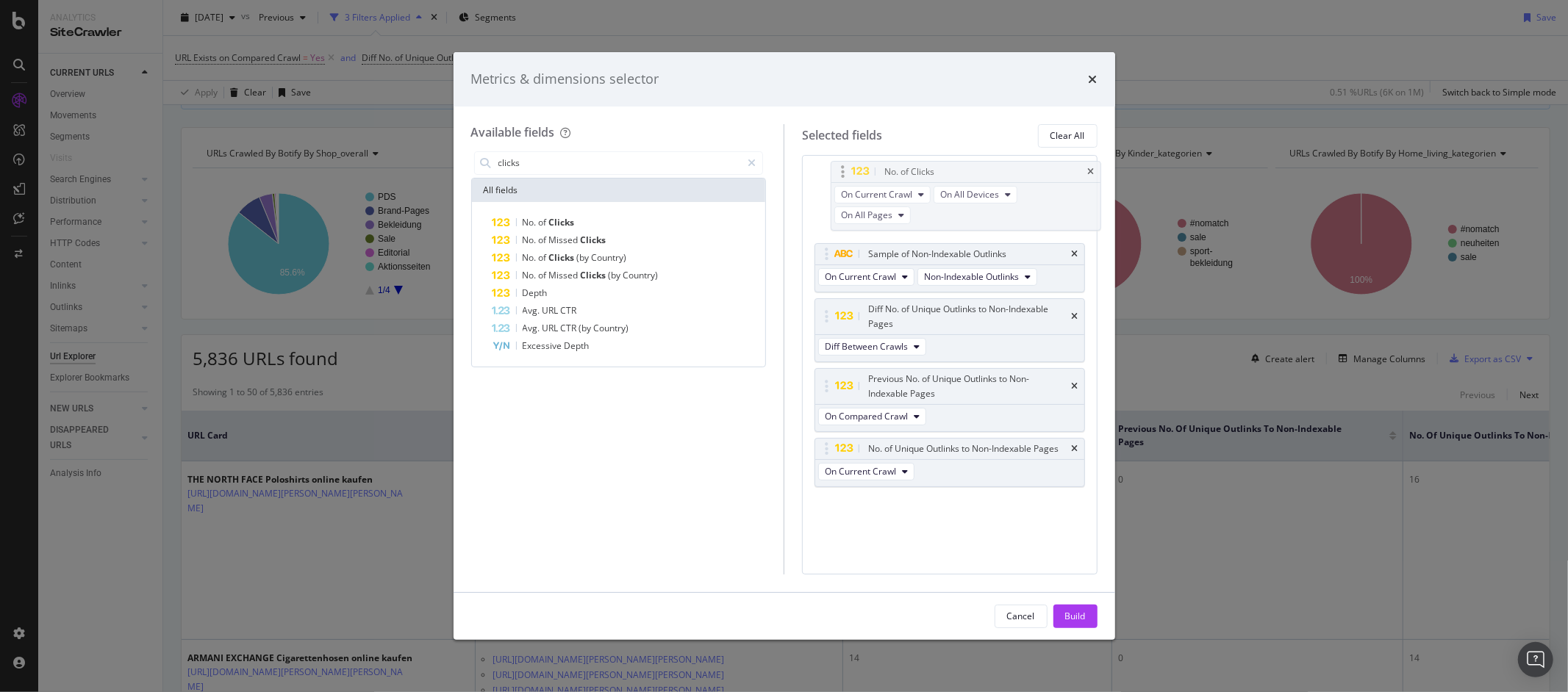
drag, startPoint x: 825, startPoint y: 426, endPoint x: 832, endPoint y: 169, distance: 257.1
click at [841, 169] on body "Analytics SiteCrawler CURRENT URLS Overview Movements Segments Visits Search En…" at bounding box center [784, 346] width 1568 height 692
click at [1065, 614] on div "Build" at bounding box center [1075, 616] width 21 height 12
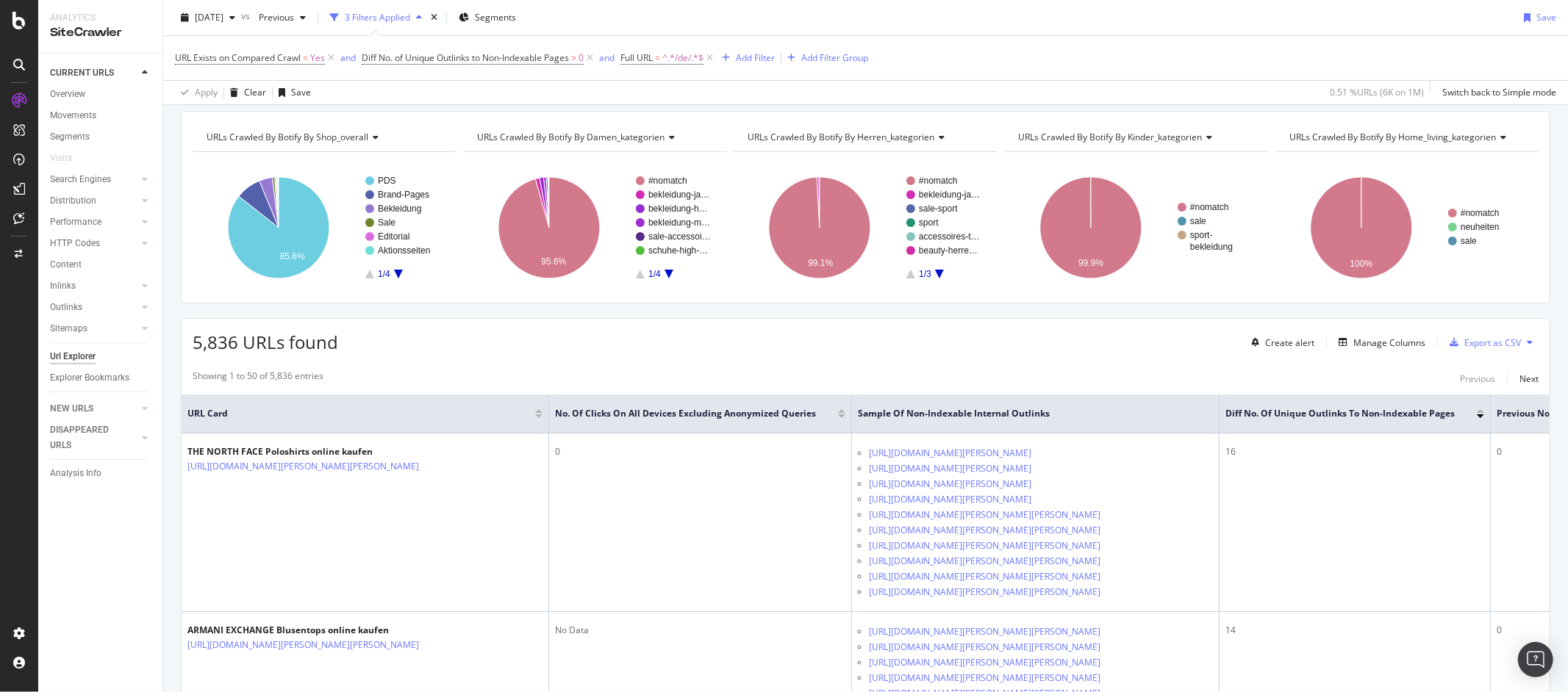
scroll to position [148, 0]
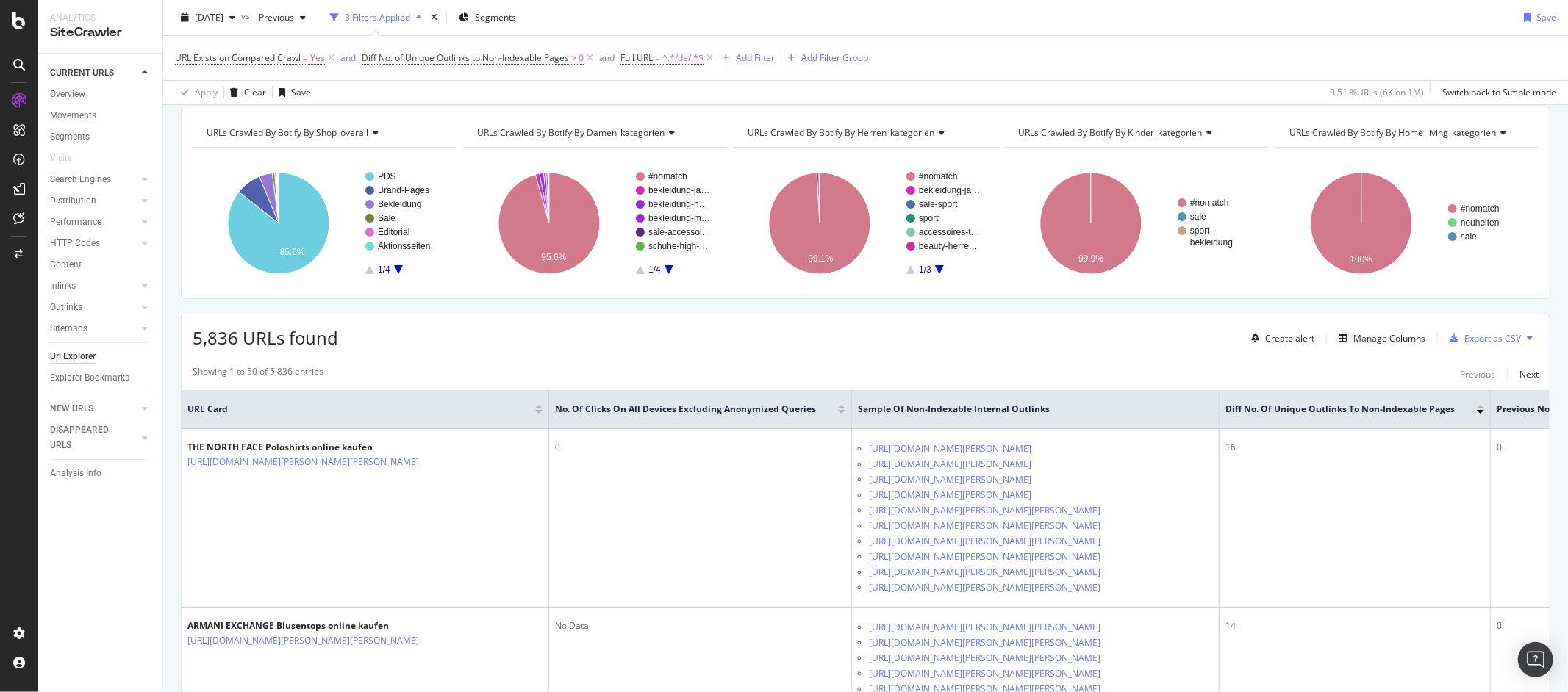
click at [841, 414] on div at bounding box center [842, 411] width 8 height 4
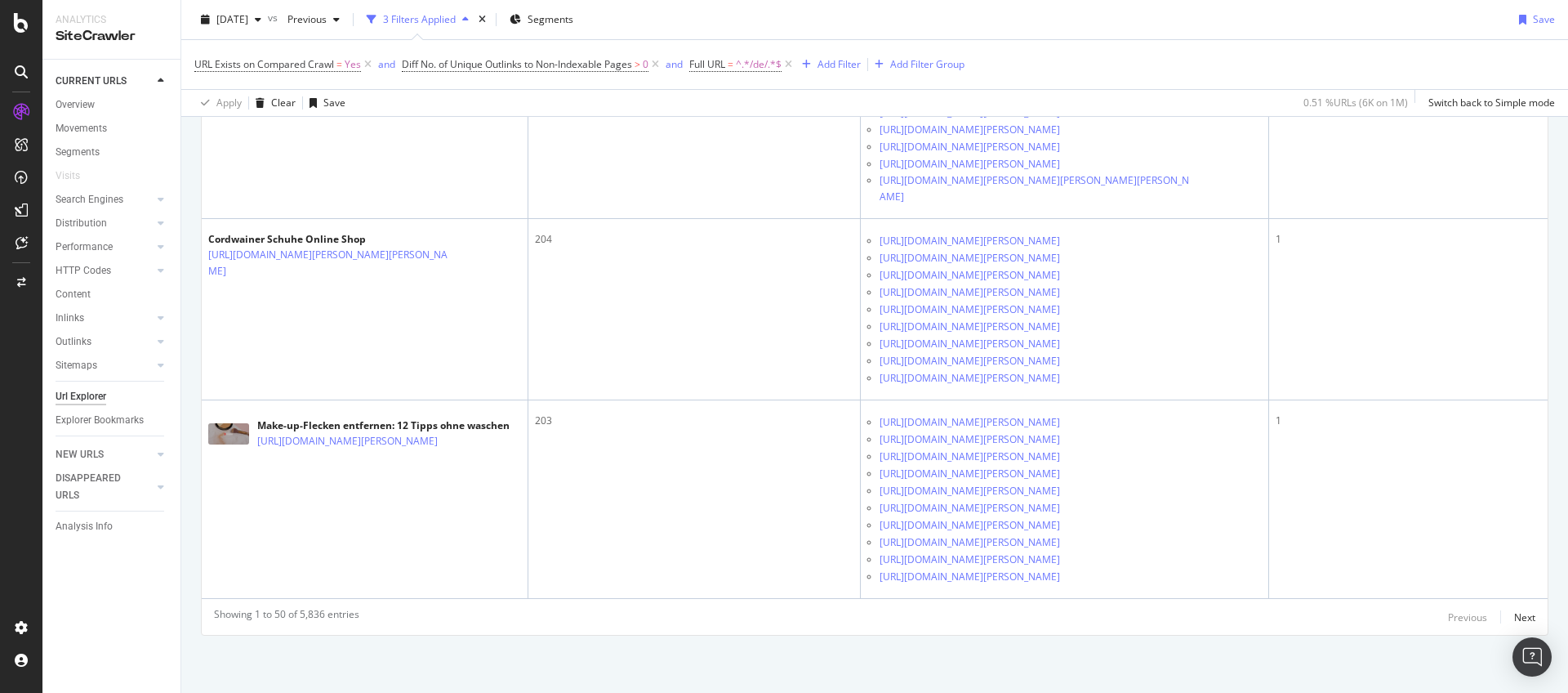
scroll to position [12945, 0]
click at [1517, 617] on div "Next" at bounding box center [1524, 617] width 21 height 14
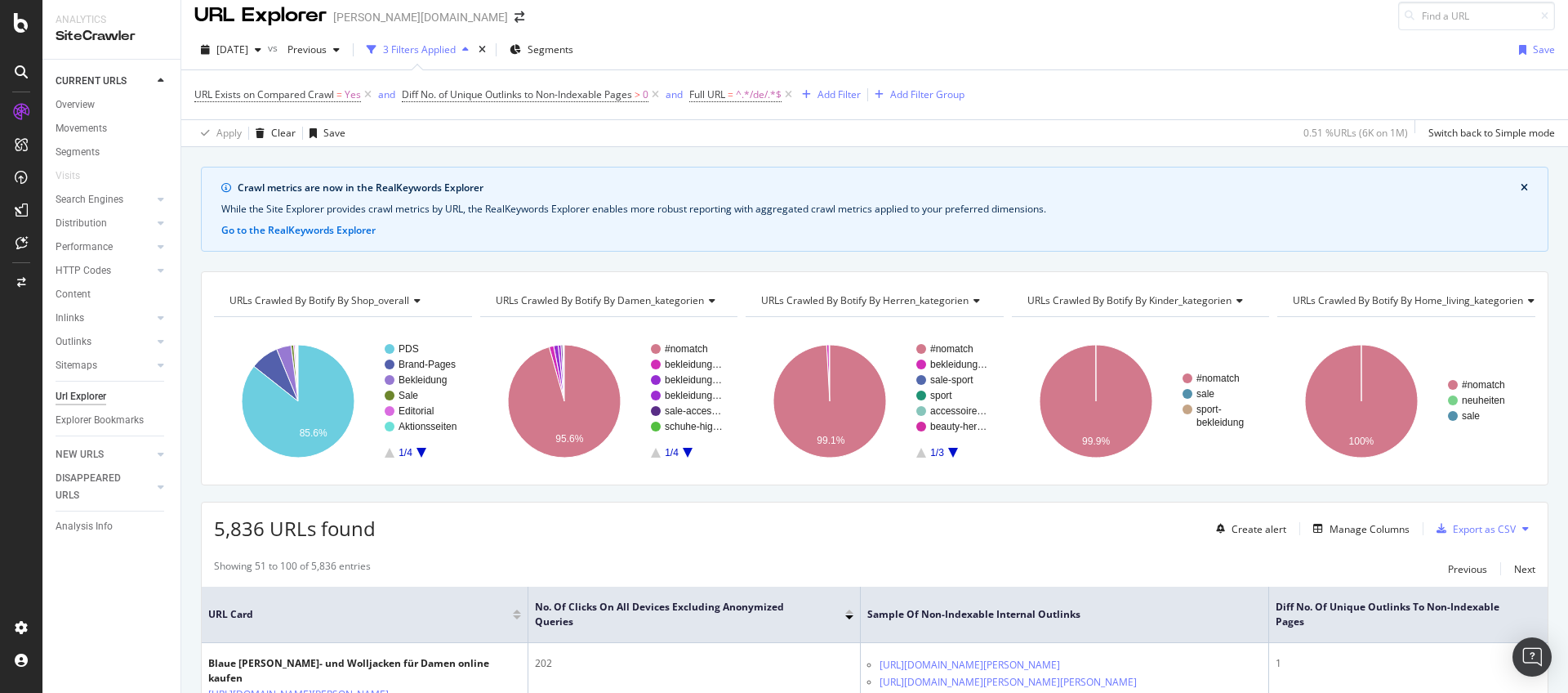
scroll to position [0, 0]
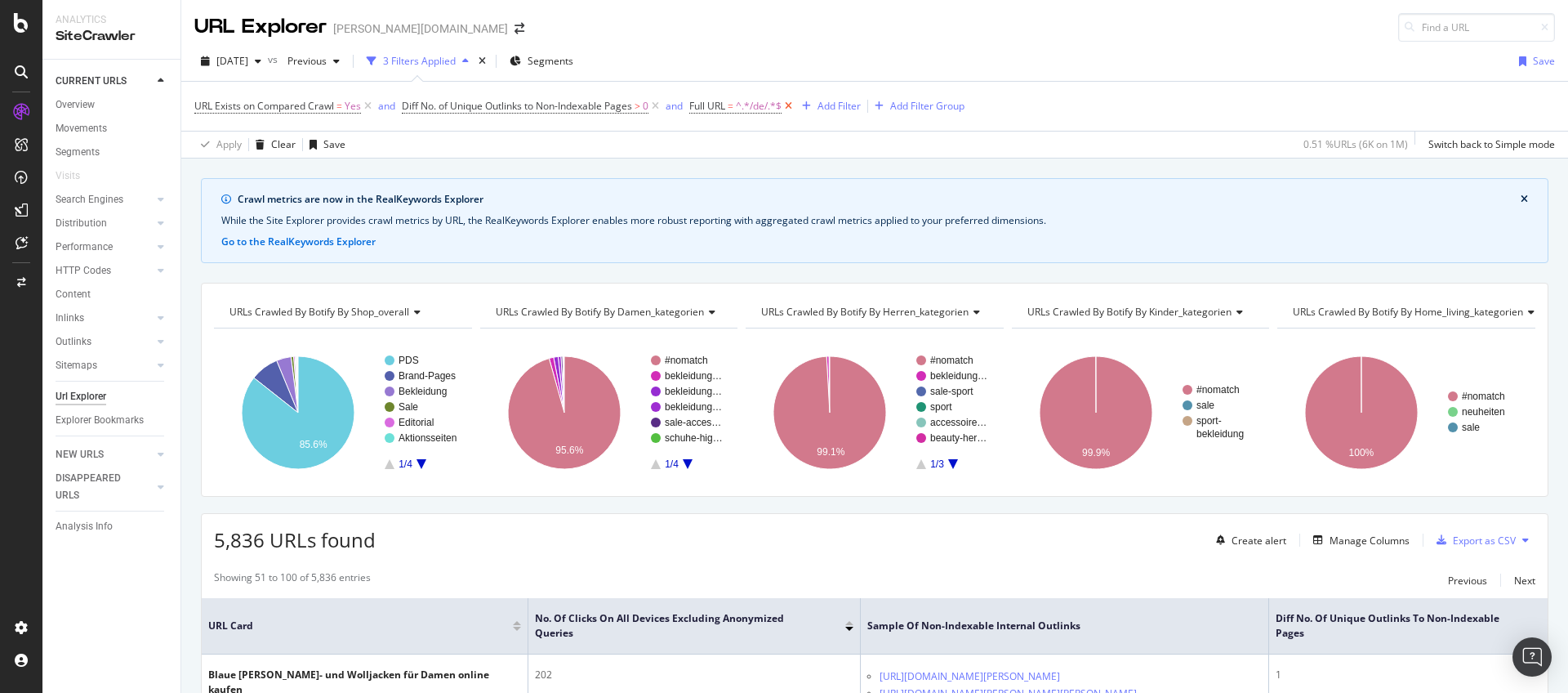
click at [796, 104] on icon at bounding box center [789, 106] width 14 height 16
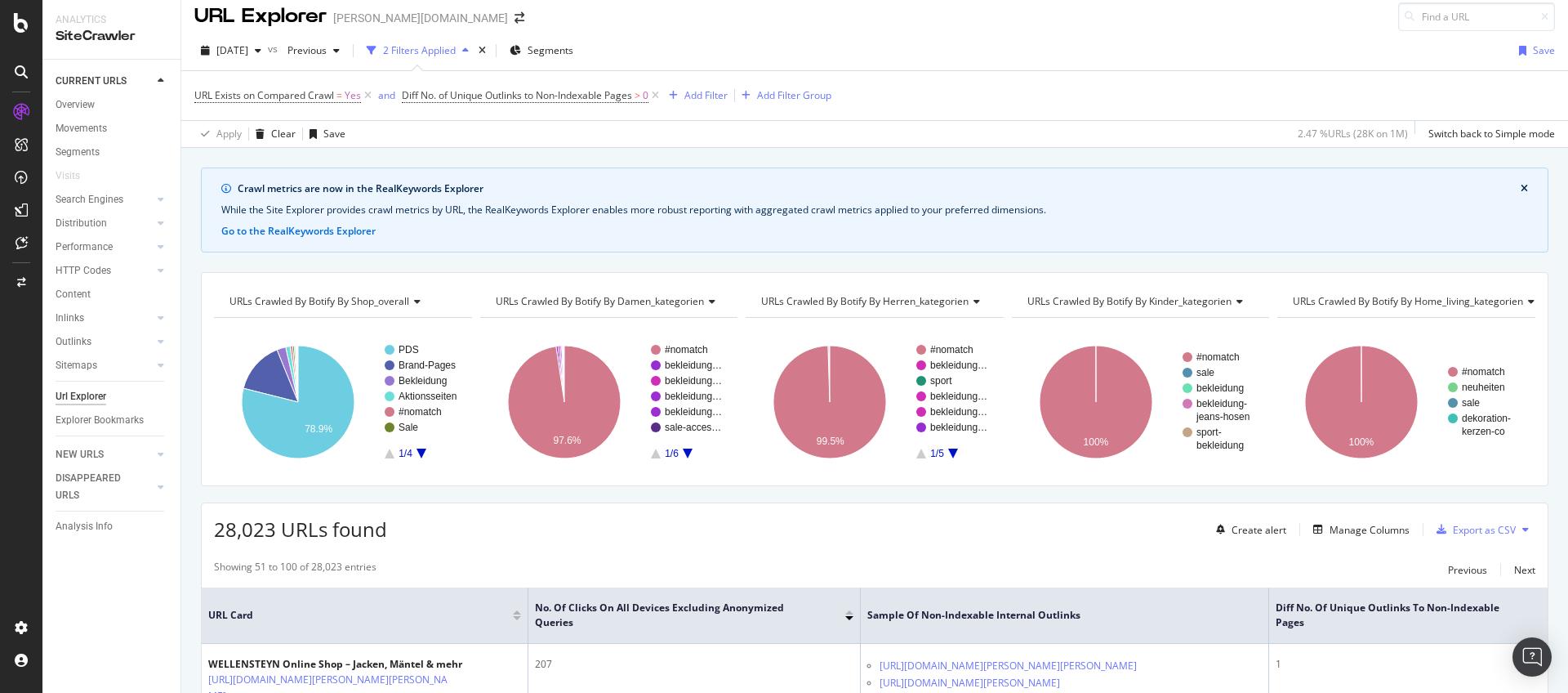
scroll to position [12, 0]
click at [705, 96] on div "Add Filter" at bounding box center [706, 93] width 44 height 14
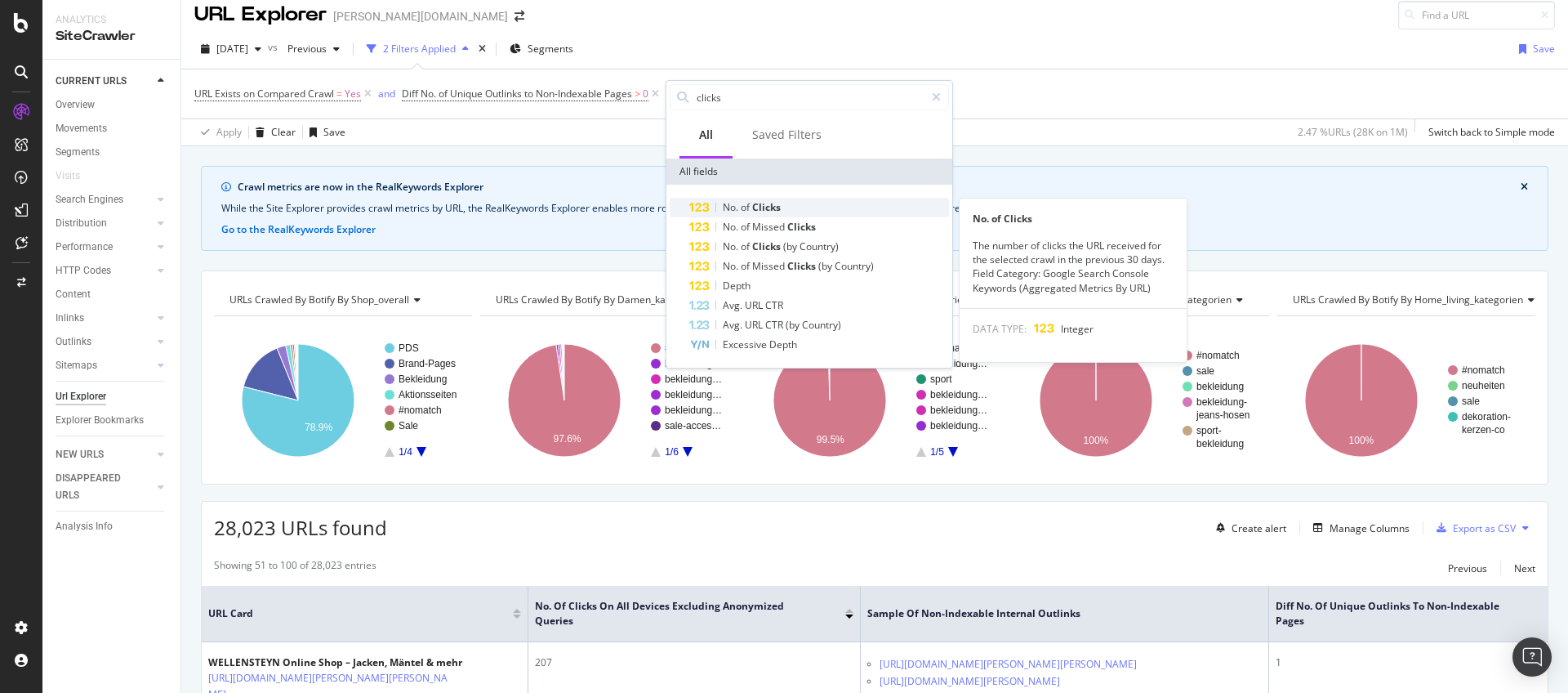
type input "clicks"
click at [768, 210] on span "Clicks" at bounding box center [766, 207] width 28 height 14
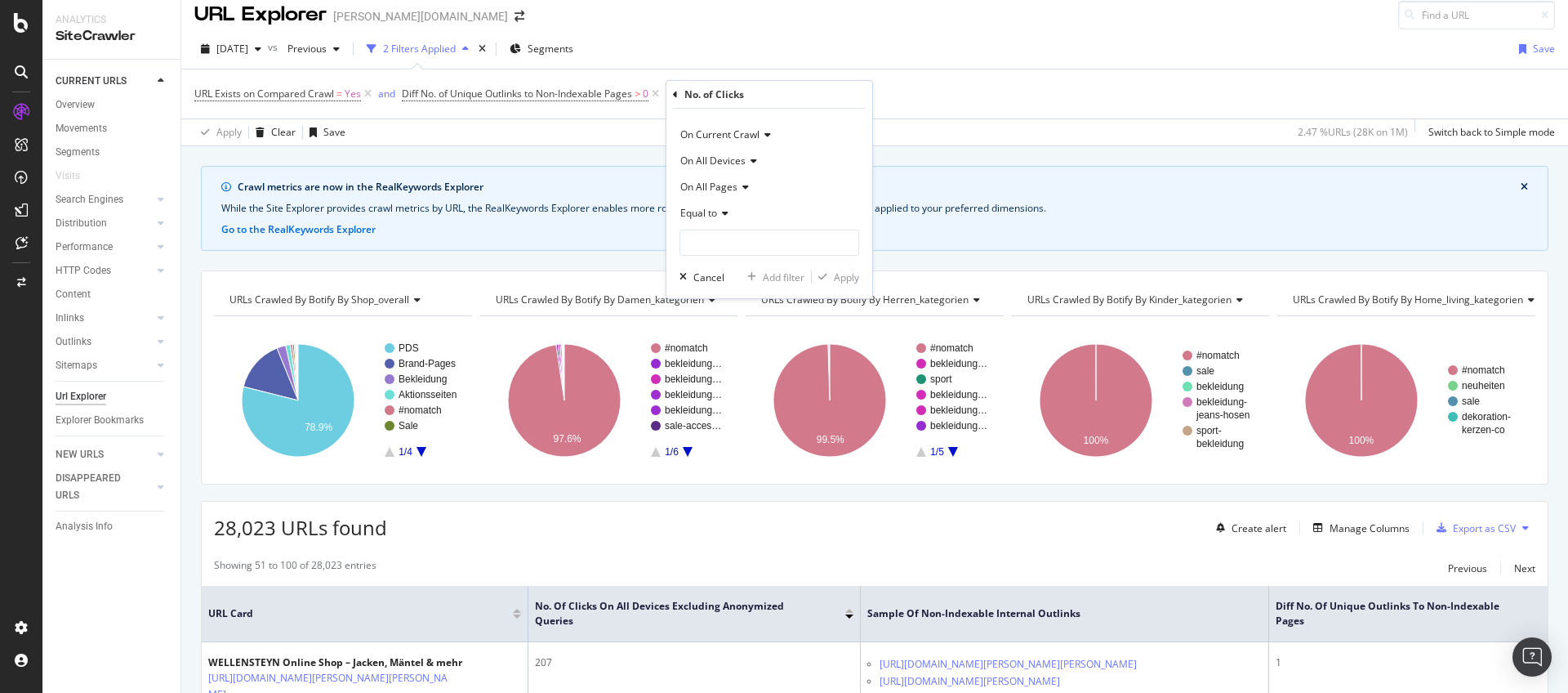
click at [721, 213] on icon at bounding box center [722, 213] width 11 height 9
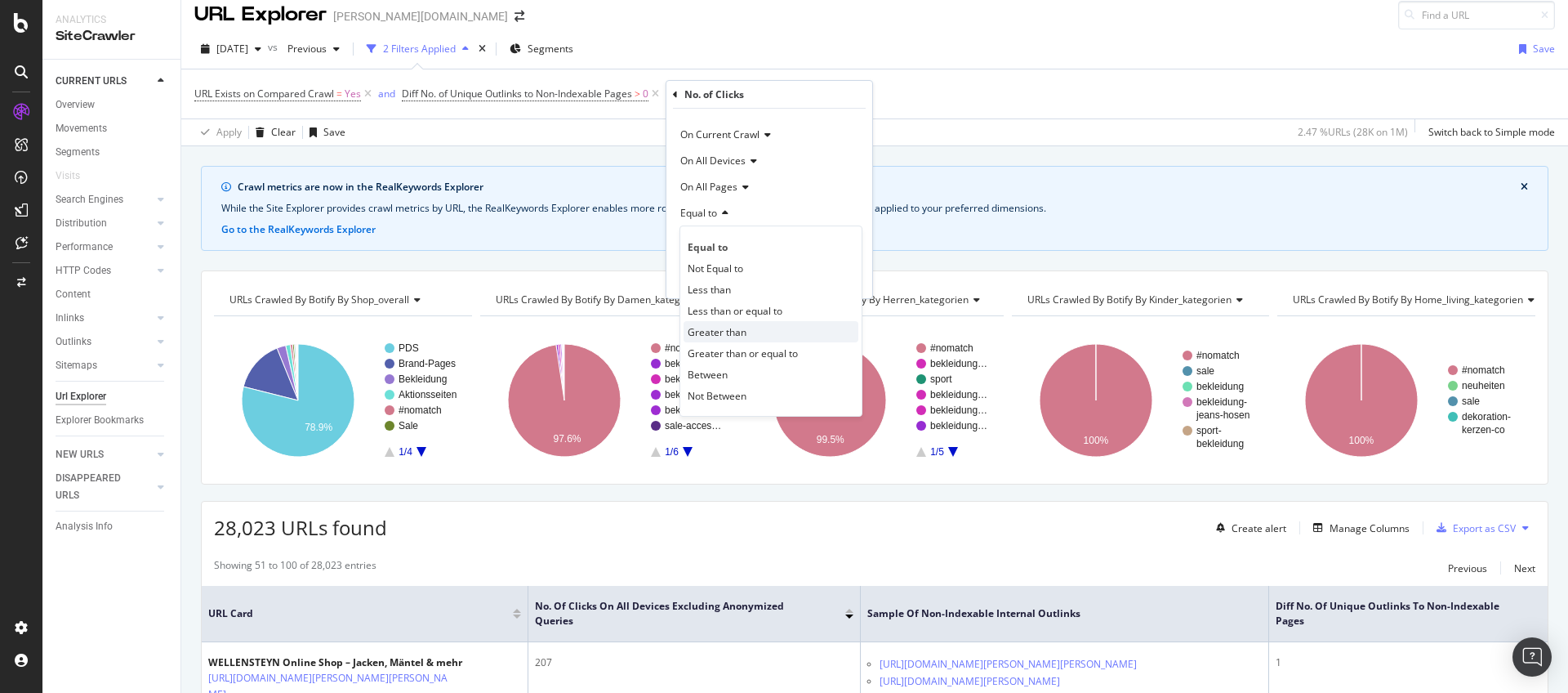
click at [714, 328] on span "Greater than" at bounding box center [717, 332] width 59 height 14
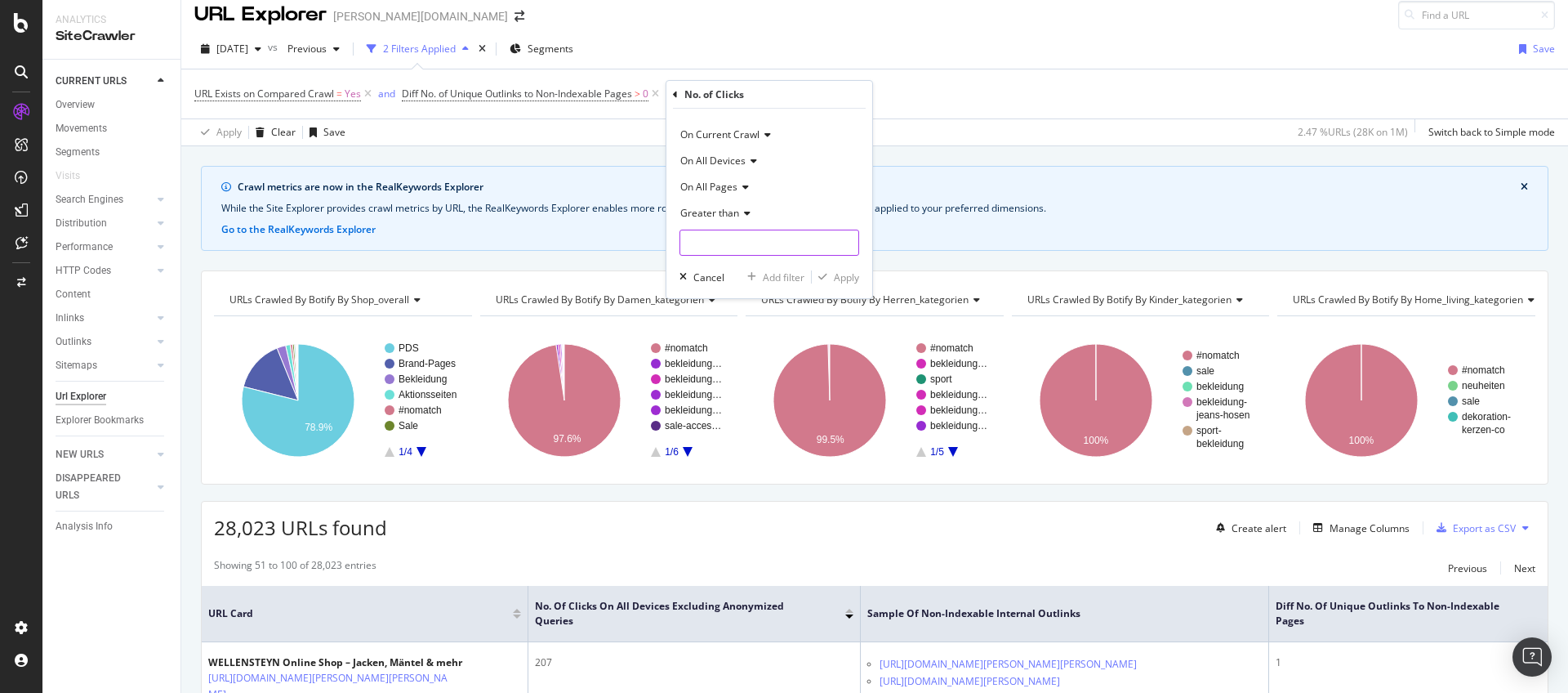
click at [741, 246] on input "number" at bounding box center [769, 243] width 179 height 26
type input "50"
click at [837, 277] on div "Apply" at bounding box center [847, 277] width 26 height 14
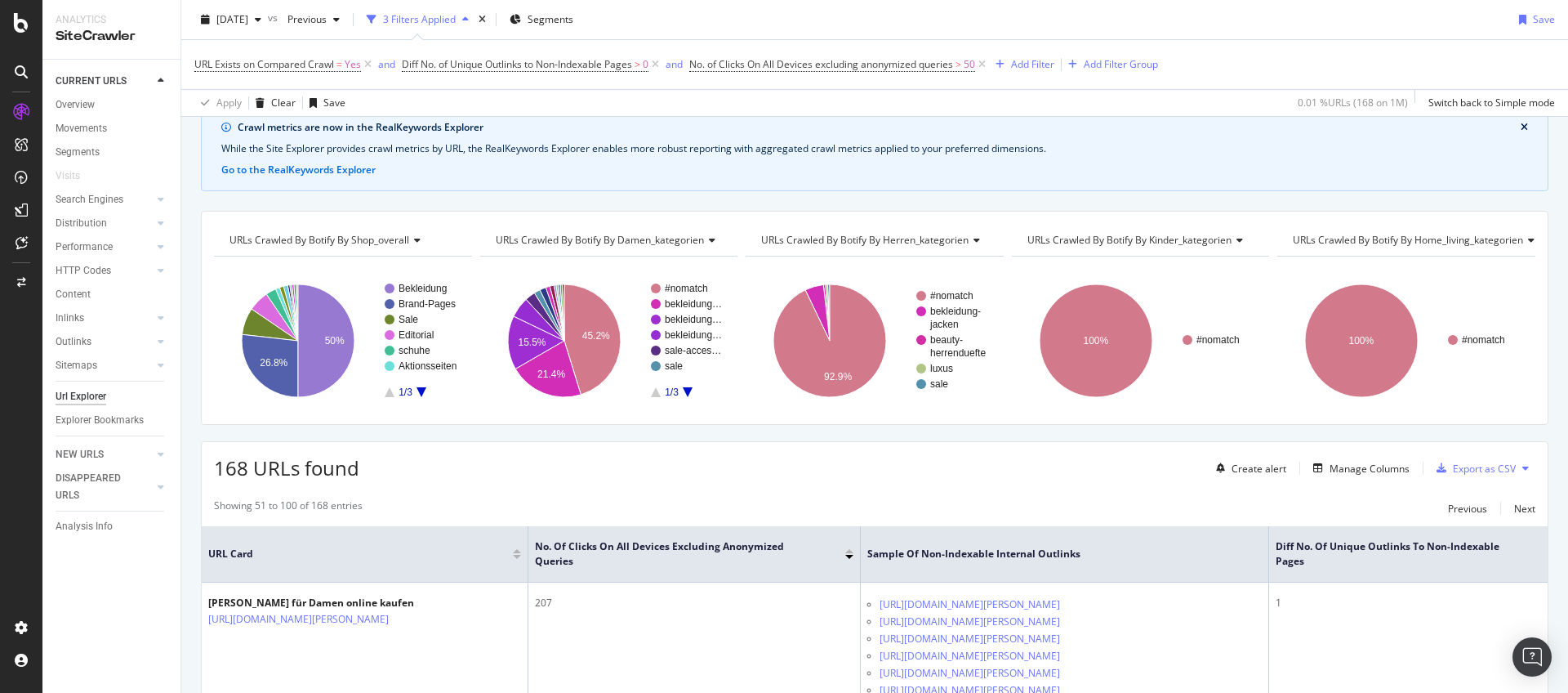
scroll to position [155, 0]
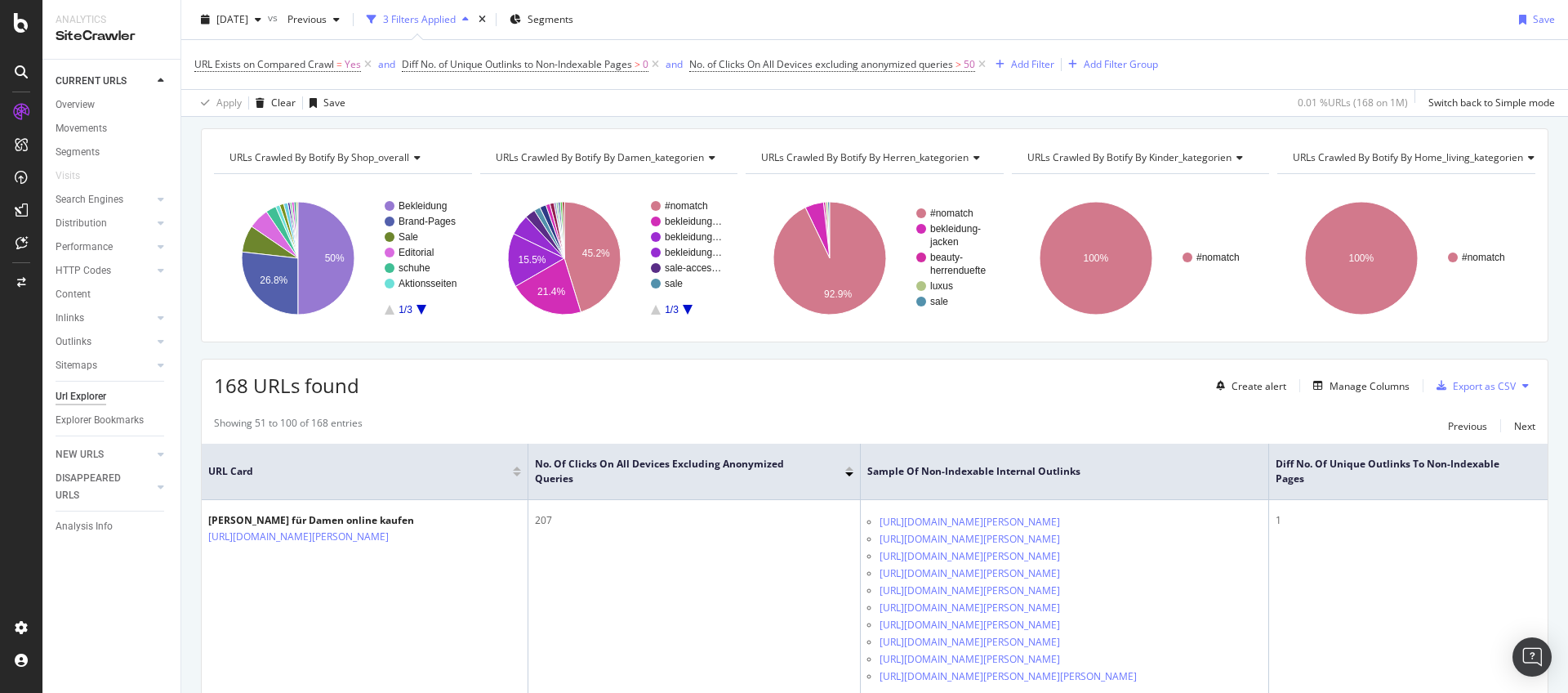
click at [849, 470] on div at bounding box center [849, 468] width 9 height 4
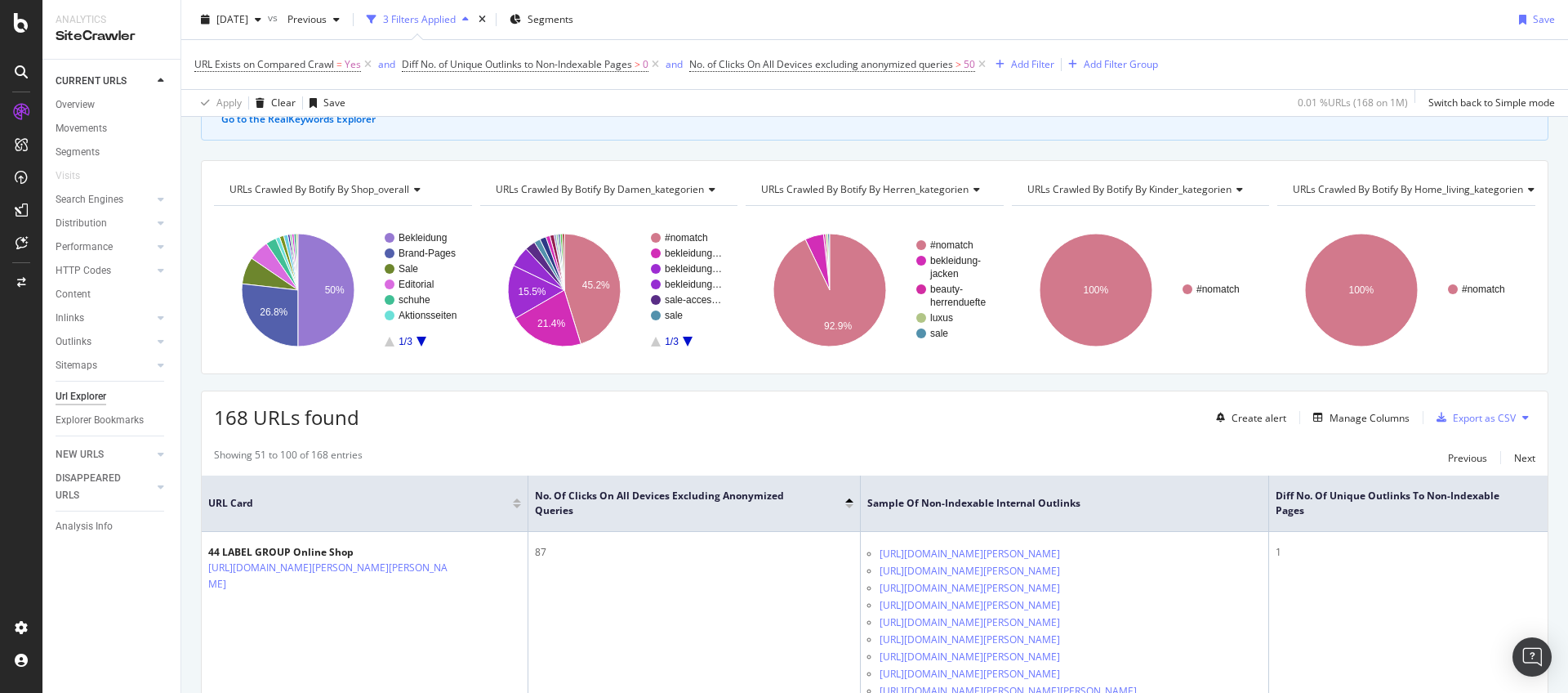
scroll to position [155, 0]
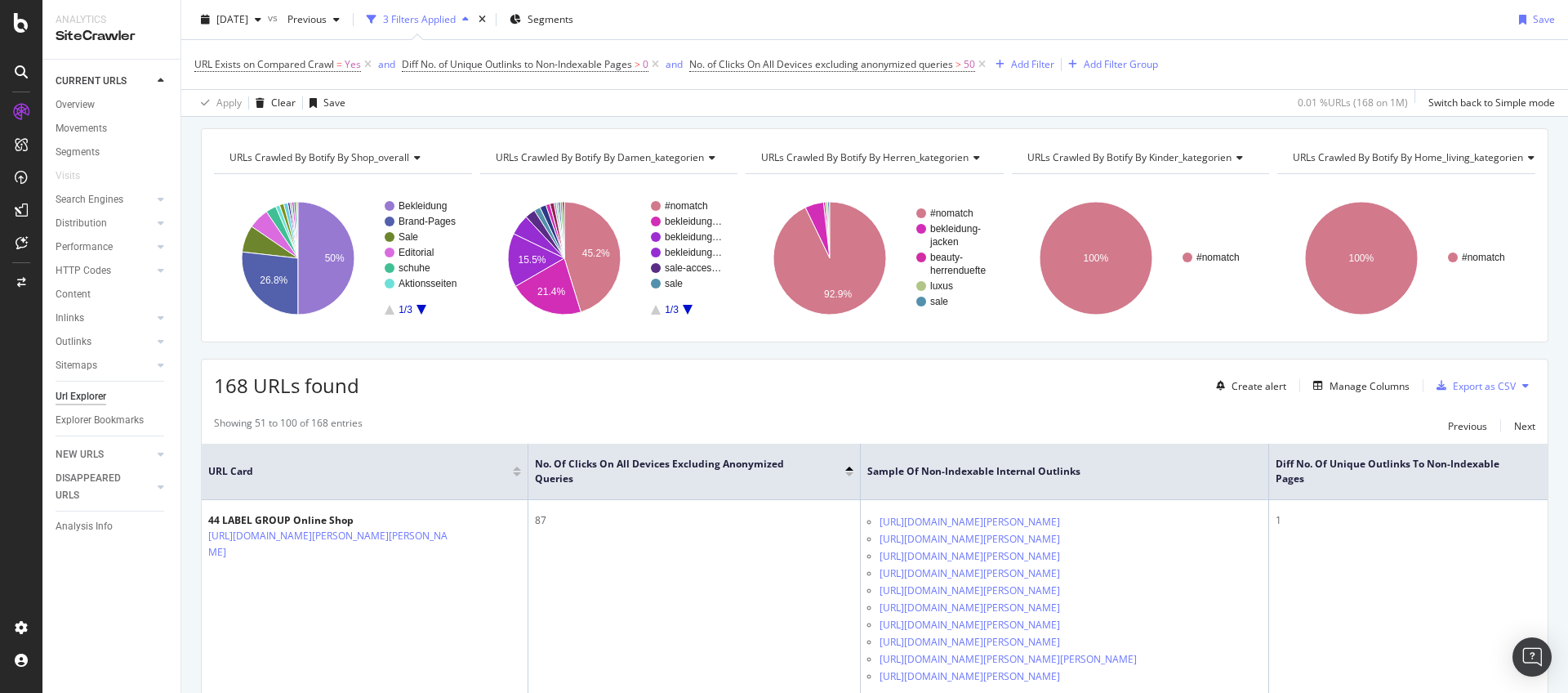
click at [849, 474] on div at bounding box center [849, 473] width 9 height 4
click at [990, 63] on icon at bounding box center [982, 64] width 14 height 16
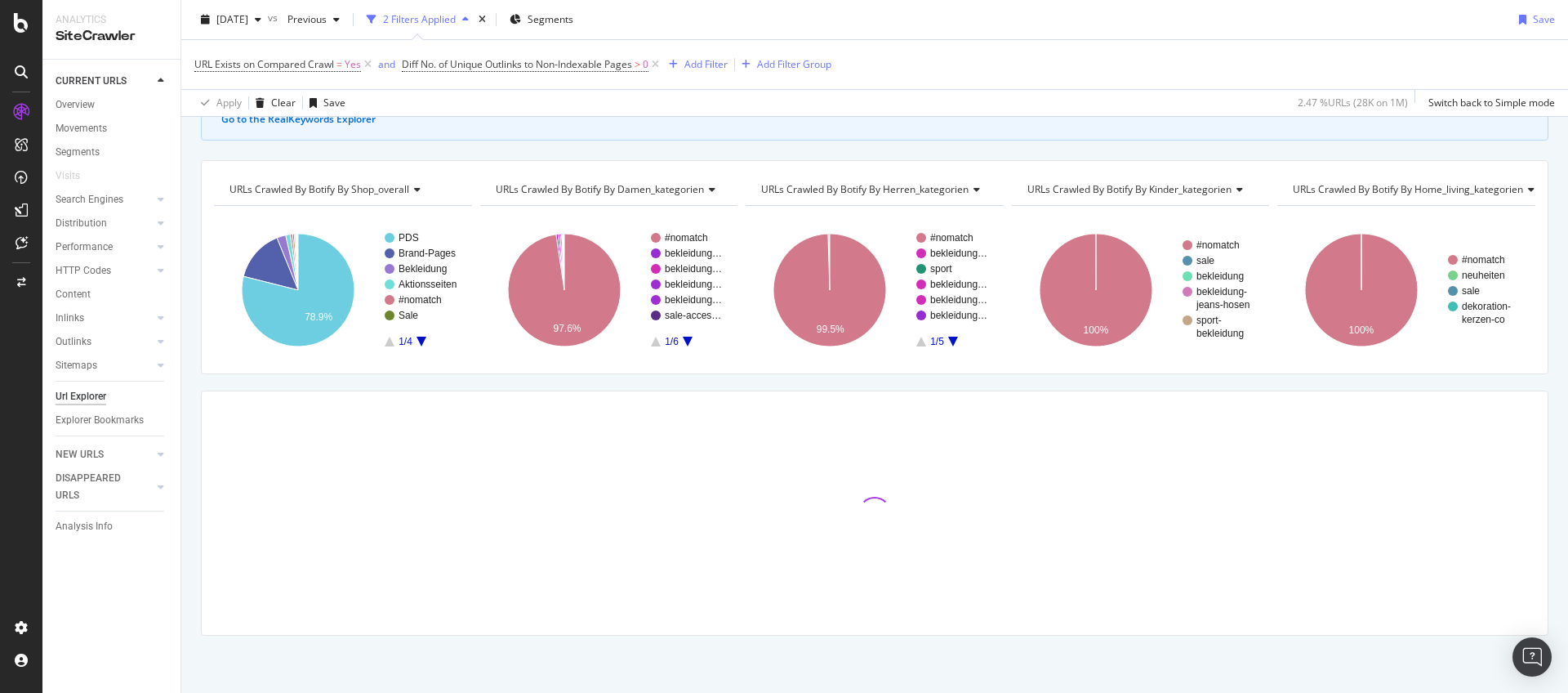
scroll to position [94, 0]
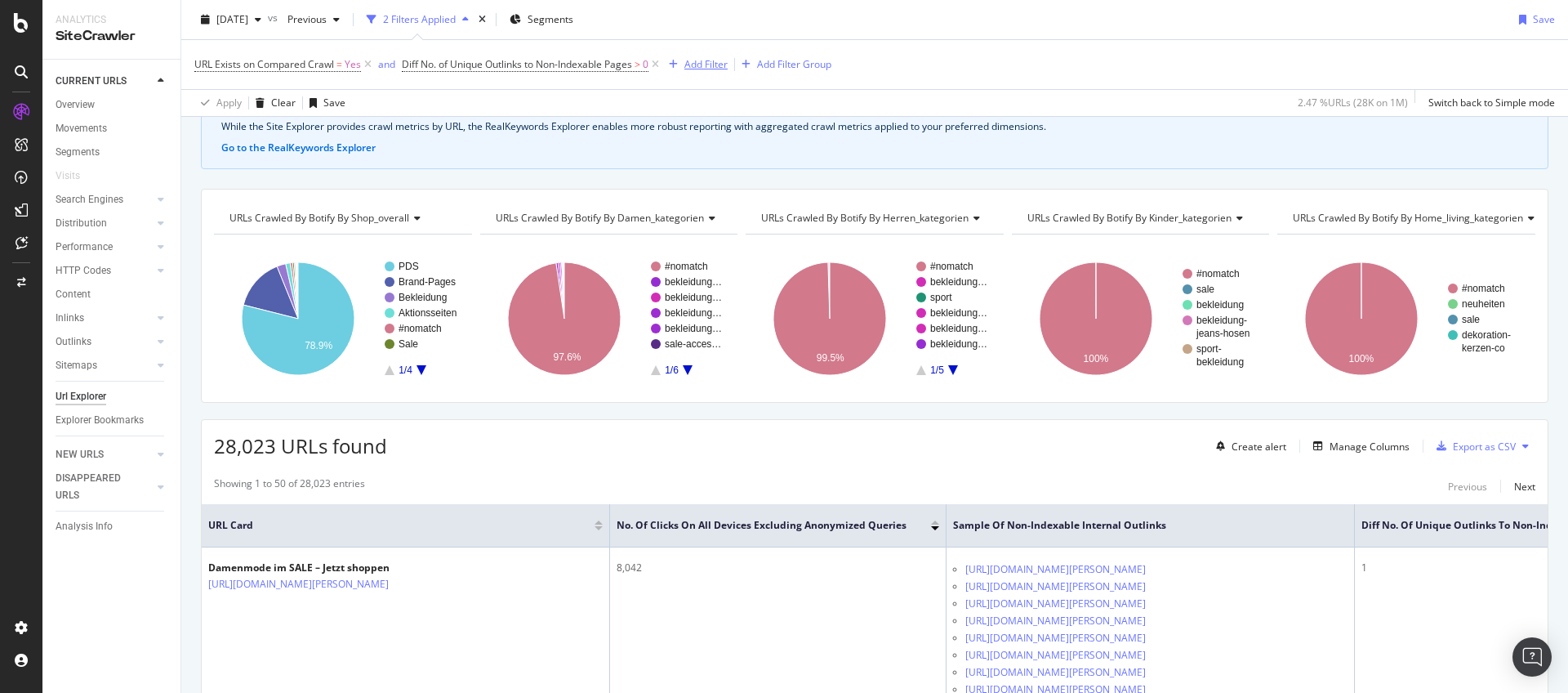
click at [711, 65] on div "Add Filter" at bounding box center [706, 64] width 44 height 14
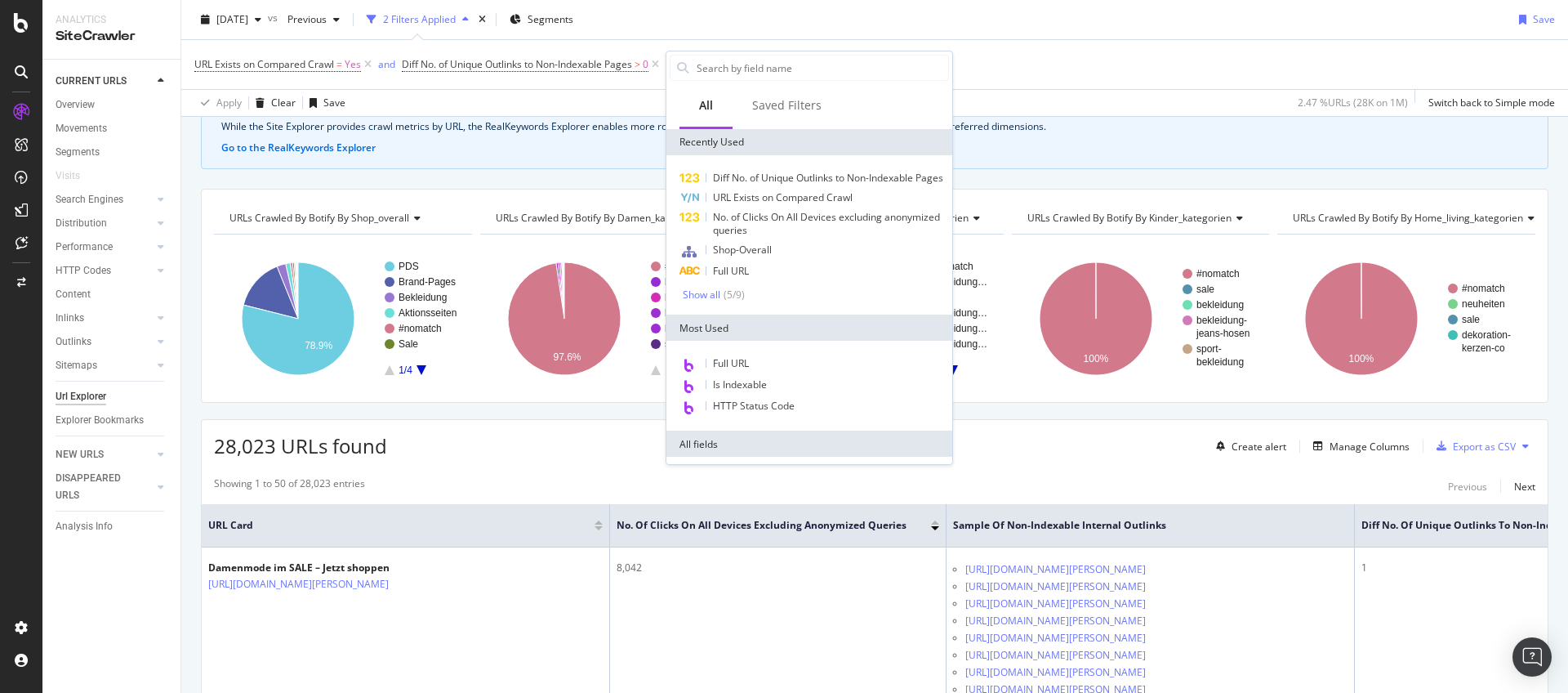
click at [711, 65] on input "text" at bounding box center [821, 68] width 253 height 25
type input "n"
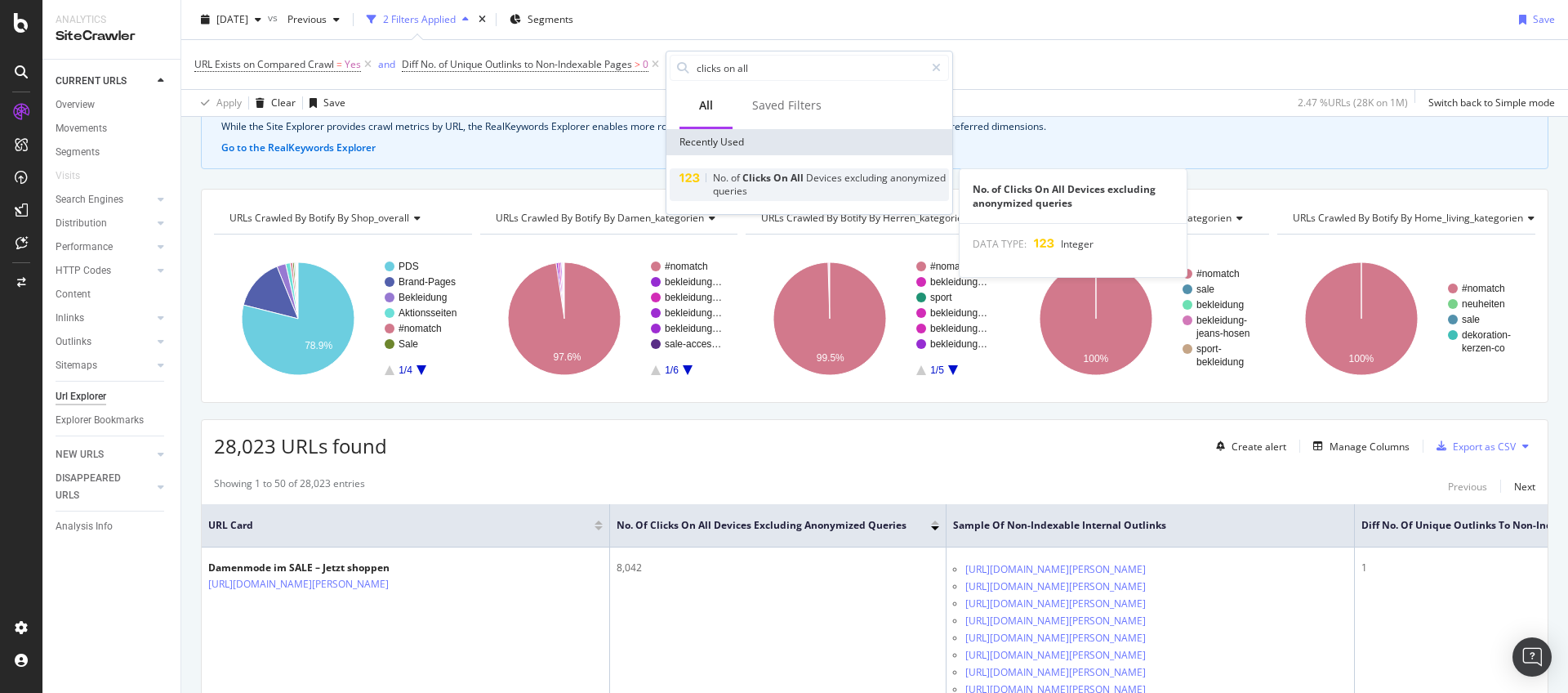
type input "clicks on all"
click at [737, 168] on div "No. of Clicks On All Devices excluding anonymized queries" at bounding box center [809, 185] width 279 height 32
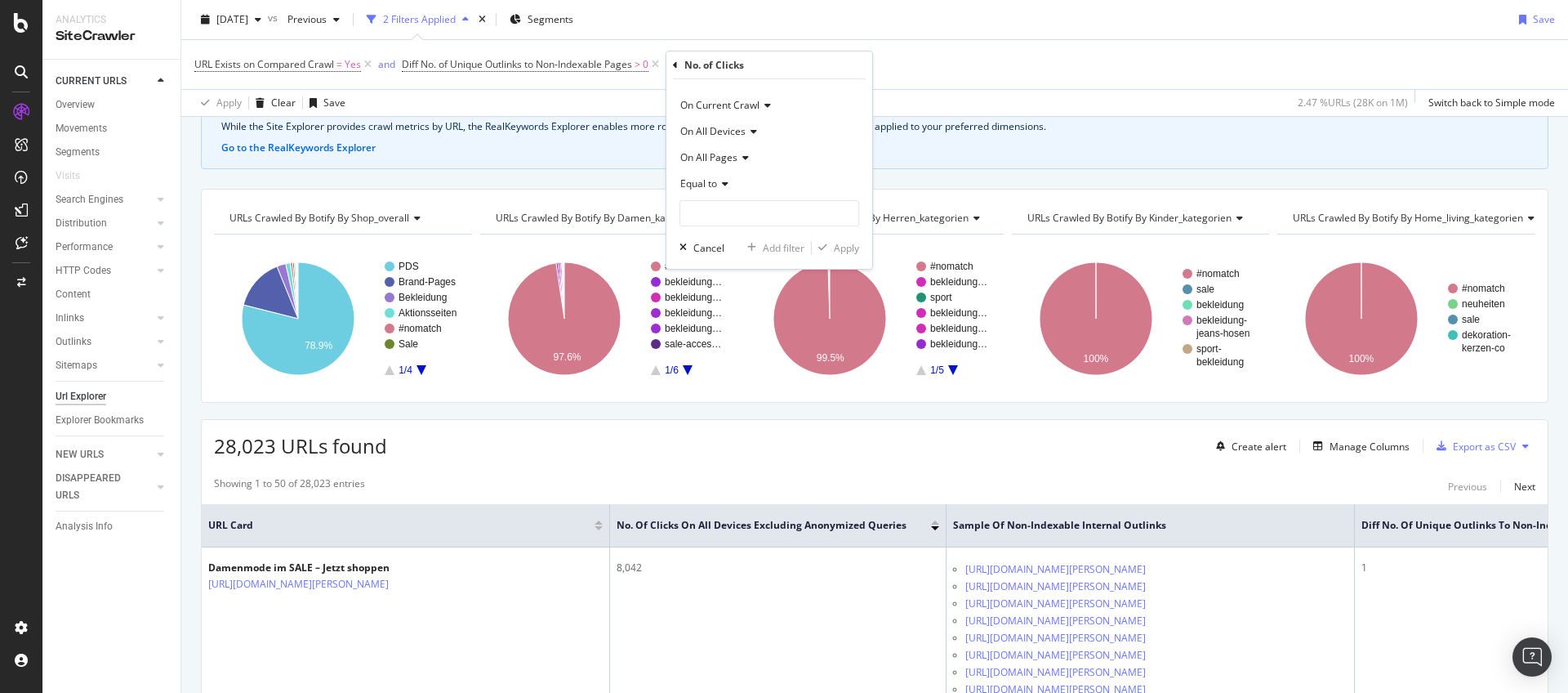
click at [724, 183] on icon at bounding box center [722, 183] width 11 height 9
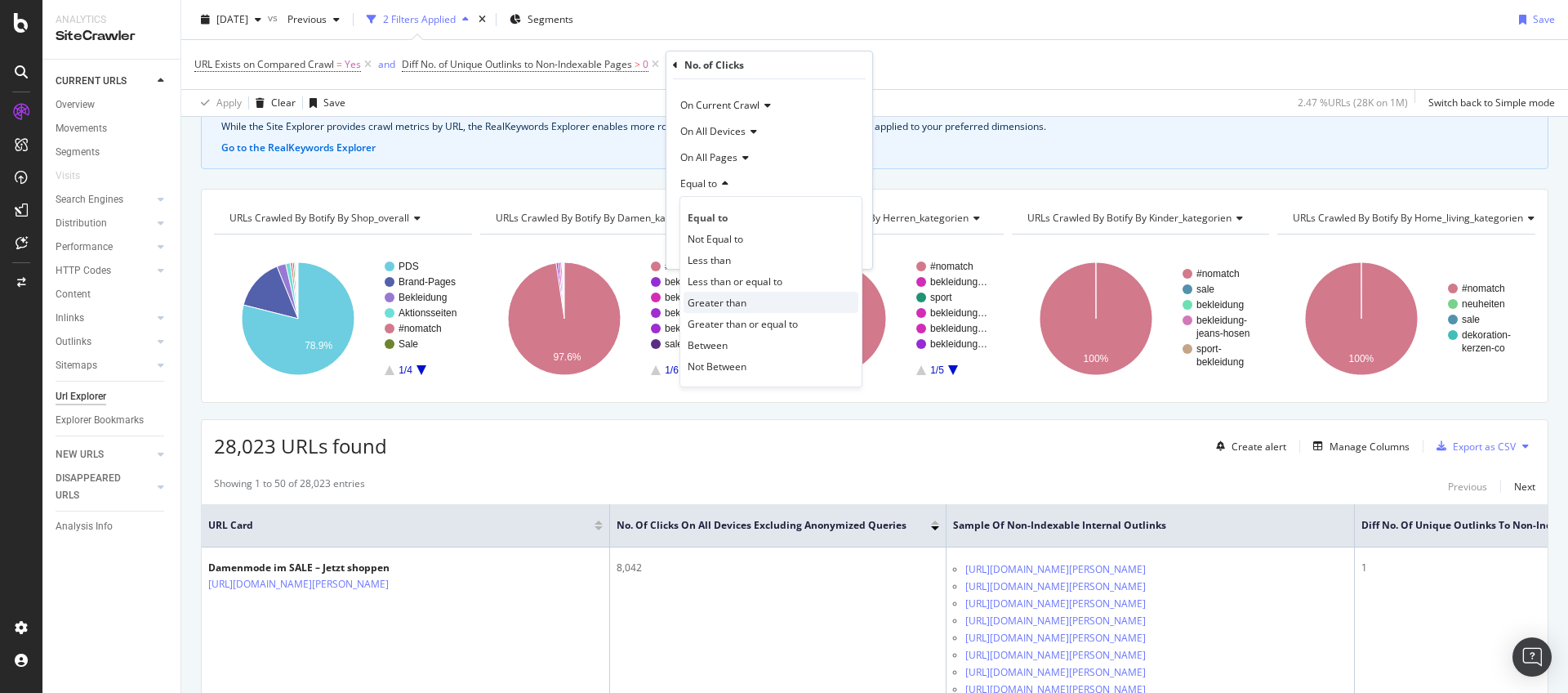
click at [730, 299] on span "Greater than" at bounding box center [717, 302] width 59 height 14
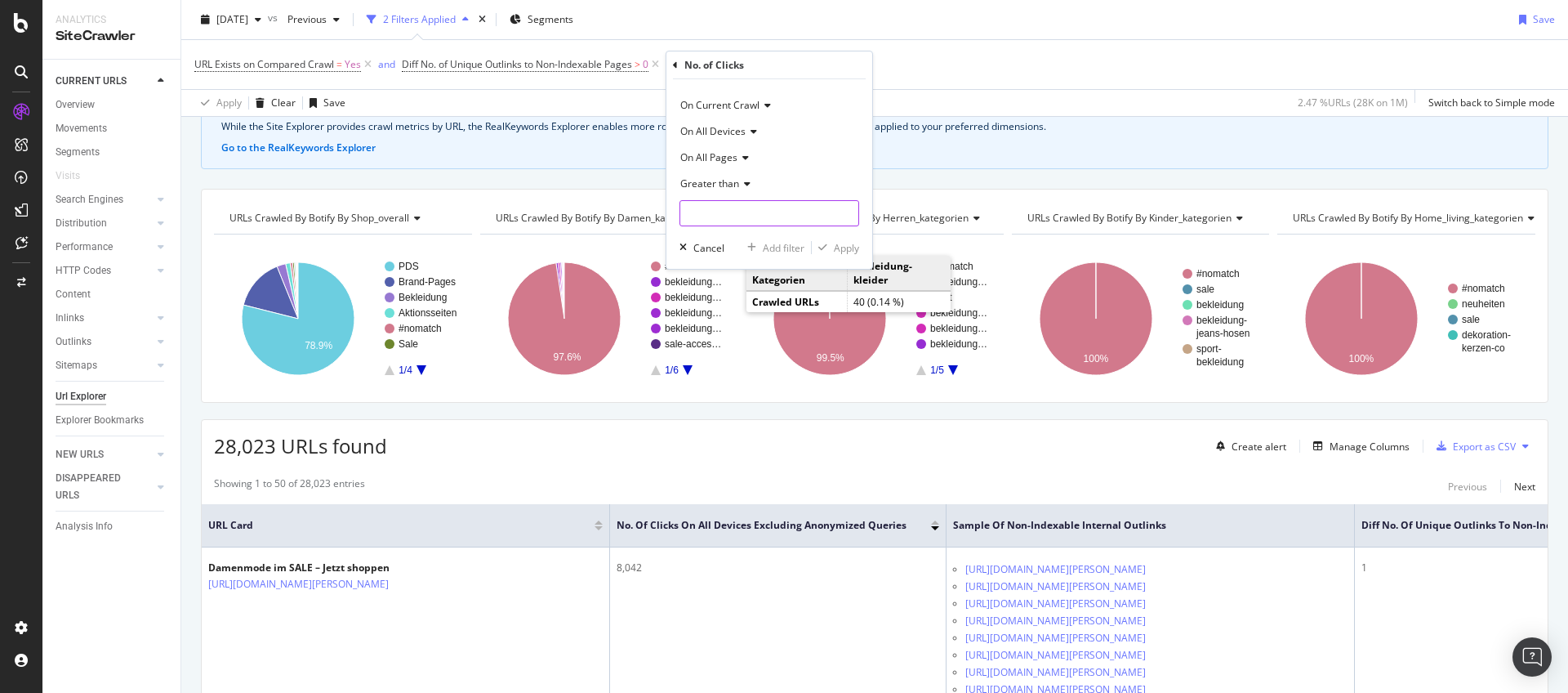
click at [742, 206] on input "number" at bounding box center [769, 213] width 179 height 26
type input "50"
click at [843, 246] on div "Apply" at bounding box center [847, 248] width 26 height 14
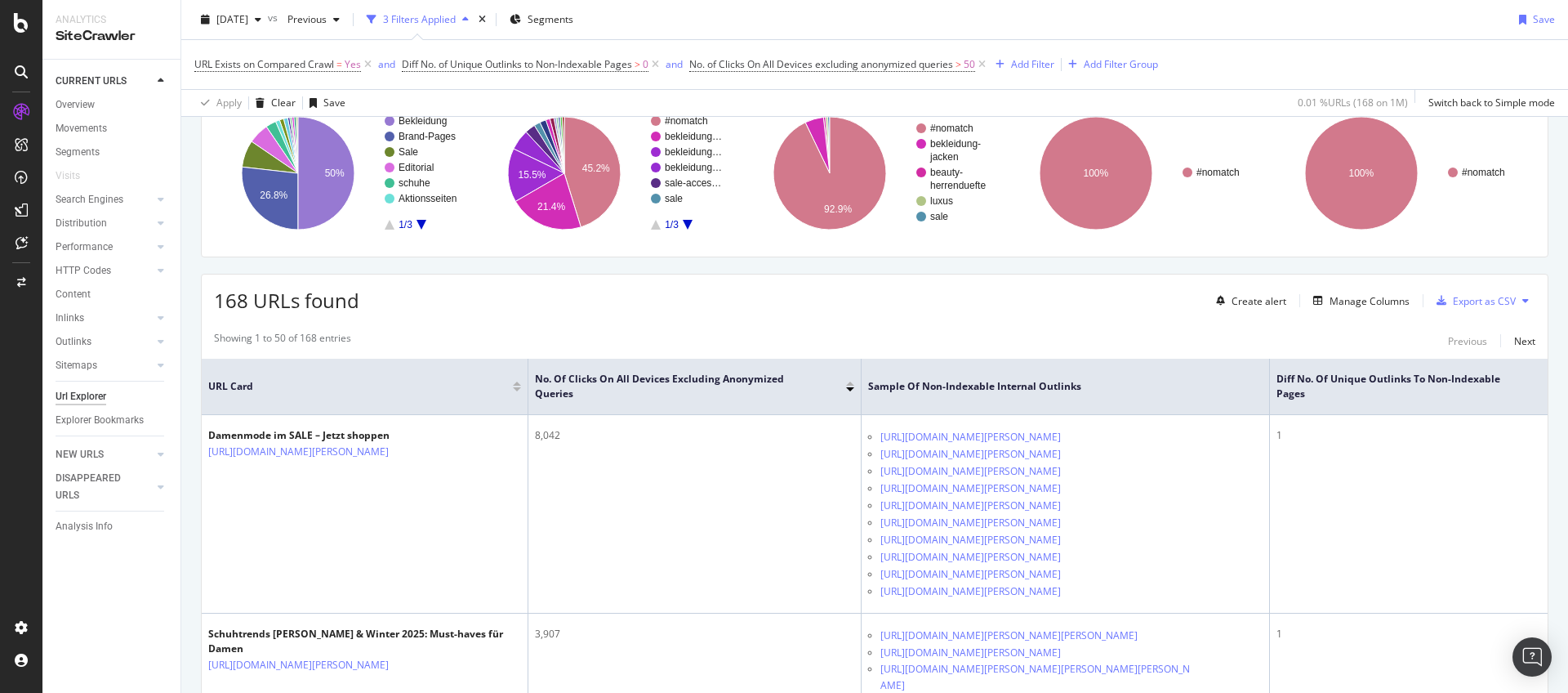
scroll to position [250, 0]
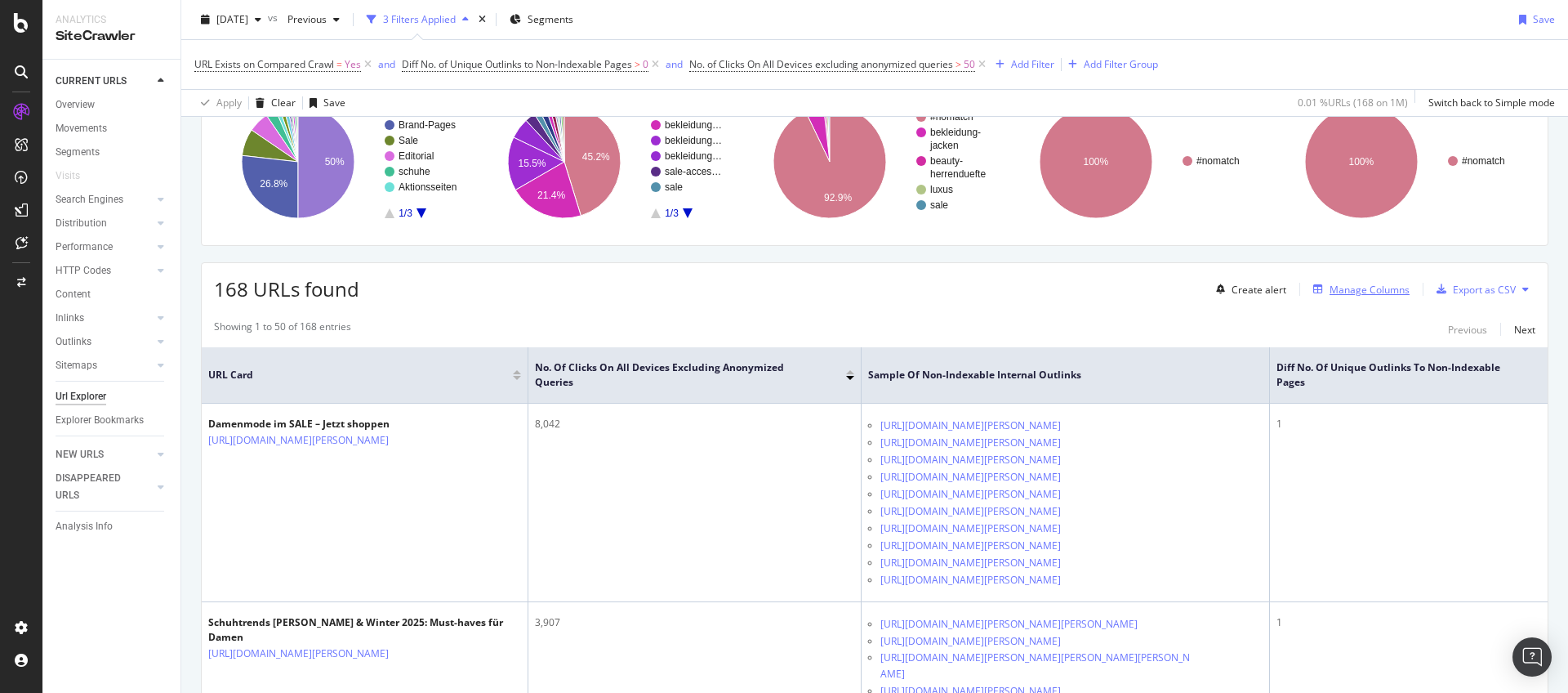
click at [1377, 296] on div "Manage Columns" at bounding box center [1370, 290] width 80 height 14
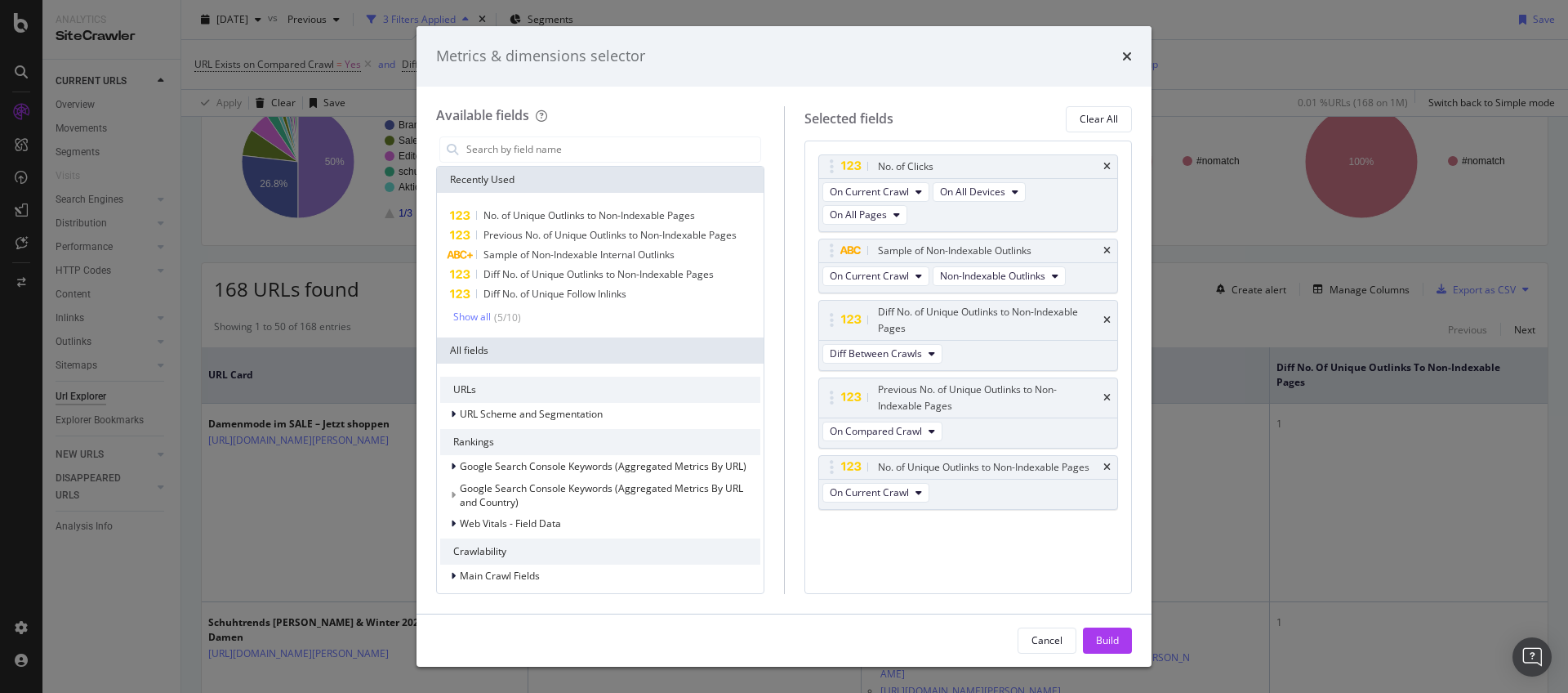
click at [1198, 310] on div "Metrics & dimensions selector Available fields Recently Used No. of Unique Outl…" at bounding box center [784, 346] width 1568 height 693
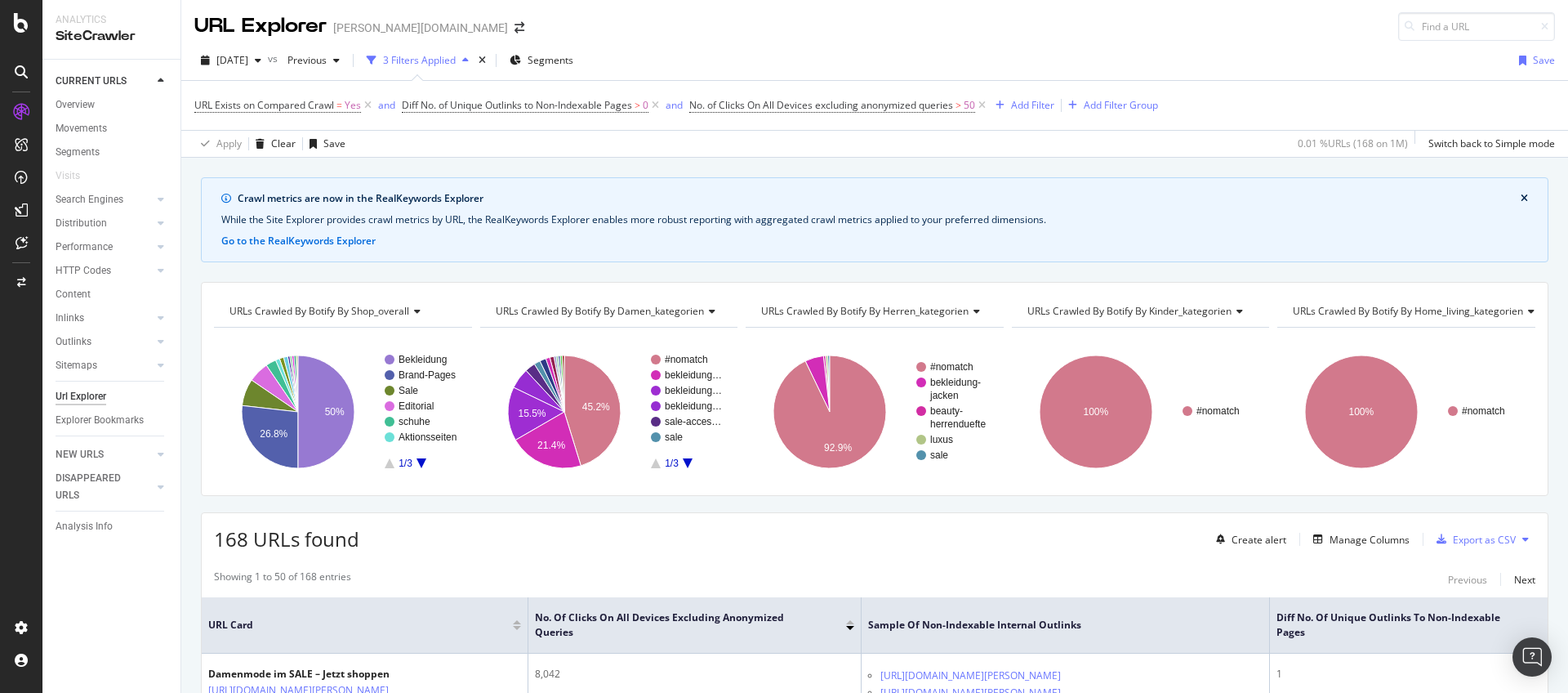
scroll to position [0, 0]
click at [587, 103] on span "Diff No. of Unique Outlinks to Non-Indexable Pages" at bounding box center [517, 106] width 231 height 14
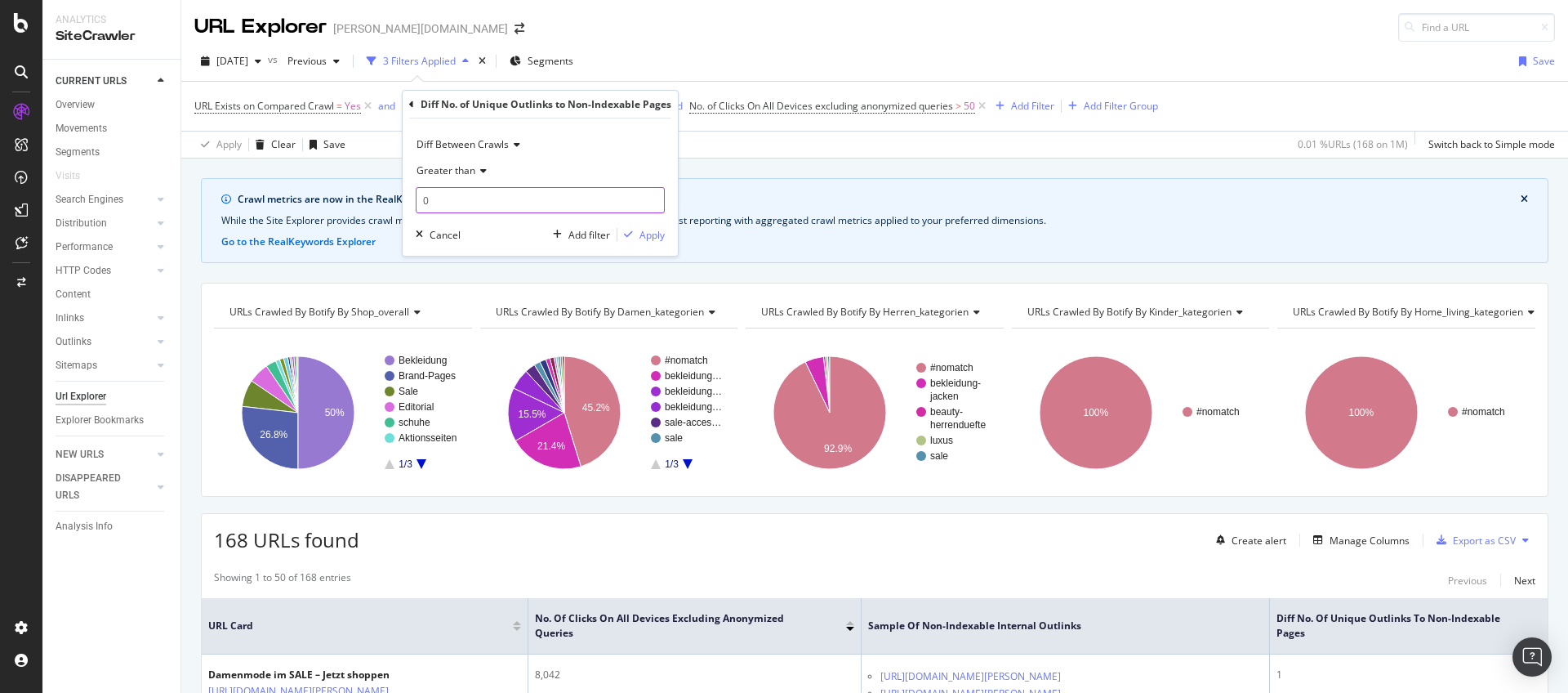
click at [514, 204] on input "0" at bounding box center [541, 200] width 250 height 26
type input "1"
click at [645, 238] on div "Apply" at bounding box center [652, 235] width 26 height 14
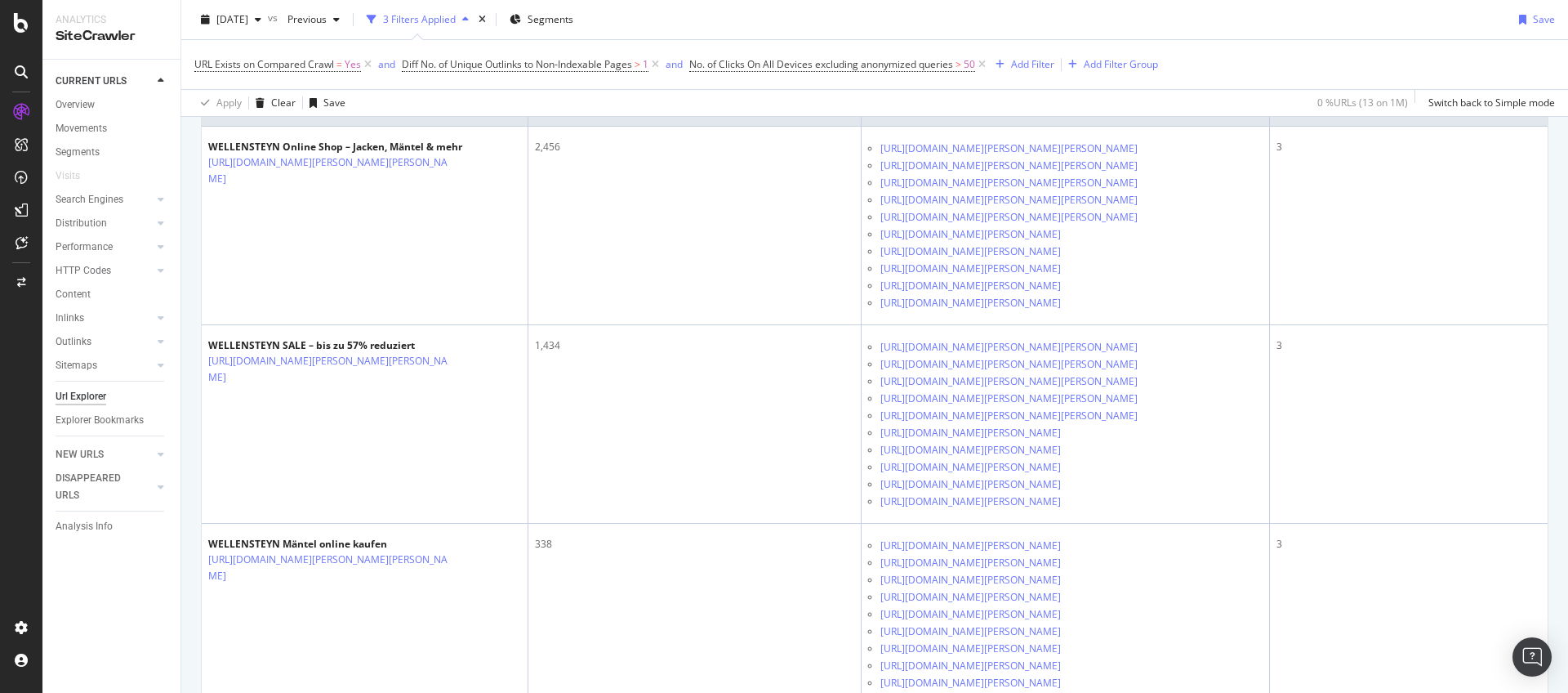
scroll to position [525, 0]
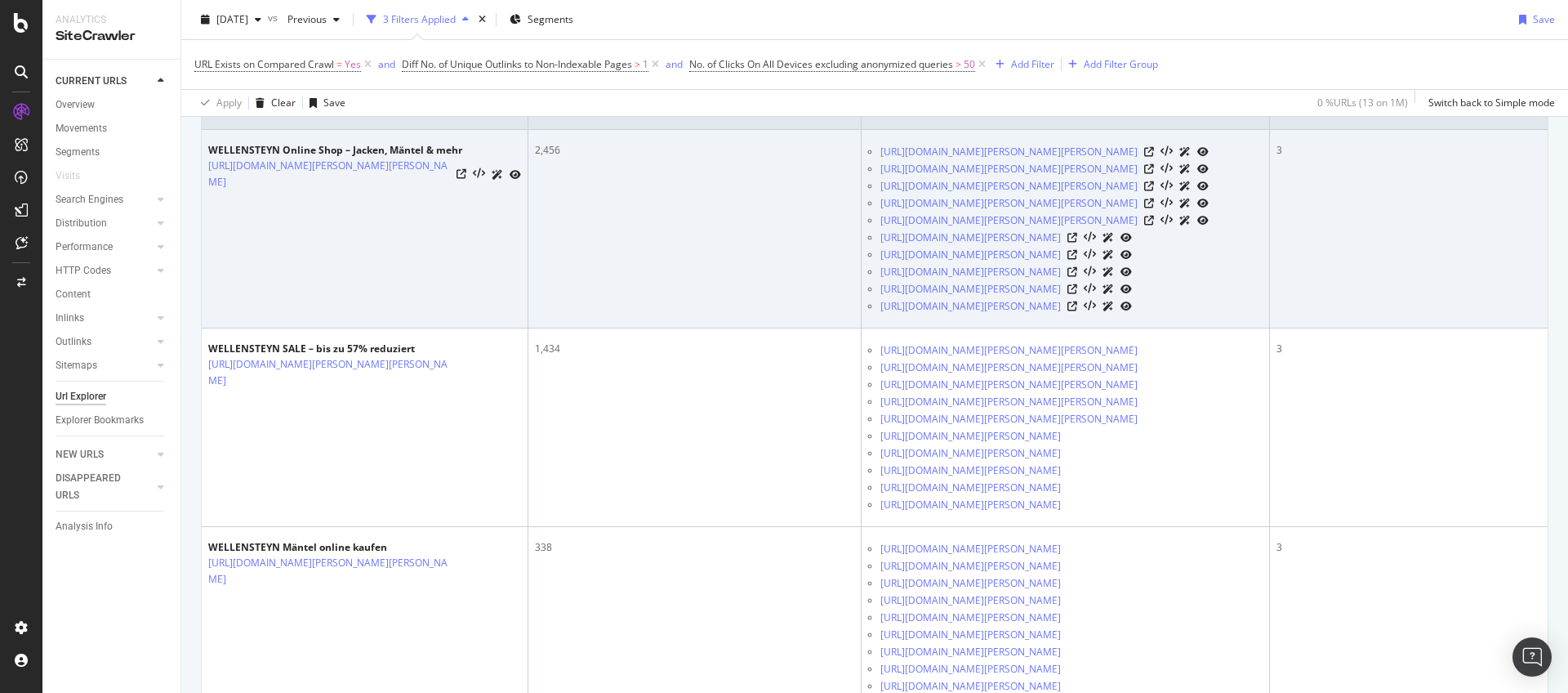
click at [495, 175] on icon at bounding box center [496, 174] width 11 height 9
click at [514, 176] on icon at bounding box center [514, 174] width 11 height 9
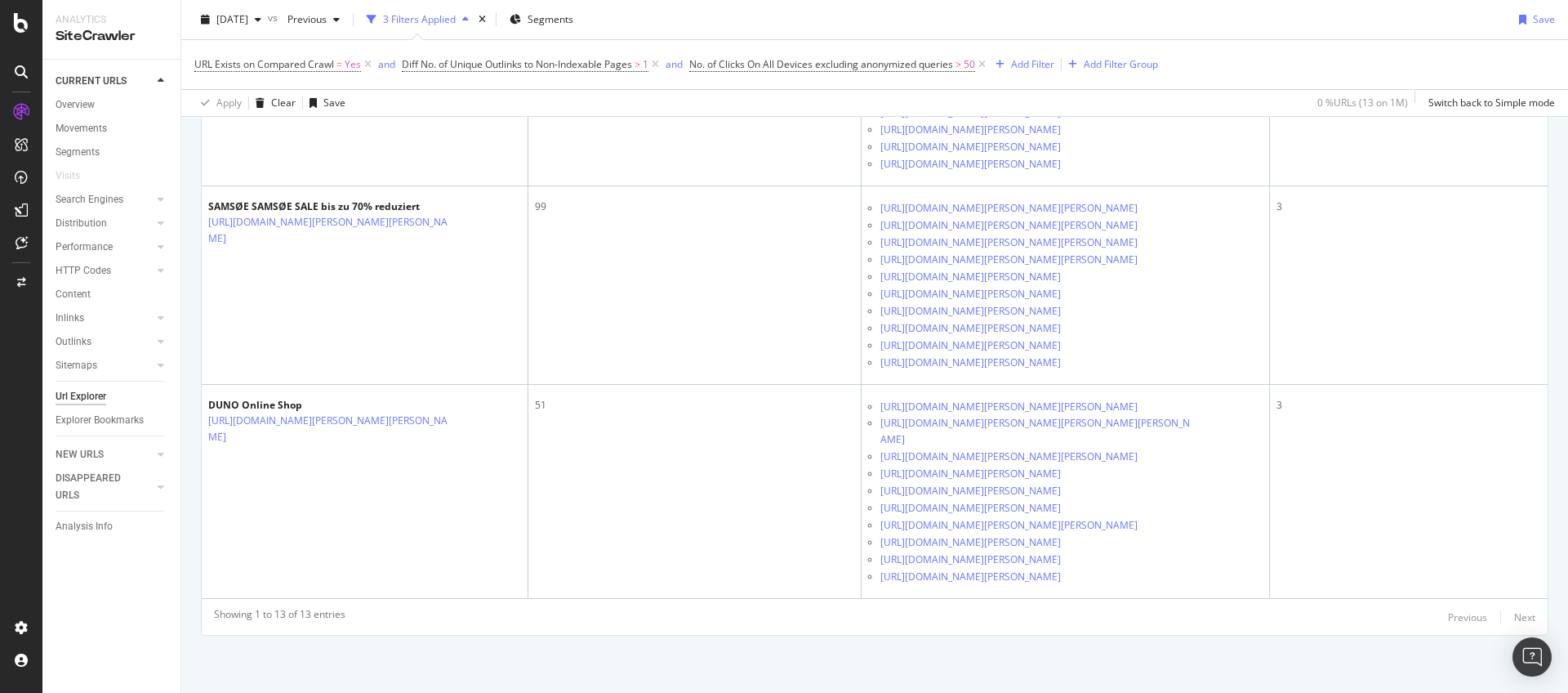
scroll to position [3342, 0]
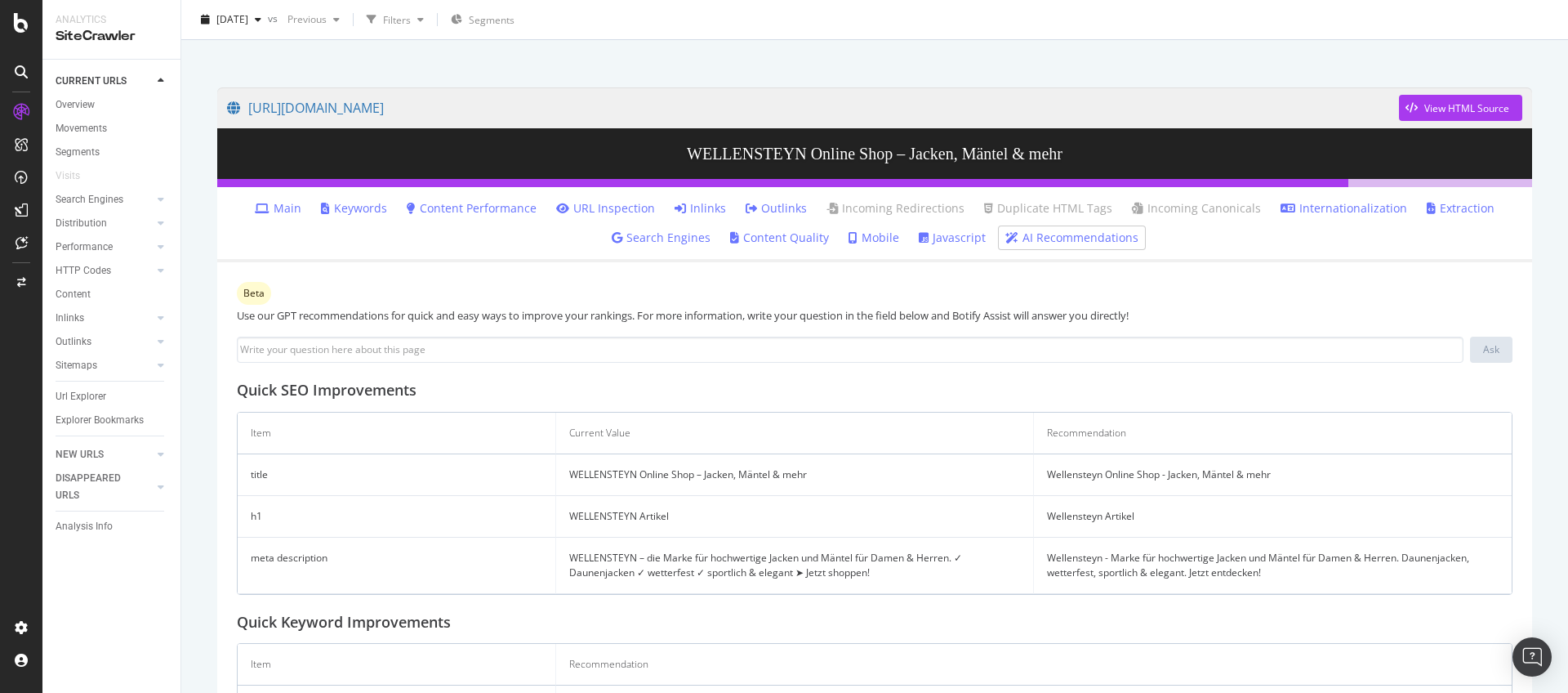
scroll to position [187, 0]
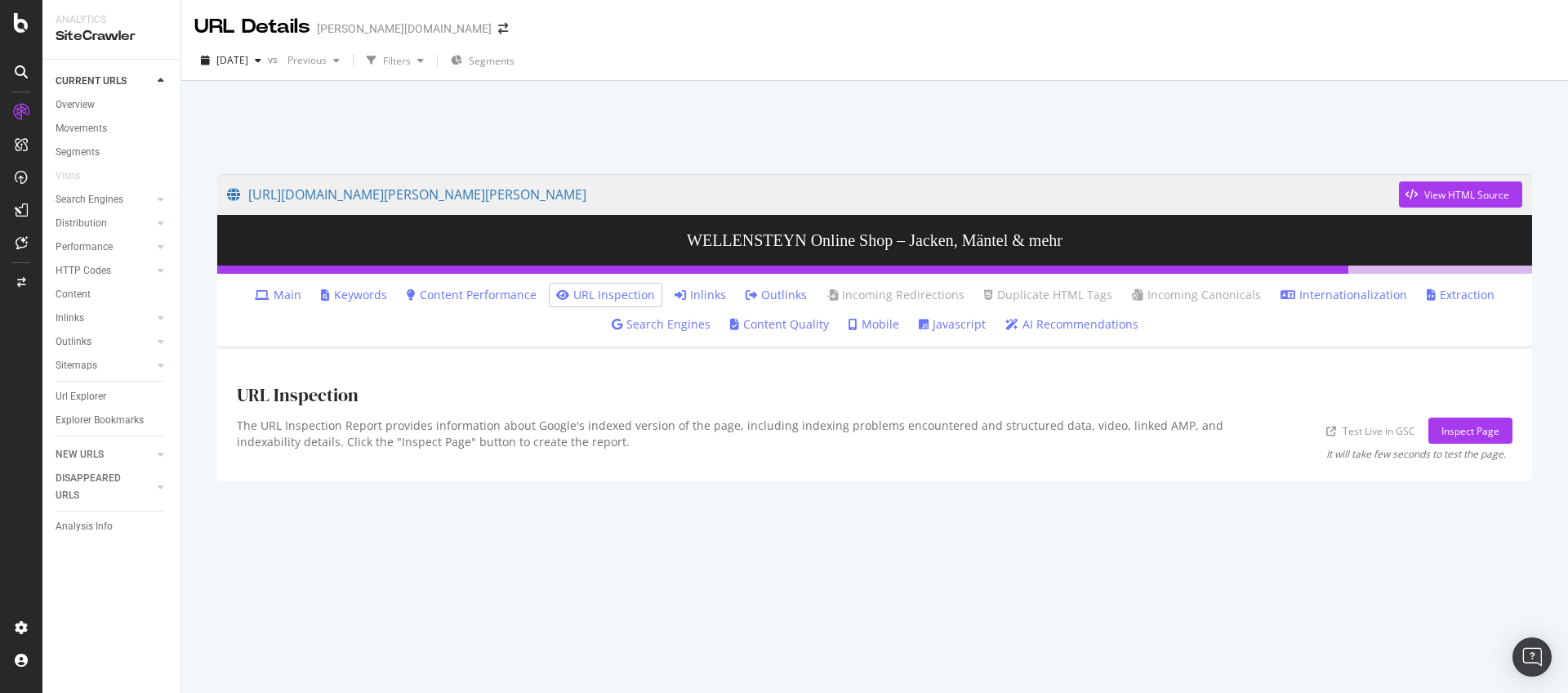
click at [528, 294] on link "Content Performance" at bounding box center [472, 295] width 130 height 16
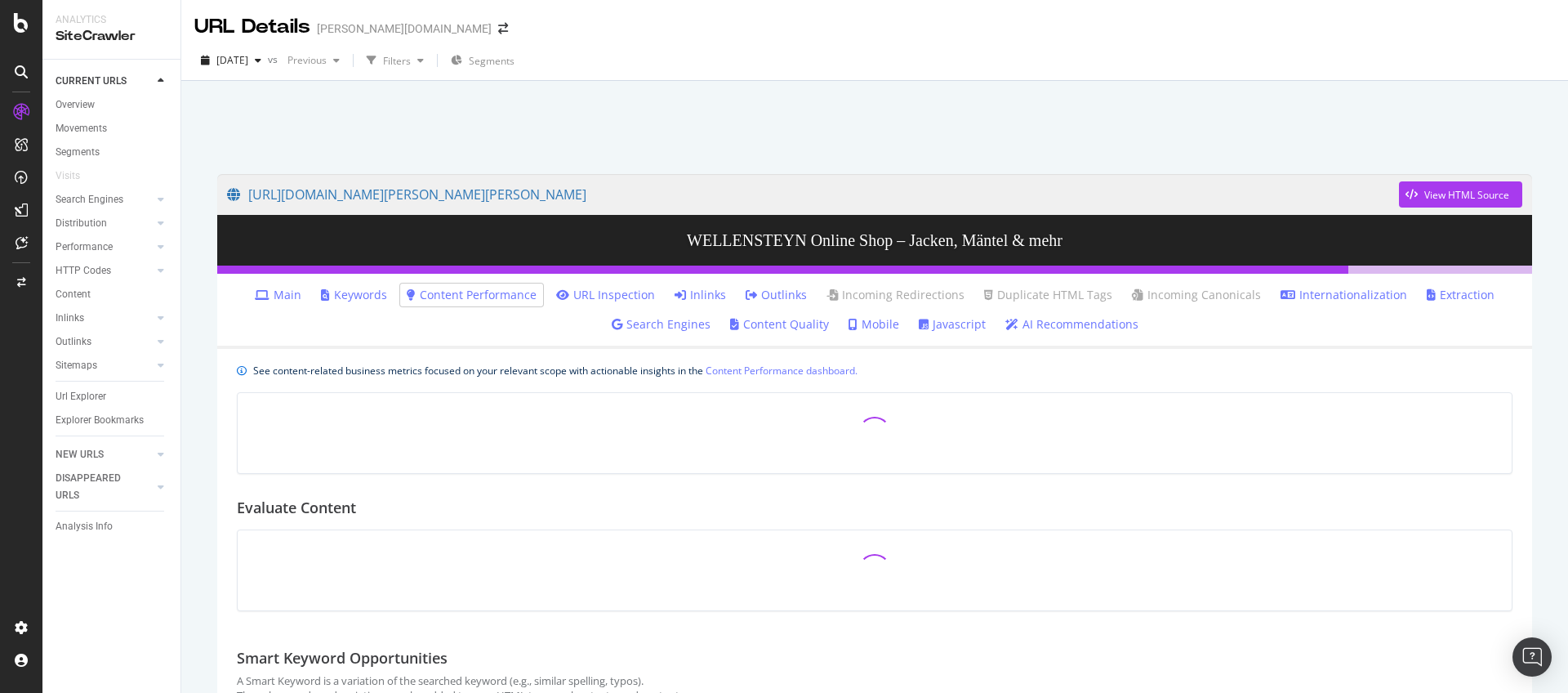
click at [755, 292] on icon at bounding box center [751, 294] width 11 height 11
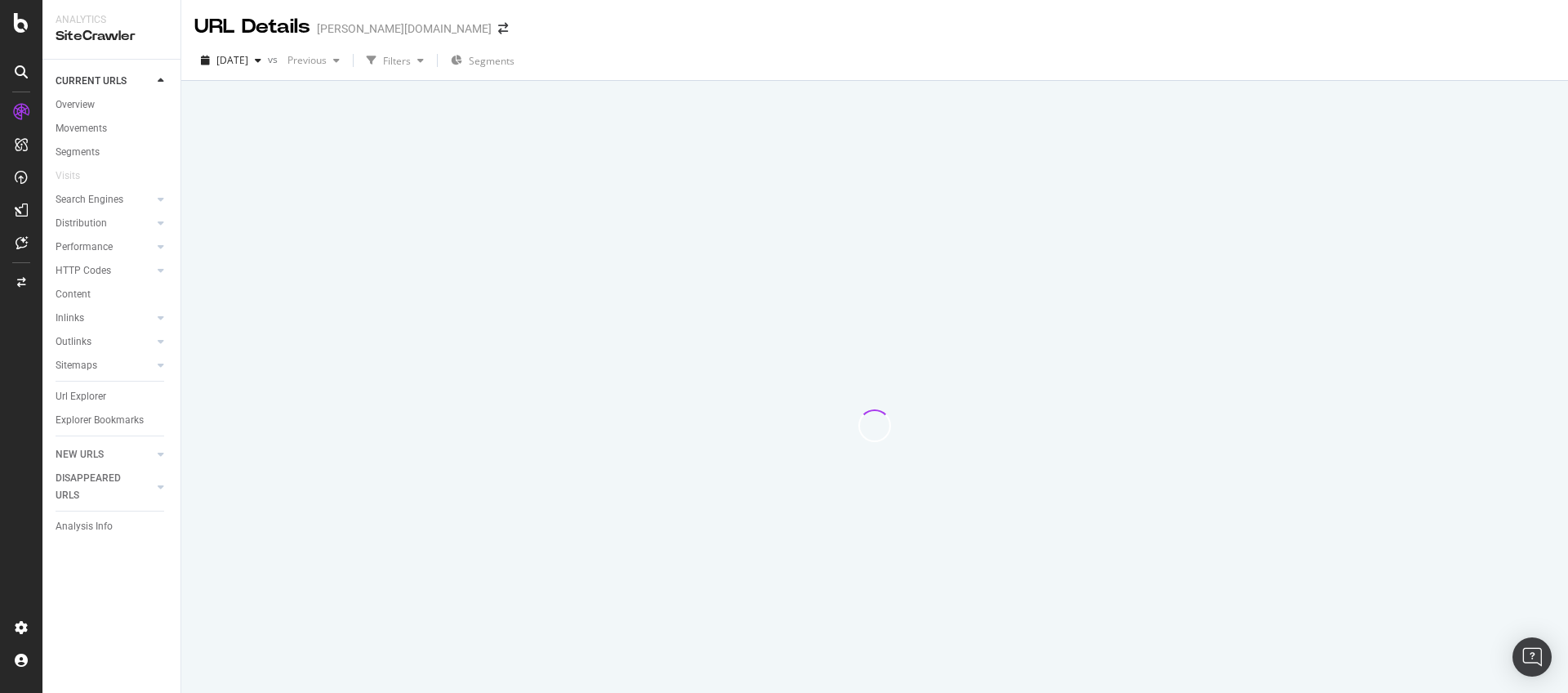
click at [772, 292] on div at bounding box center [874, 425] width 1348 height 535
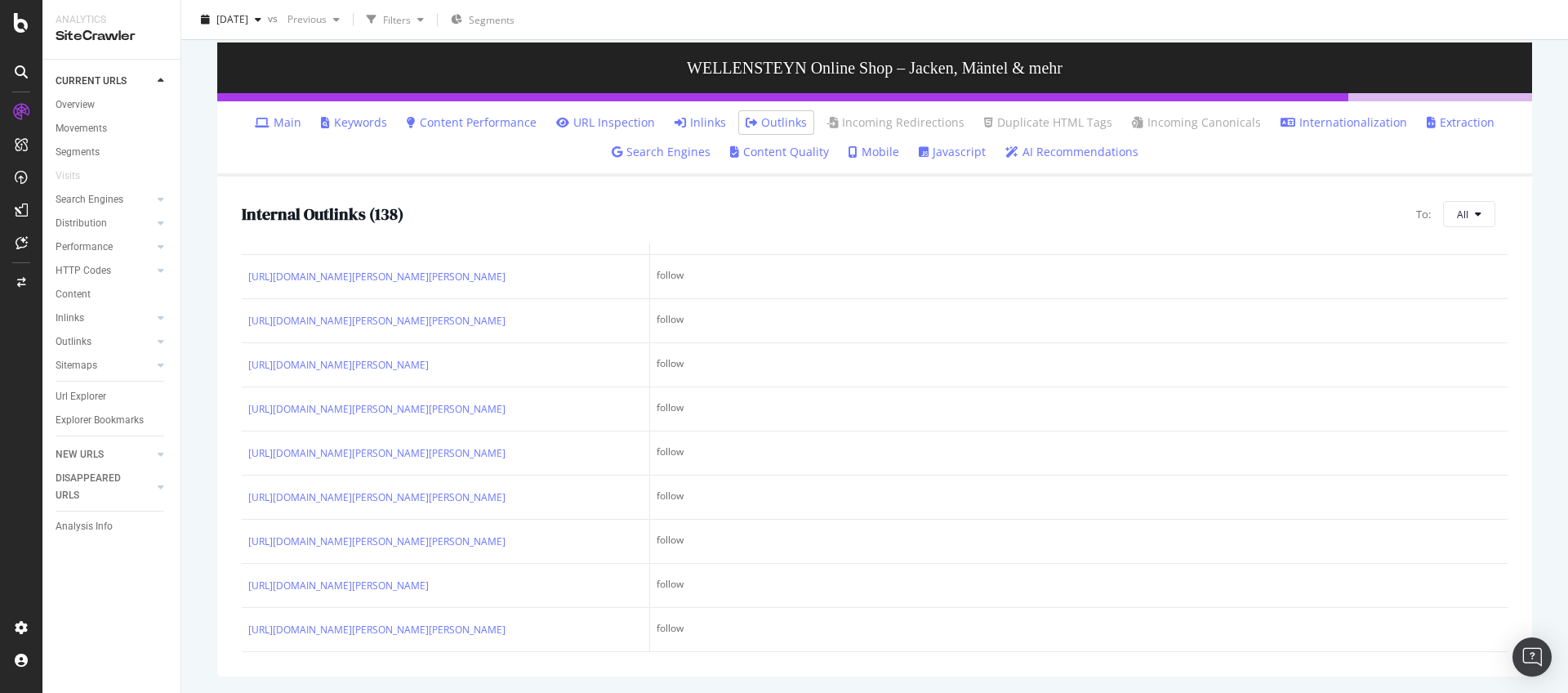
scroll to position [7245, 0]
click at [1460, 203] on button "All" at bounding box center [1469, 214] width 52 height 26
click at [1465, 275] on span "Non-Indexable URLs" at bounding box center [1491, 276] width 91 height 15
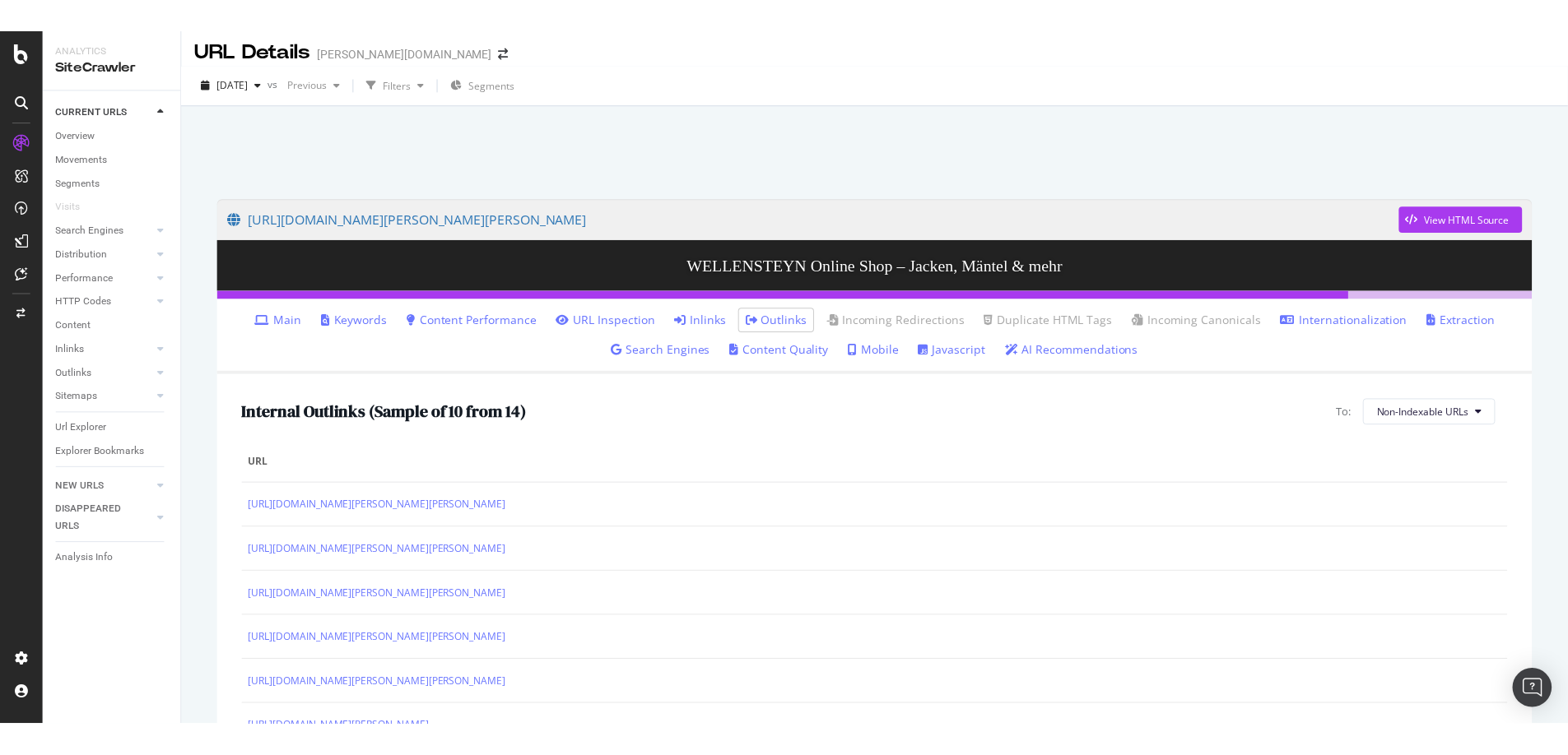
scroll to position [0, 0]
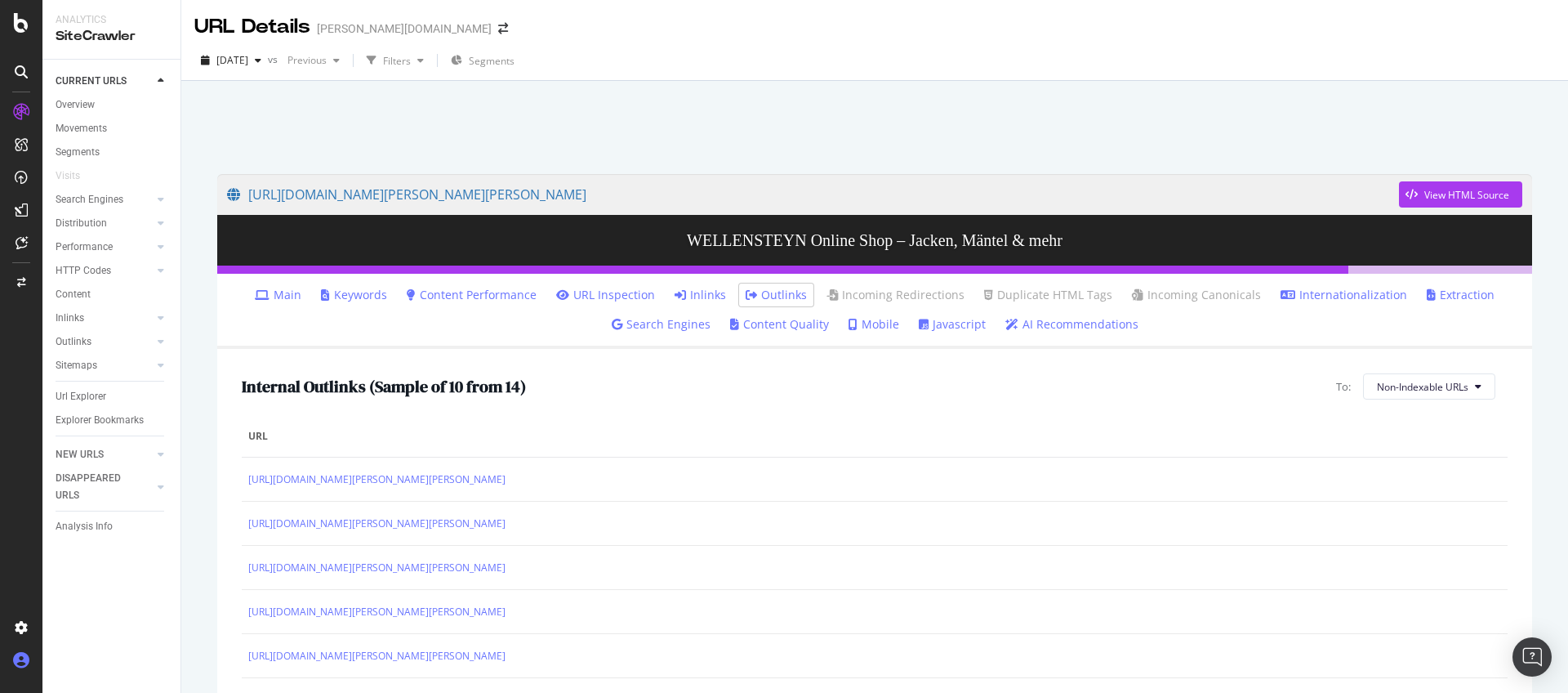
drag, startPoint x: 32, startPoint y: 689, endPoint x: 38, endPoint y: 667, distance: 22.8
click at [28, 692] on html "Analytics SiteCrawler CURRENT URLS Overview Movements Segments Visits Search En…" at bounding box center [784, 346] width 1568 height 693
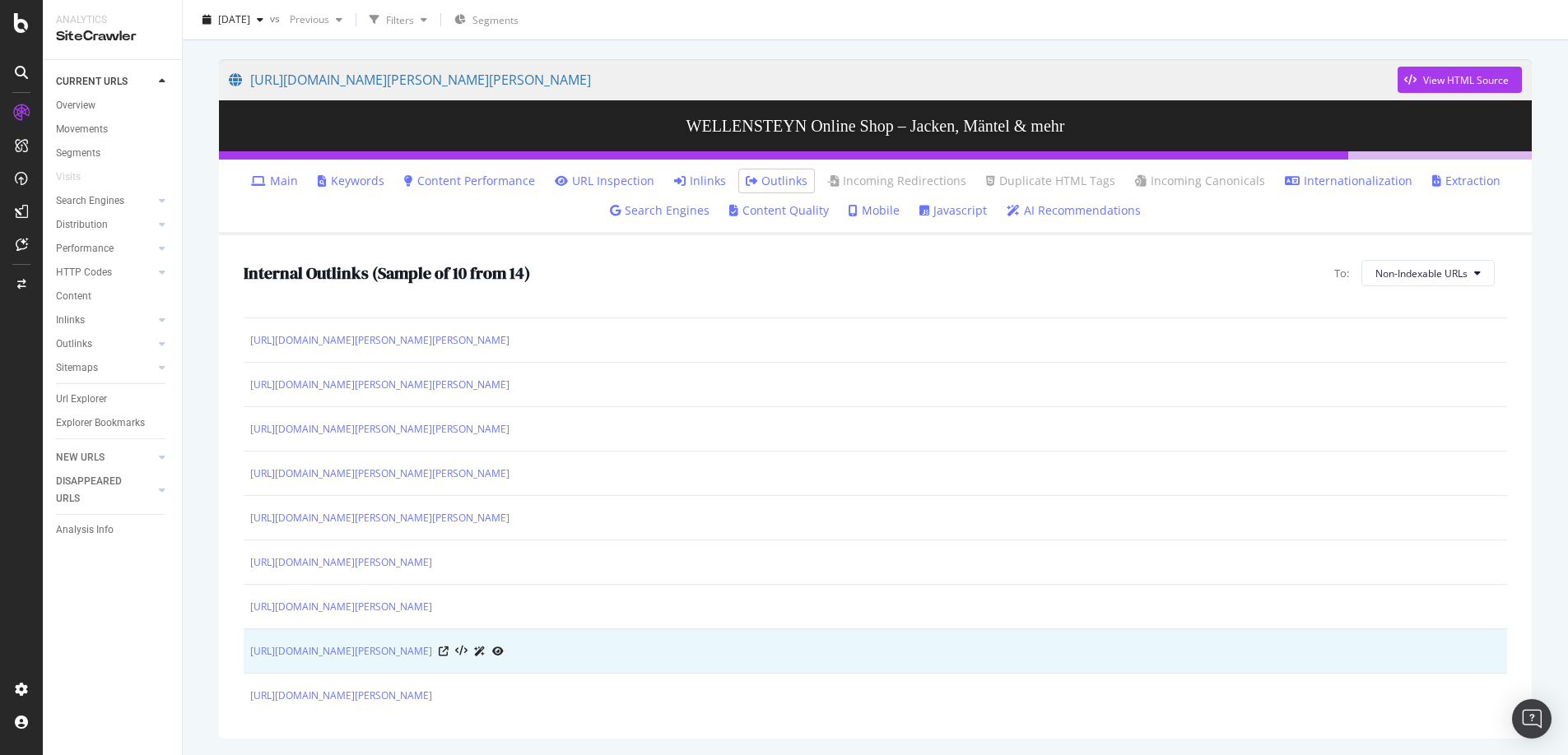
scroll to position [75, 0]
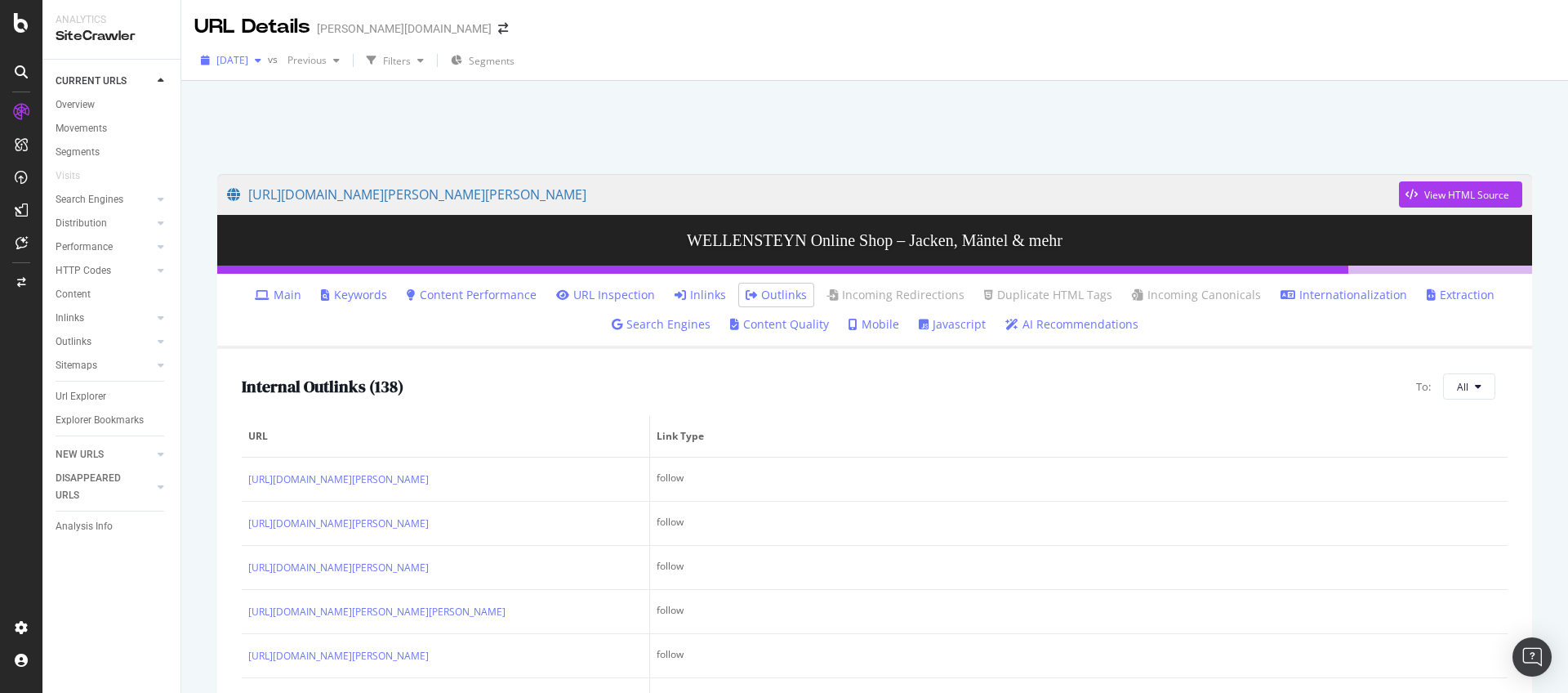
click at [261, 62] on icon "button" at bounding box center [258, 60] width 7 height 9
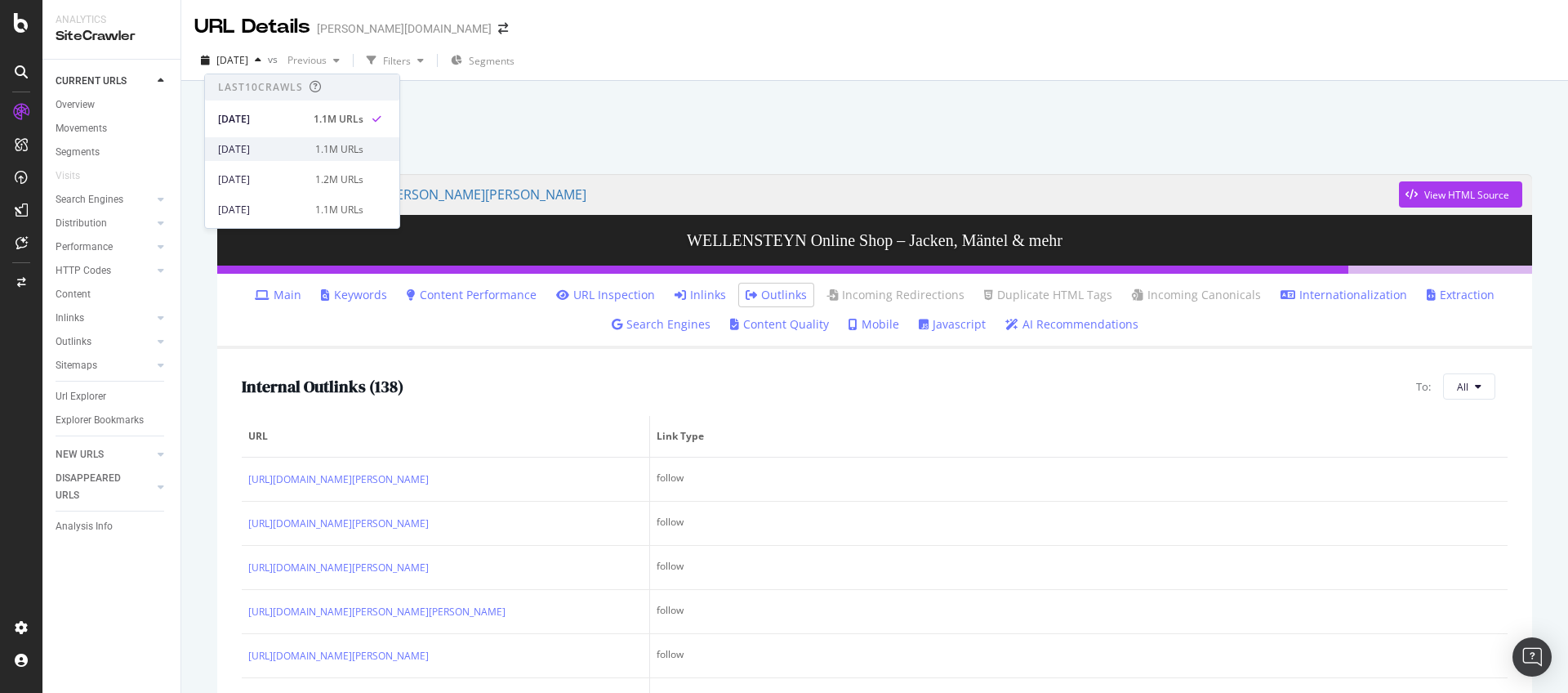
click at [287, 144] on div "[DATE]" at bounding box center [261, 149] width 87 height 15
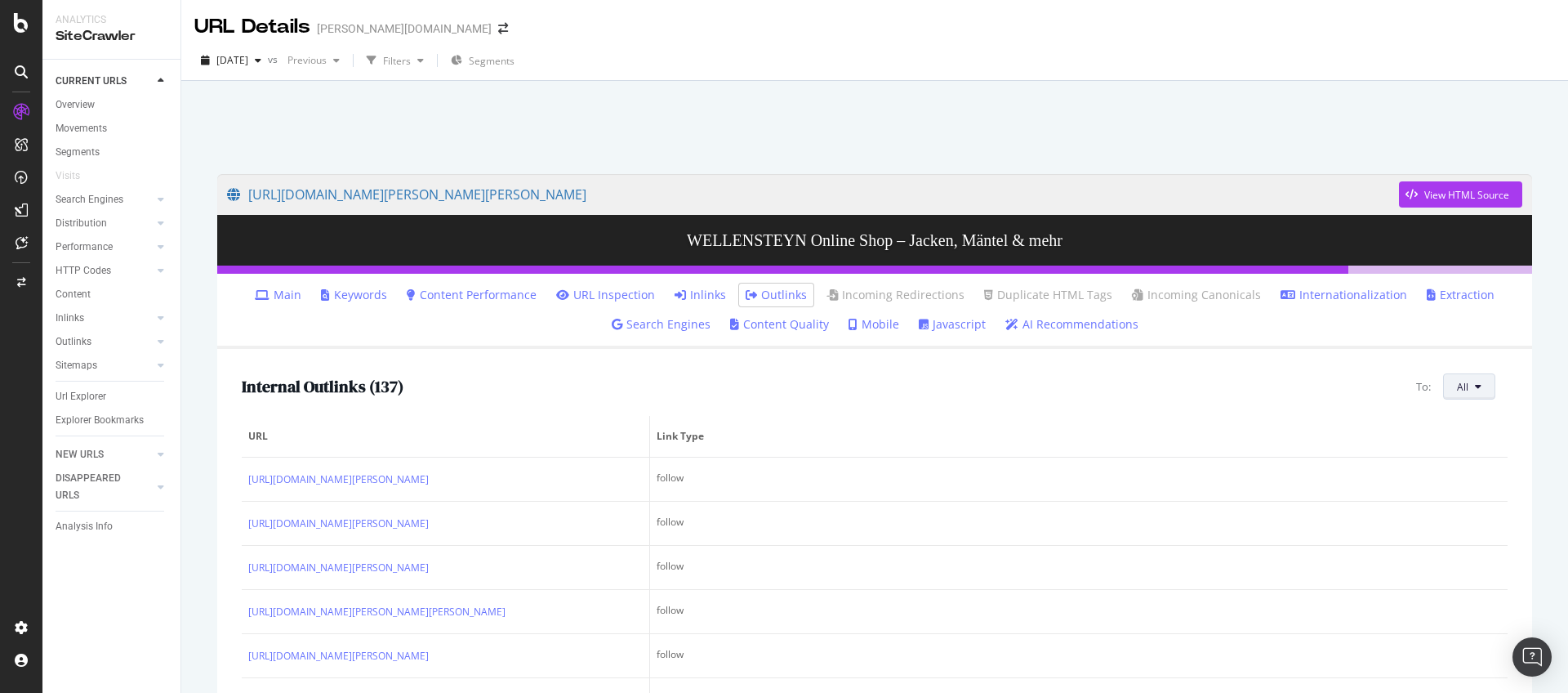
click at [1457, 390] on span "All" at bounding box center [1462, 386] width 11 height 14
click at [1461, 449] on span "Non-Indexable URLs" at bounding box center [1491, 449] width 91 height 15
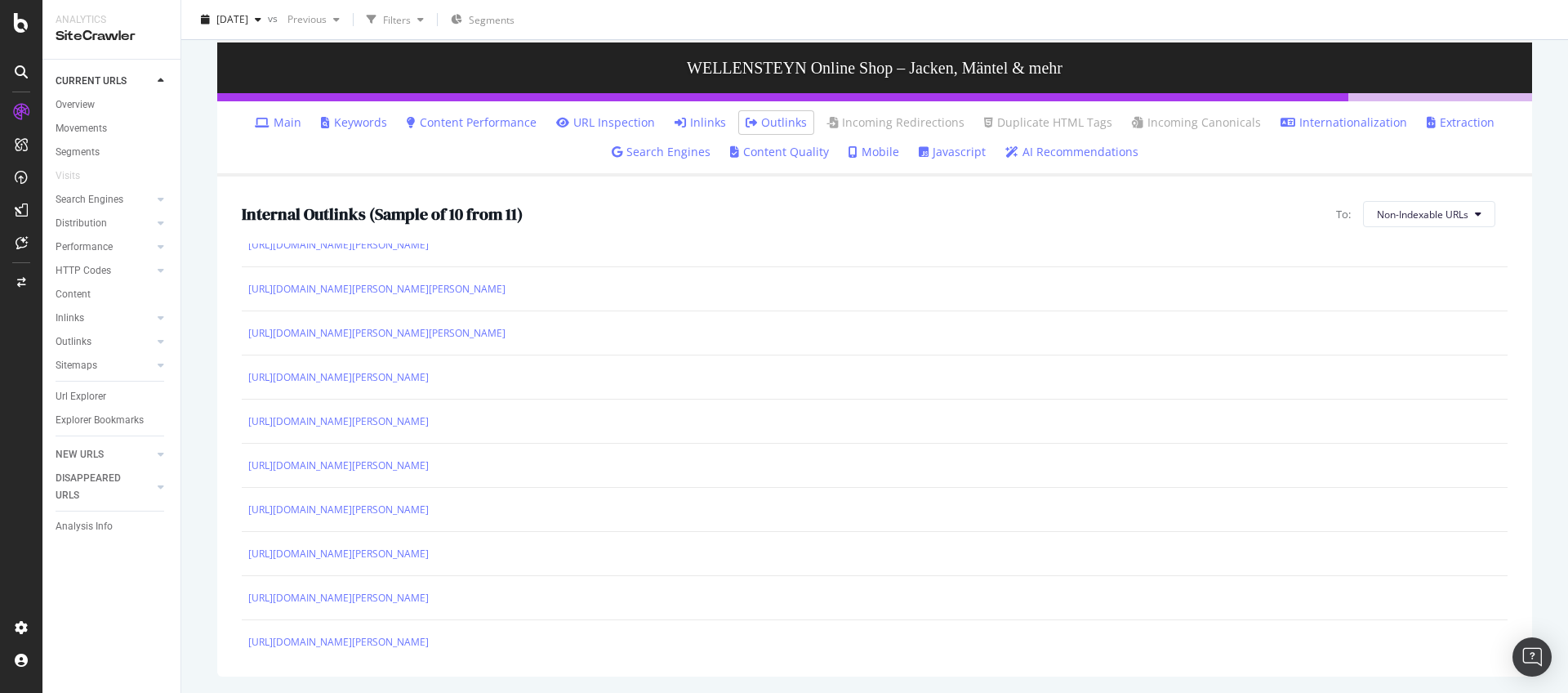
scroll to position [74, 0]
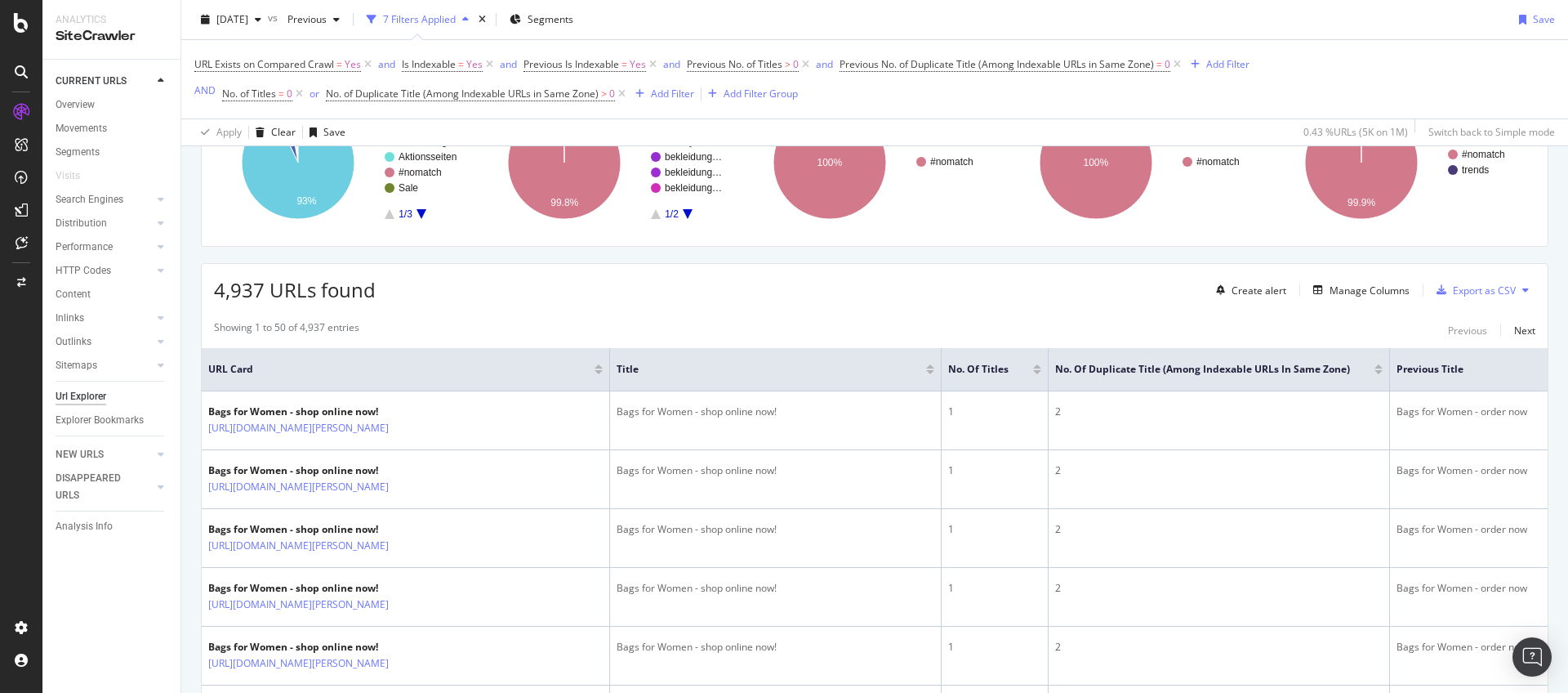
scroll to position [344, 0]
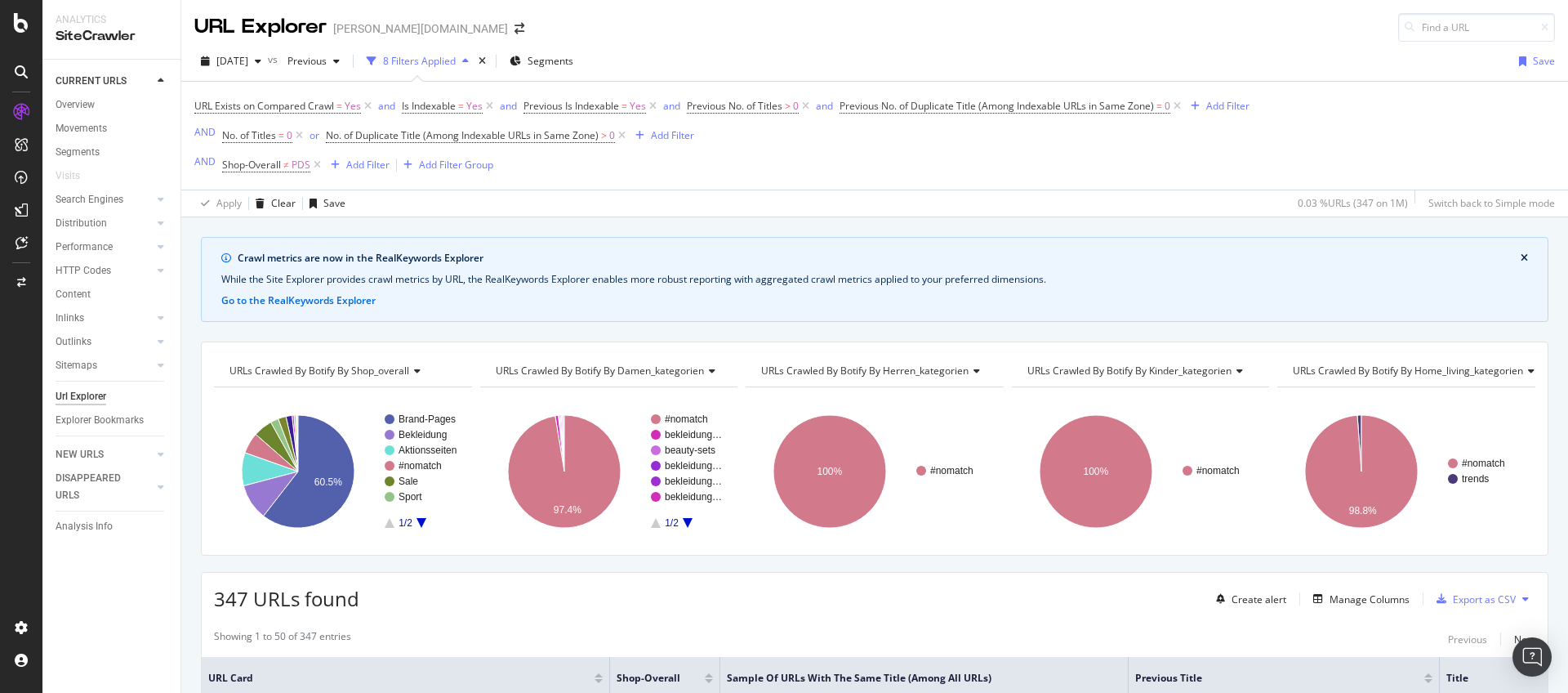
click at [607, 363] on span "URLs Crawled By Botify By damen_kategorien" at bounding box center [600, 370] width 208 height 14
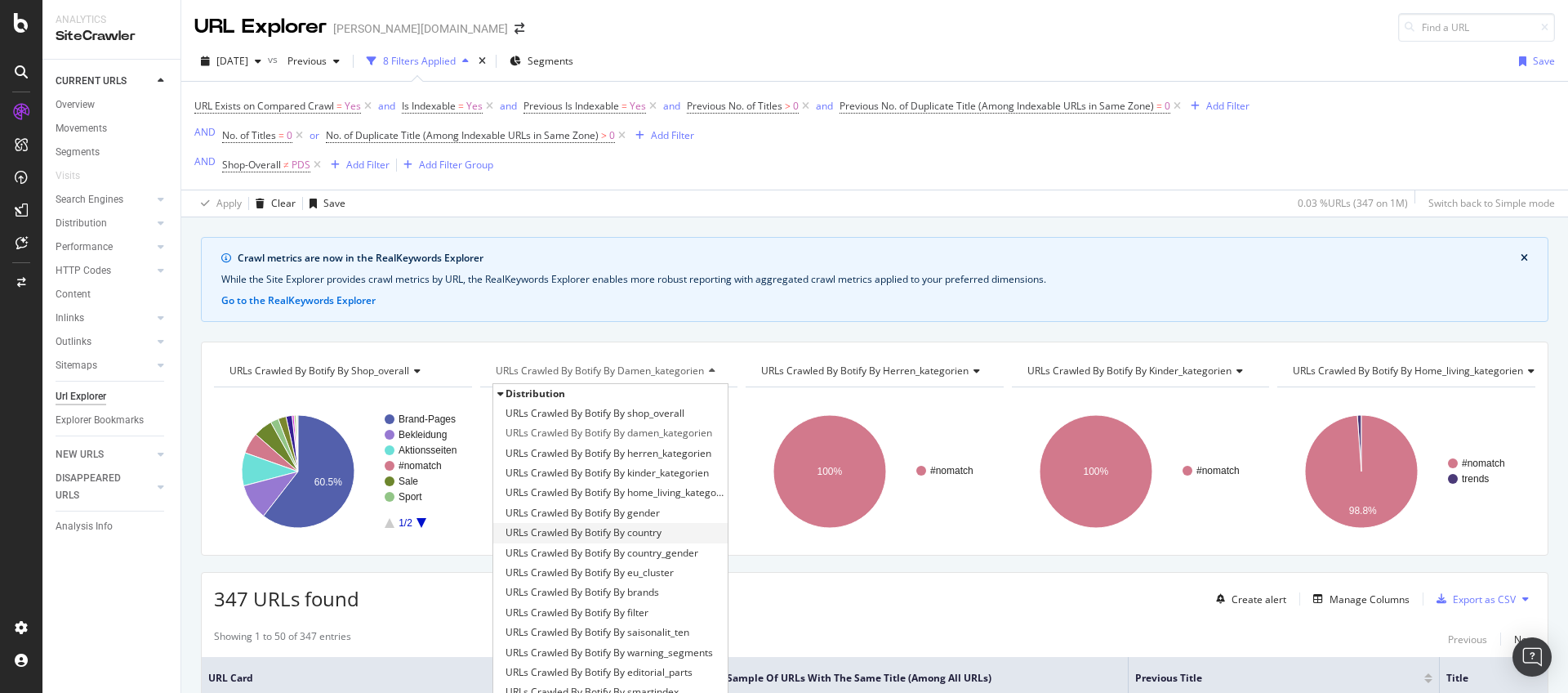
click at [599, 530] on span "URLs Crawled By Botify By country" at bounding box center [584, 532] width 156 height 16
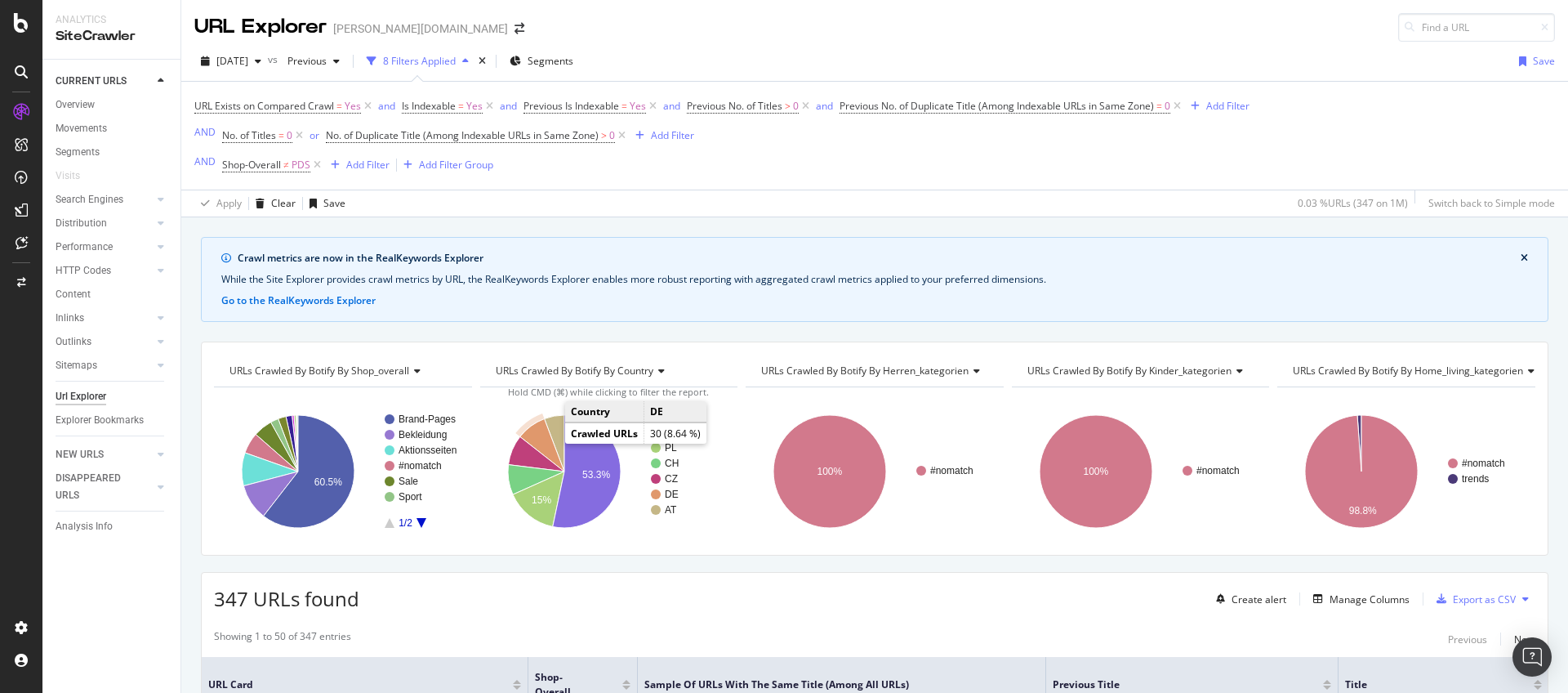
click at [541, 445] on icon "A chart." at bounding box center [542, 444] width 44 height 53
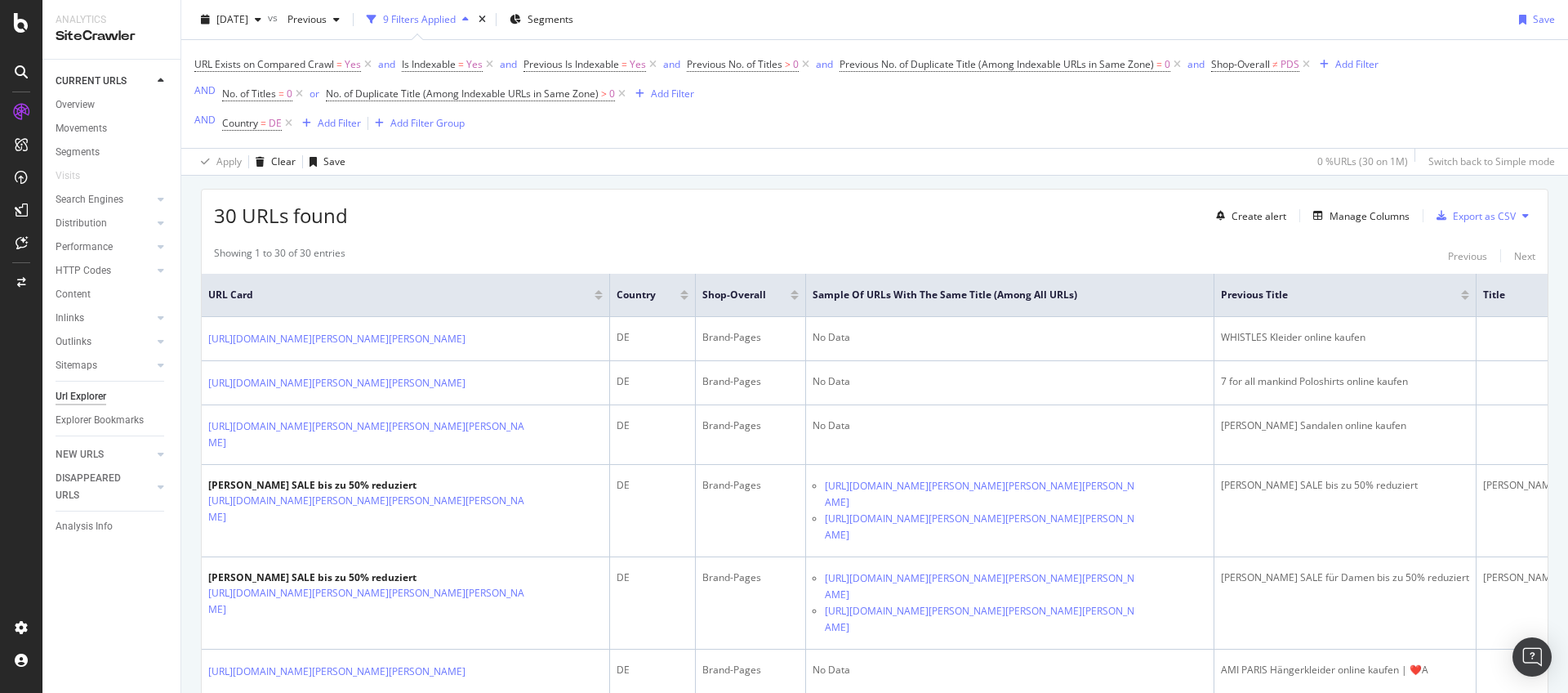
scroll to position [386, 0]
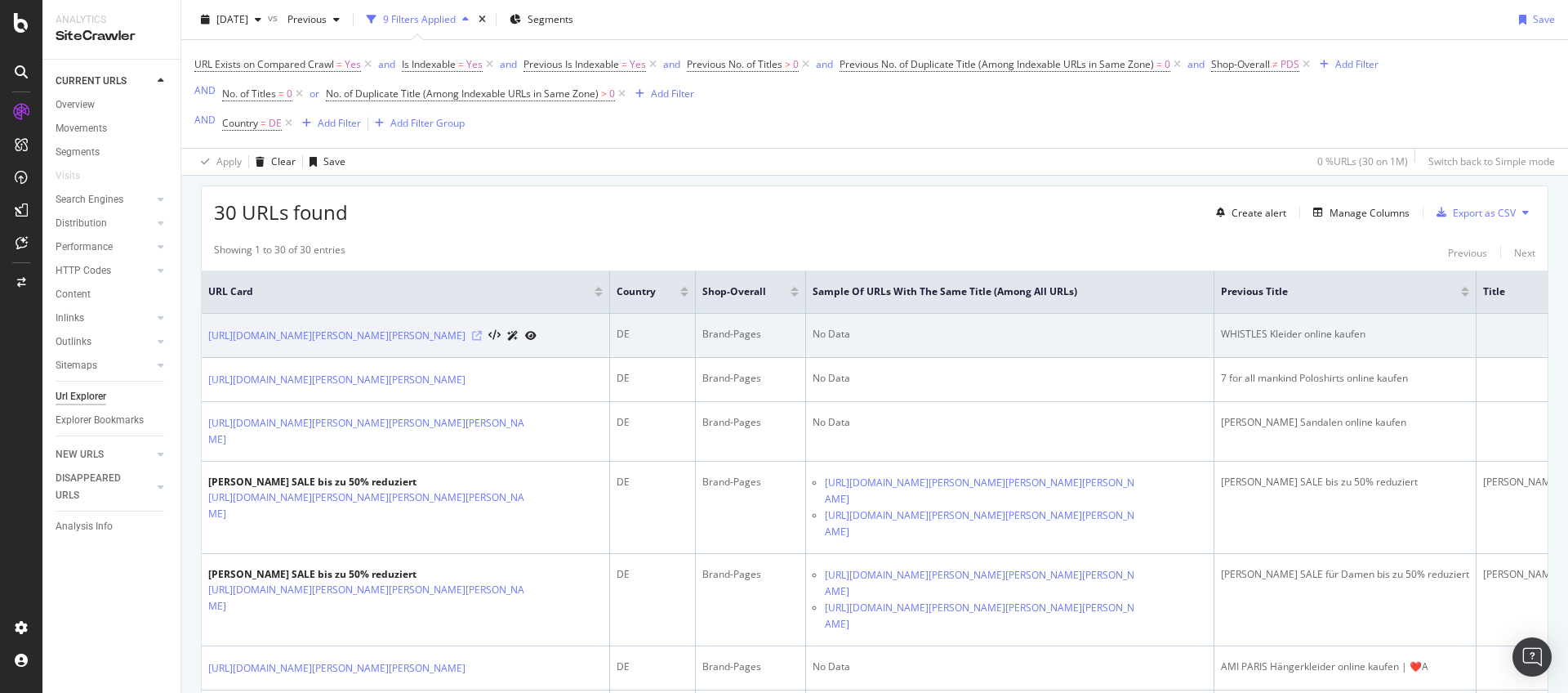
click at [482, 337] on icon at bounding box center [476, 335] width 9 height 9
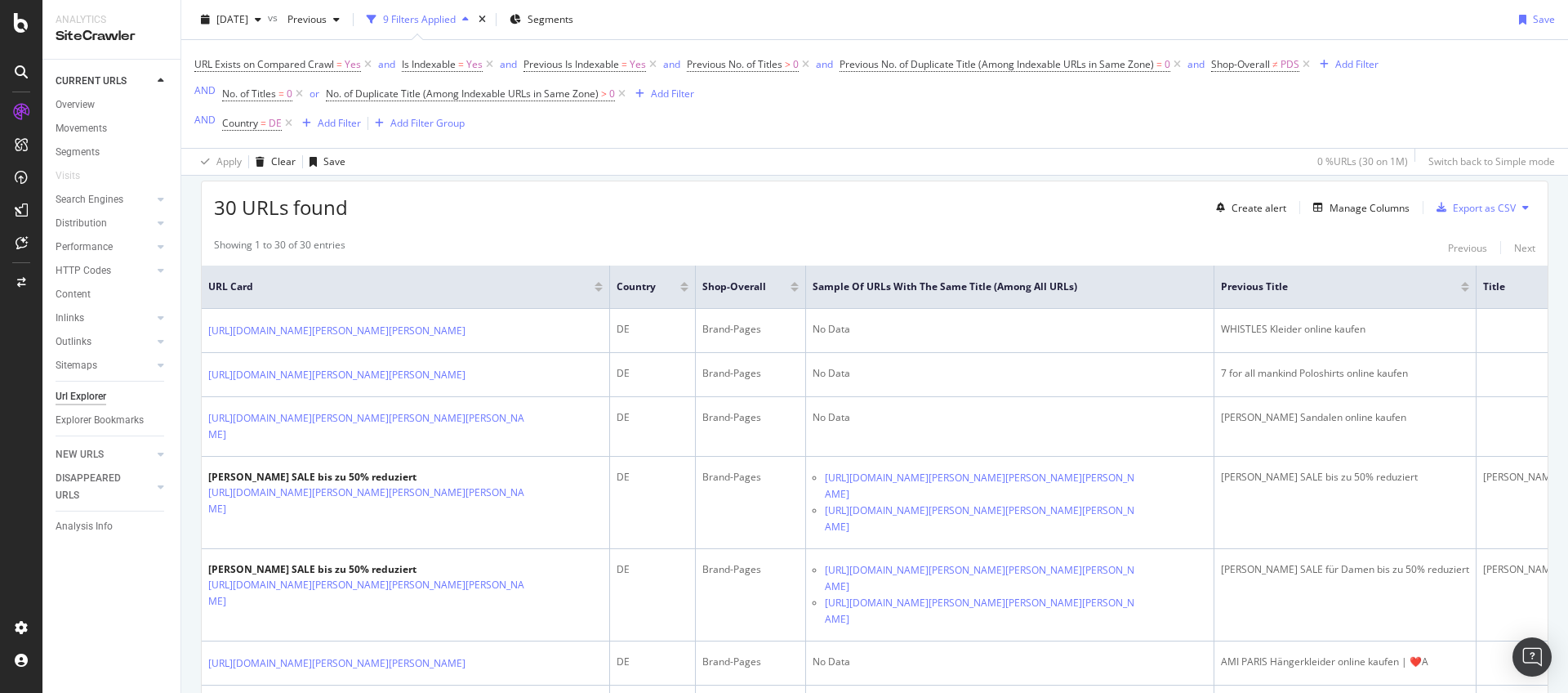
scroll to position [398, 0]
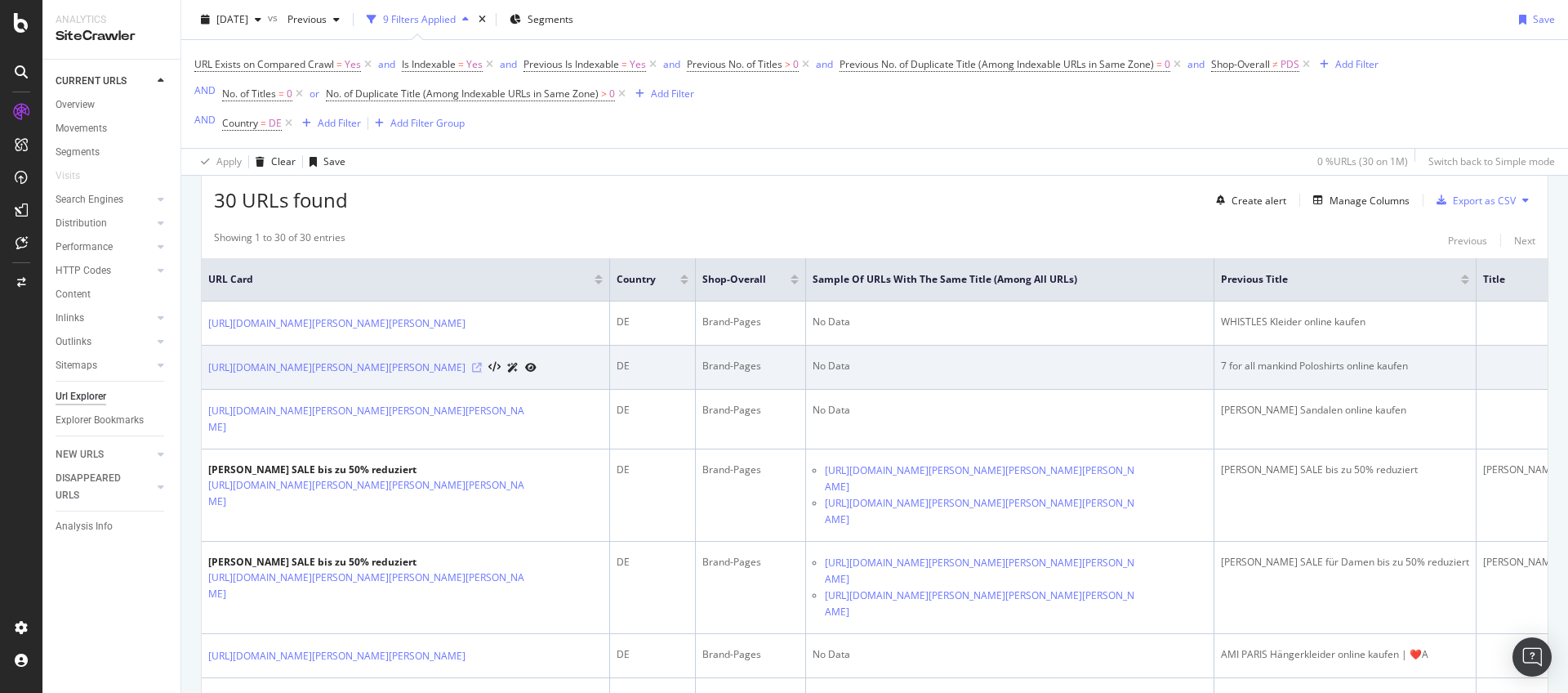
click at [482, 373] on icon at bounding box center [476, 367] width 9 height 9
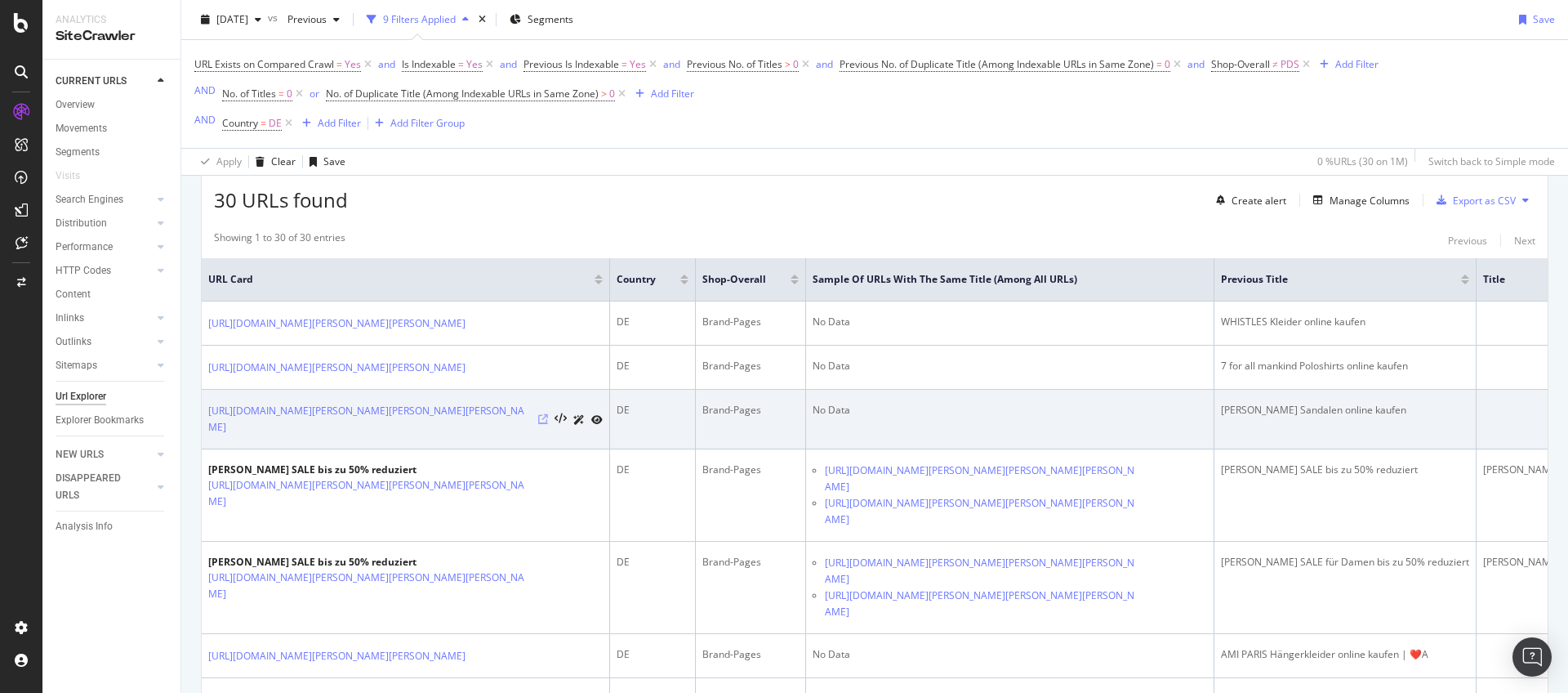
click at [546, 424] on icon at bounding box center [543, 419] width 9 height 9
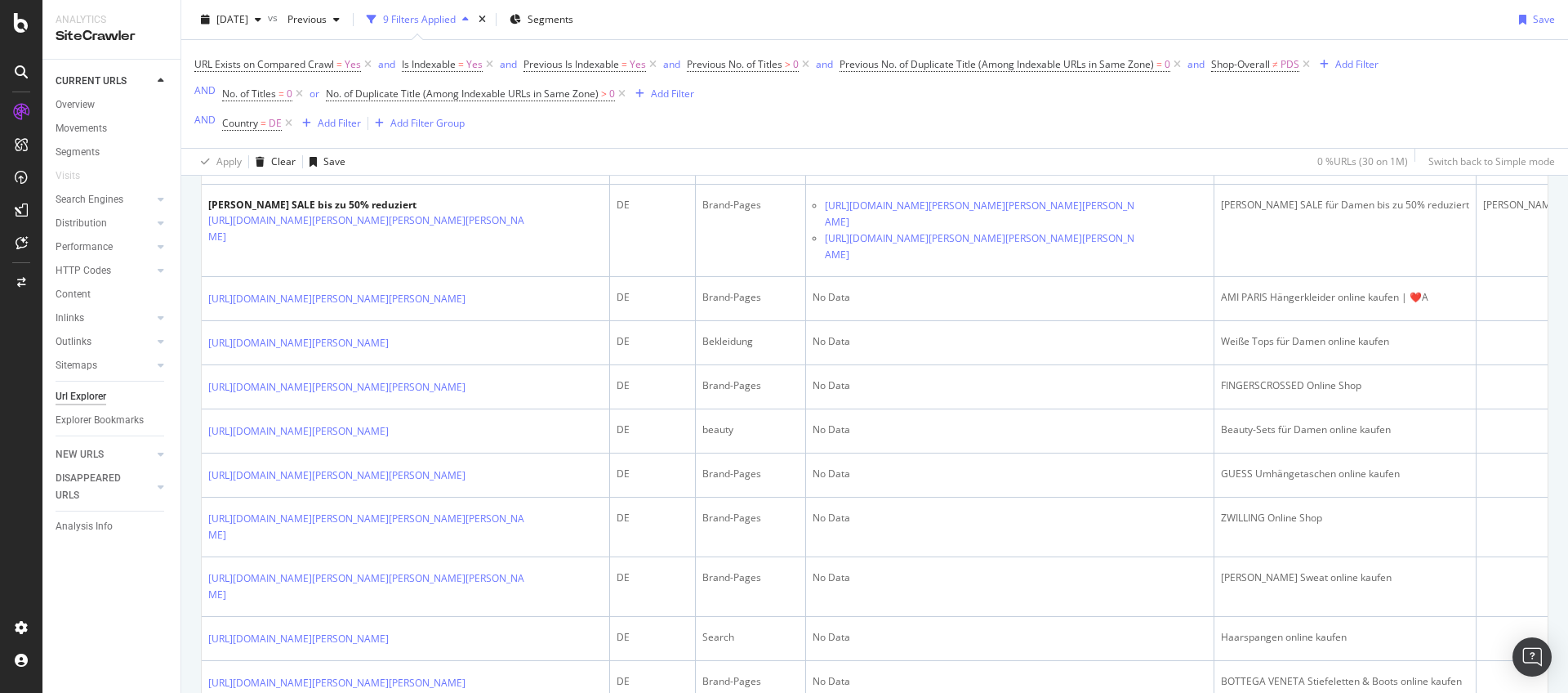
scroll to position [784, 0]
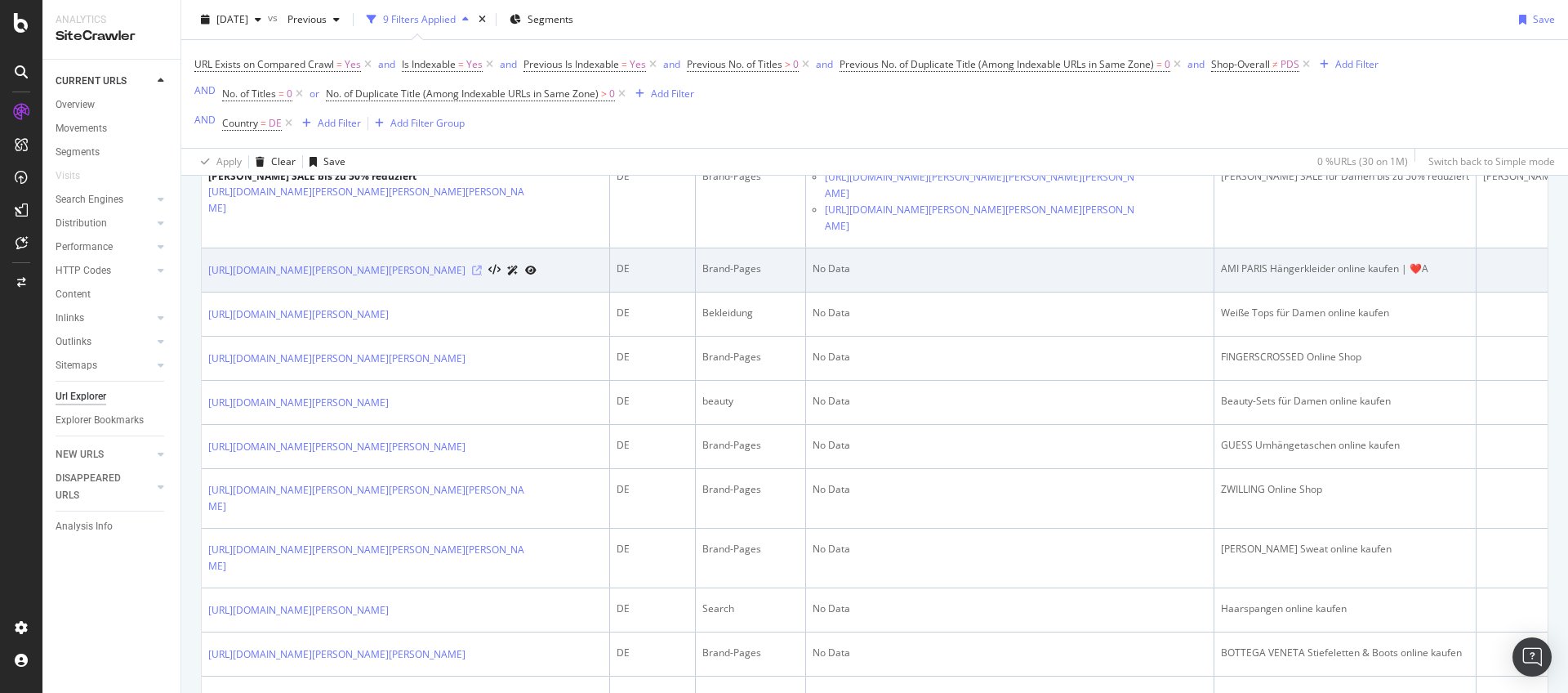
click at [482, 266] on icon at bounding box center [476, 270] width 9 height 9
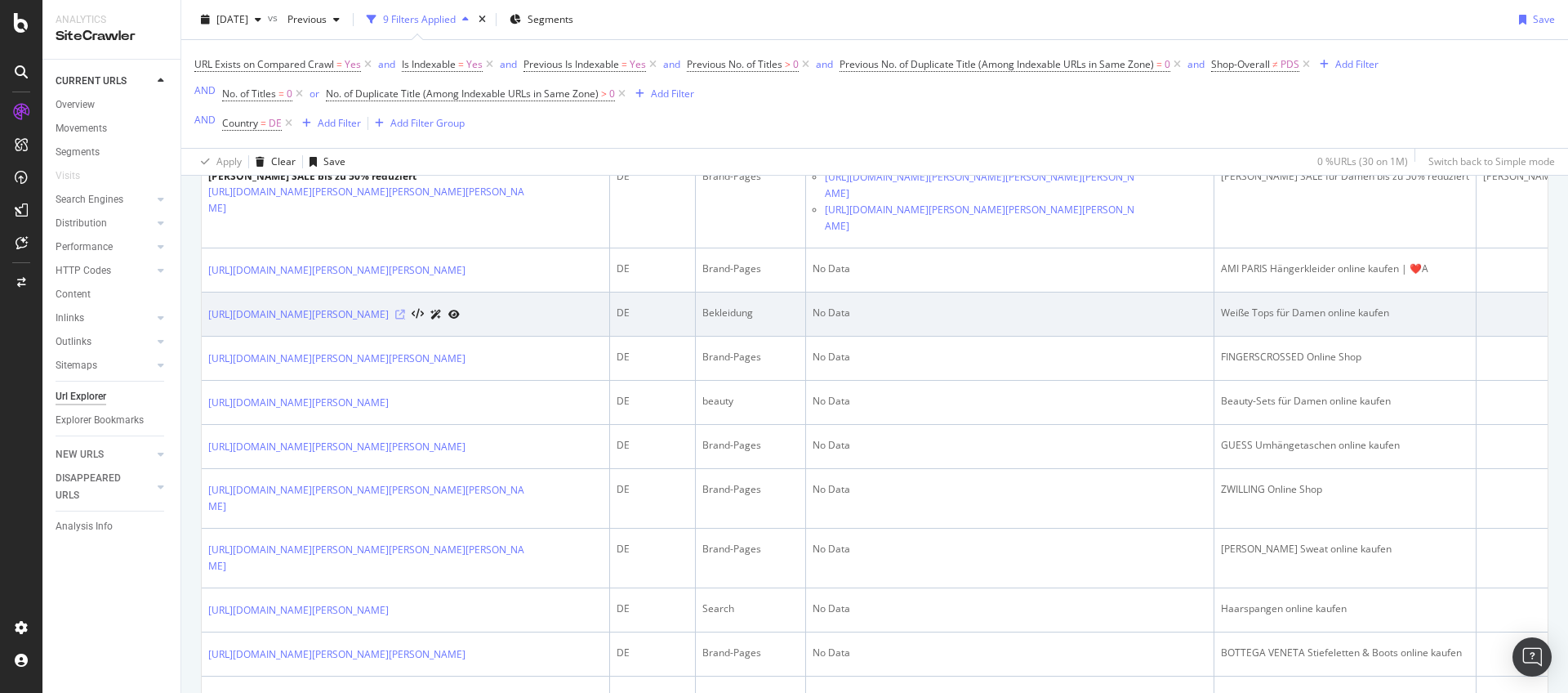
click at [405, 319] on icon at bounding box center [400, 314] width 9 height 9
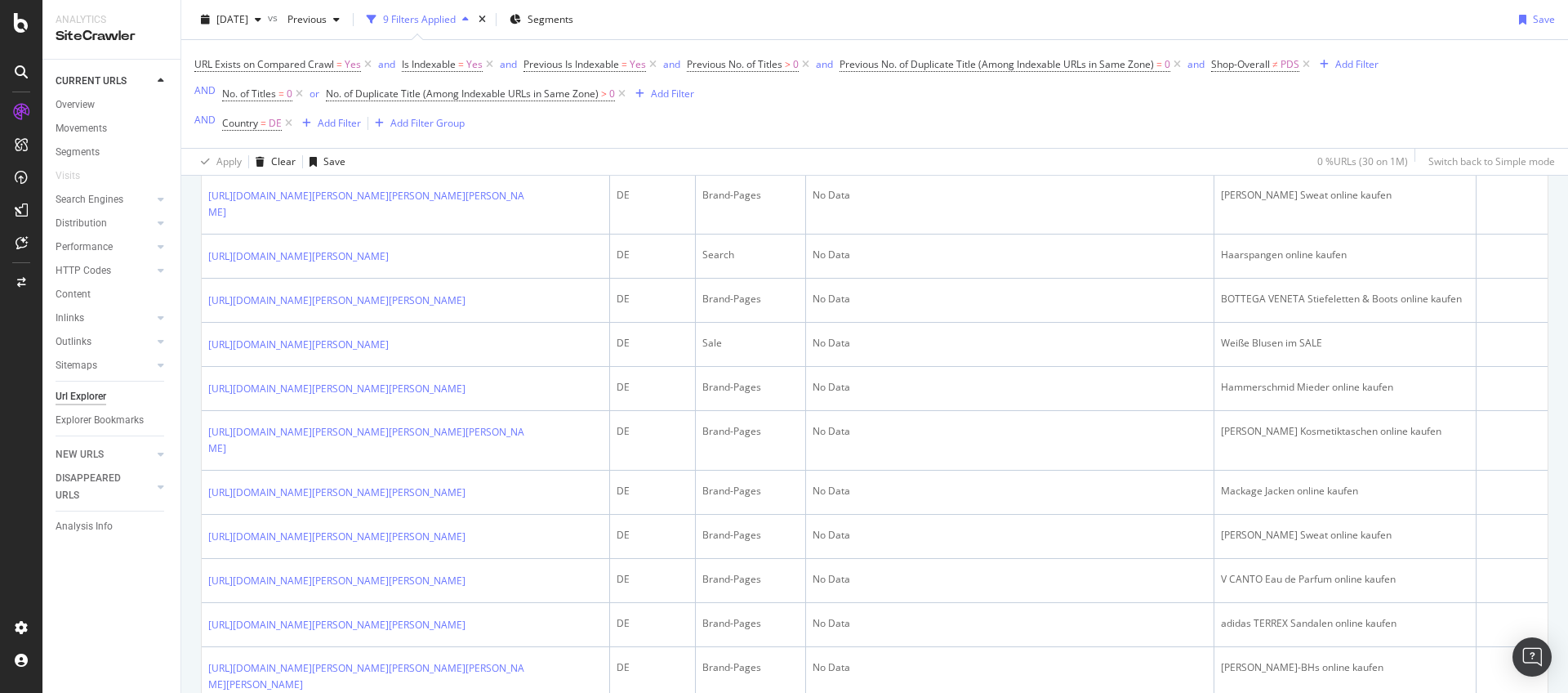
scroll to position [1139, 0]
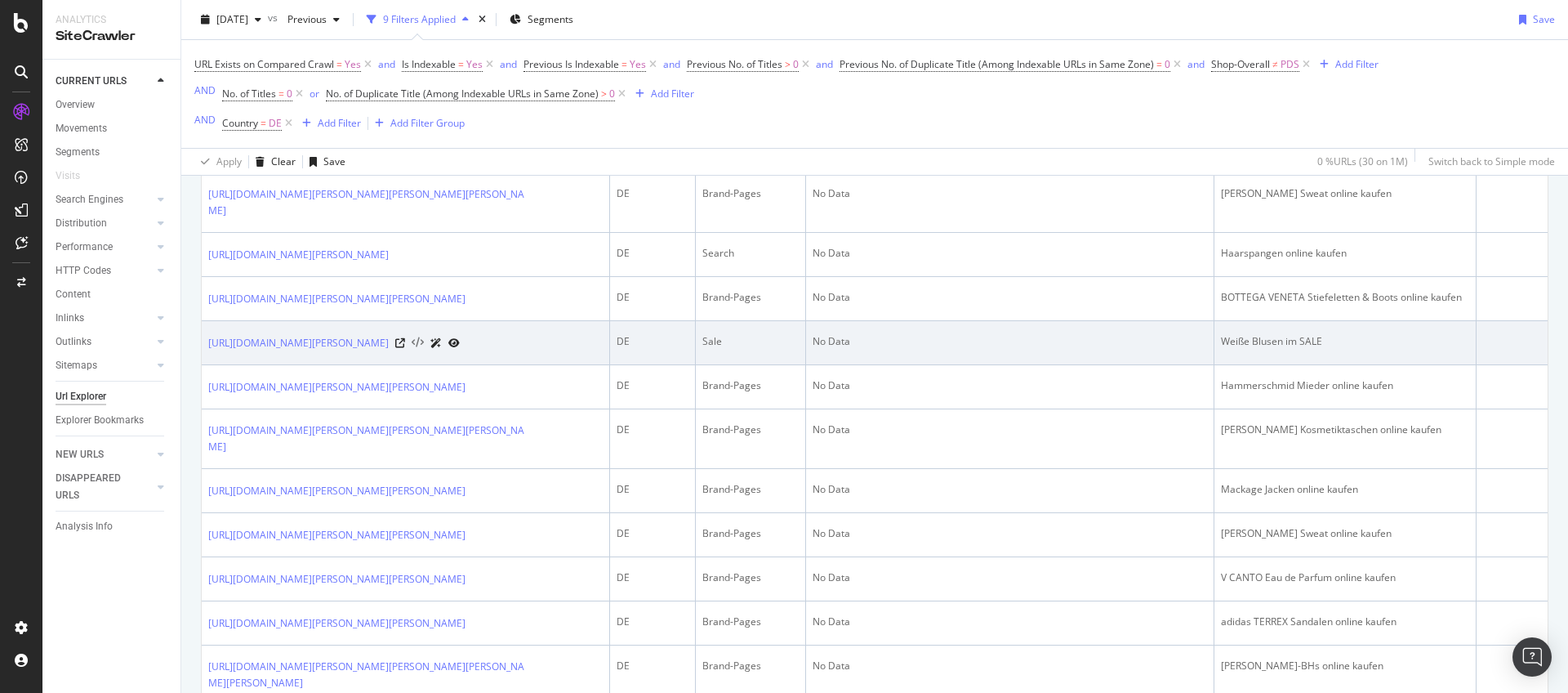
click at [424, 349] on icon at bounding box center [418, 343] width 12 height 11
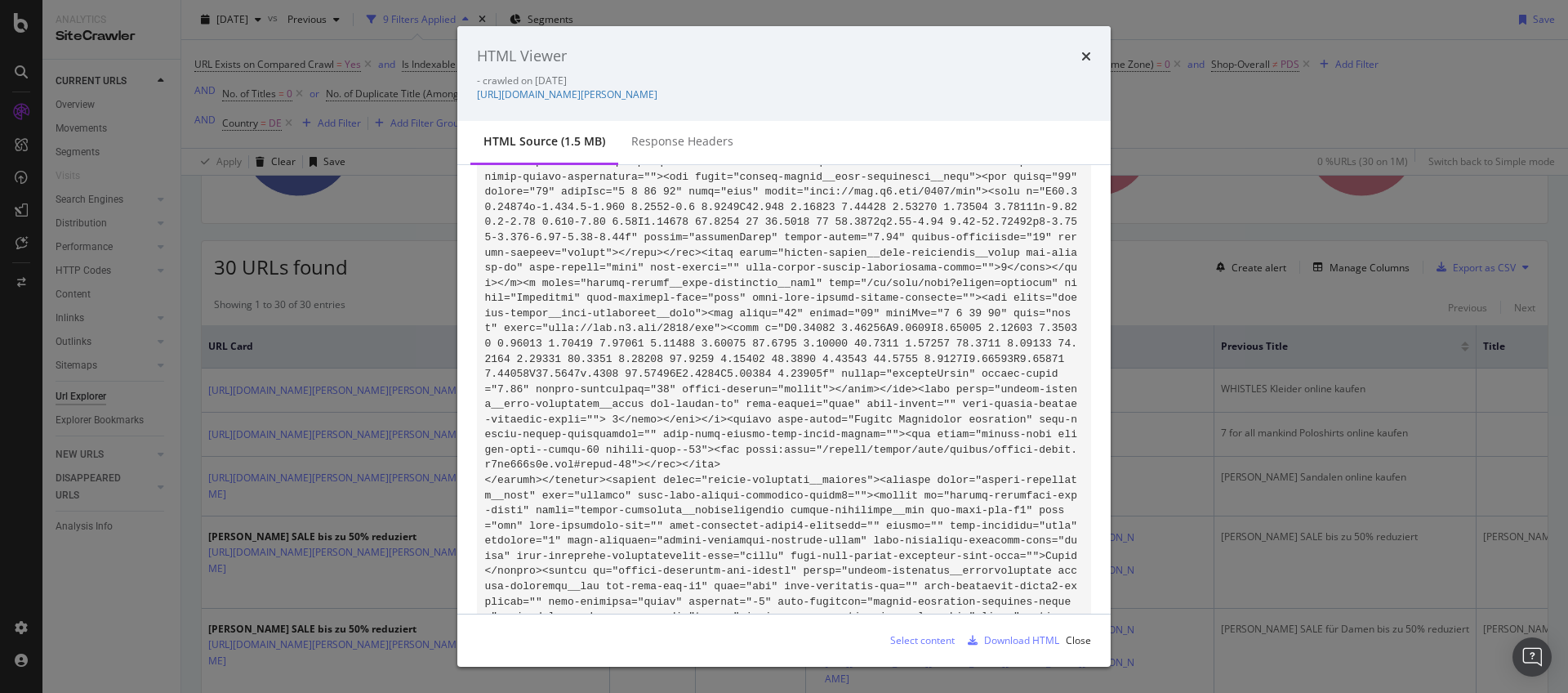
scroll to position [21128, 0]
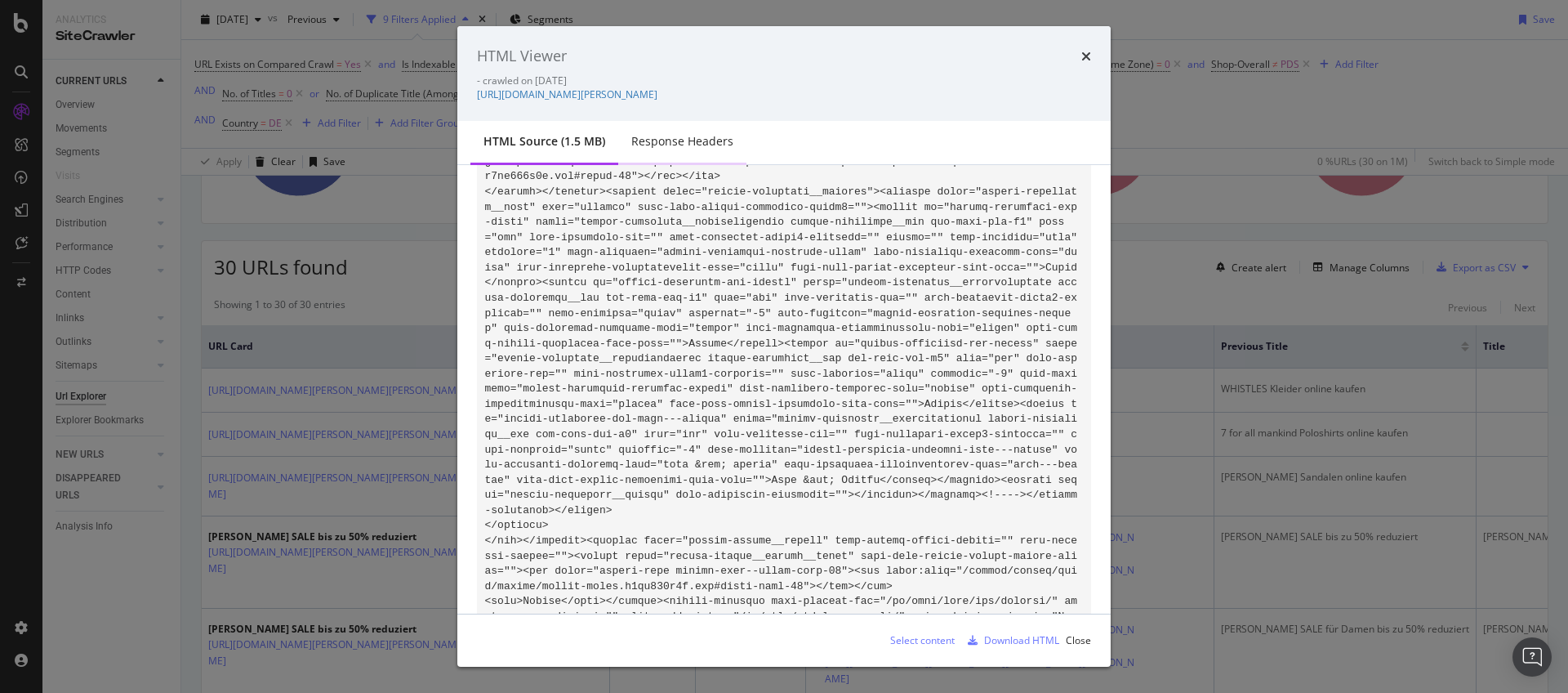
click at [633, 146] on div "Response Headers" at bounding box center [682, 141] width 102 height 16
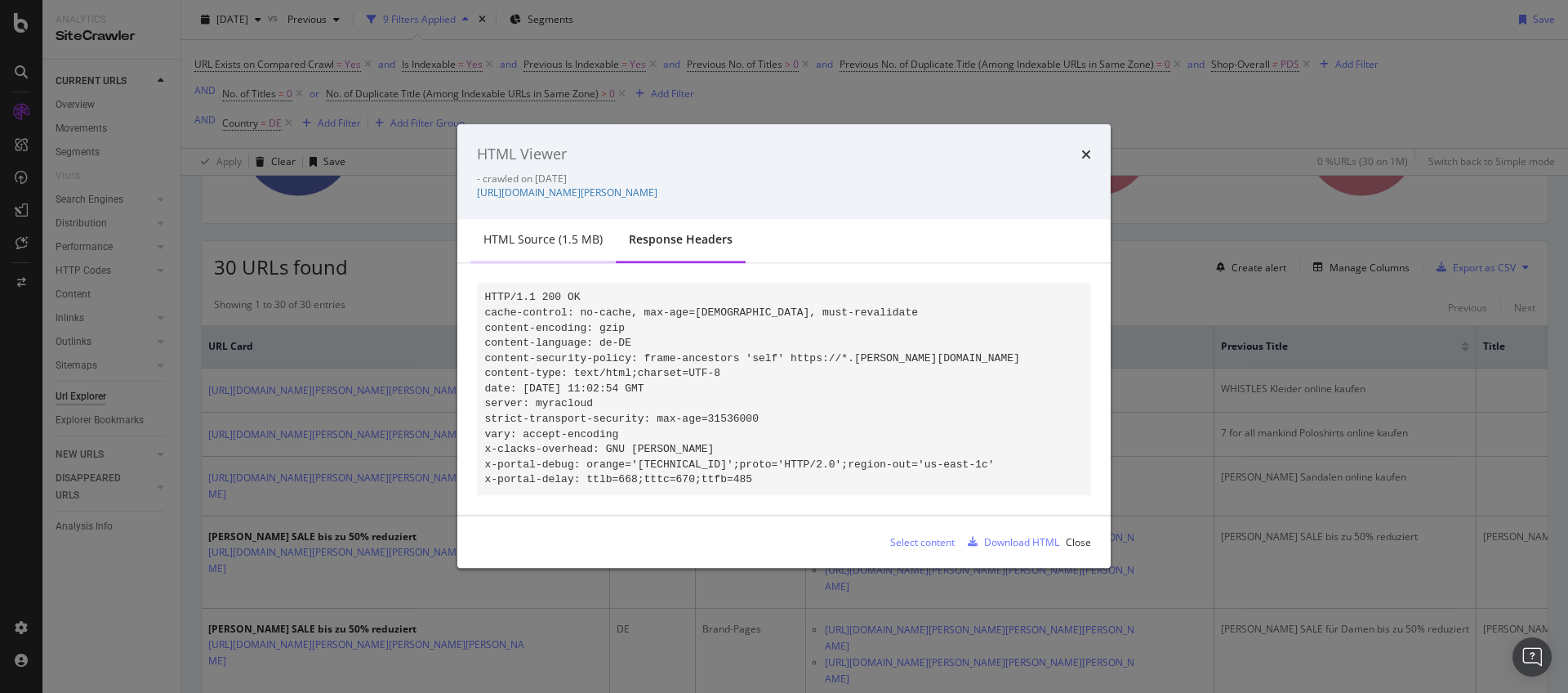
click at [561, 238] on div "HTML source (1.5 MB)" at bounding box center [543, 239] width 120 height 16
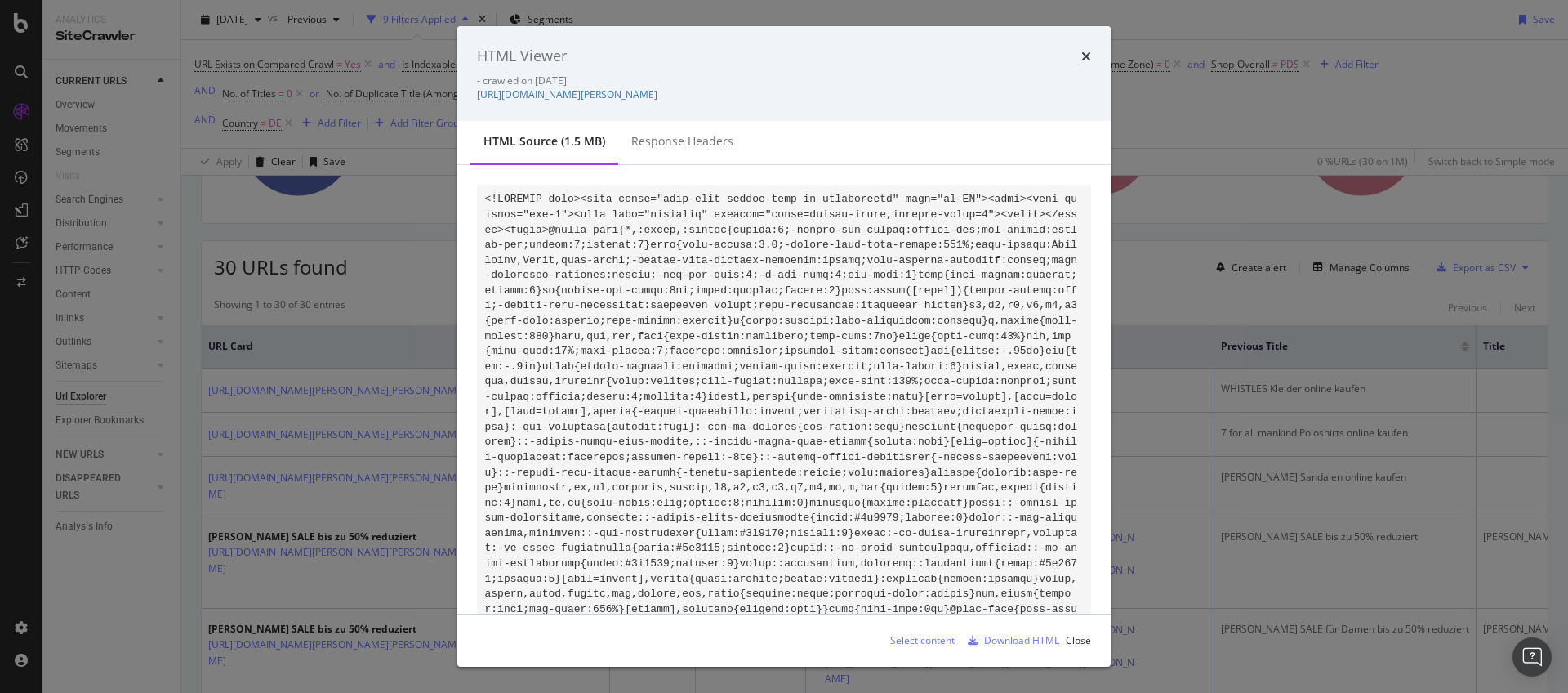
click at [437, 268] on div "HTML Viewer - crawled on 2025-10-13 https://www.breuninger.com/de/damen/sale/be…" at bounding box center [784, 346] width 1568 height 693
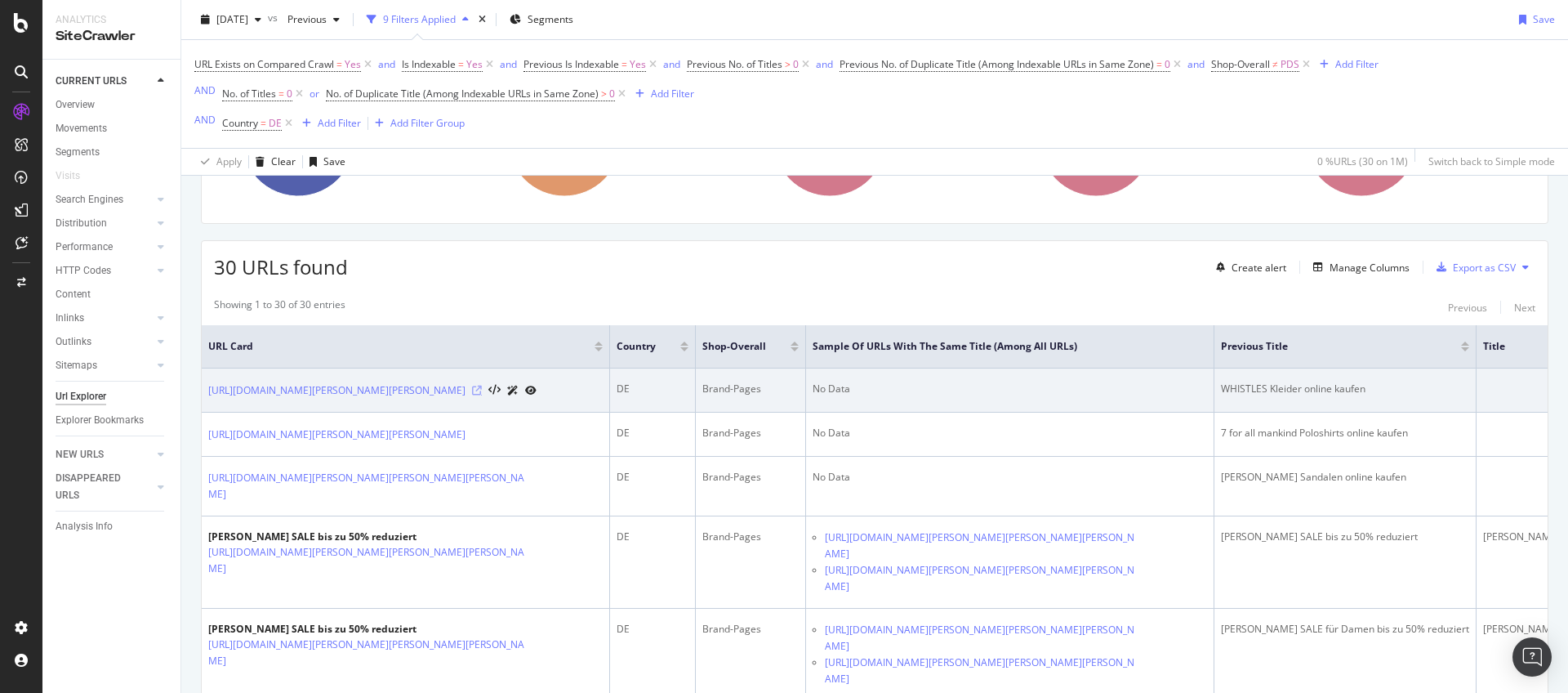
click at [482, 389] on icon at bounding box center [476, 390] width 9 height 9
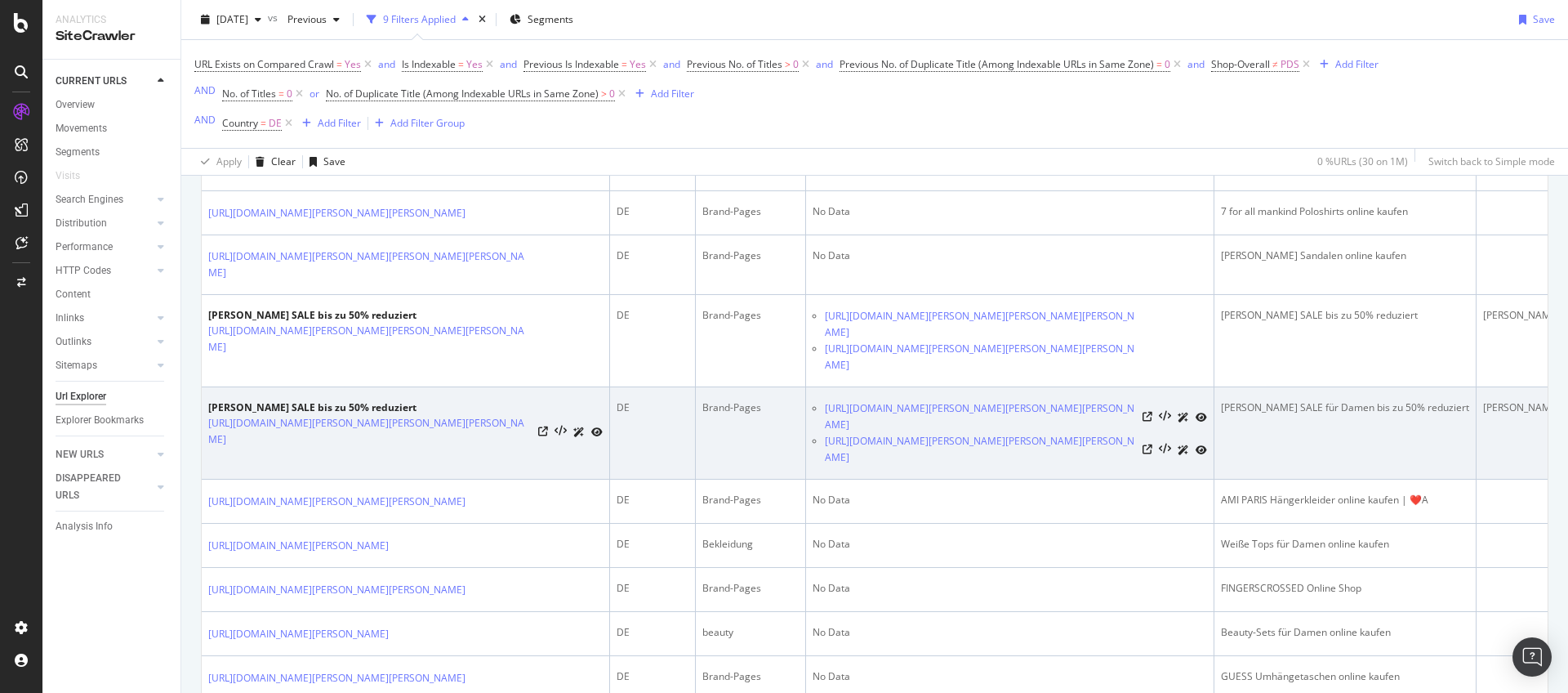
scroll to position [564, 0]
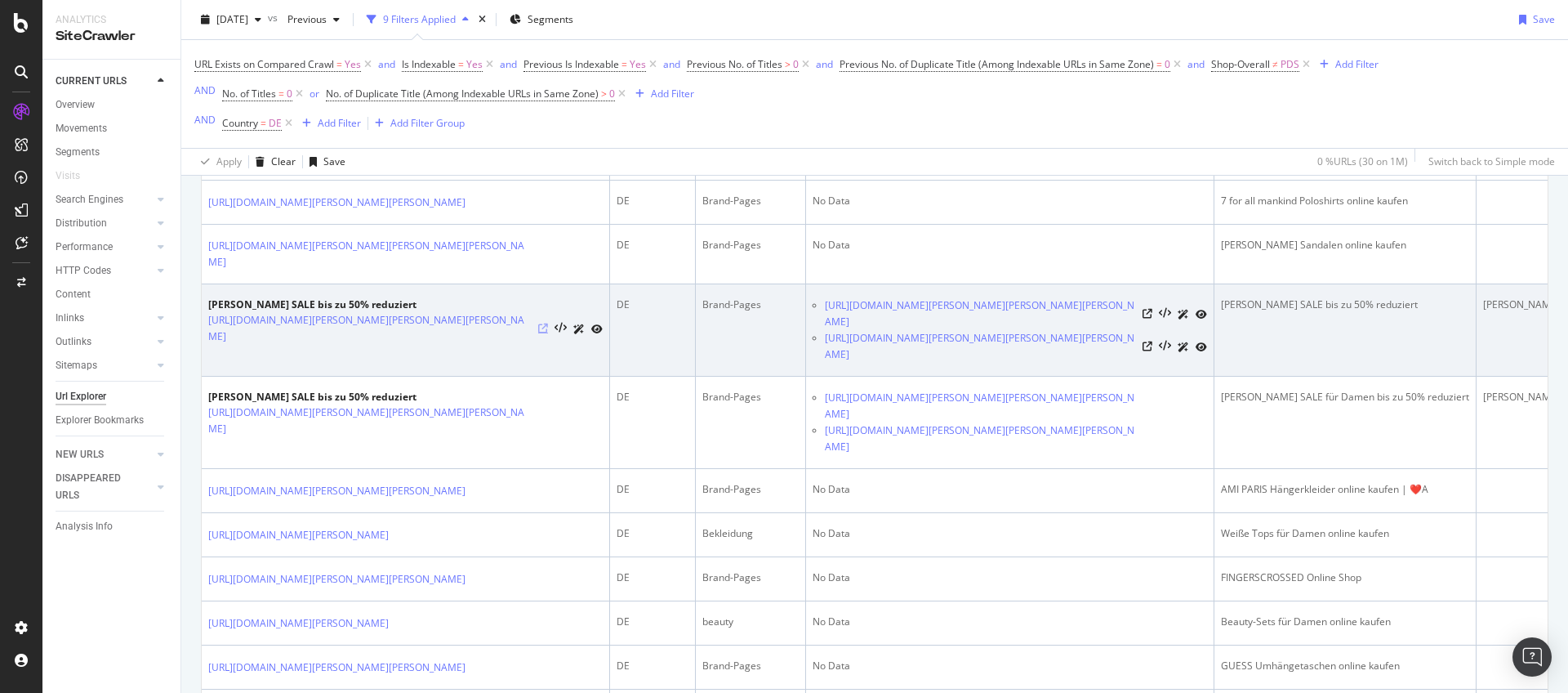
click at [538, 333] on icon at bounding box center [543, 328] width 9 height 9
click at [555, 334] on icon at bounding box center [561, 328] width 12 height 11
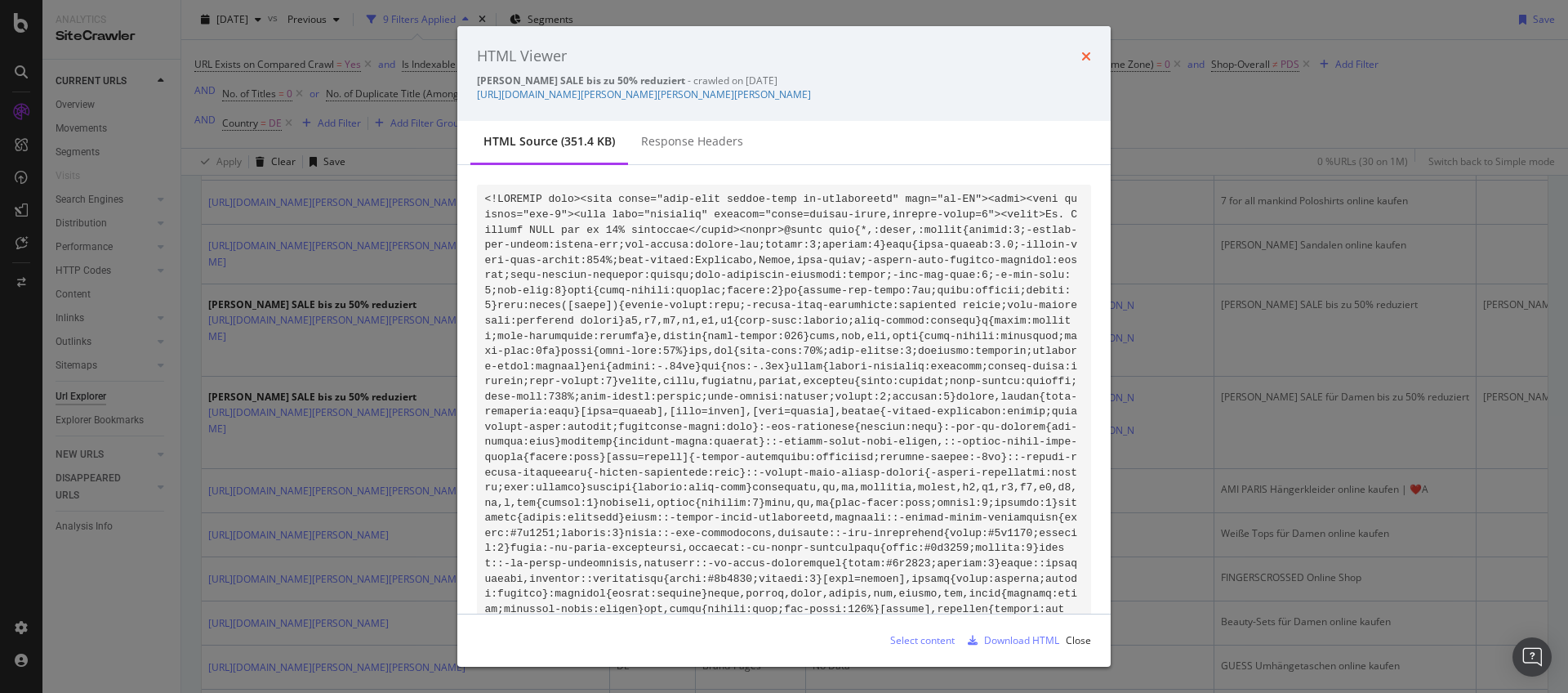
click at [1084, 56] on icon "times" at bounding box center [1086, 56] width 9 height 13
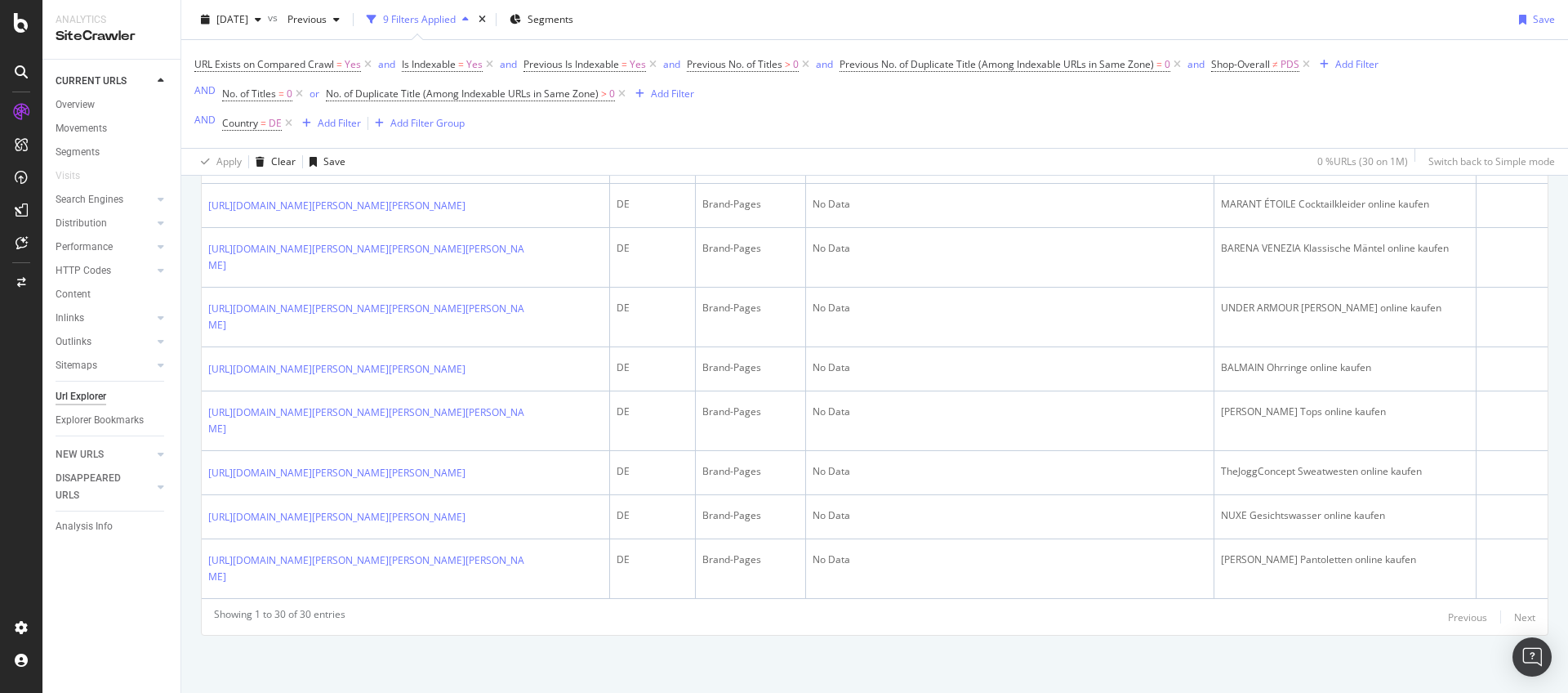
scroll to position [1825, 0]
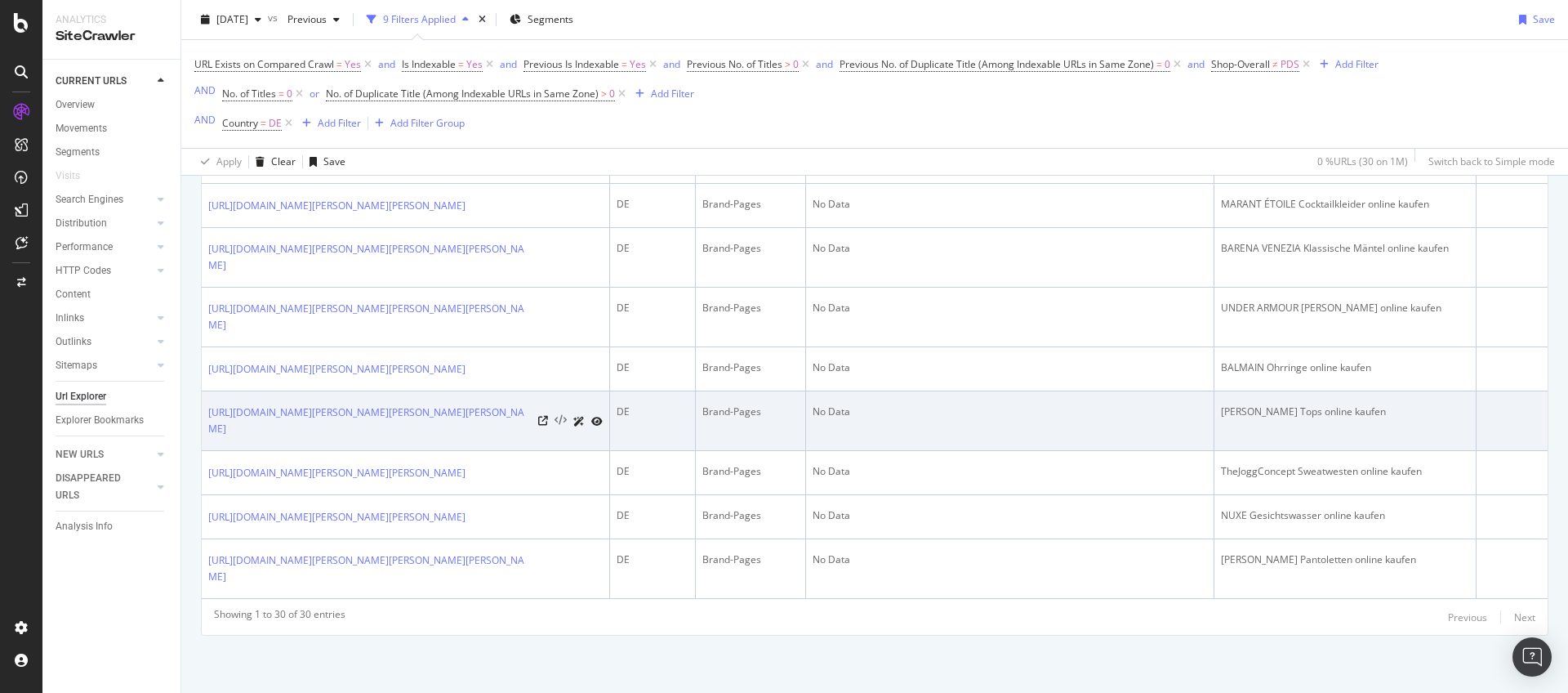
click at [556, 415] on icon at bounding box center [561, 420] width 12 height 11
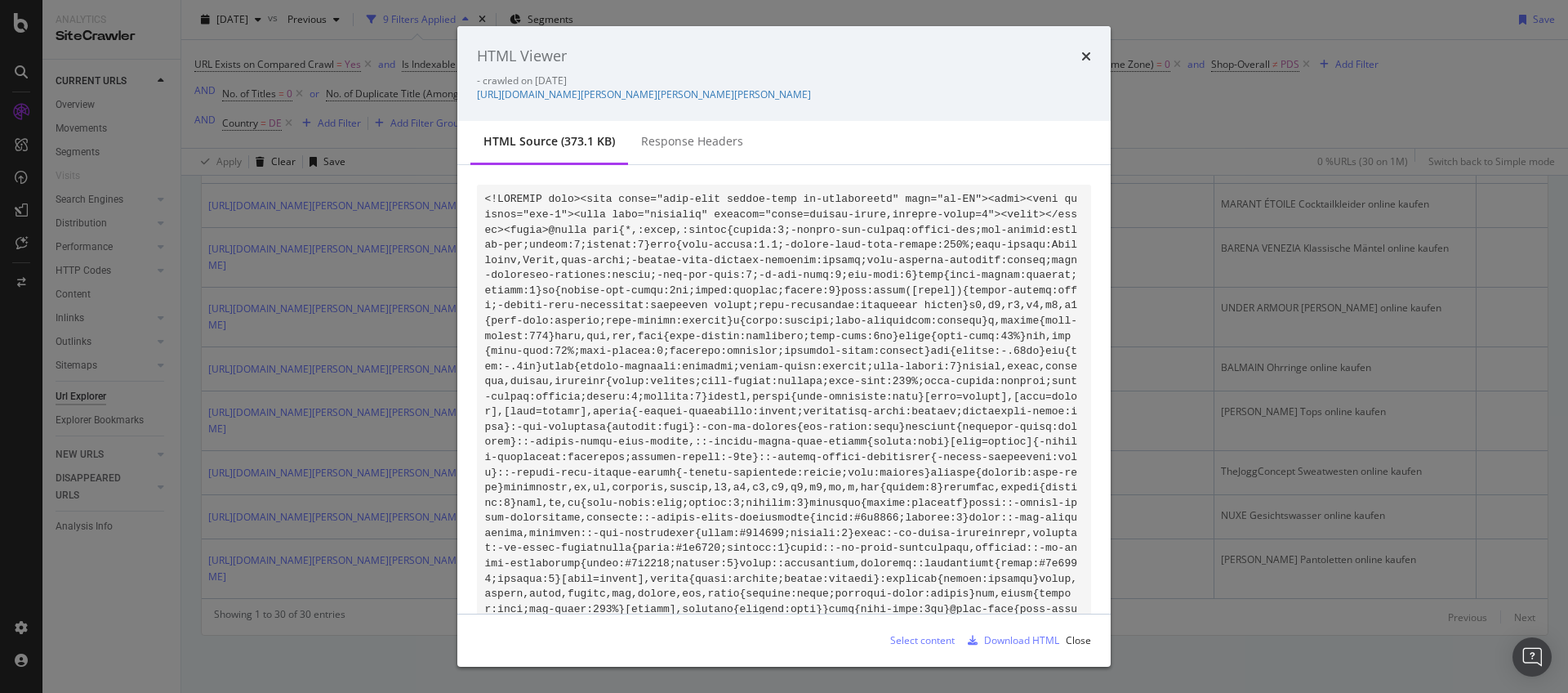
click at [445, 398] on div "HTML Viewer - crawled on 2025-10-13 https://www.breuninger.com/de/marken/christ…" at bounding box center [784, 346] width 1568 height 693
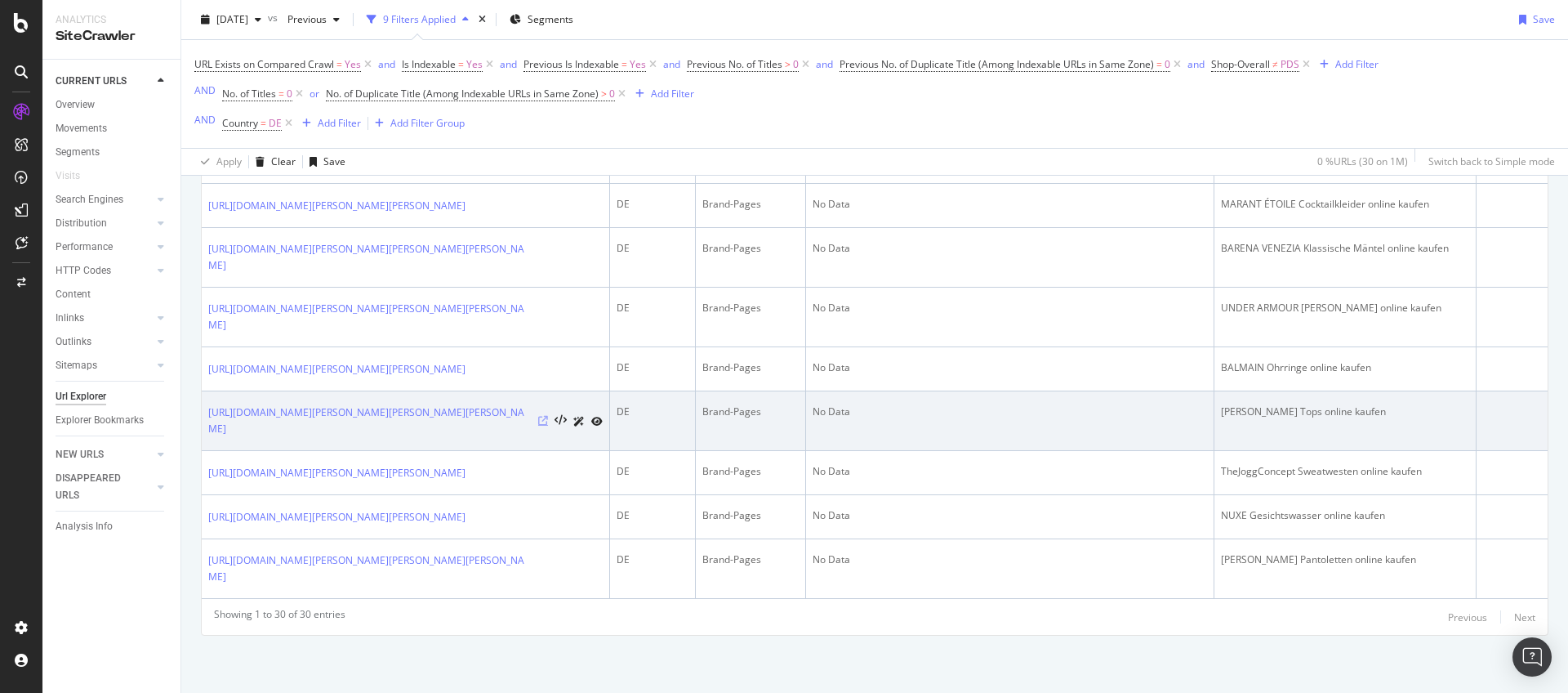
click at [543, 416] on icon at bounding box center [543, 420] width 9 height 9
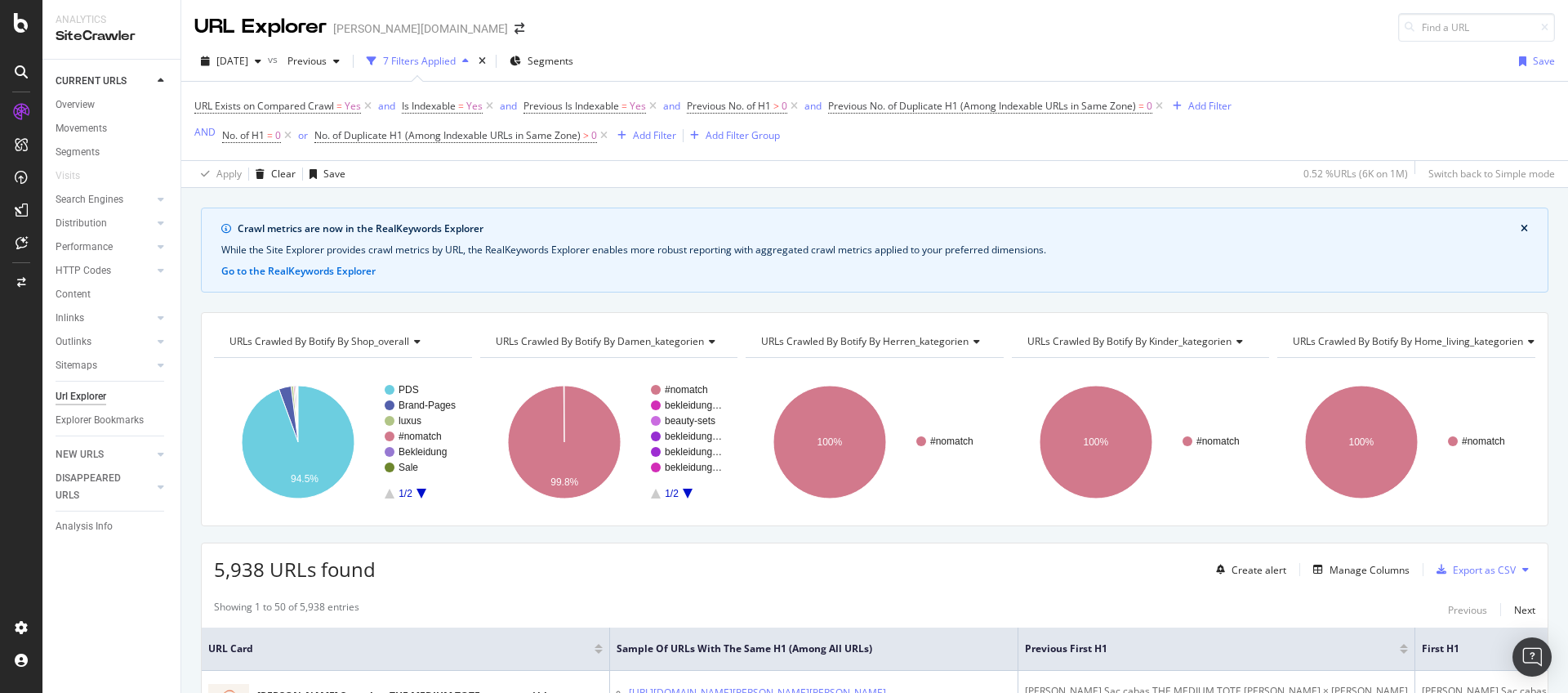
scroll to position [3, 0]
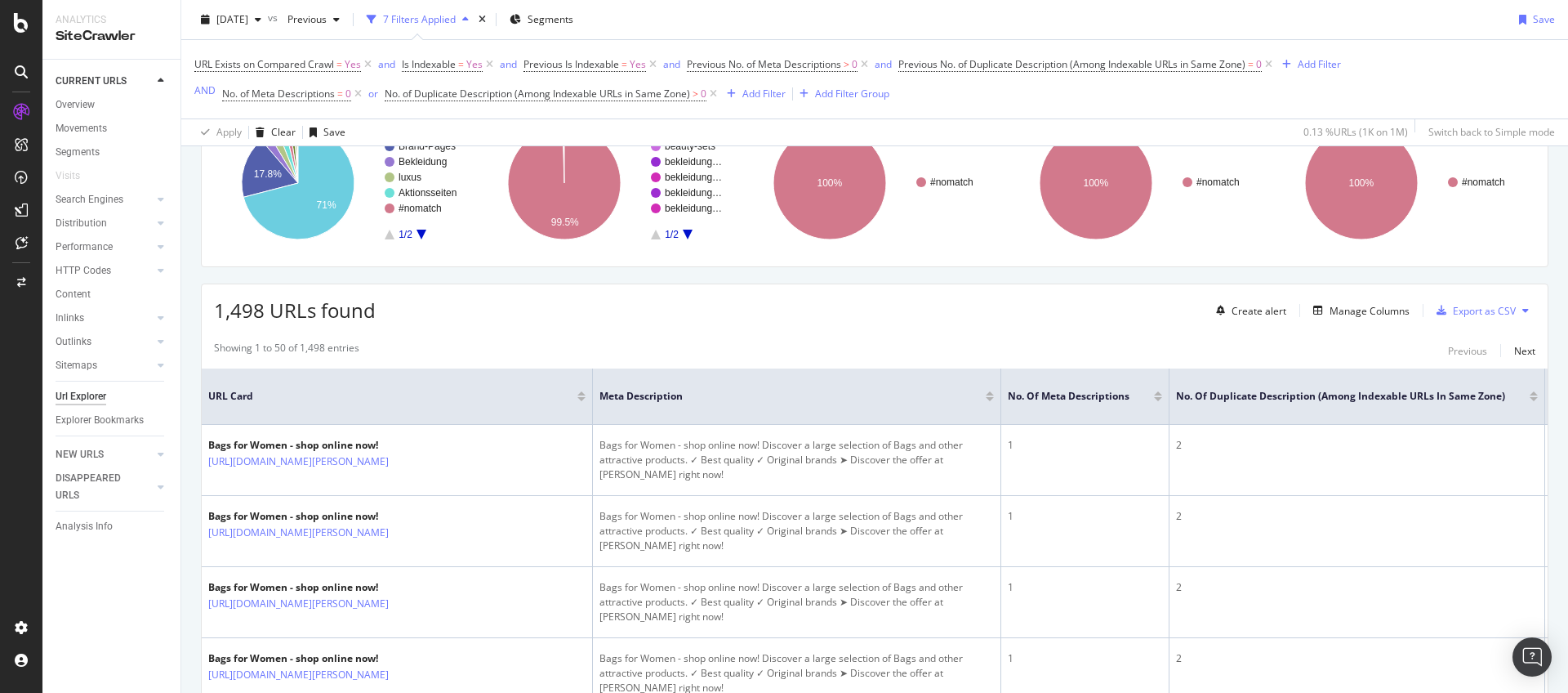
scroll to position [262, 0]
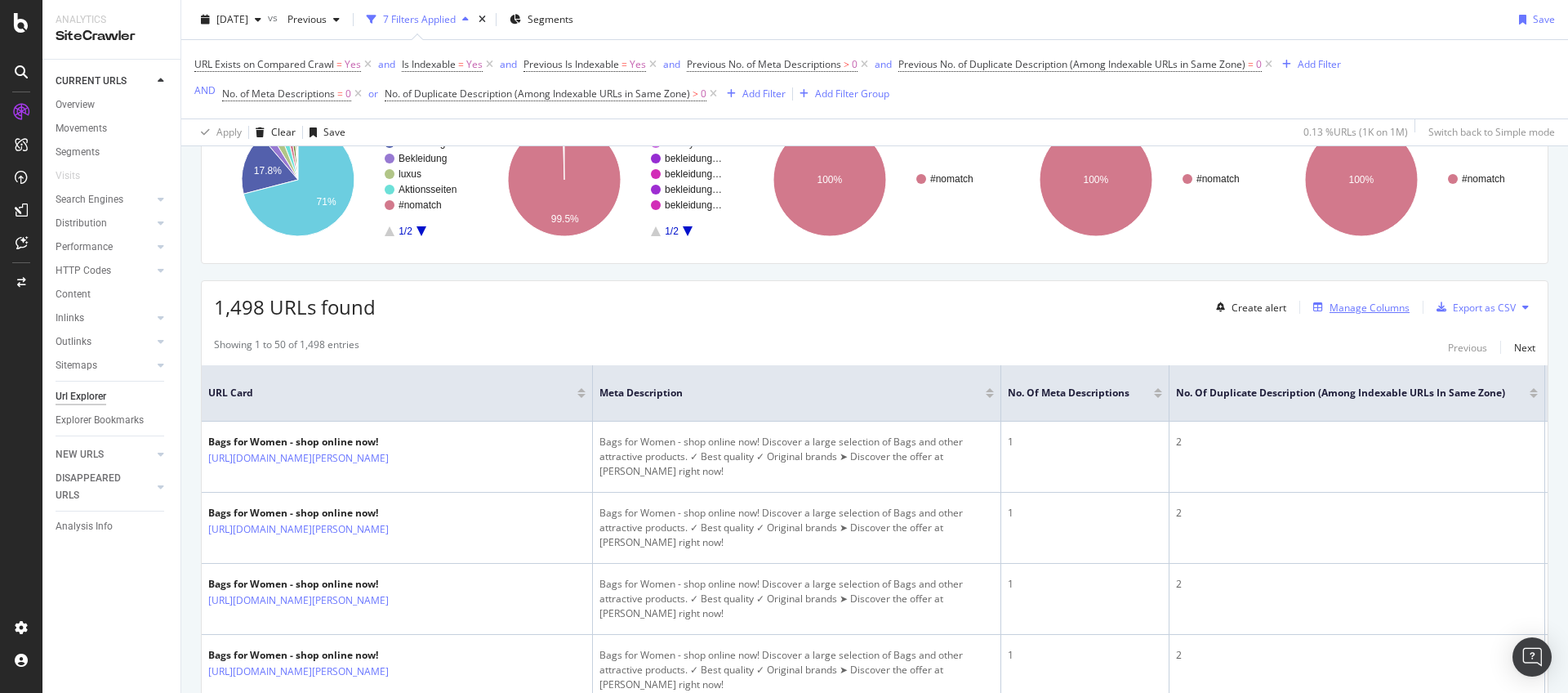
click at [1340, 304] on div "Manage Columns" at bounding box center [1370, 308] width 80 height 14
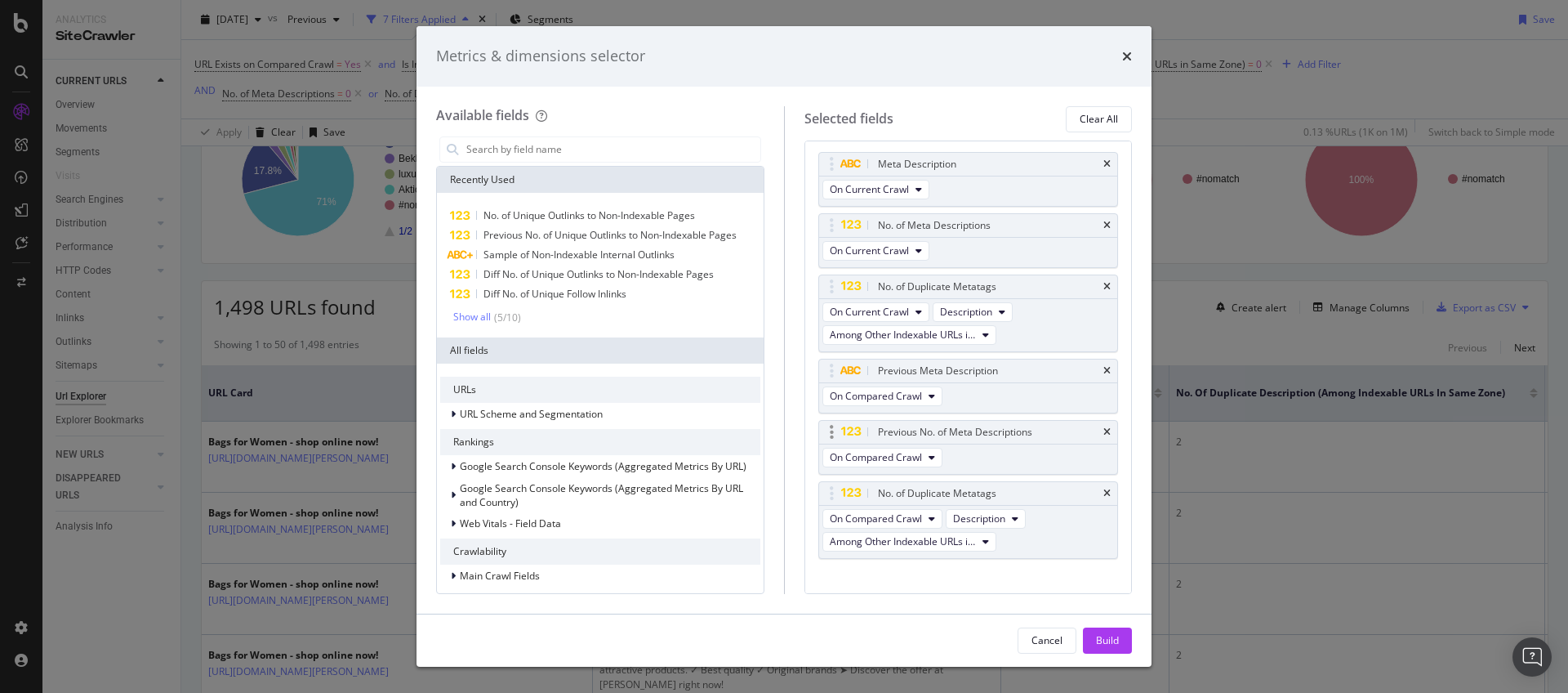
scroll to position [0, 0]
click at [1103, 492] on icon "times" at bounding box center [1107, 495] width 8 height 9
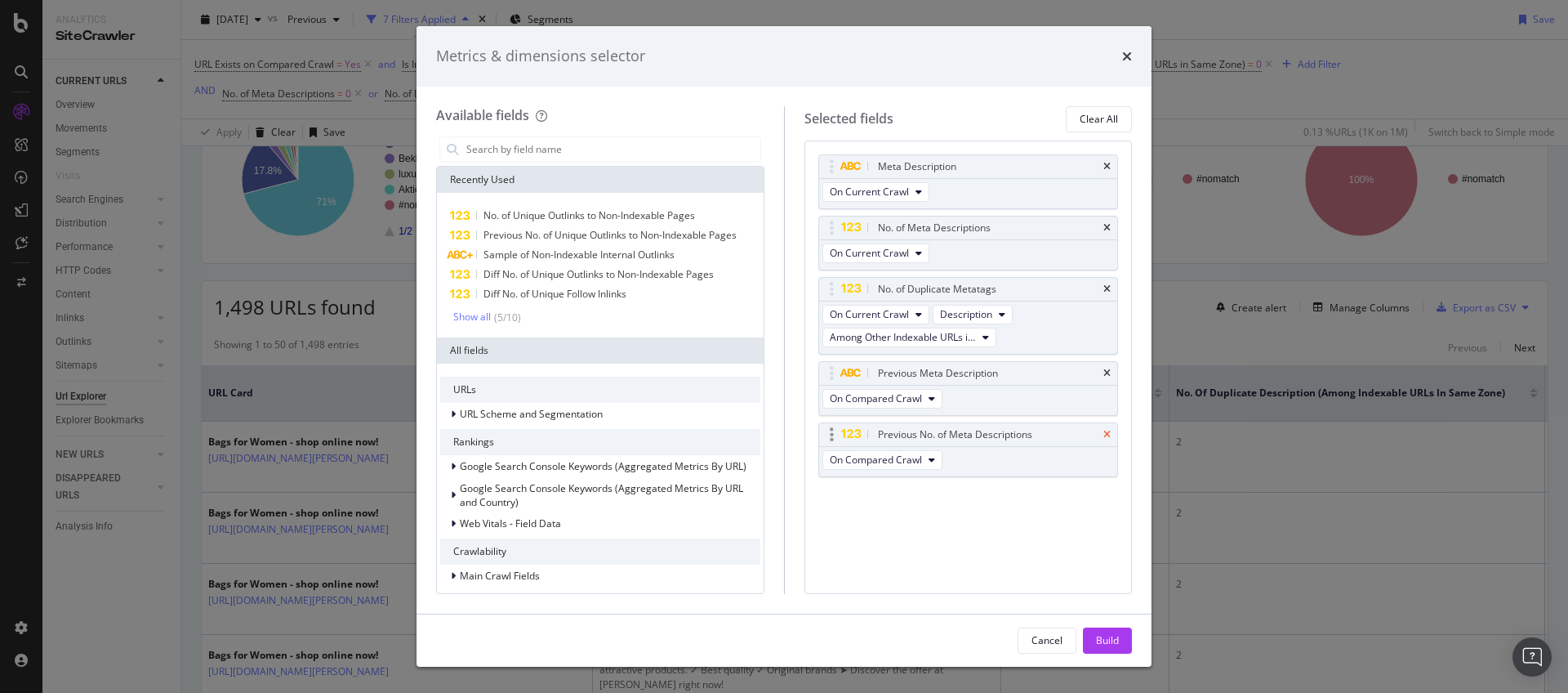
click at [1105, 432] on icon "times" at bounding box center [1107, 434] width 8 height 9
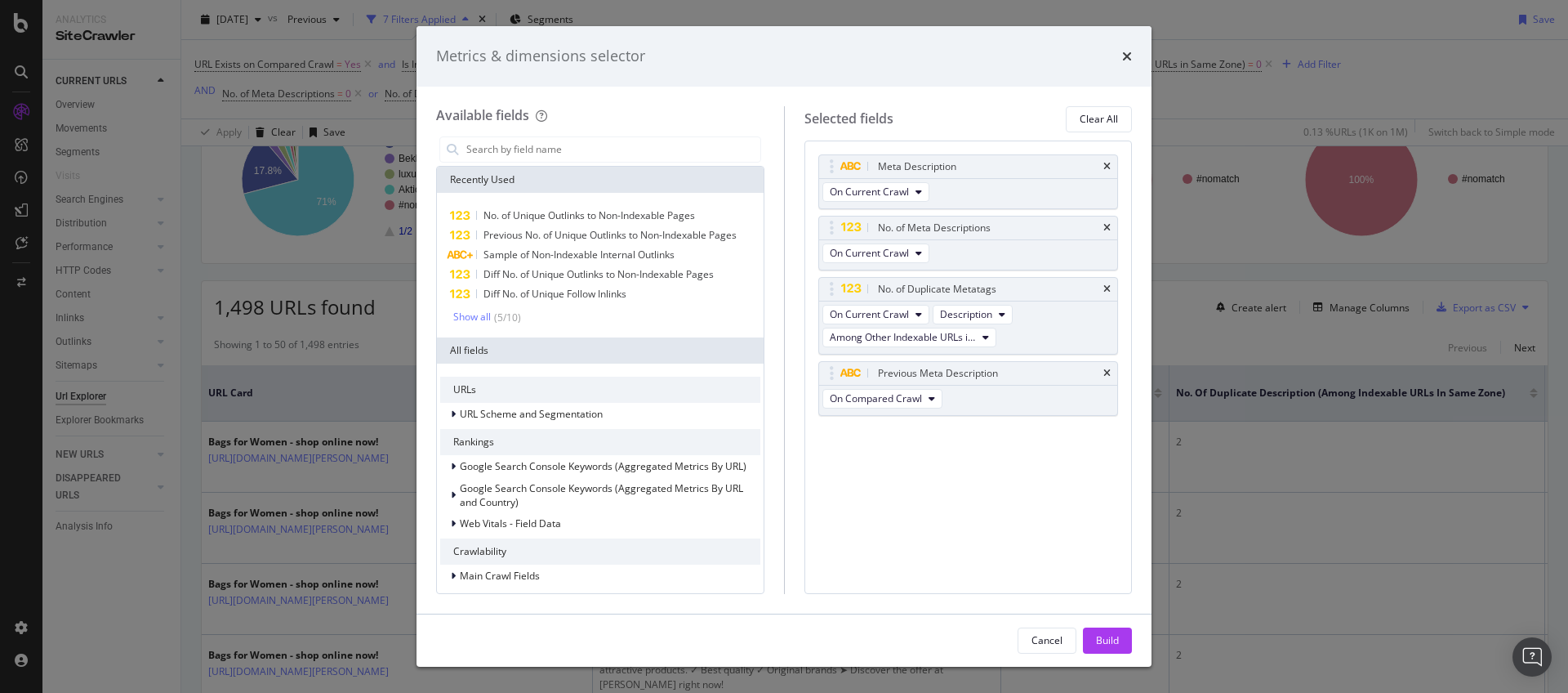
click at [1109, 376] on icon "times" at bounding box center [1107, 373] width 8 height 9
click at [596, 138] on input "modal" at bounding box center [613, 150] width 296 height 25
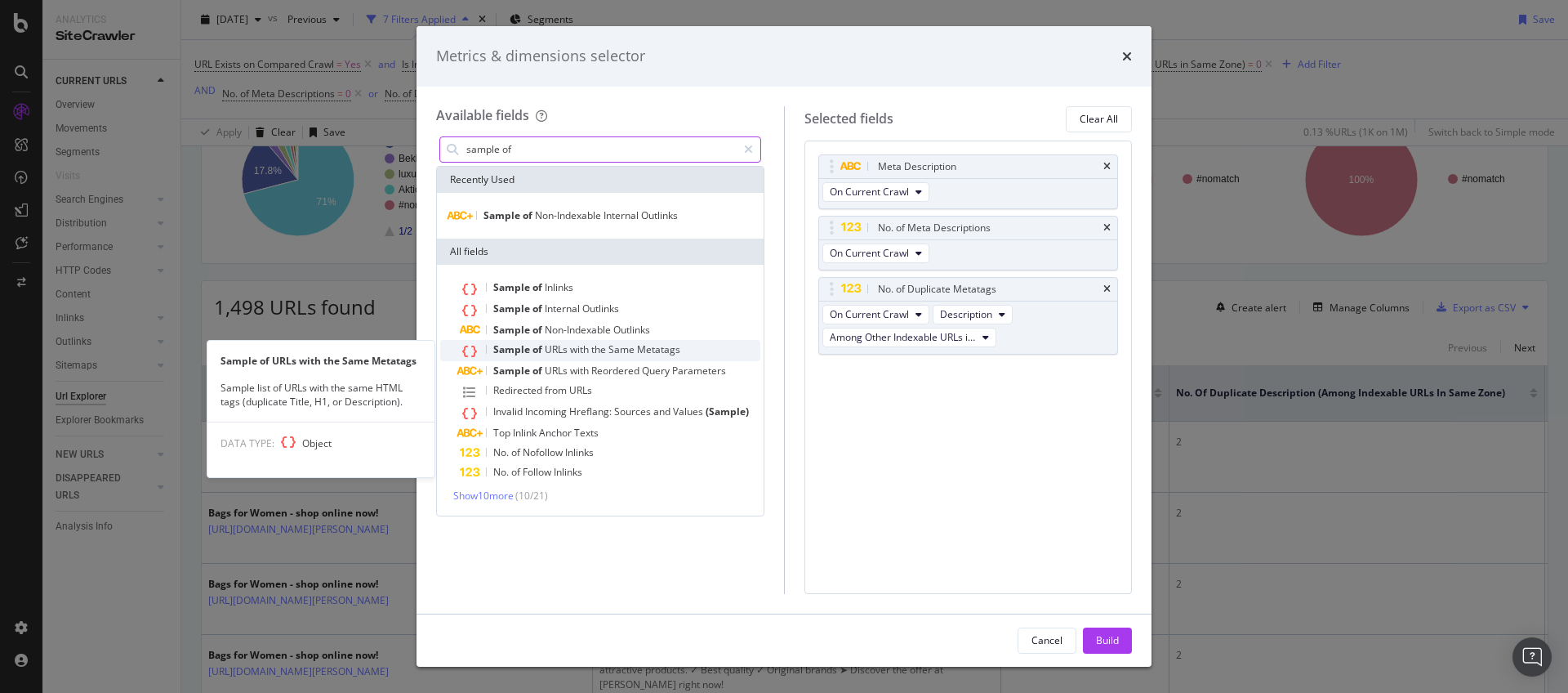
type input "sample of"
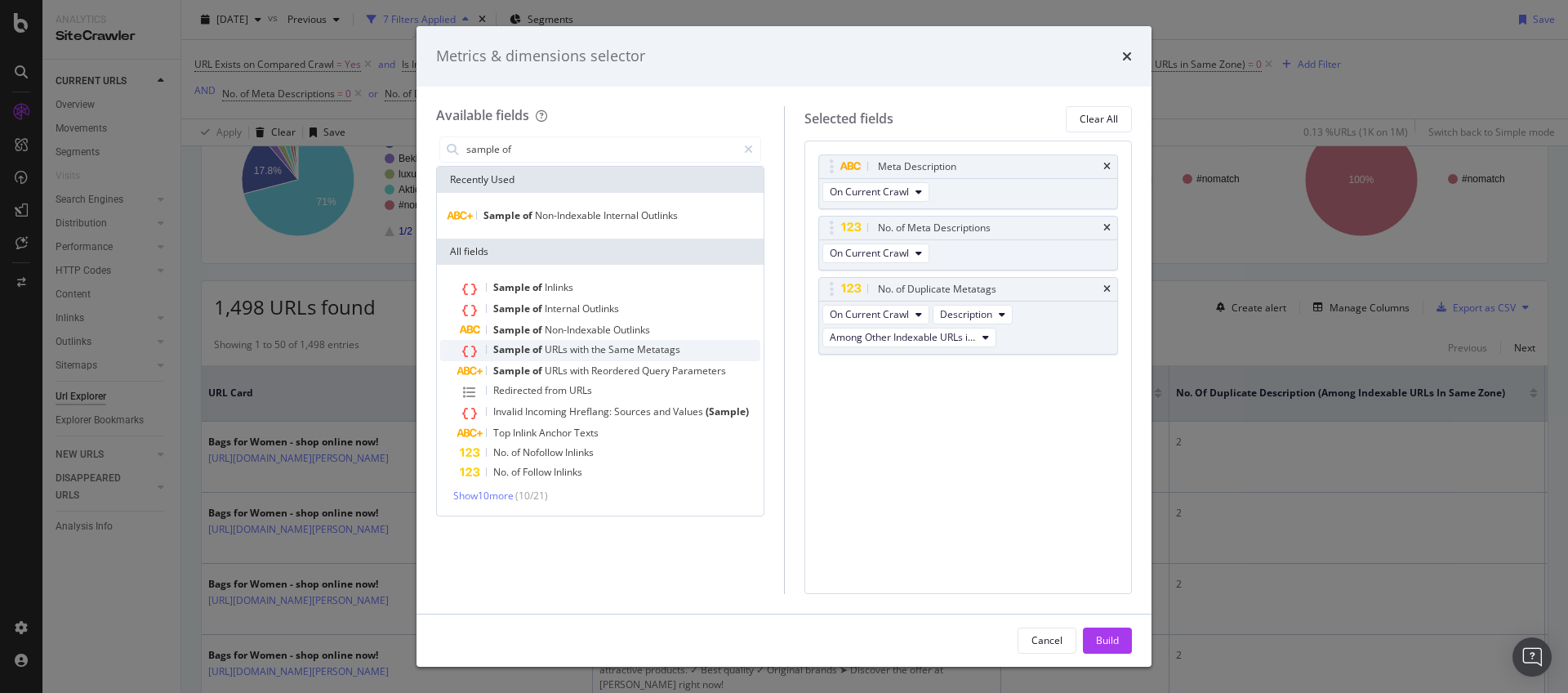
click at [565, 344] on span "URLs" at bounding box center [558, 349] width 26 height 14
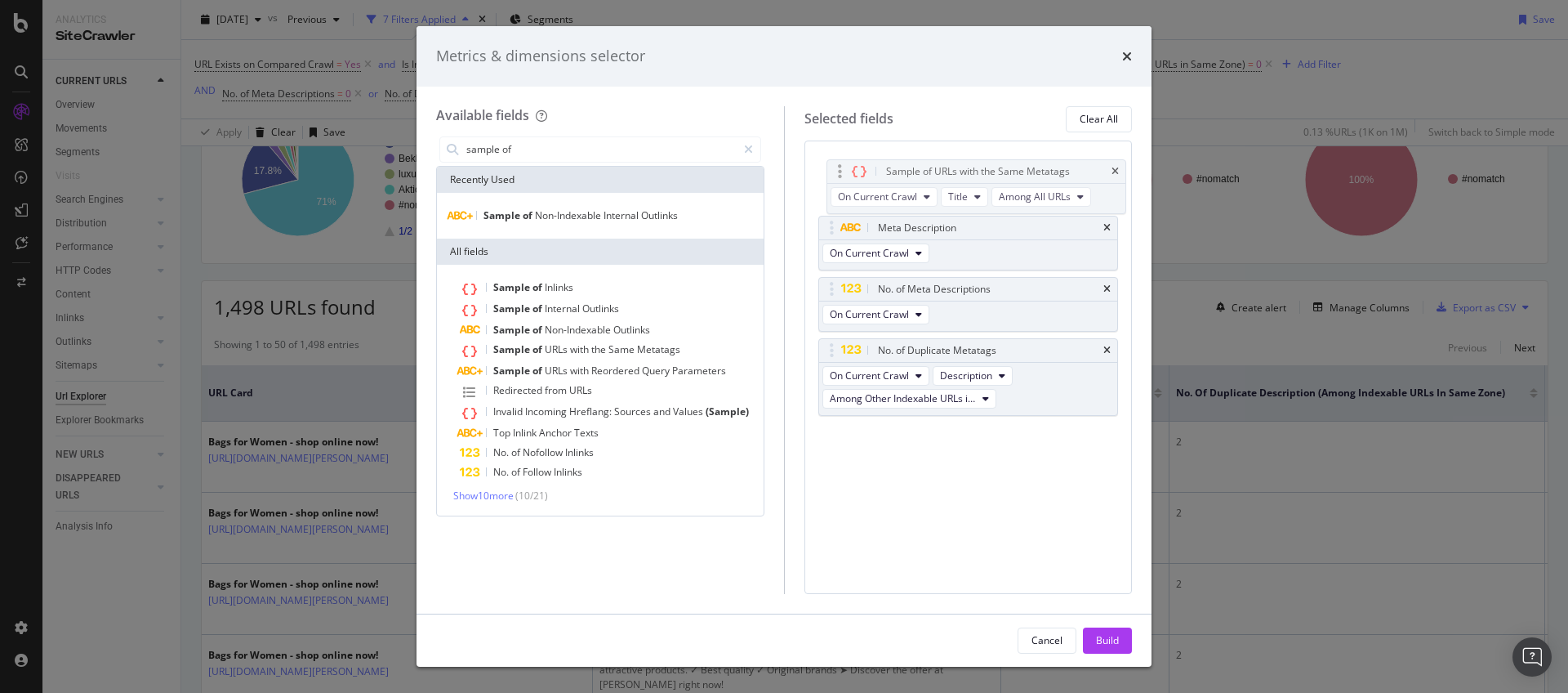
drag, startPoint x: 831, startPoint y: 372, endPoint x: 840, endPoint y: 170, distance: 202.2
click at [840, 170] on body "Analytics SiteCrawler CURRENT URLS Overview Movements Segments Visits Search En…" at bounding box center [784, 346] width 1568 height 693
click at [1117, 642] on div "Build" at bounding box center [1107, 640] width 23 height 14
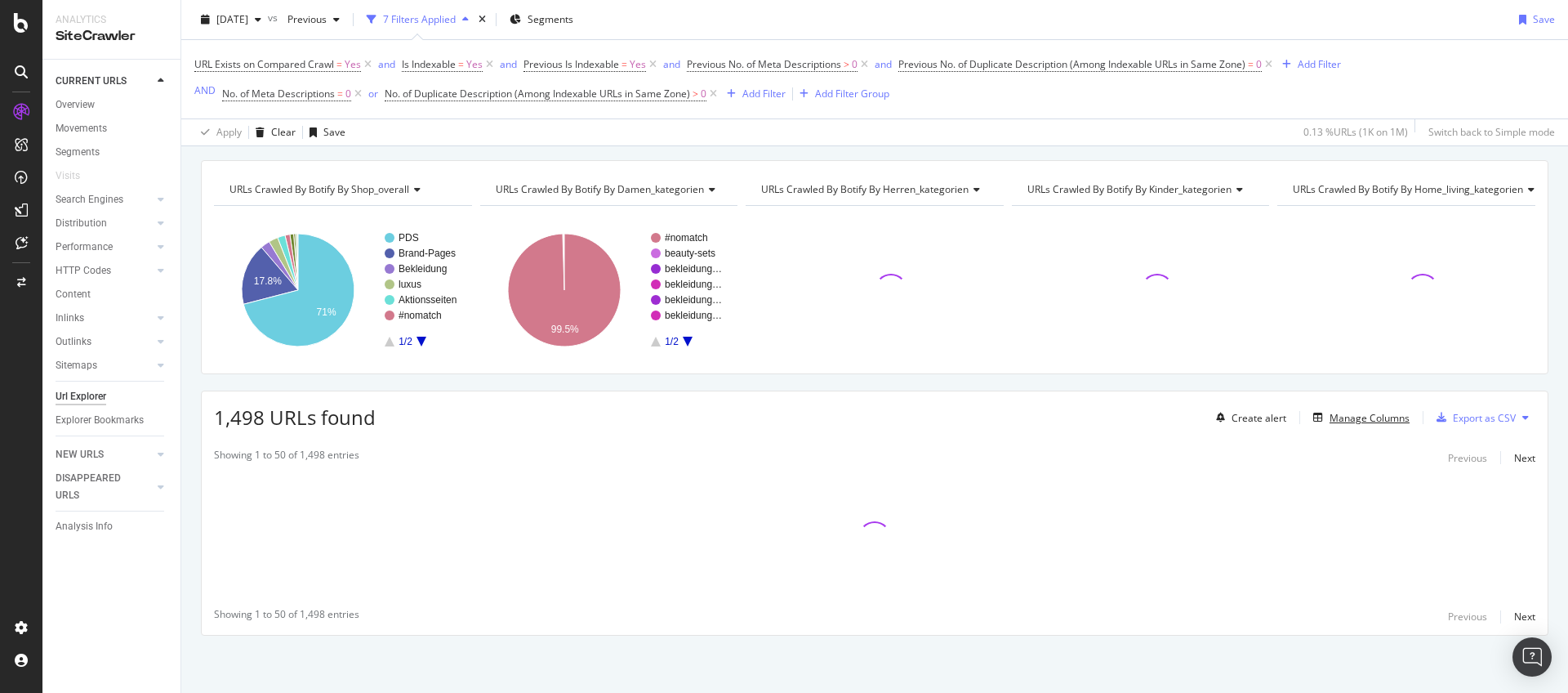
scroll to position [152, 0]
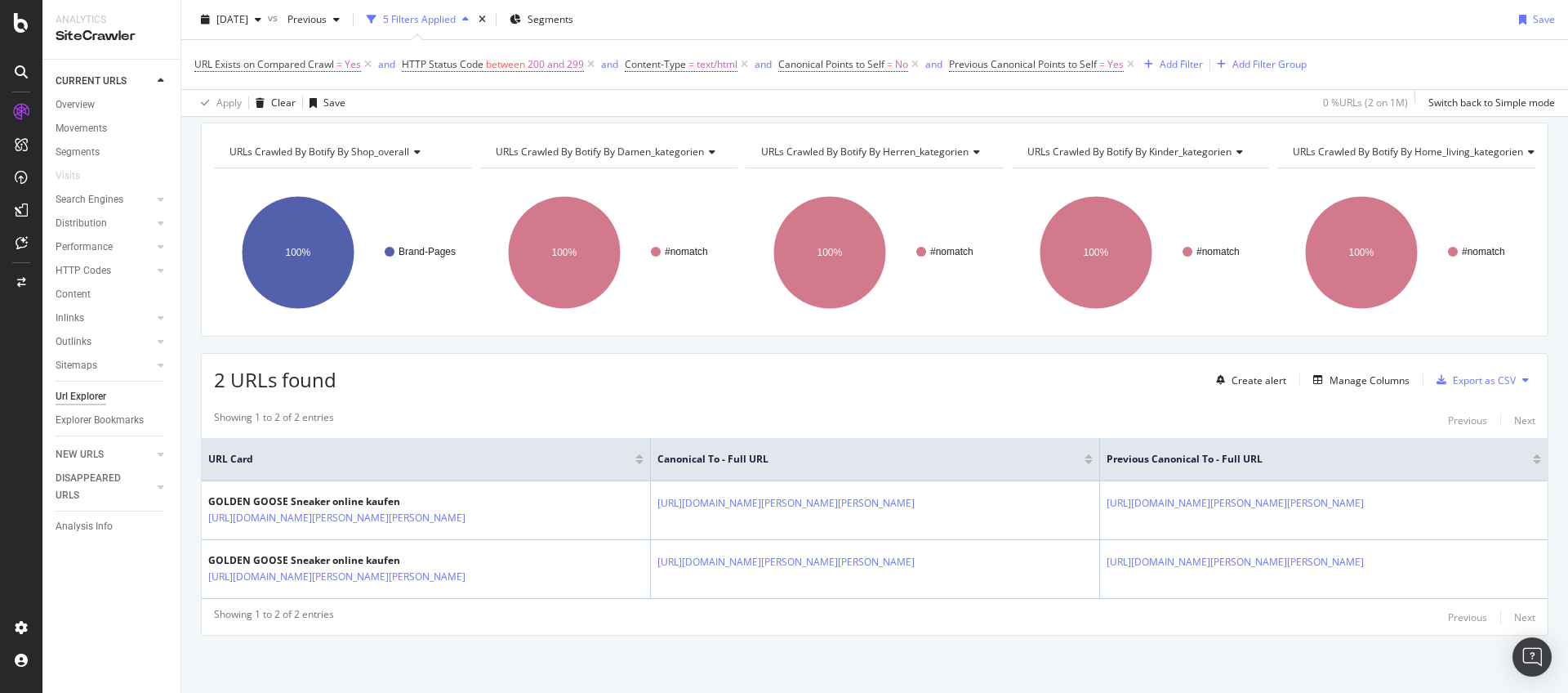
scroll to position [191, 0]
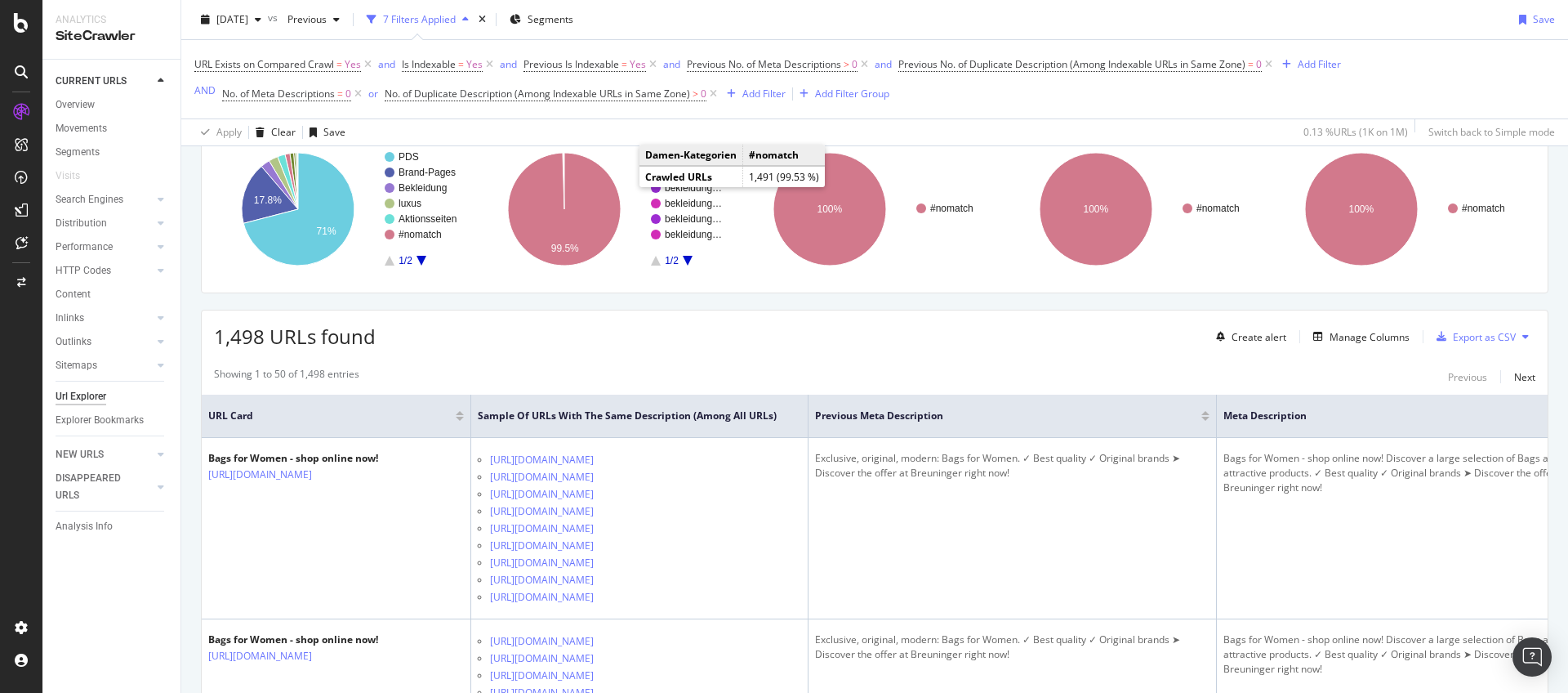
scroll to position [162, 0]
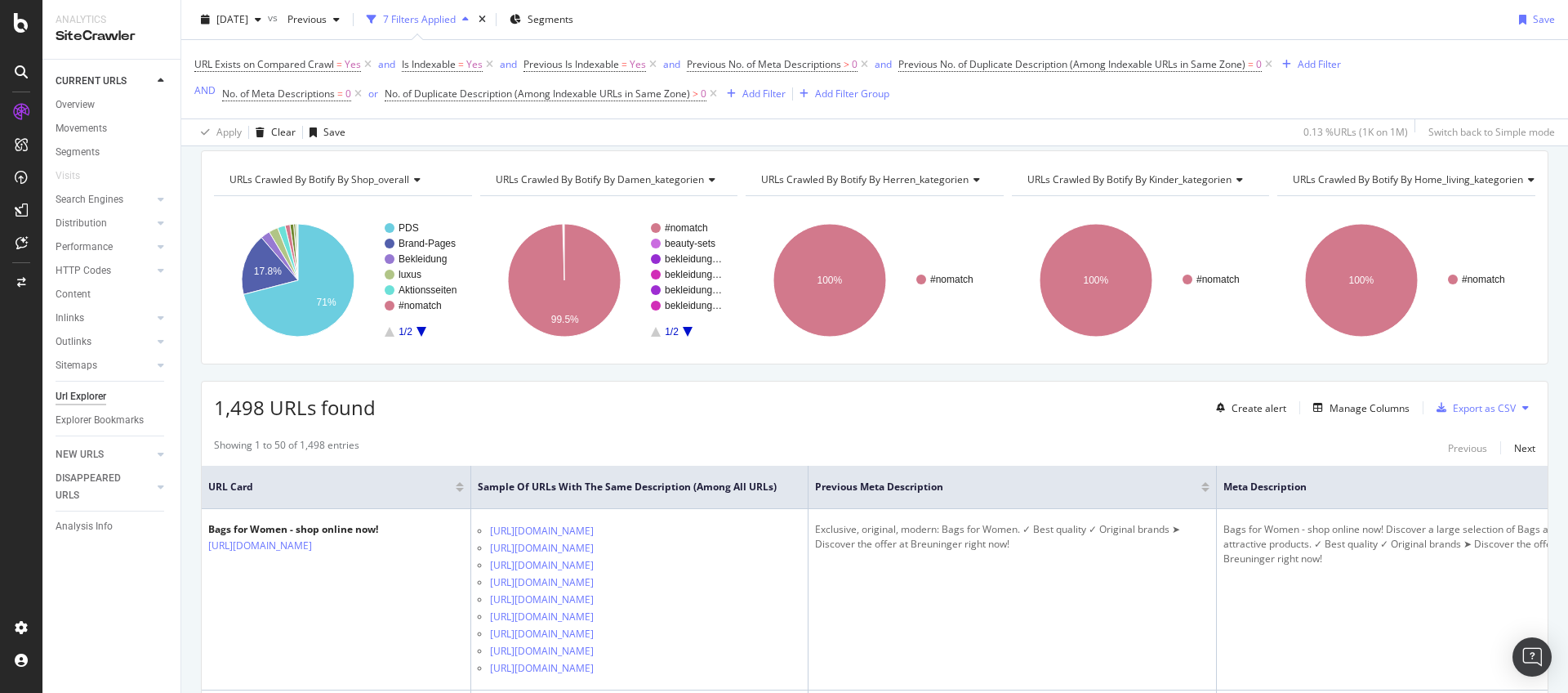
click at [572, 185] on div "URLs Crawled By Botify By damen_kategorien" at bounding box center [610, 179] width 236 height 26
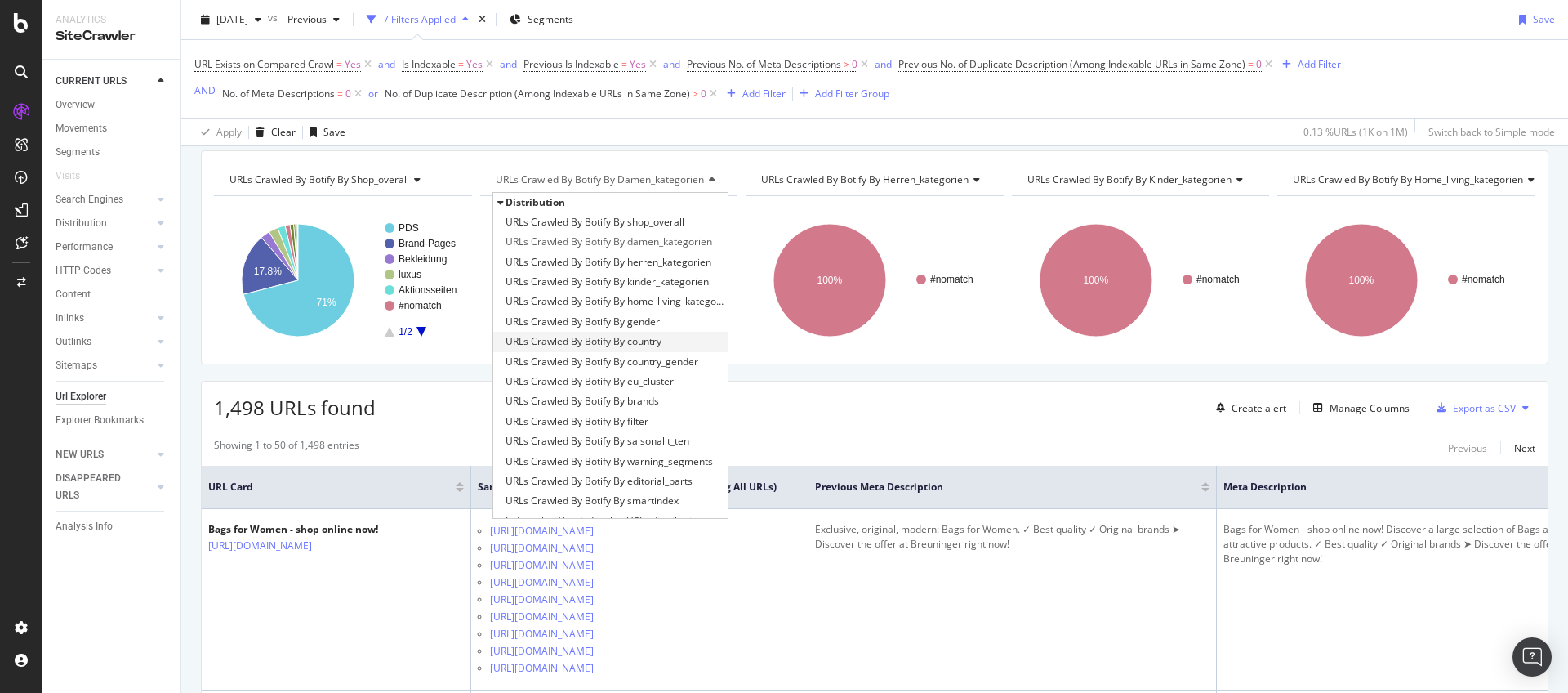
click at [570, 333] on span "URLs Crawled By Botify By country" at bounding box center [584, 341] width 156 height 16
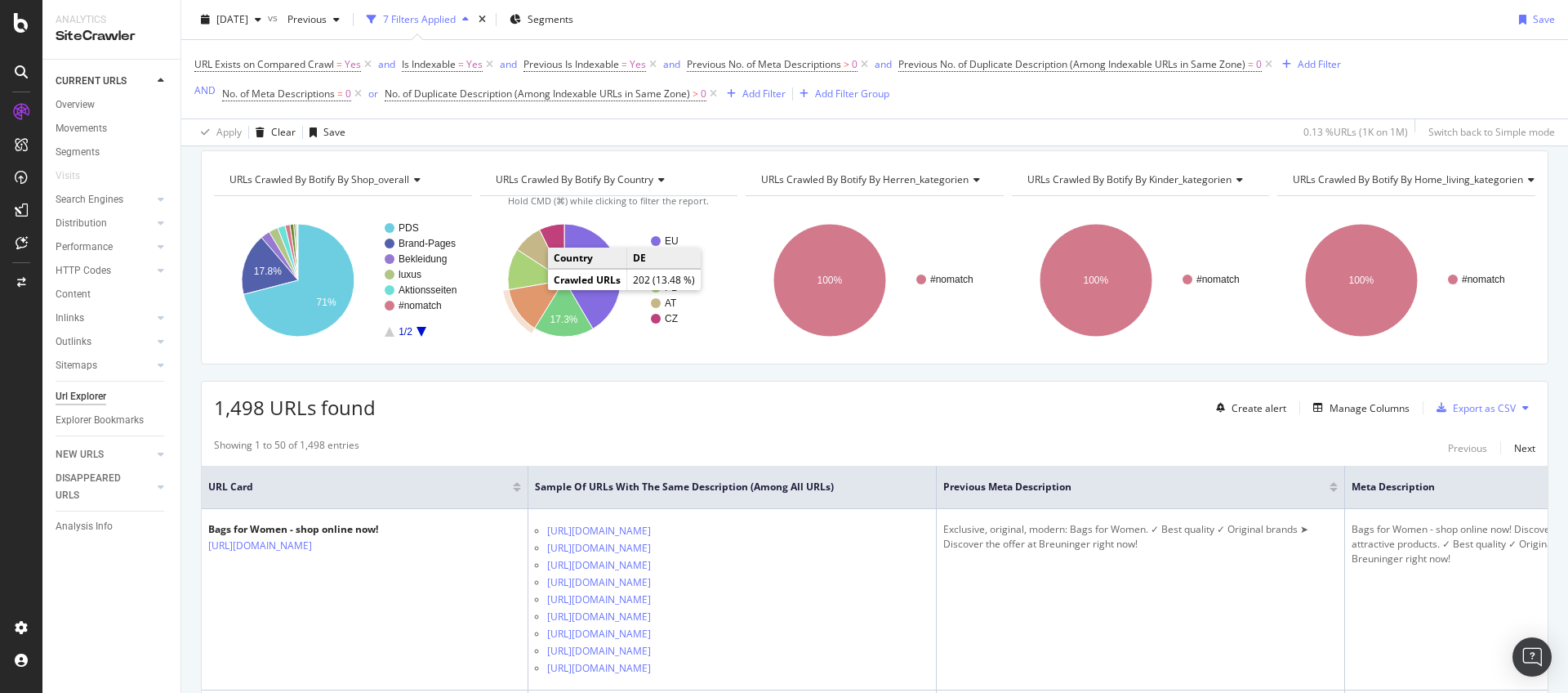
click at [530, 298] on icon "A chart." at bounding box center [537, 304] width 56 height 48
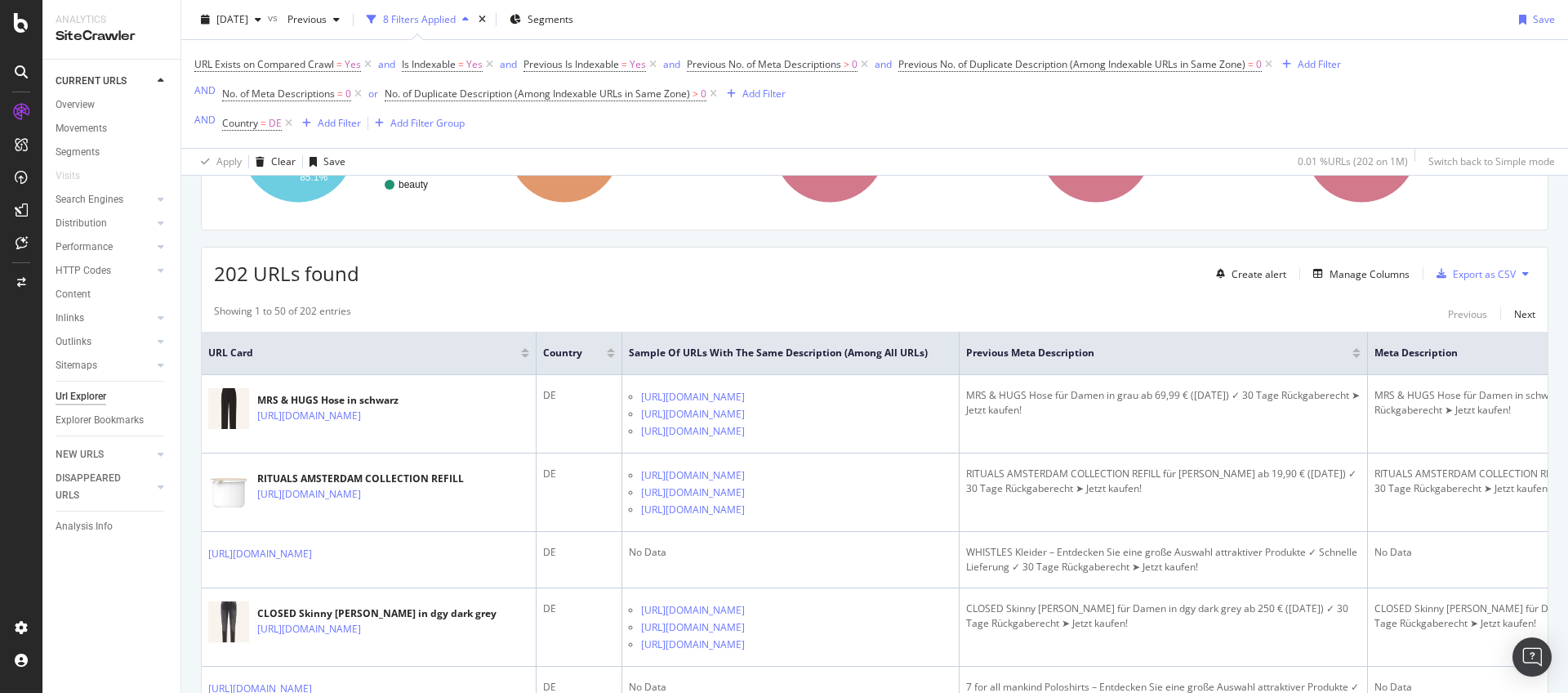
scroll to position [45, 0]
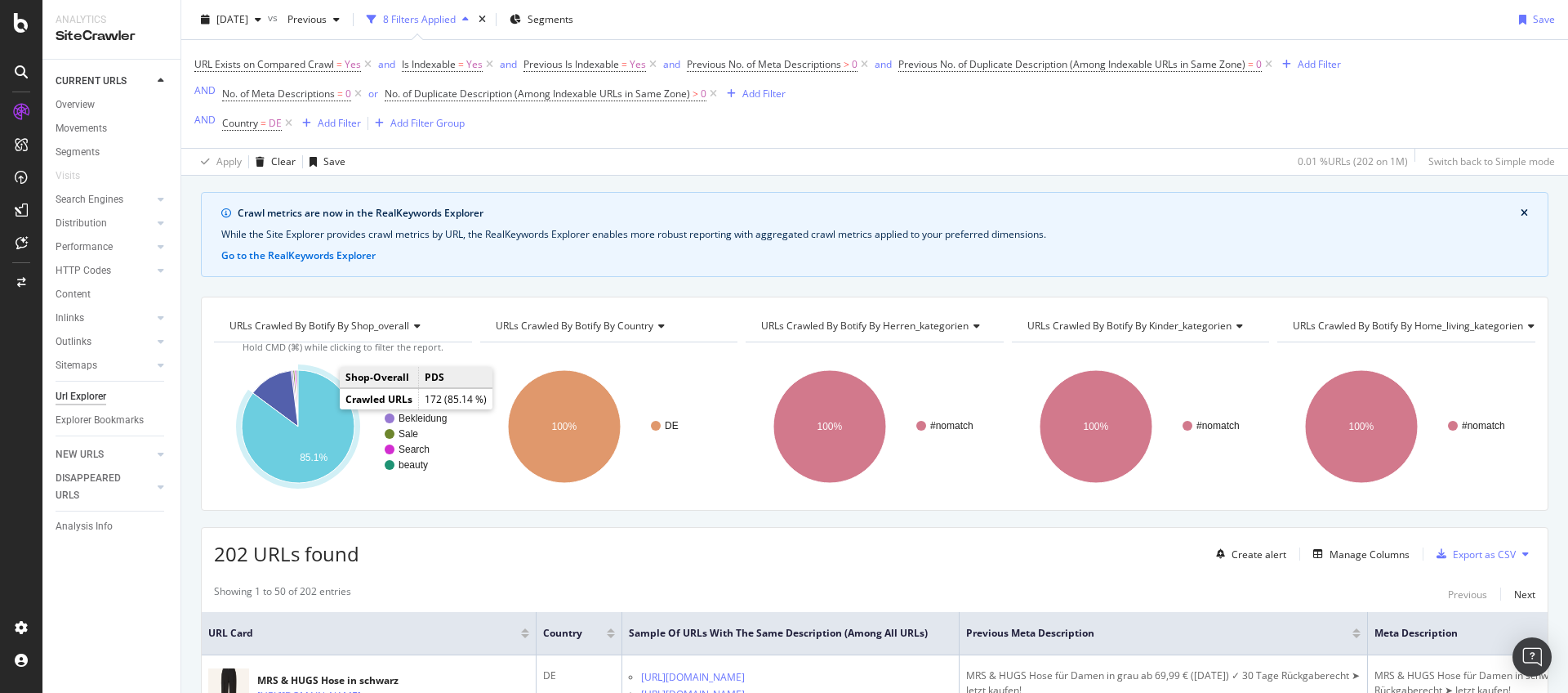
click at [320, 412] on icon "A chart." at bounding box center [298, 426] width 113 height 113
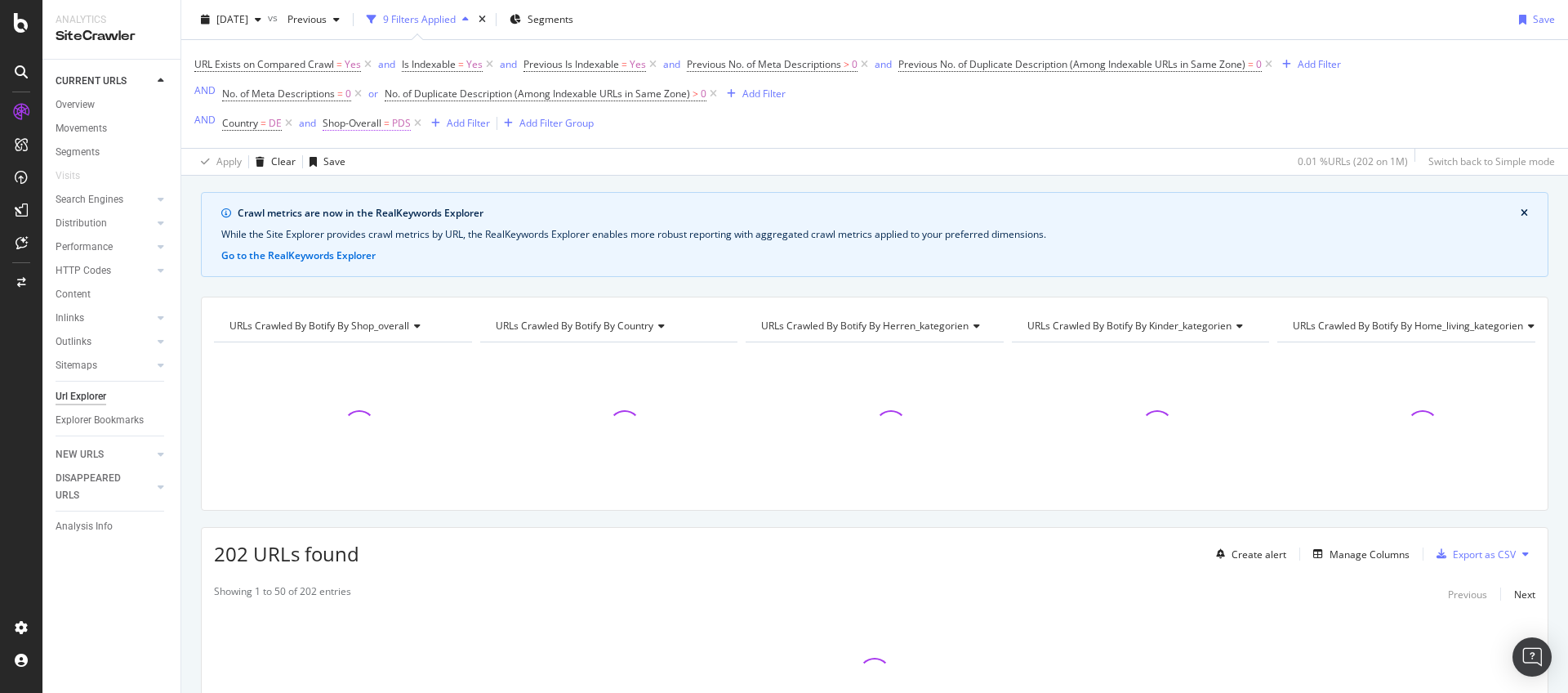
click at [368, 121] on span "Shop-Overall" at bounding box center [352, 123] width 59 height 14
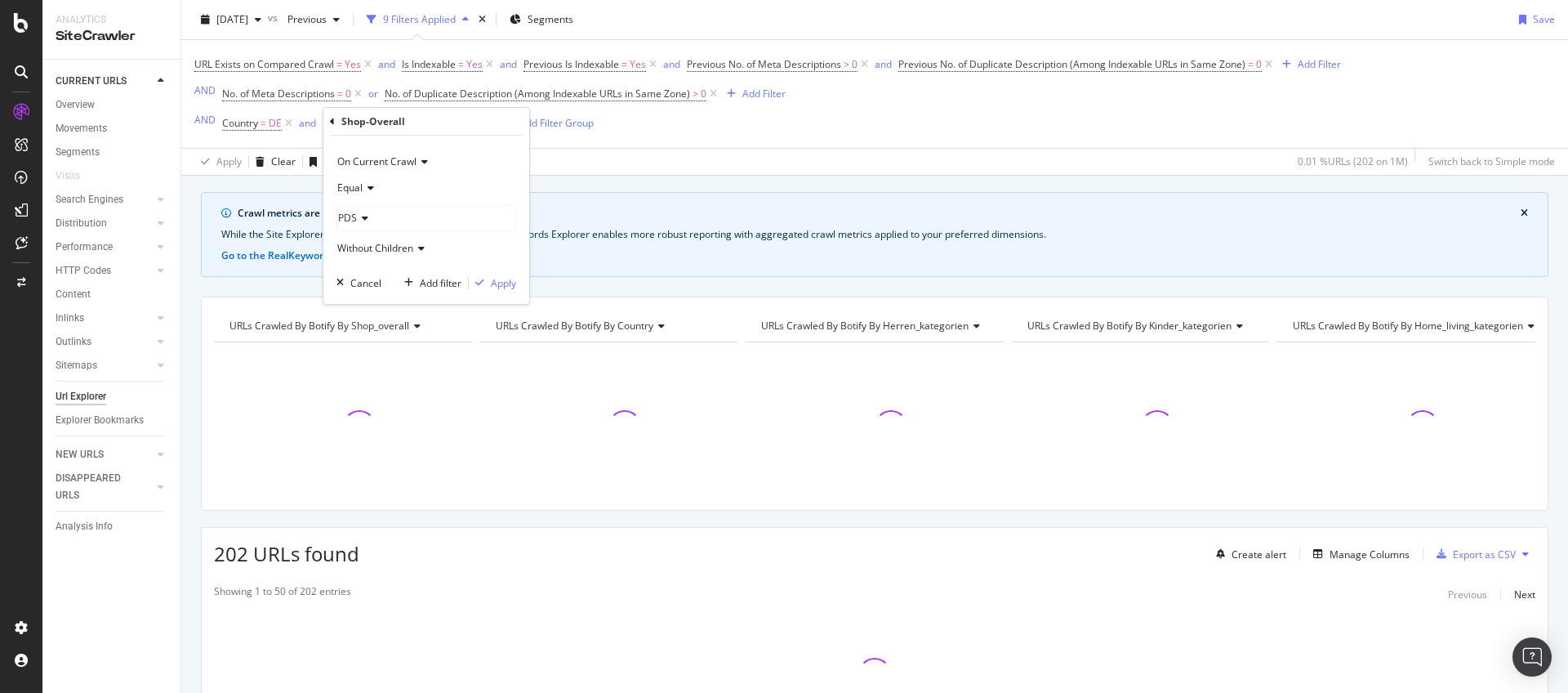
click at [367, 186] on icon at bounding box center [367, 187] width 11 height 9
click at [366, 232] on div "Not Equal" at bounding box center [428, 242] width 175 height 21
click at [498, 281] on div "Apply" at bounding box center [503, 283] width 26 height 14
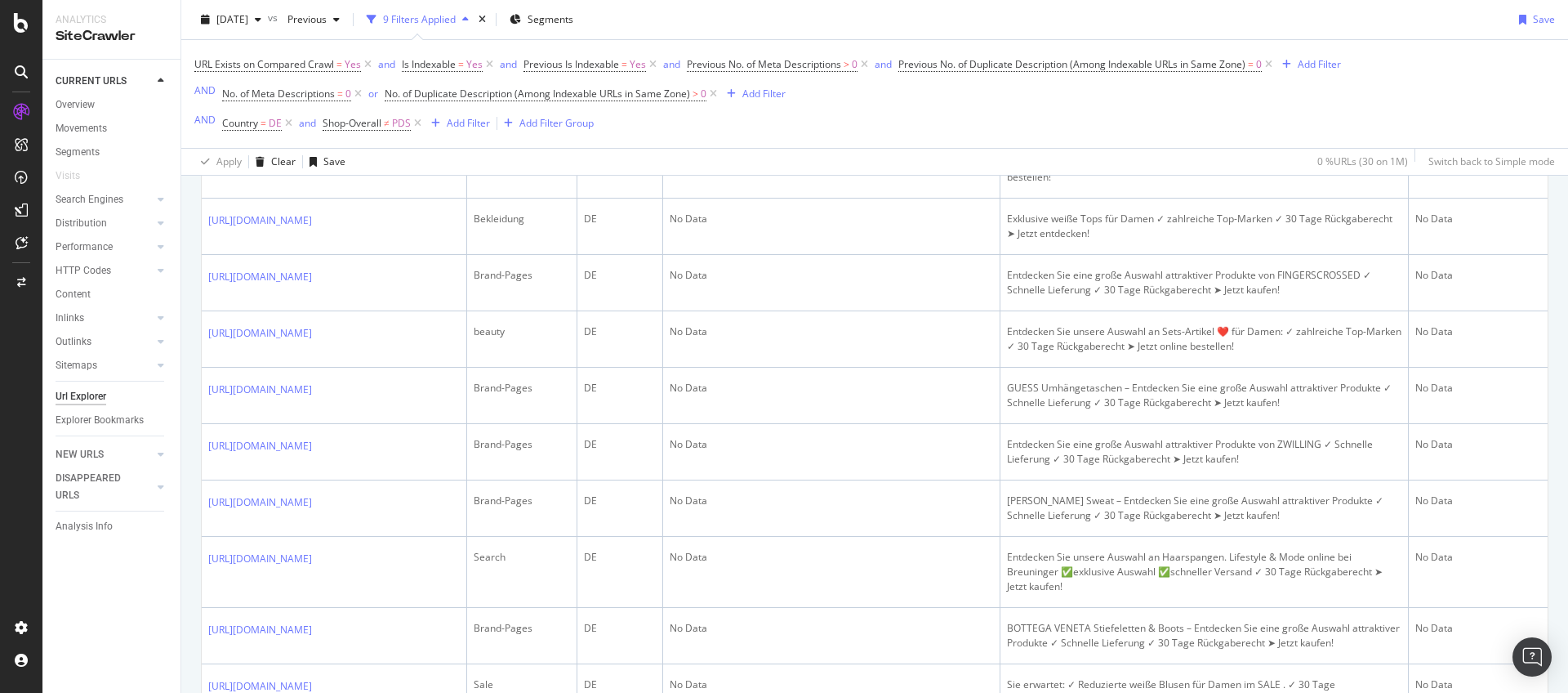
scroll to position [922, 0]
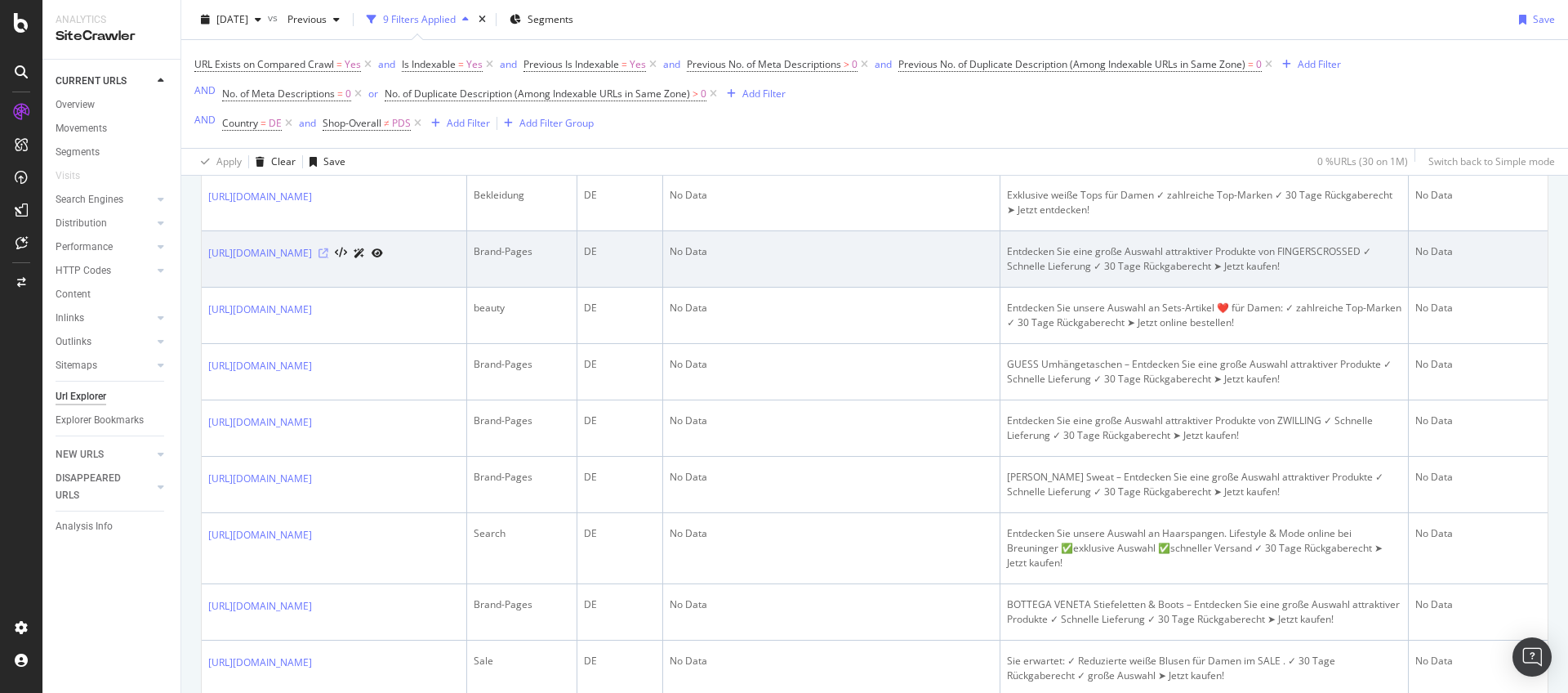
click at [328, 258] on icon at bounding box center [323, 253] width 9 height 9
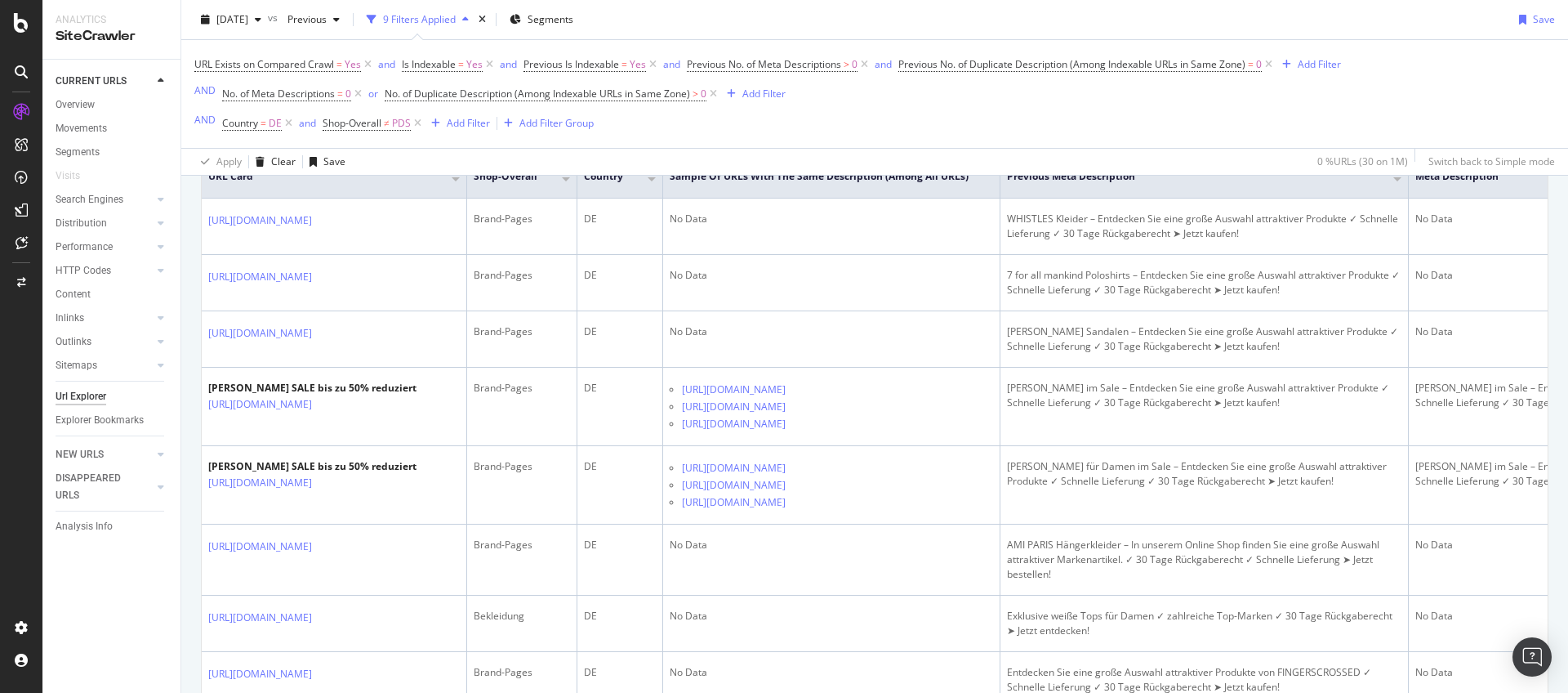
scroll to position [436, 0]
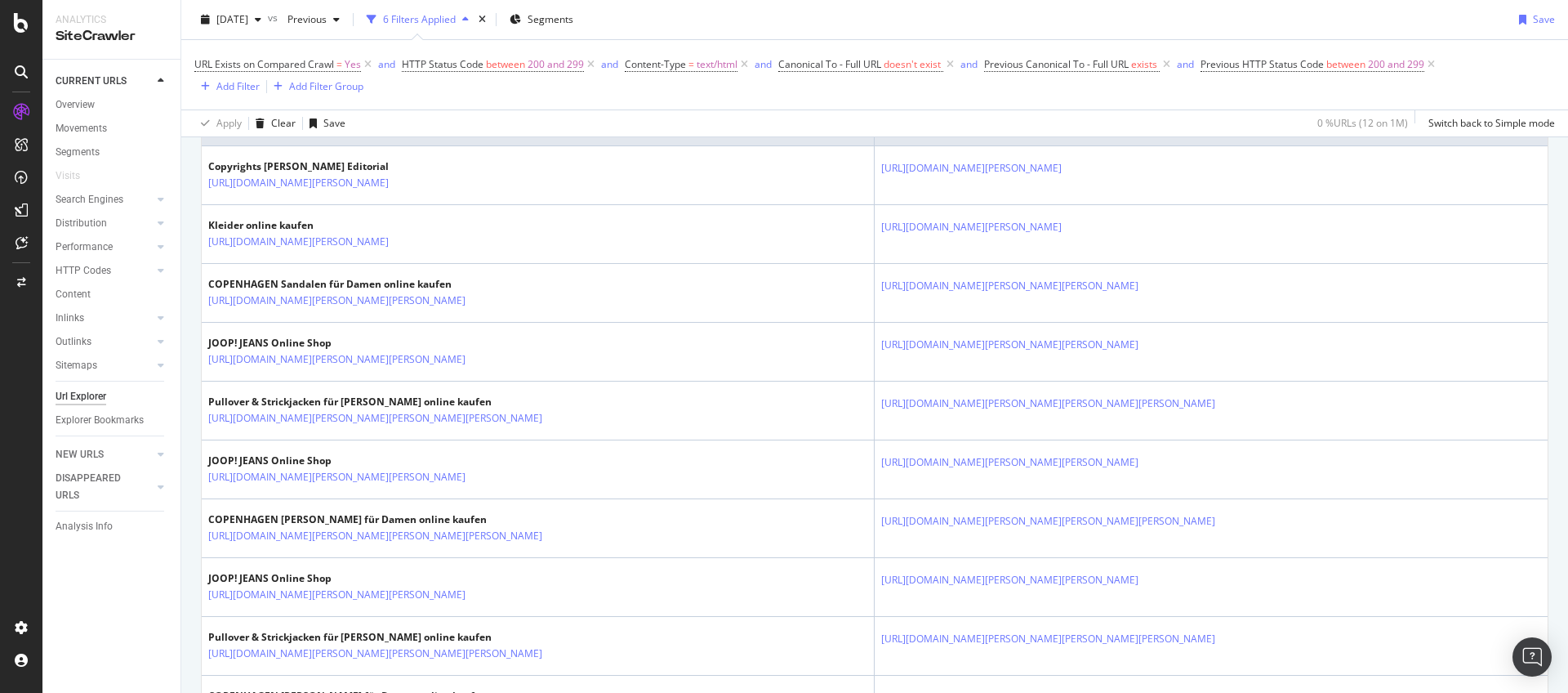
scroll to position [544, 0]
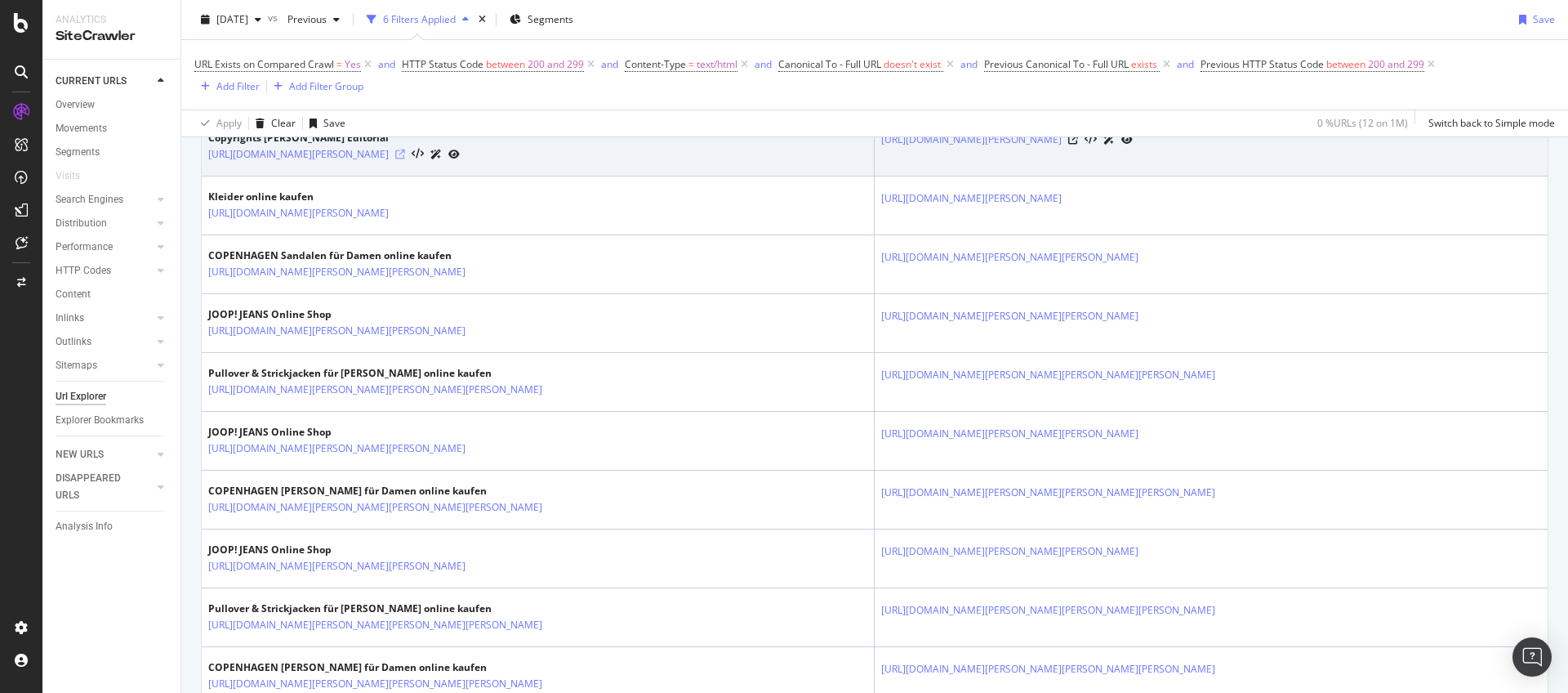
click at [405, 152] on icon at bounding box center [400, 154] width 9 height 9
